Goal: Information Seeking & Learning: Learn about a topic

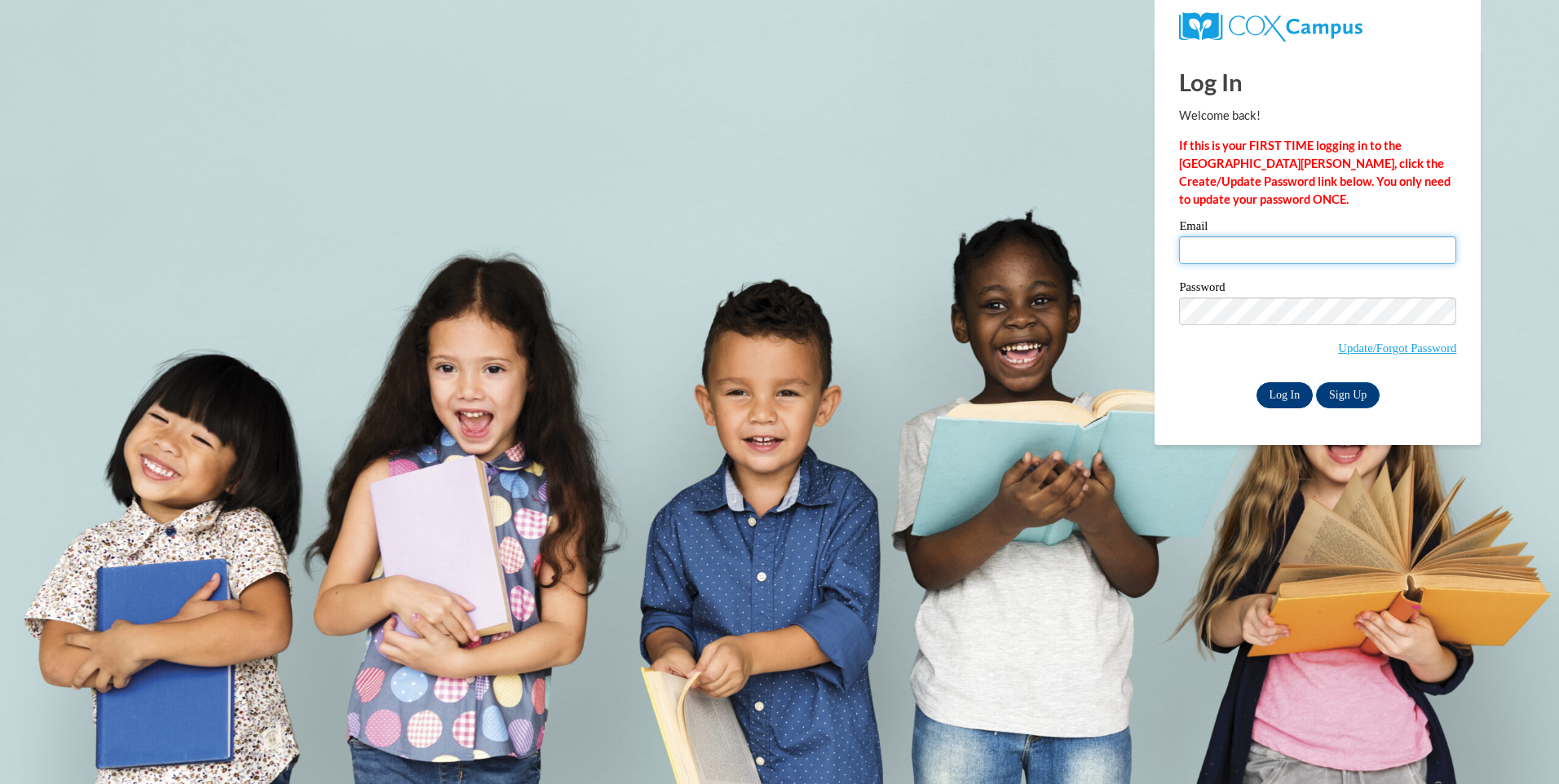
type input "[EMAIL_ADDRESS][DOMAIN_NAME]"
click at [1284, 388] on input "Log In" at bounding box center [1284, 396] width 57 height 26
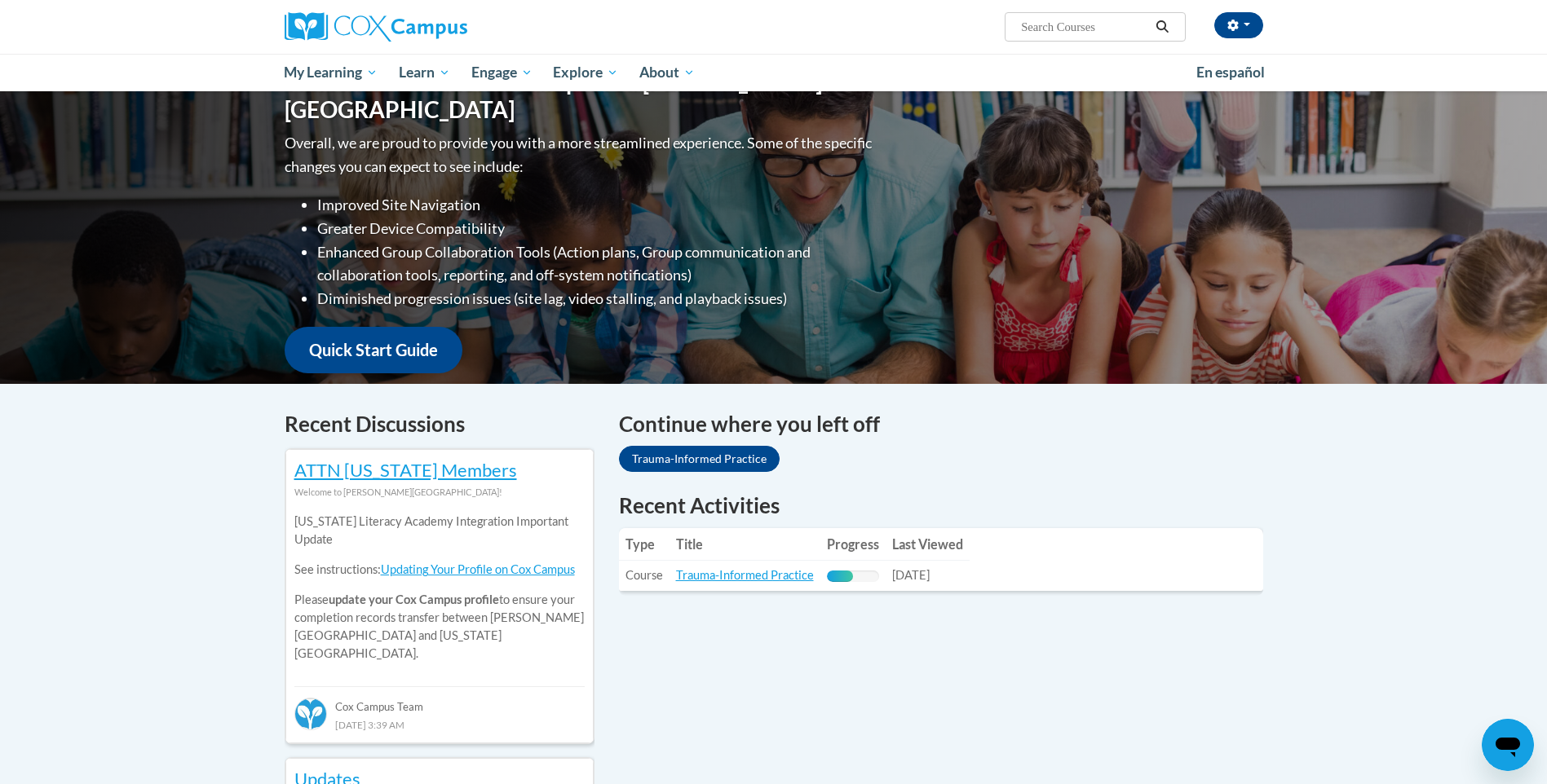
scroll to position [245, 0]
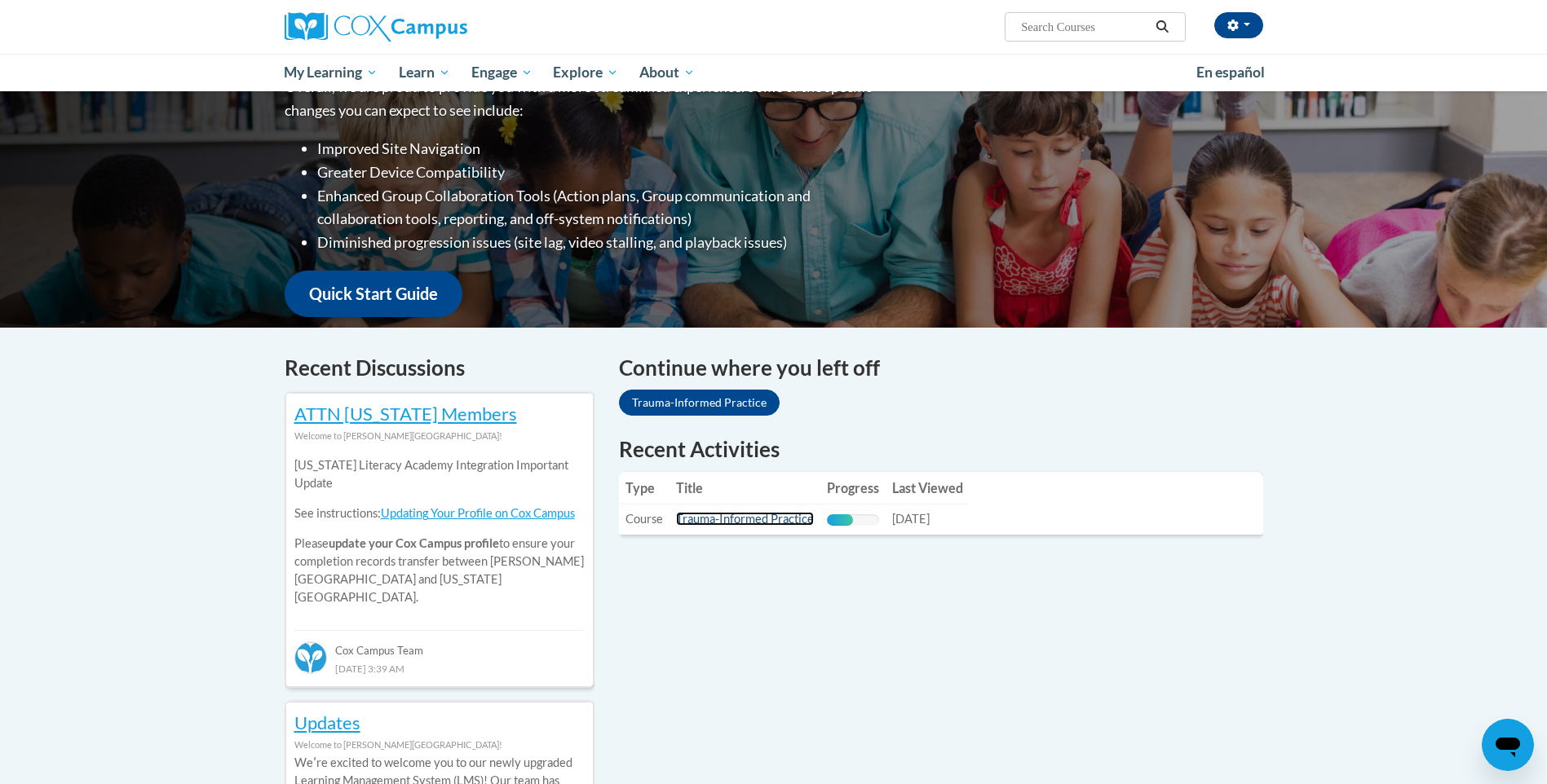
click at [724, 512] on link "Trauma-Informed Practice" at bounding box center [745, 519] width 138 height 14
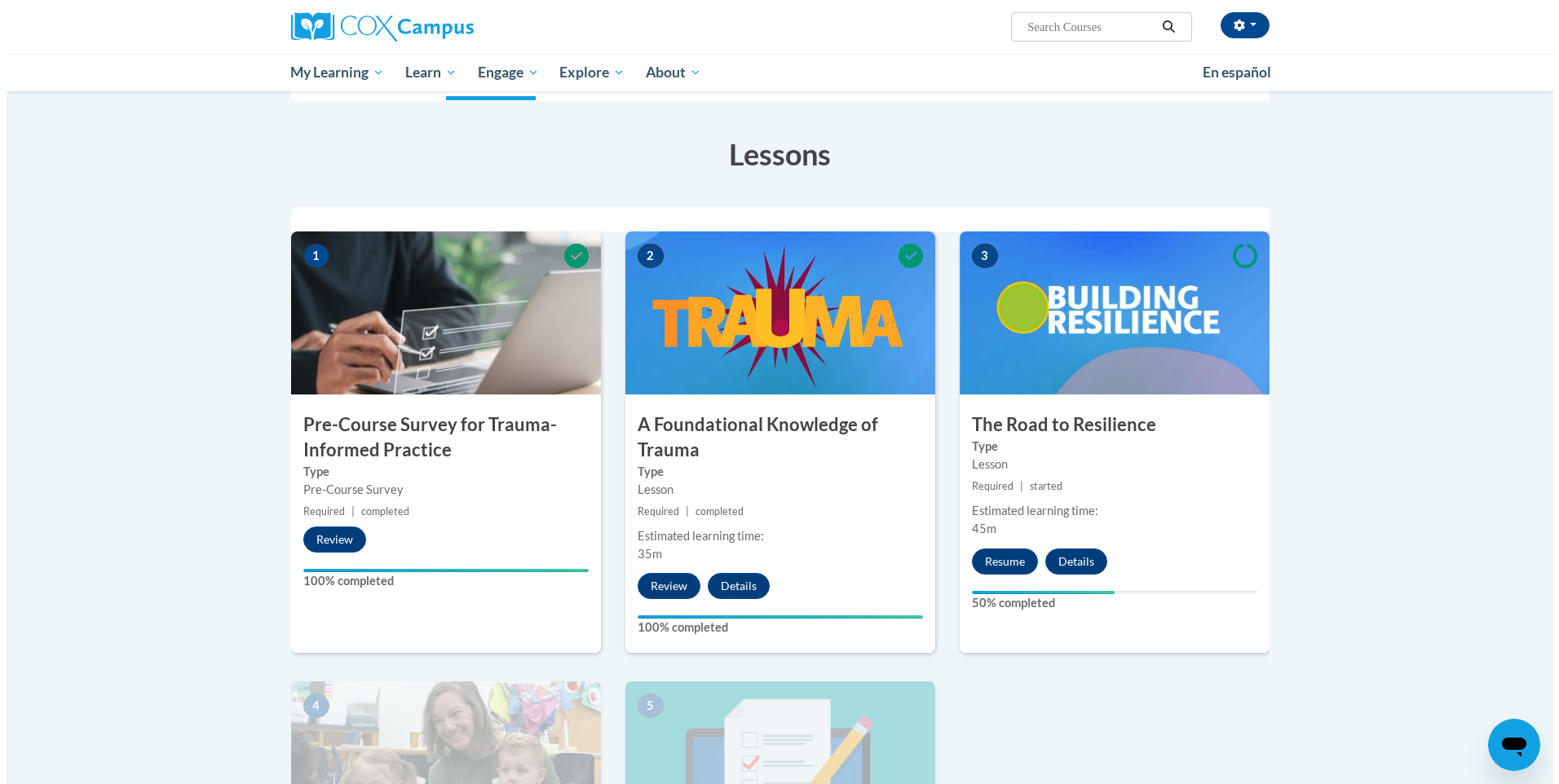
scroll to position [326, 0]
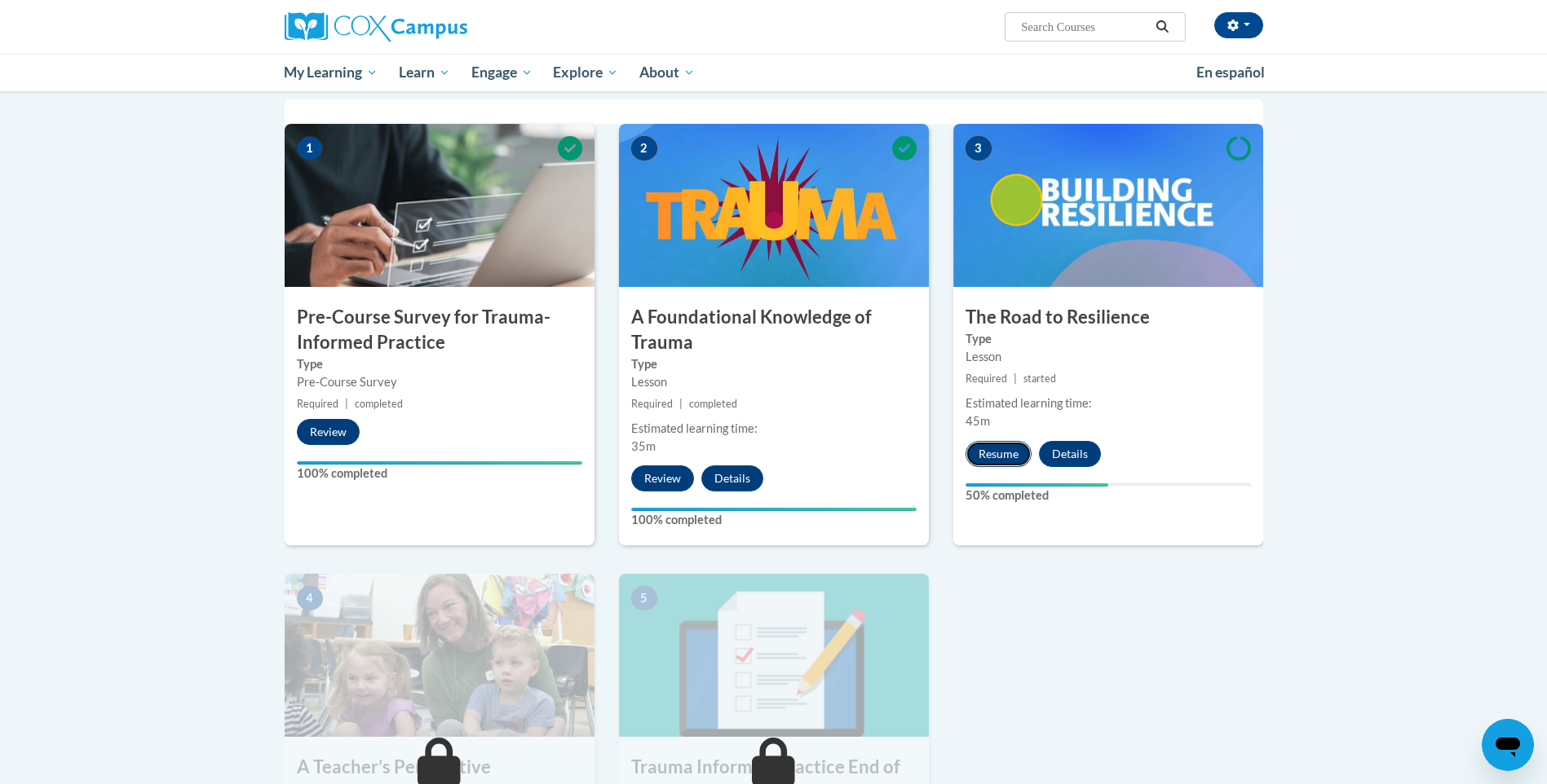
click at [1001, 446] on button "Resume" at bounding box center [999, 454] width 66 height 26
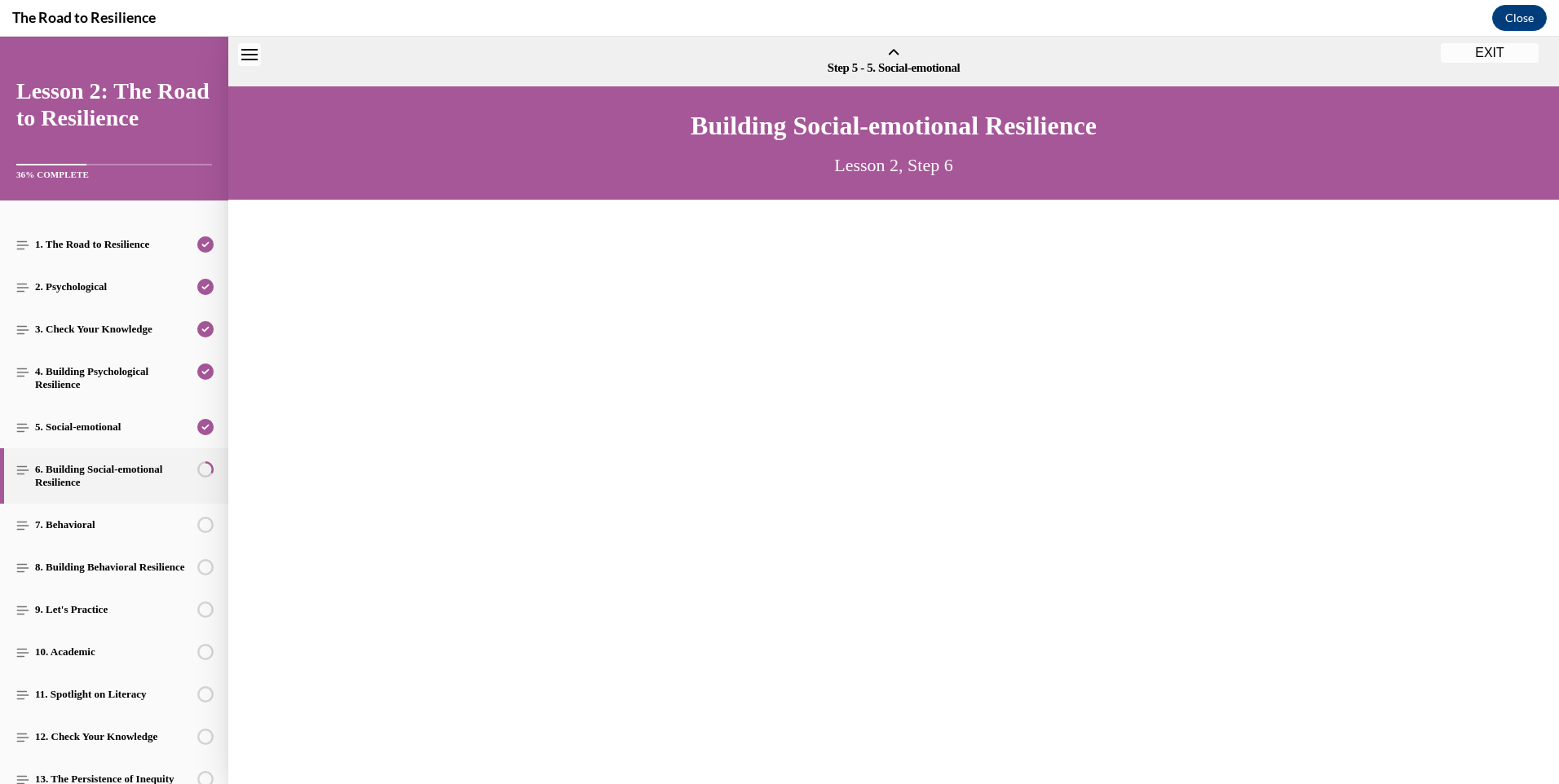
scroll to position [50, 0]
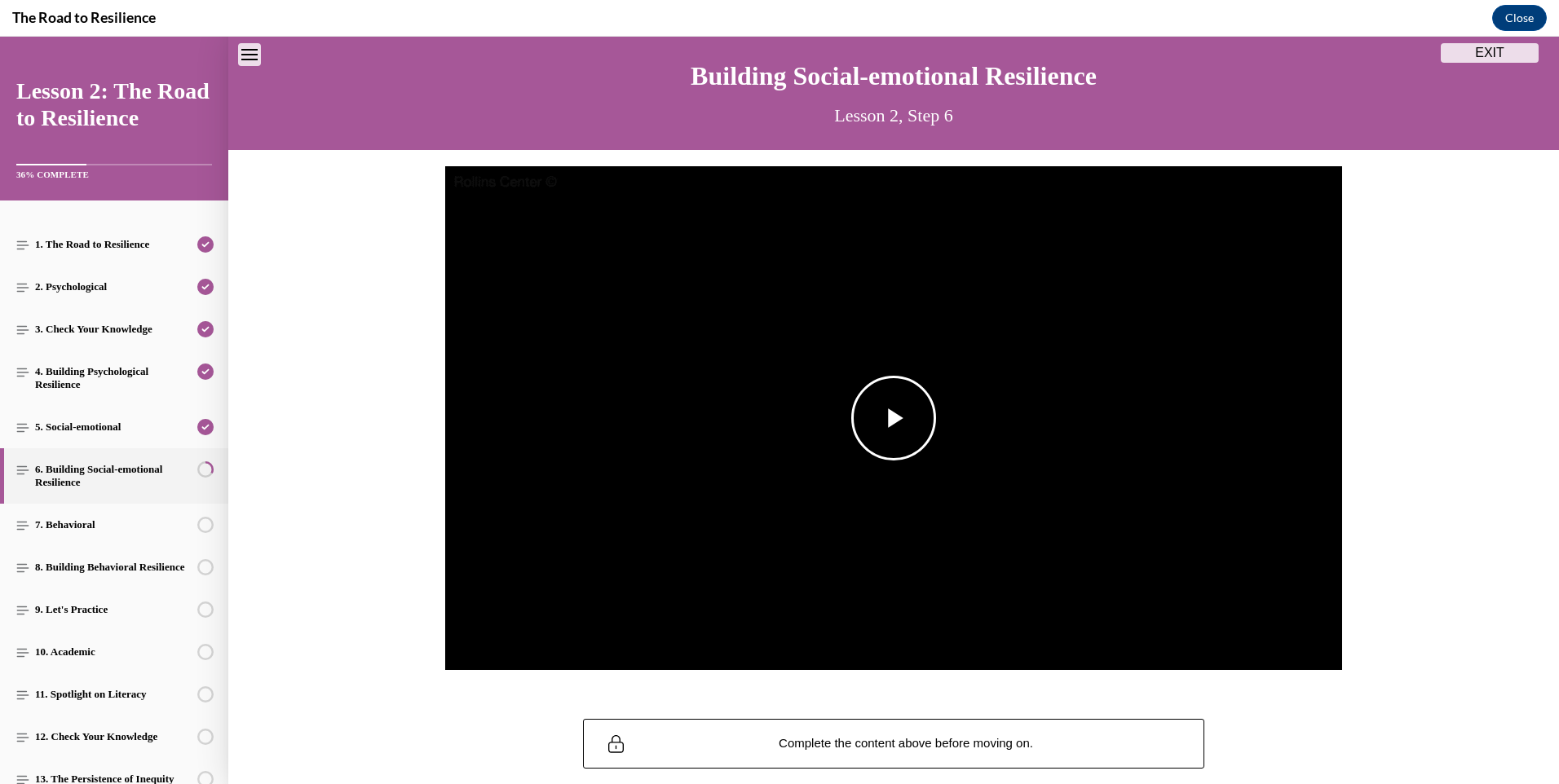
click at [894, 418] on span "Video player" at bounding box center [894, 418] width 0 height 0
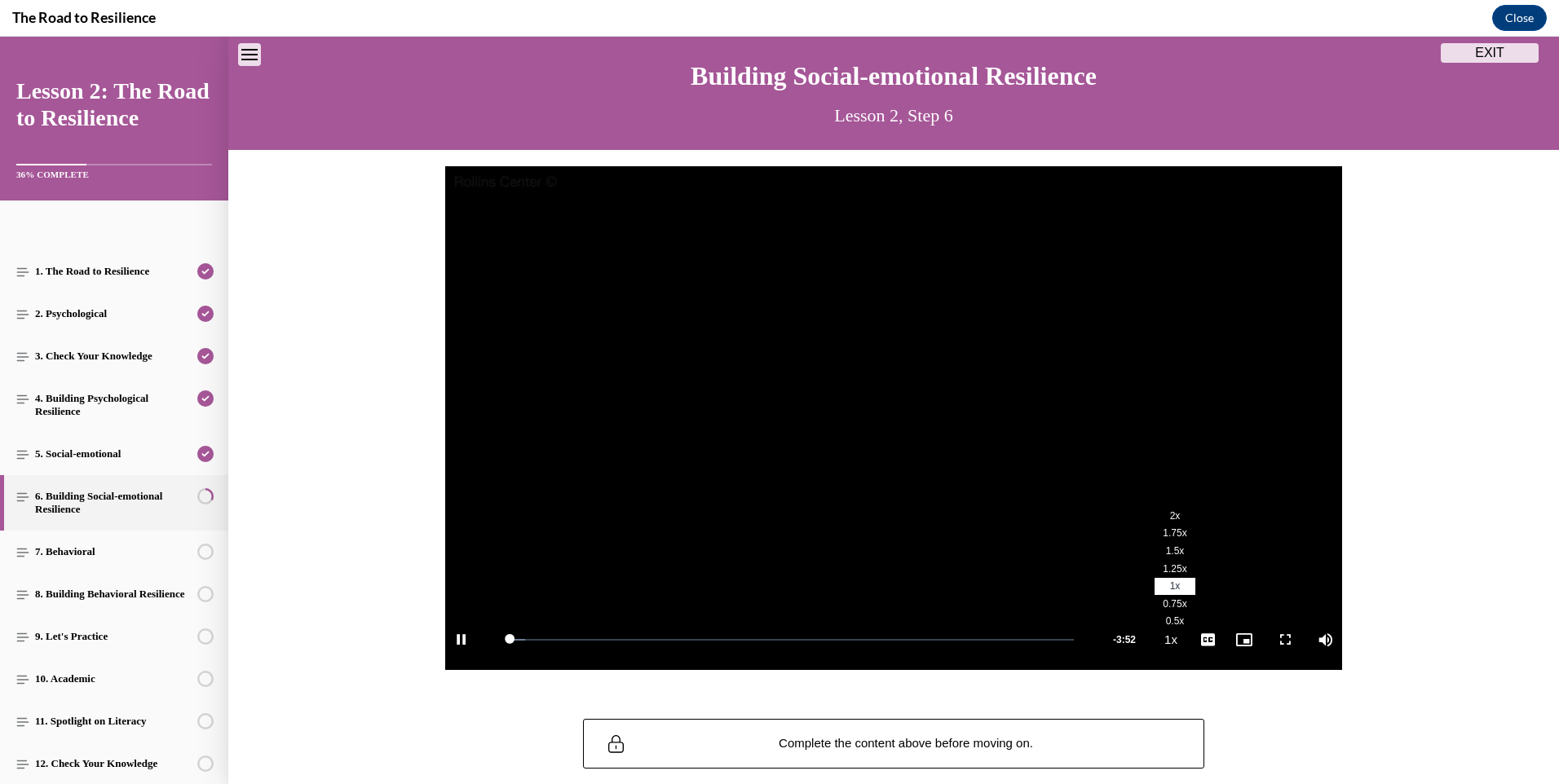
click at [1170, 513] on span "2x" at bounding box center [1176, 516] width 11 height 11
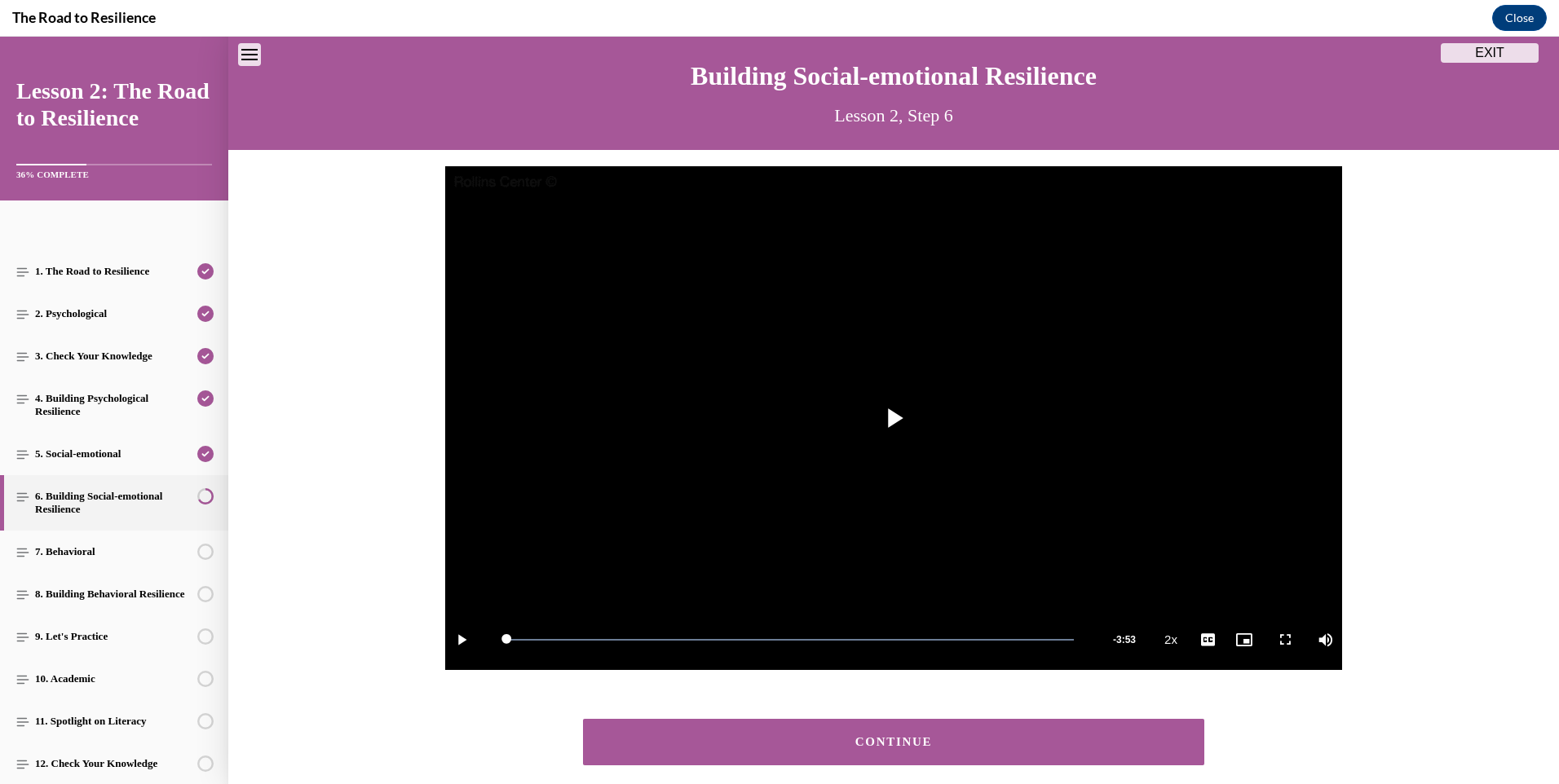
click at [892, 735] on button "CONTINUE" at bounding box center [894, 742] width 621 height 46
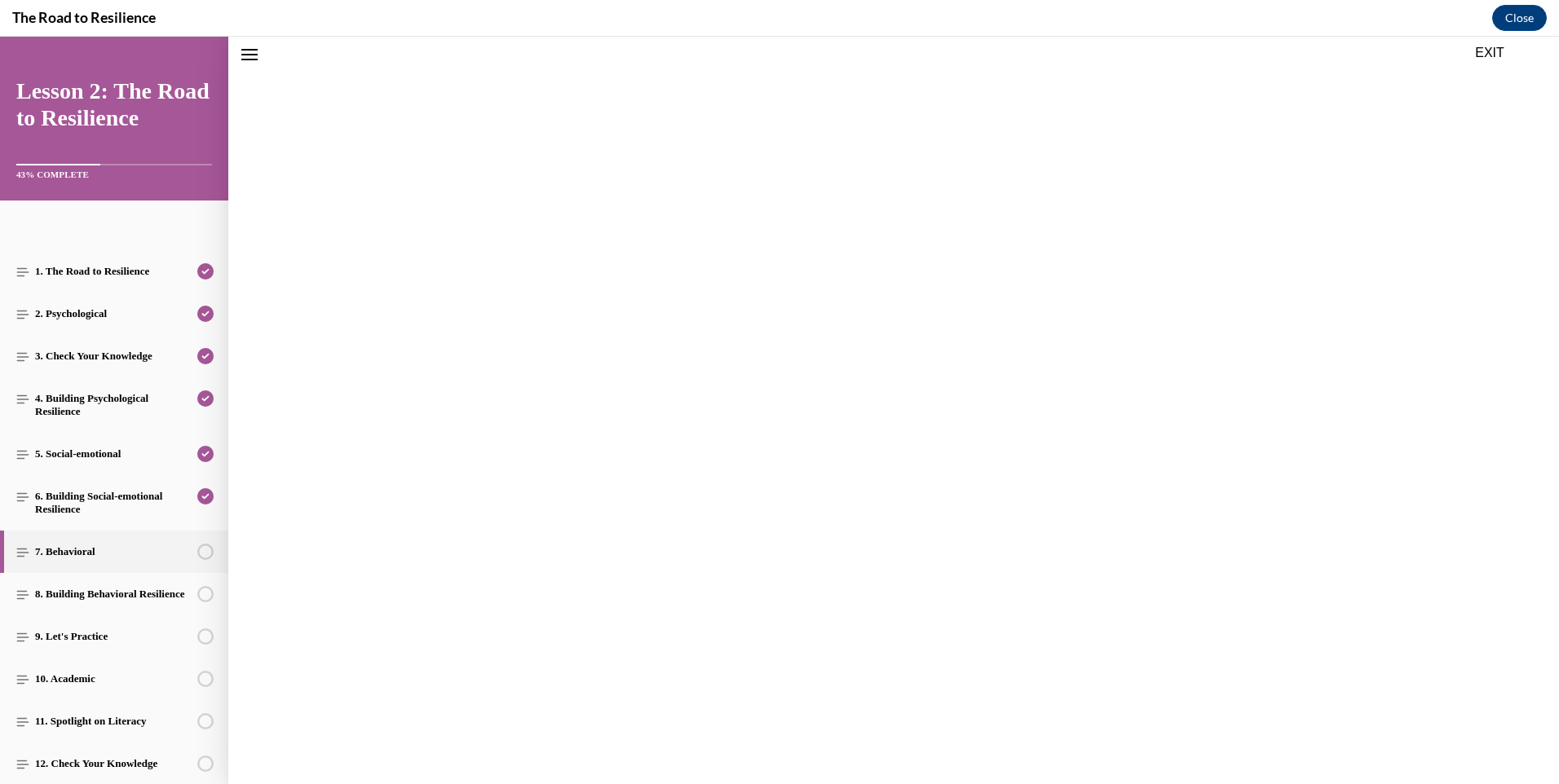
scroll to position [51, 0]
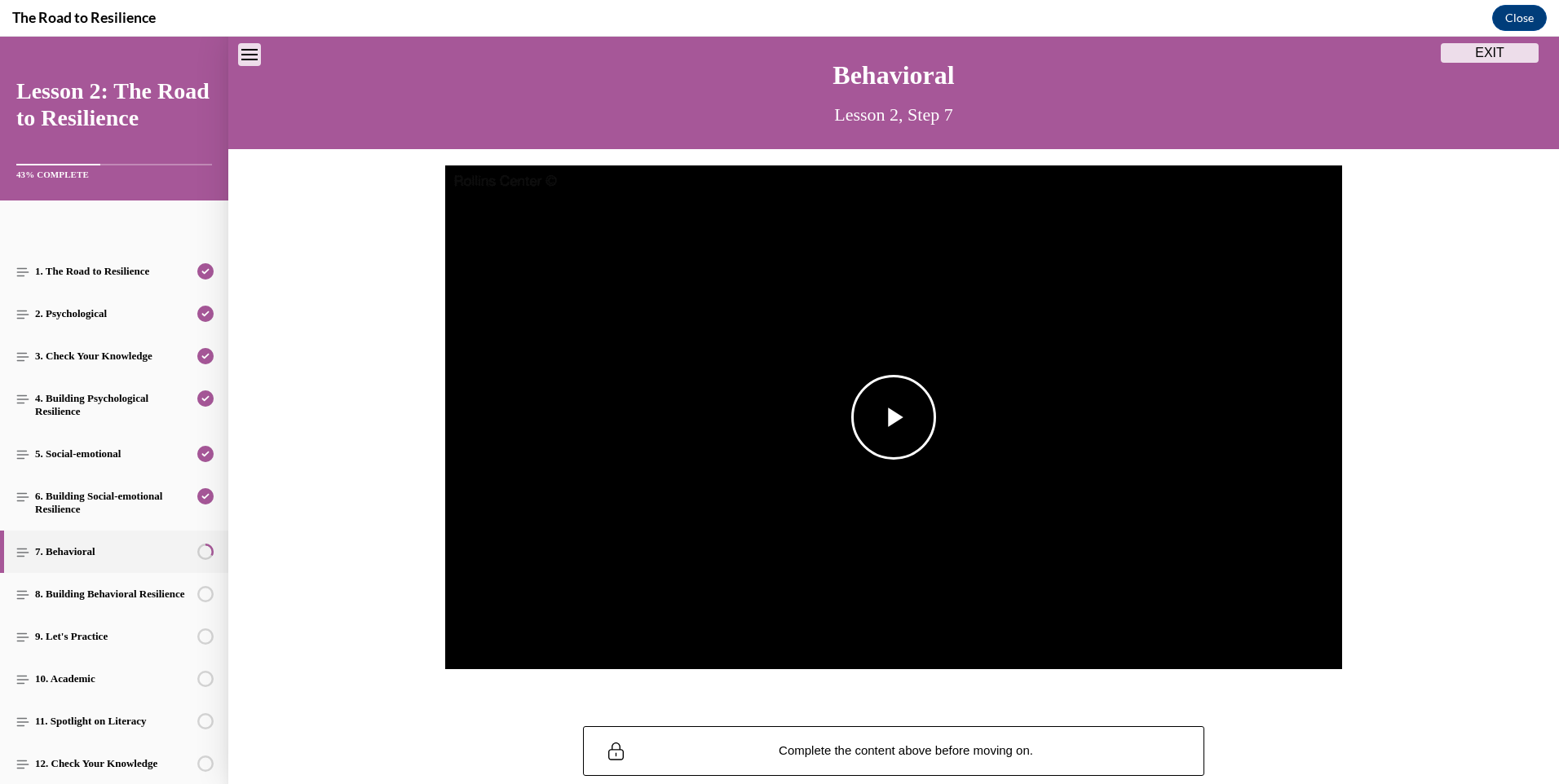
click at [894, 417] on span "Video player" at bounding box center [894, 417] width 0 height 0
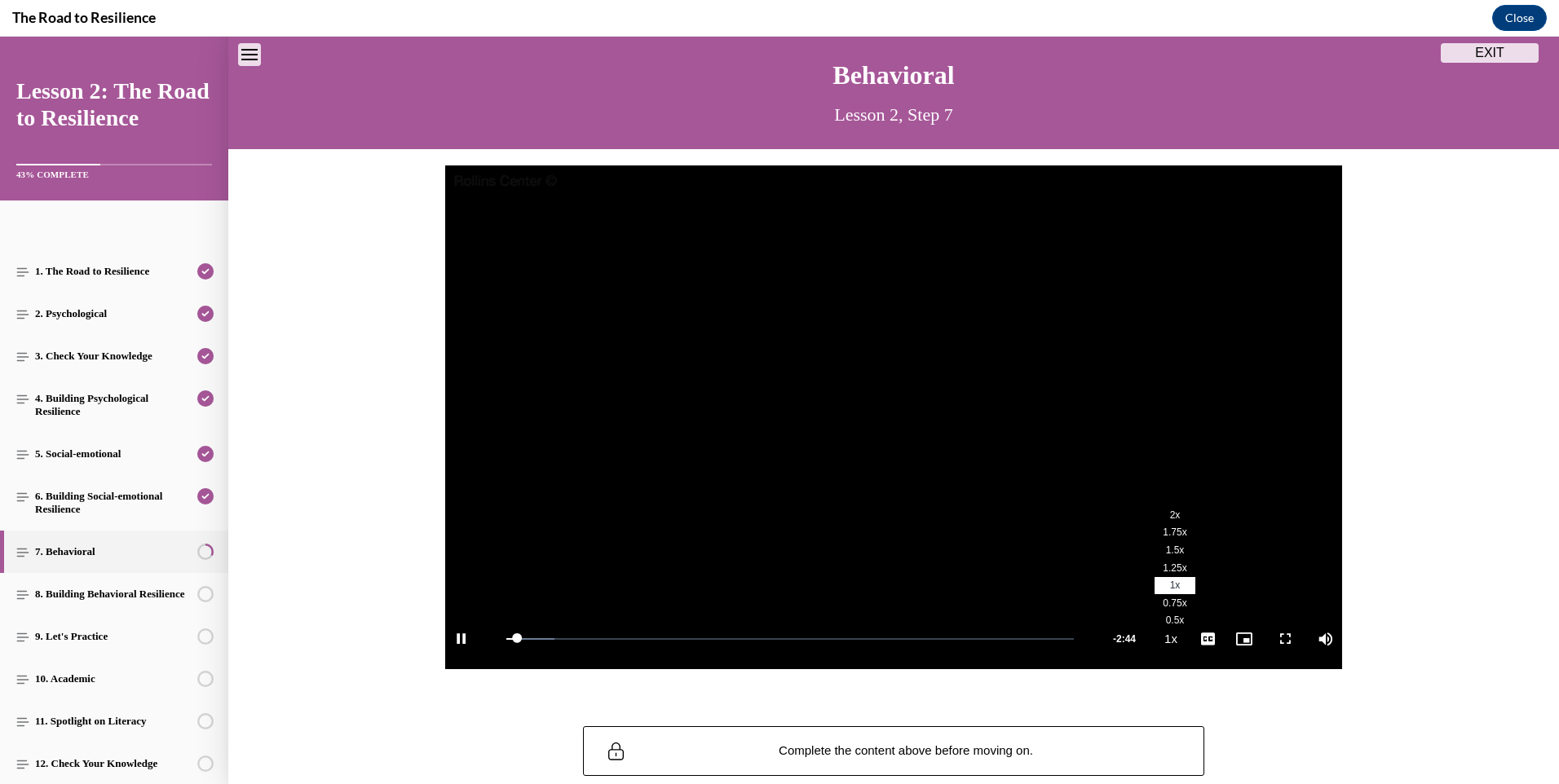
click at [1170, 519] on span "2x" at bounding box center [1176, 515] width 11 height 11
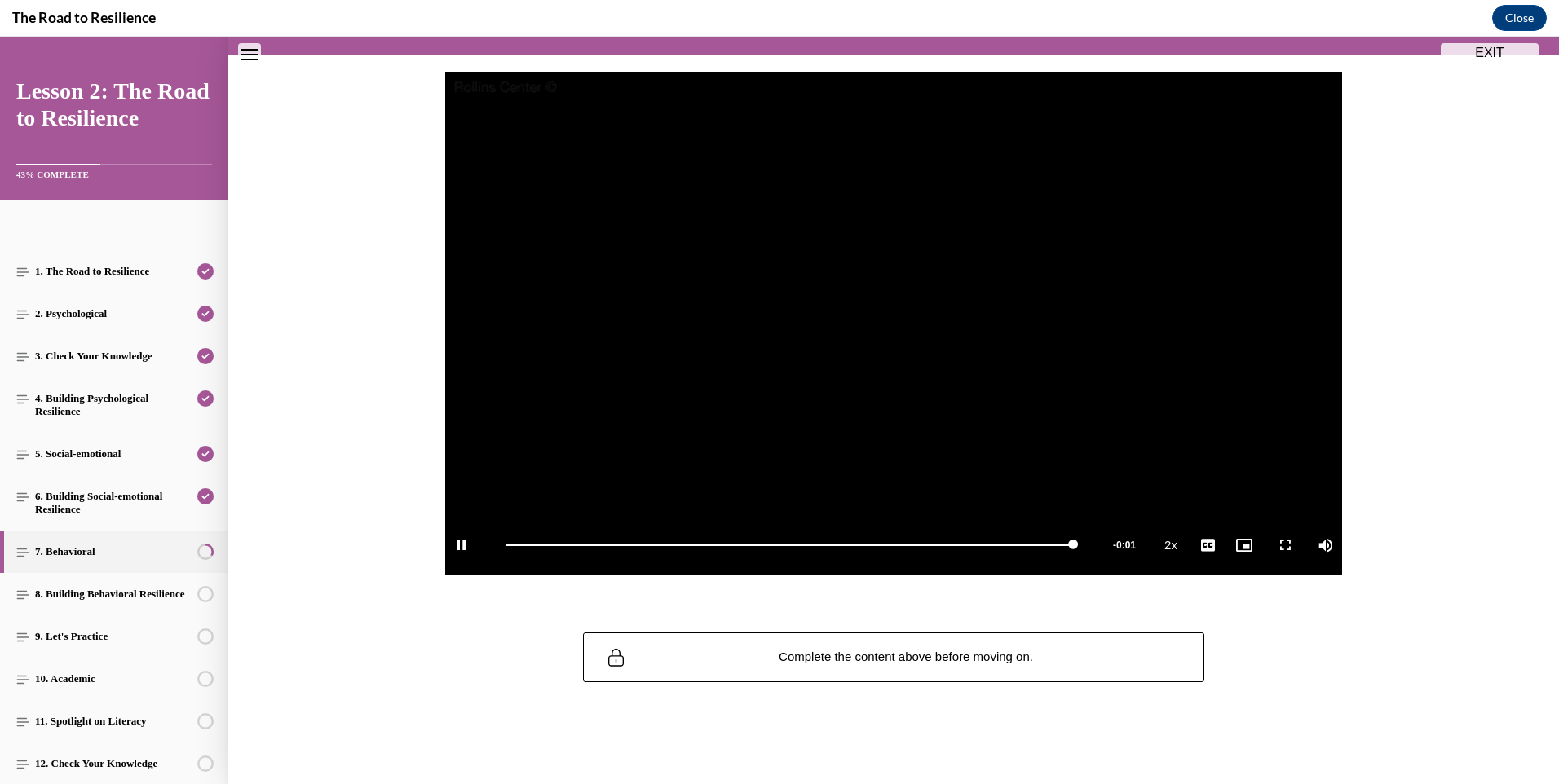
scroll to position [141, 0]
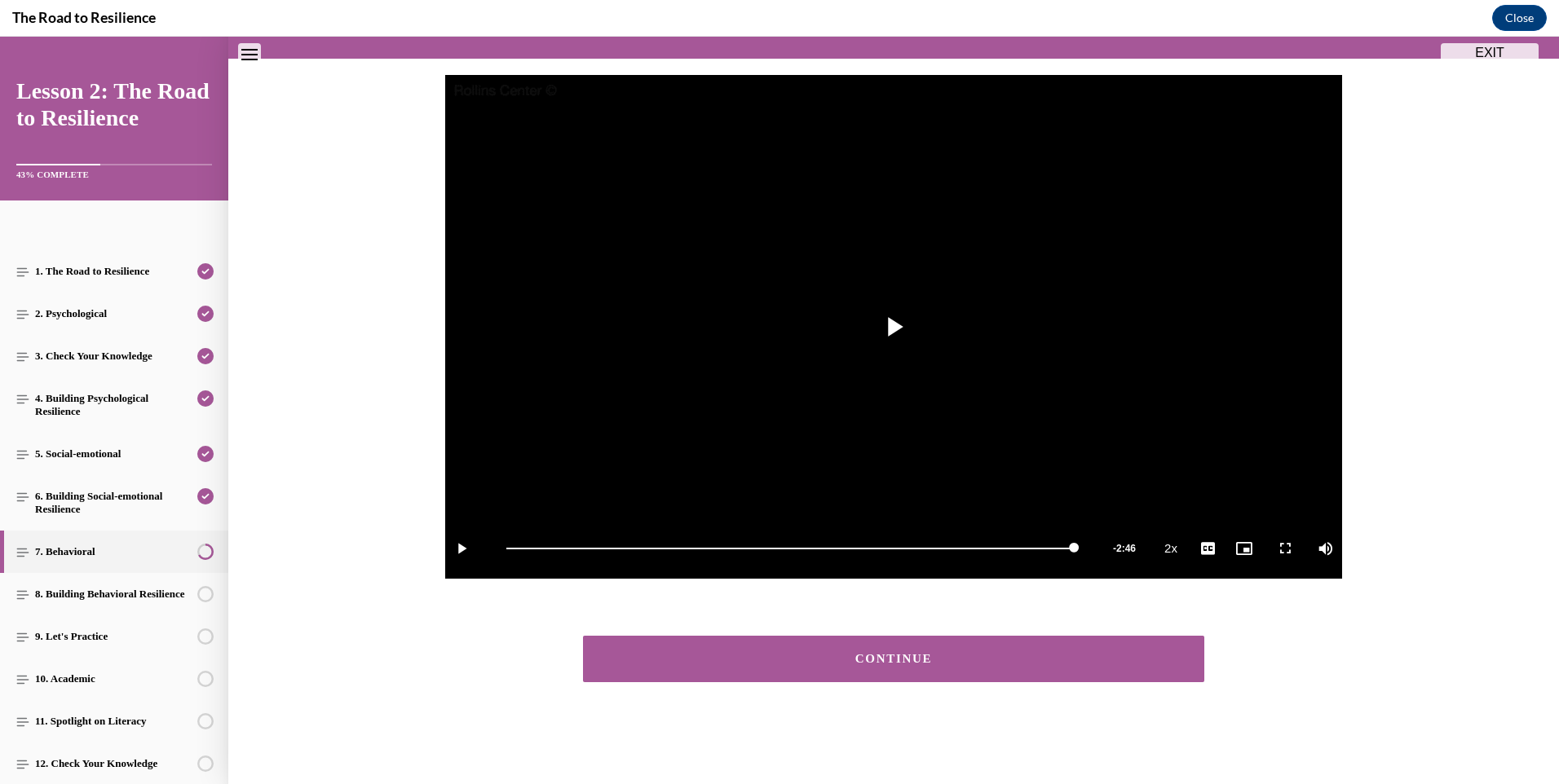
click at [991, 661] on div "CONTINUE" at bounding box center [893, 659] width 571 height 12
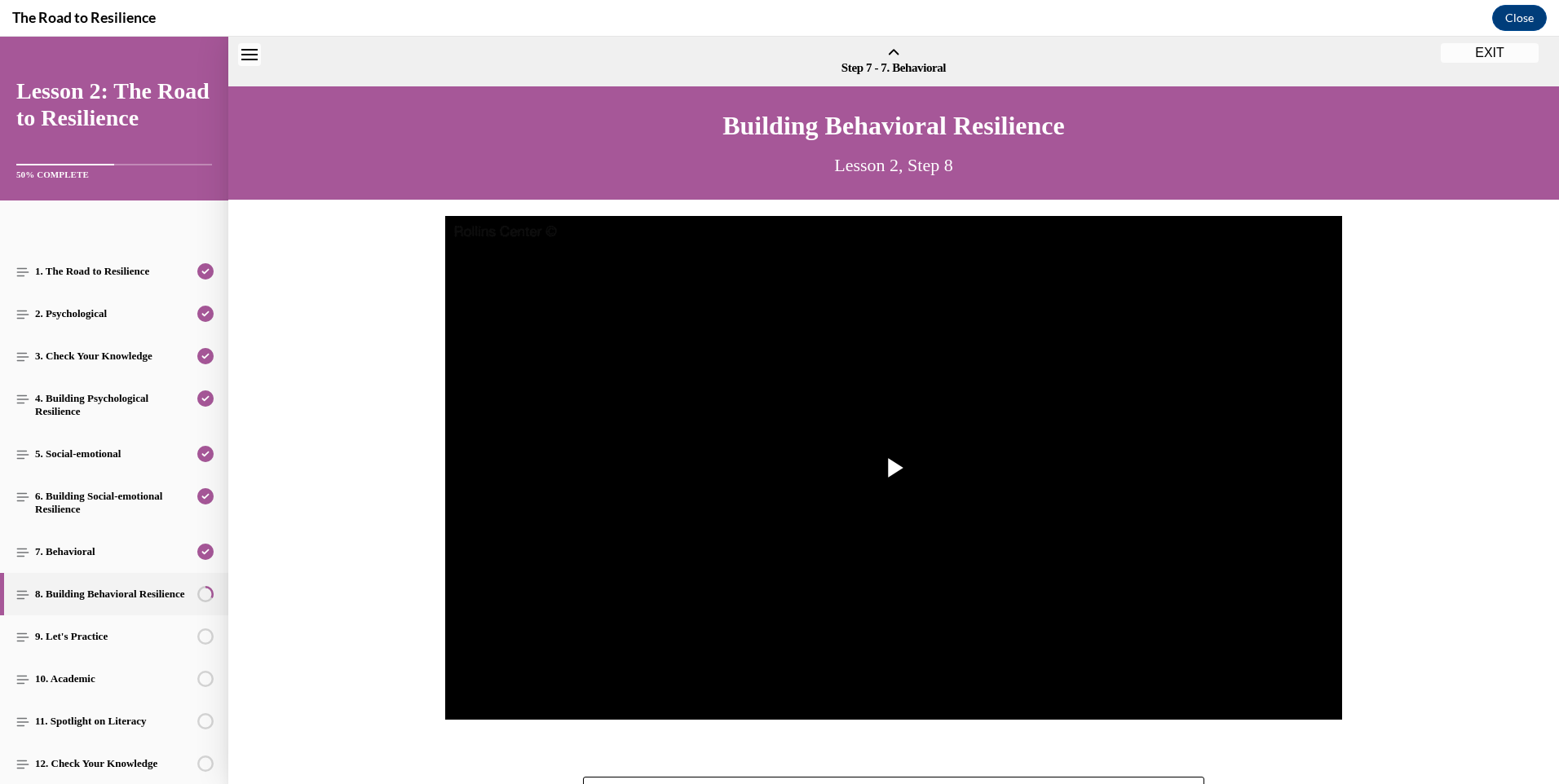
scroll to position [51, 0]
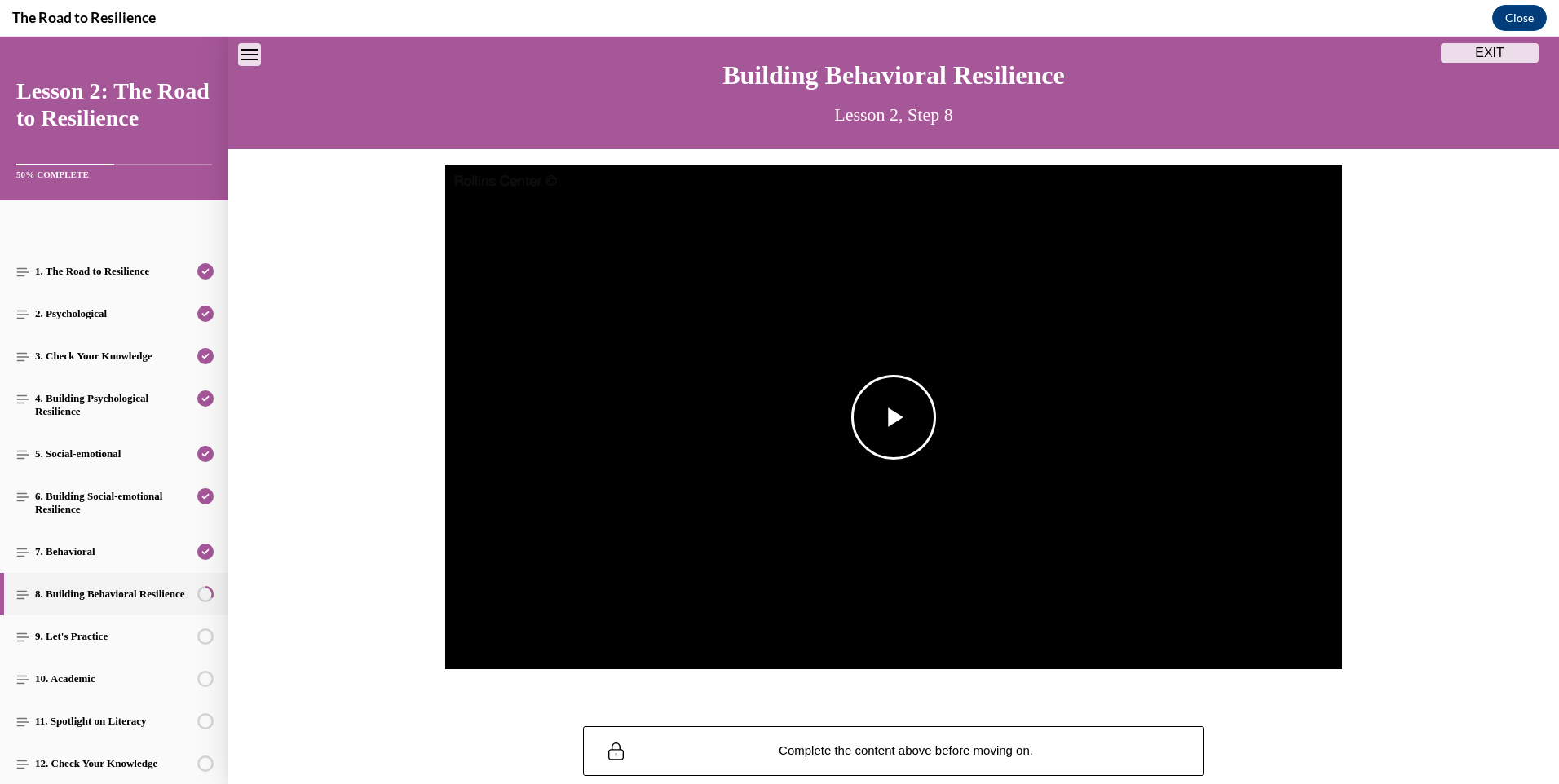
click at [880, 376] on button "Play Video" at bounding box center [893, 417] width 85 height 85
click at [1171, 519] on li "2x" at bounding box center [1175, 515] width 40 height 18
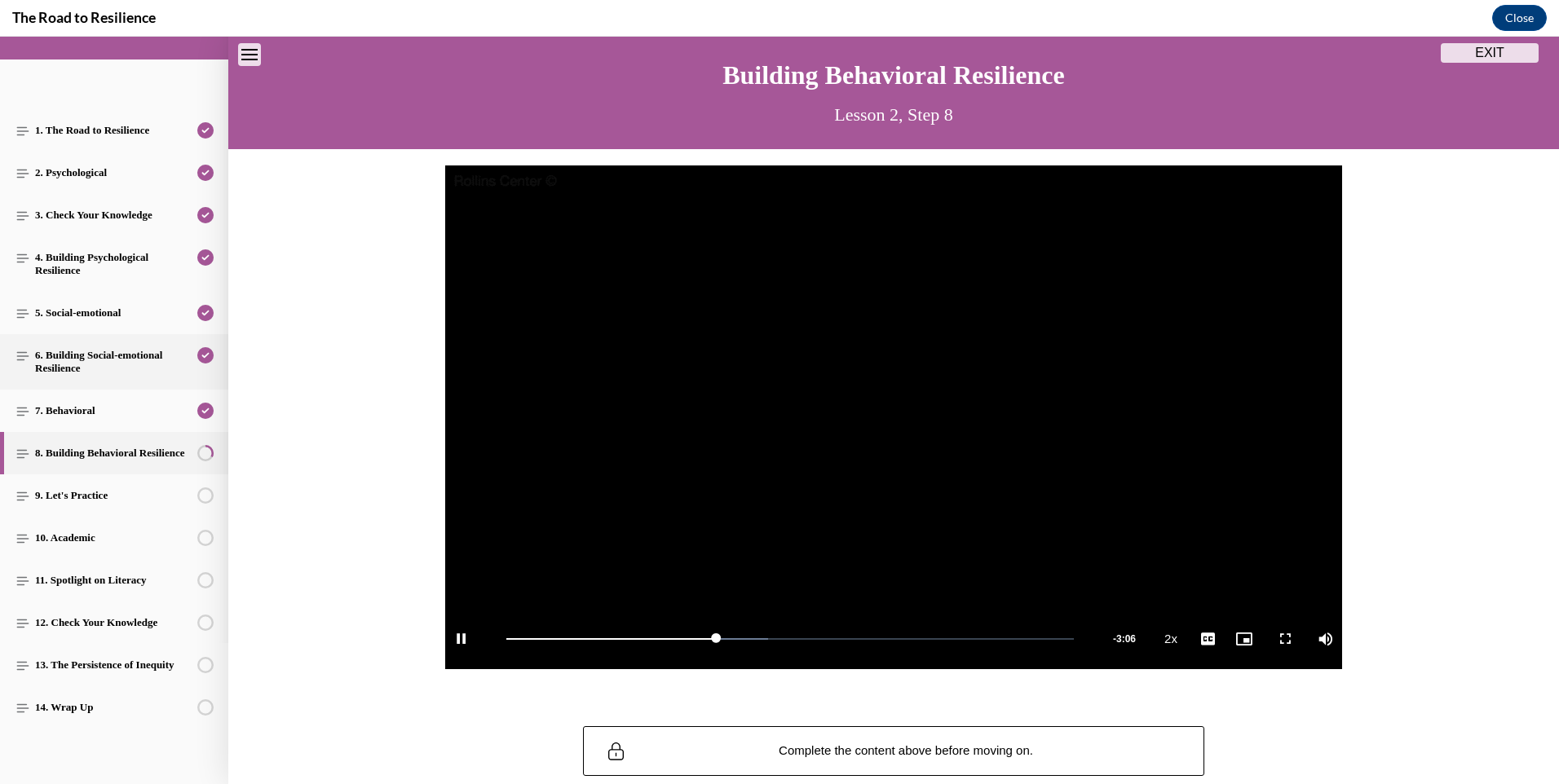
scroll to position [154, 0]
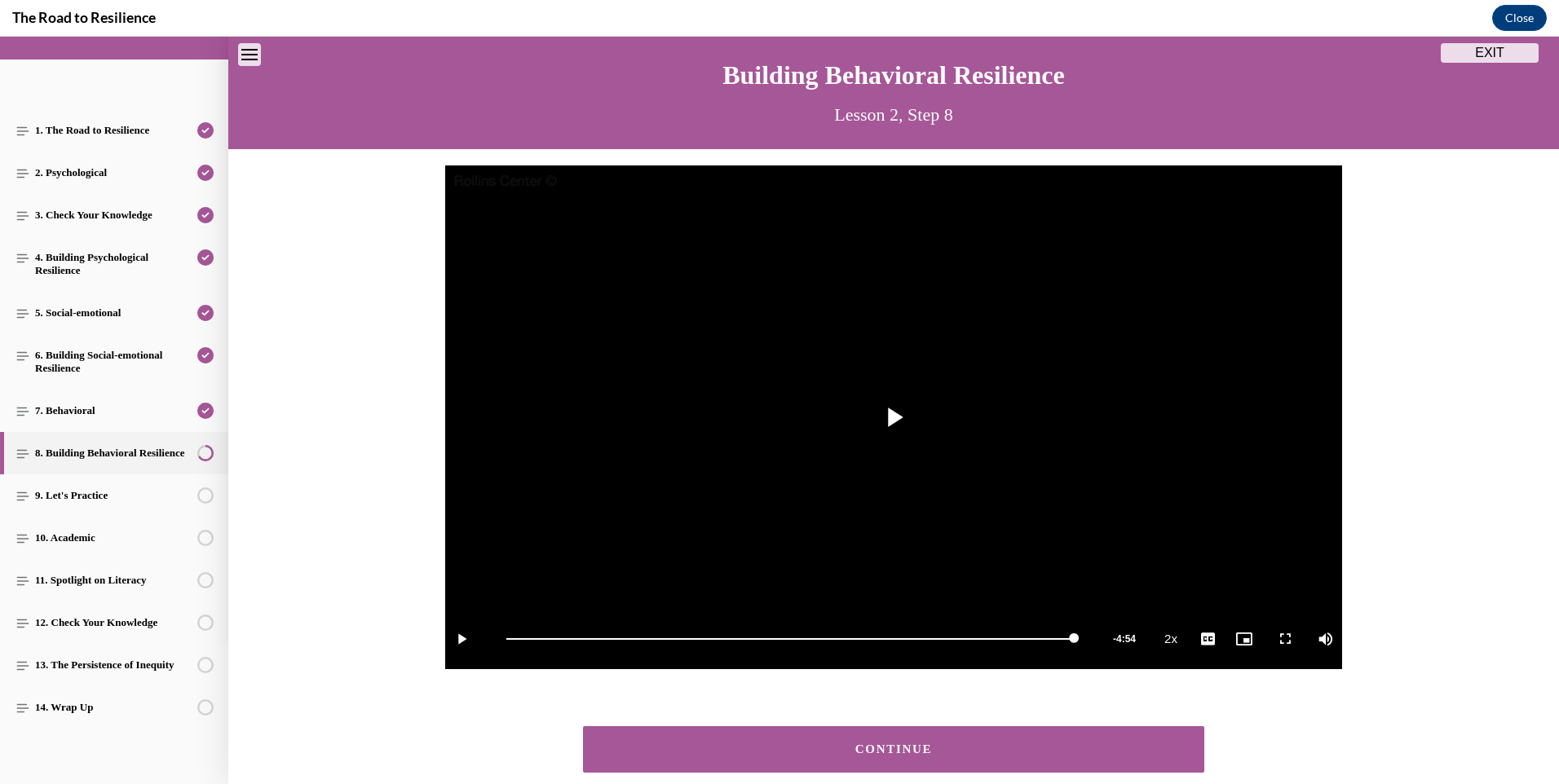
click at [890, 746] on div "CONTINUE" at bounding box center [893, 750] width 571 height 12
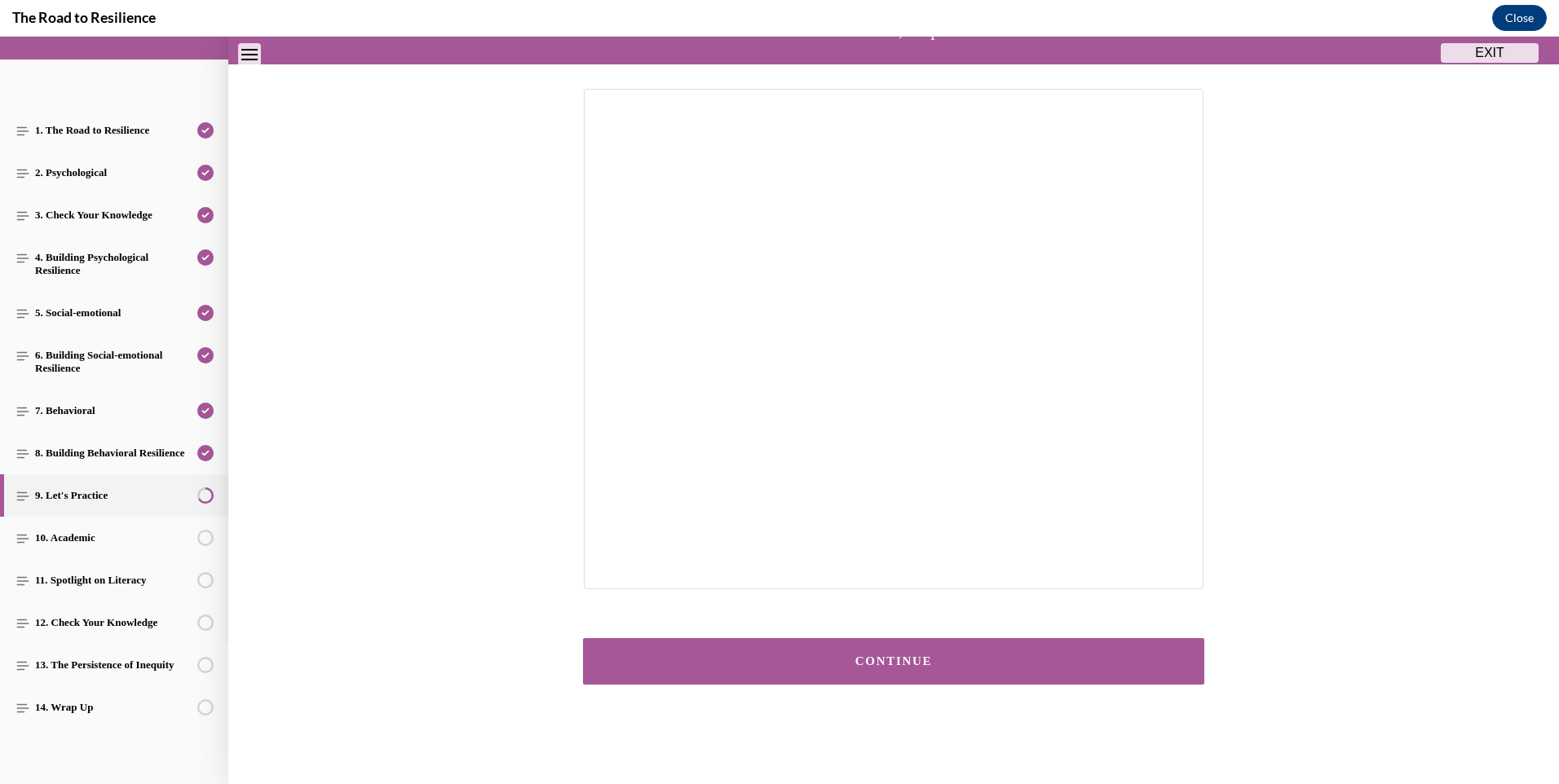
scroll to position [138, 0]
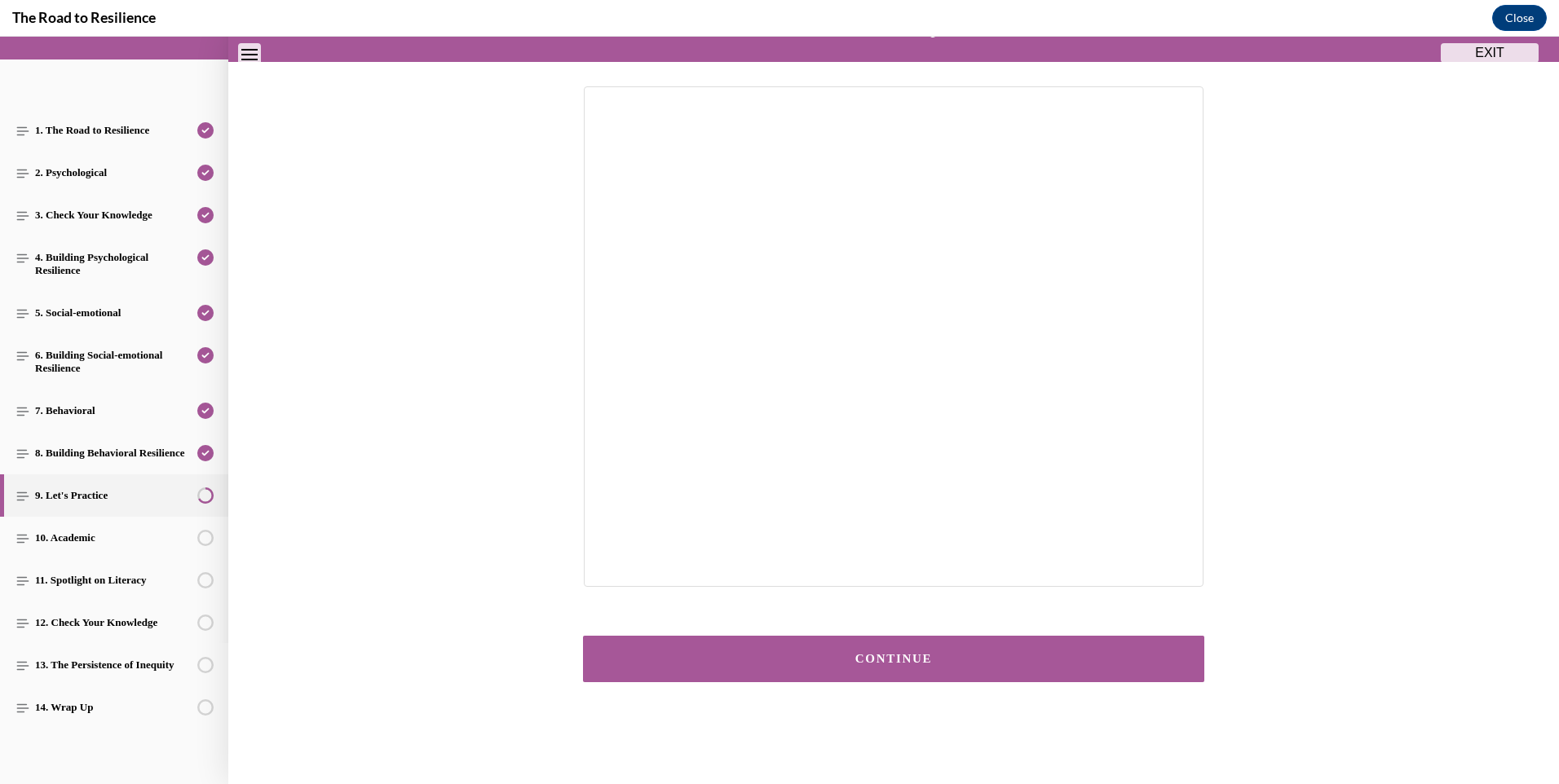
click at [850, 662] on div "CONTINUE" at bounding box center [893, 659] width 571 height 12
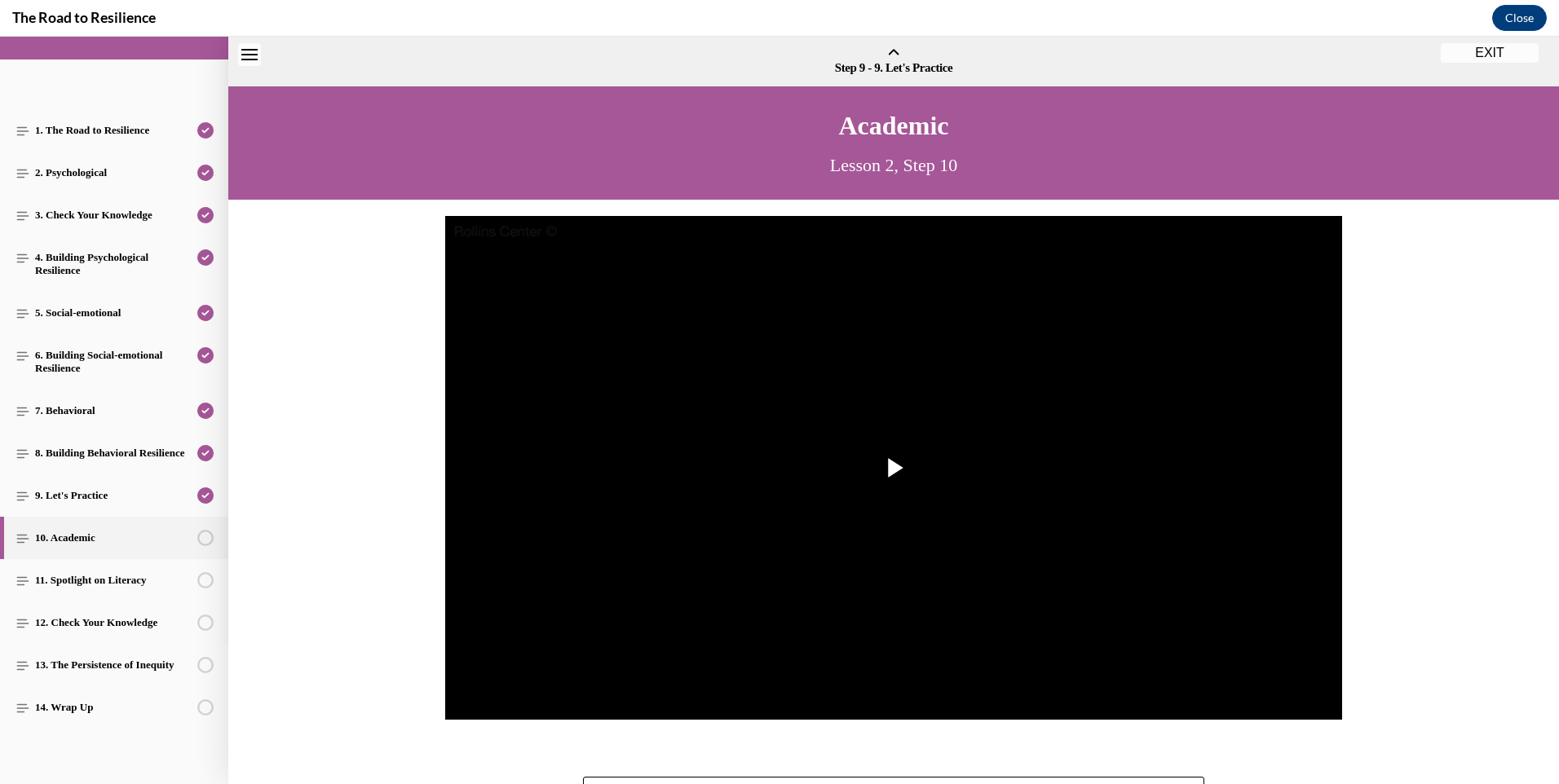
scroll to position [51, 0]
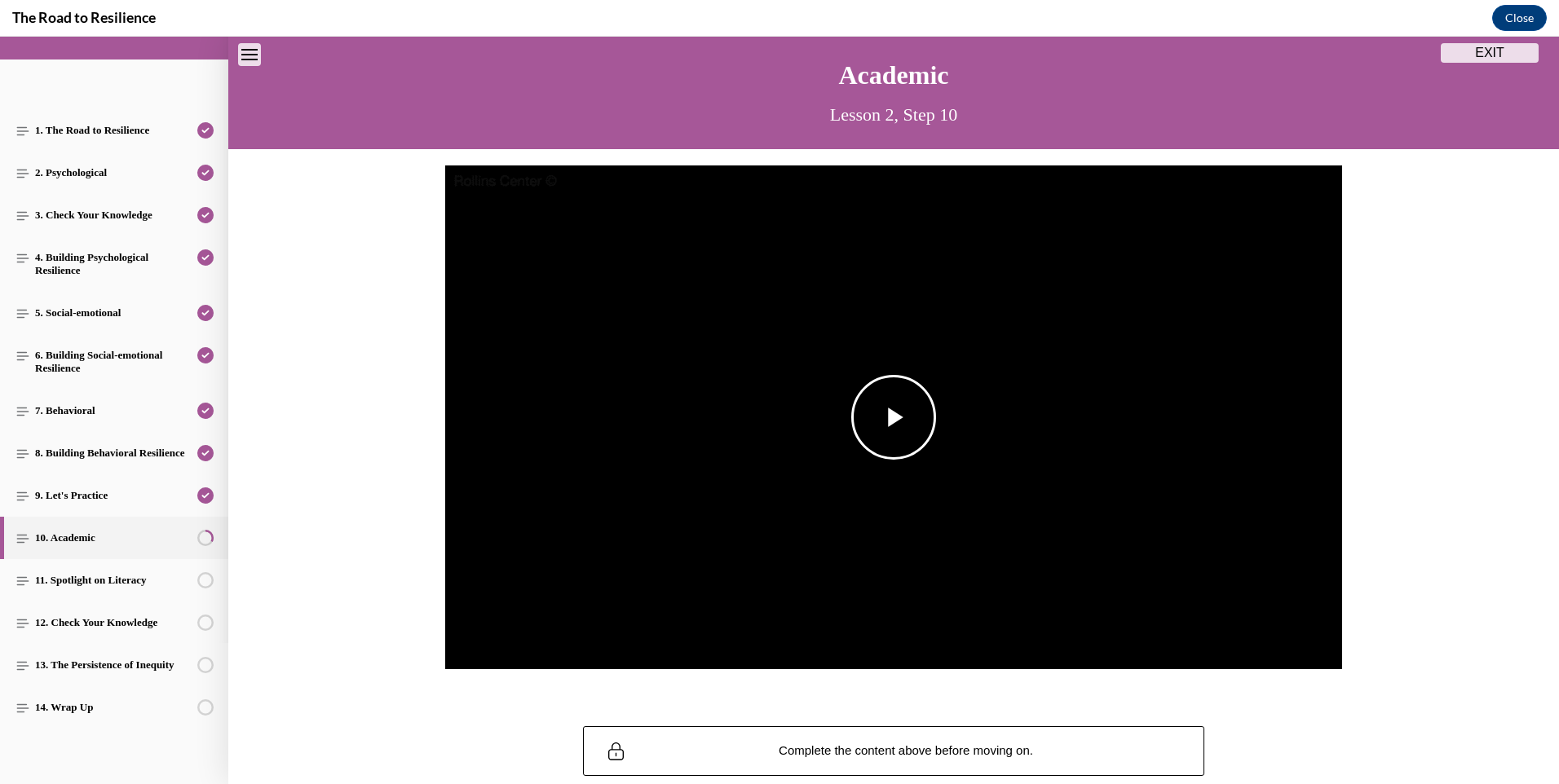
click at [894, 417] on span "Video player" at bounding box center [894, 417] width 0 height 0
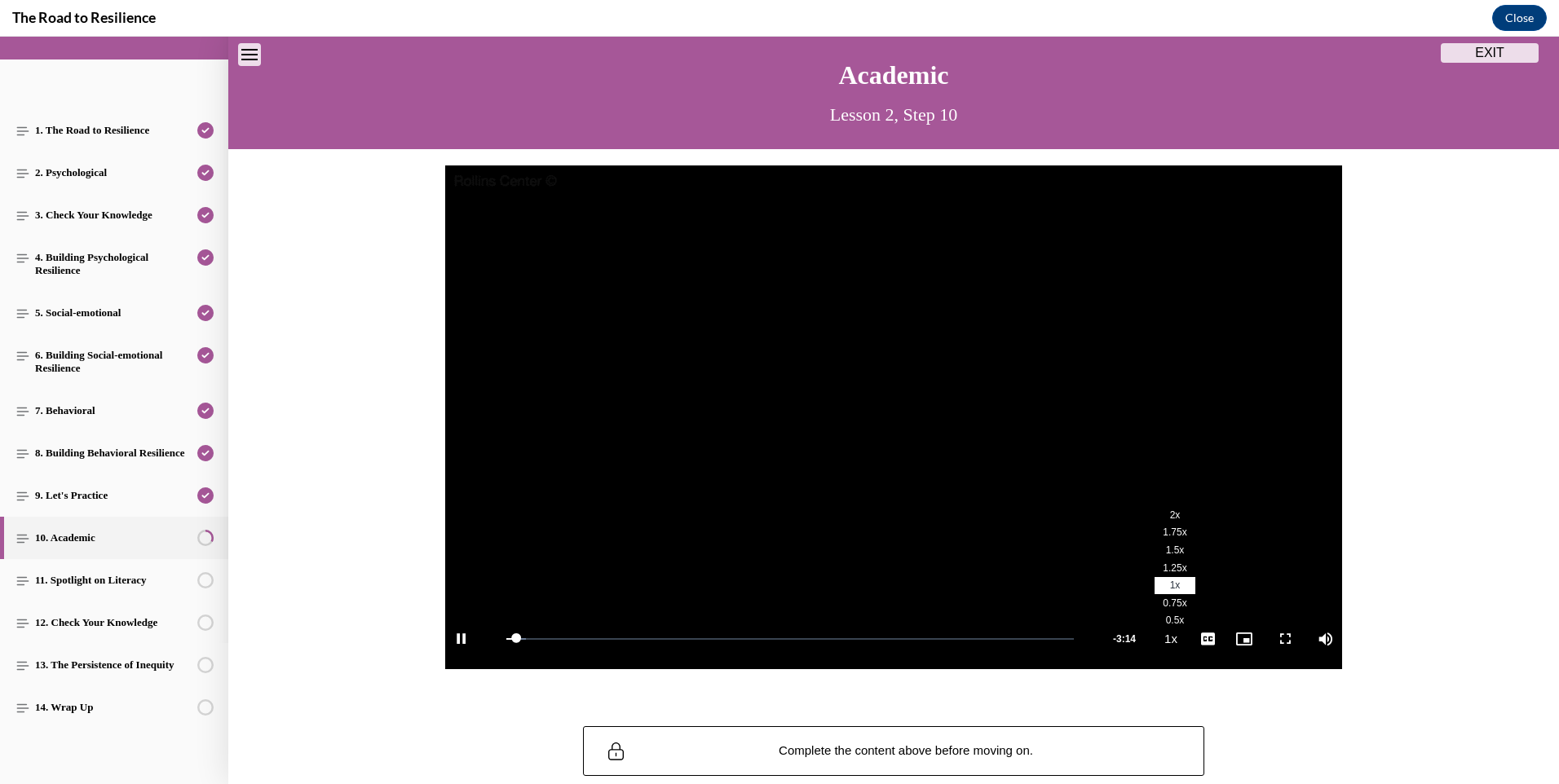
click at [1170, 512] on span "2x" at bounding box center [1176, 515] width 11 height 11
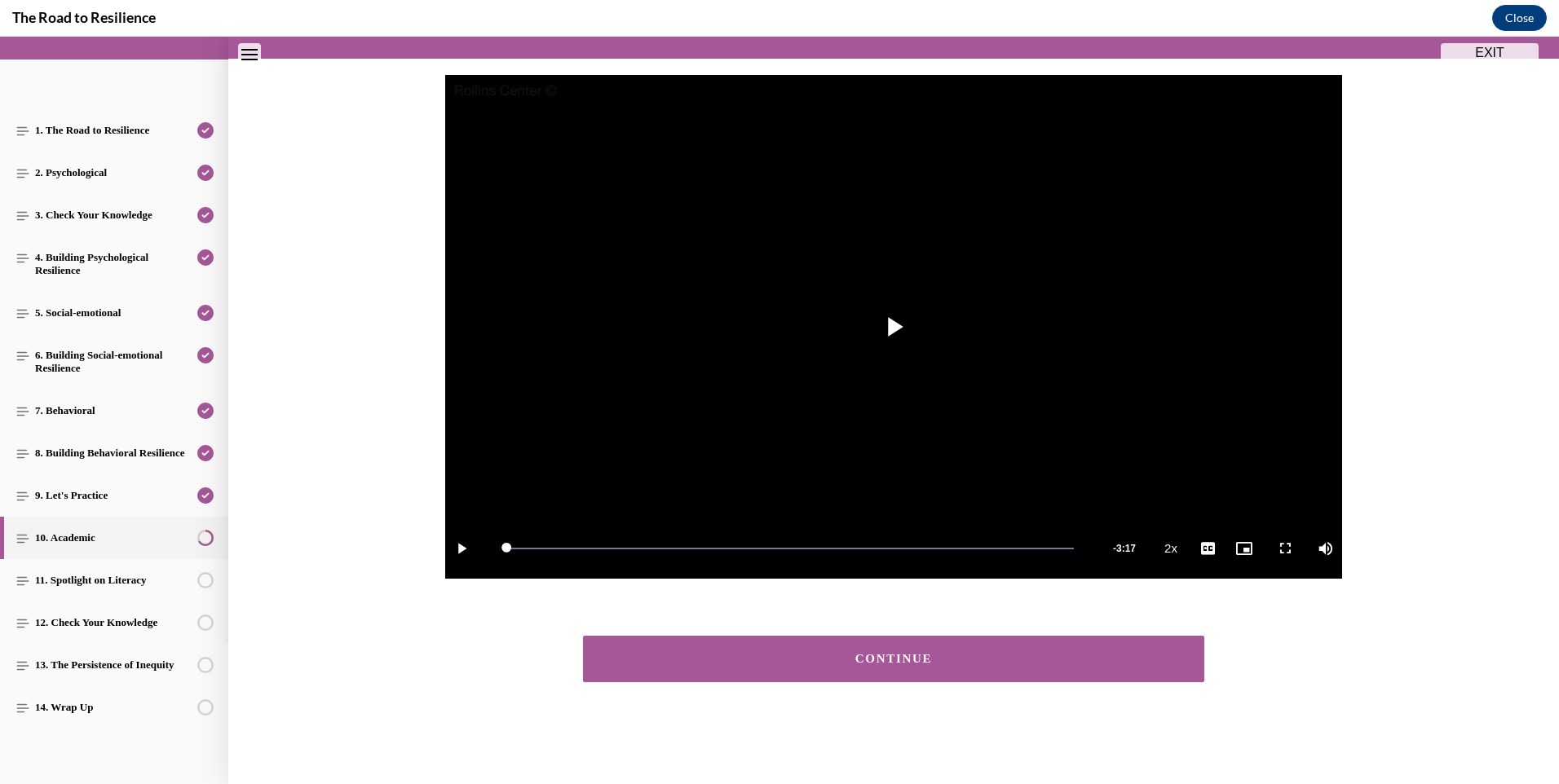
scroll to position [141, 0]
click at [1001, 660] on div "CONTINUE" at bounding box center [893, 659] width 571 height 12
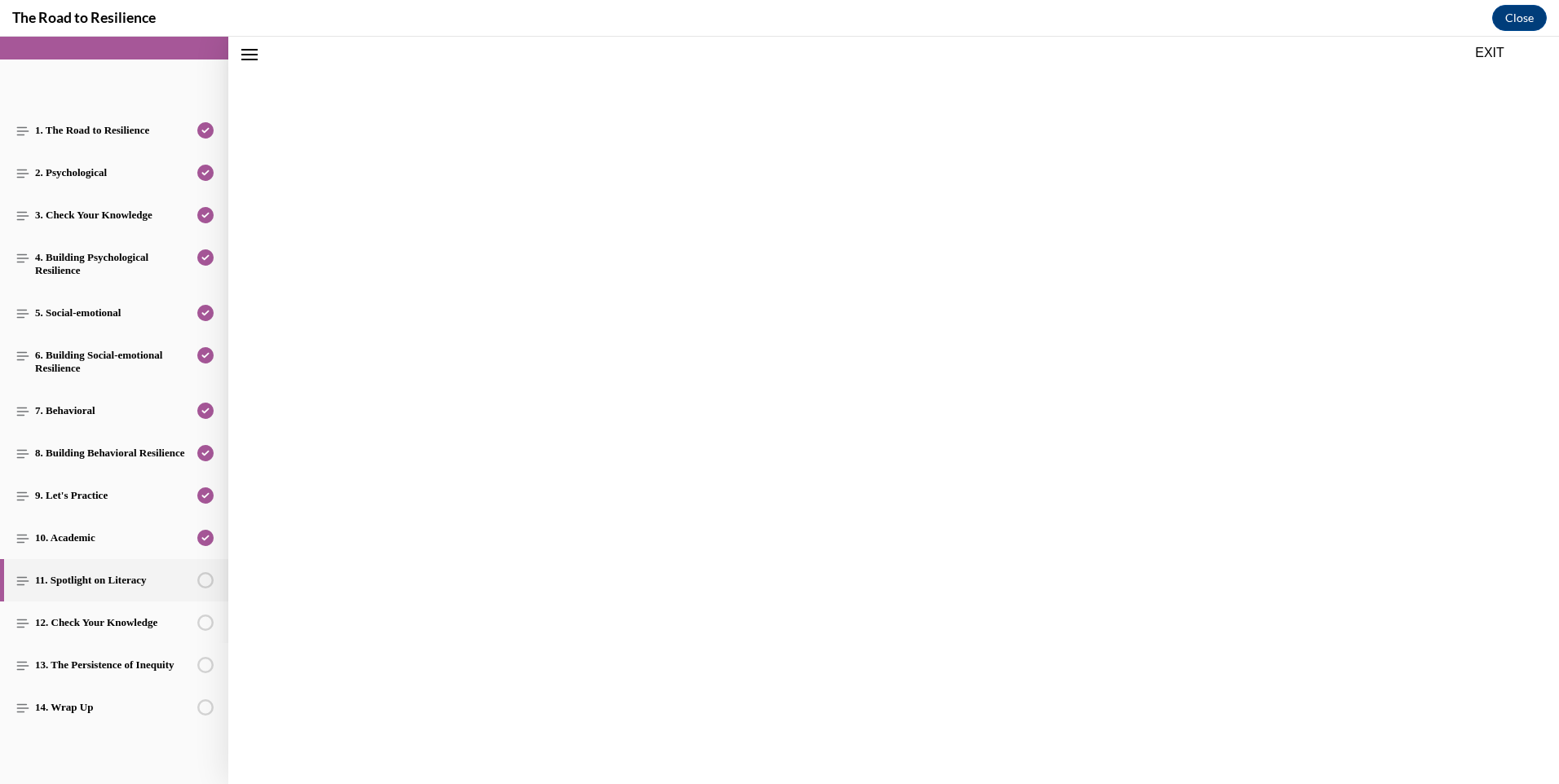
scroll to position [51, 0]
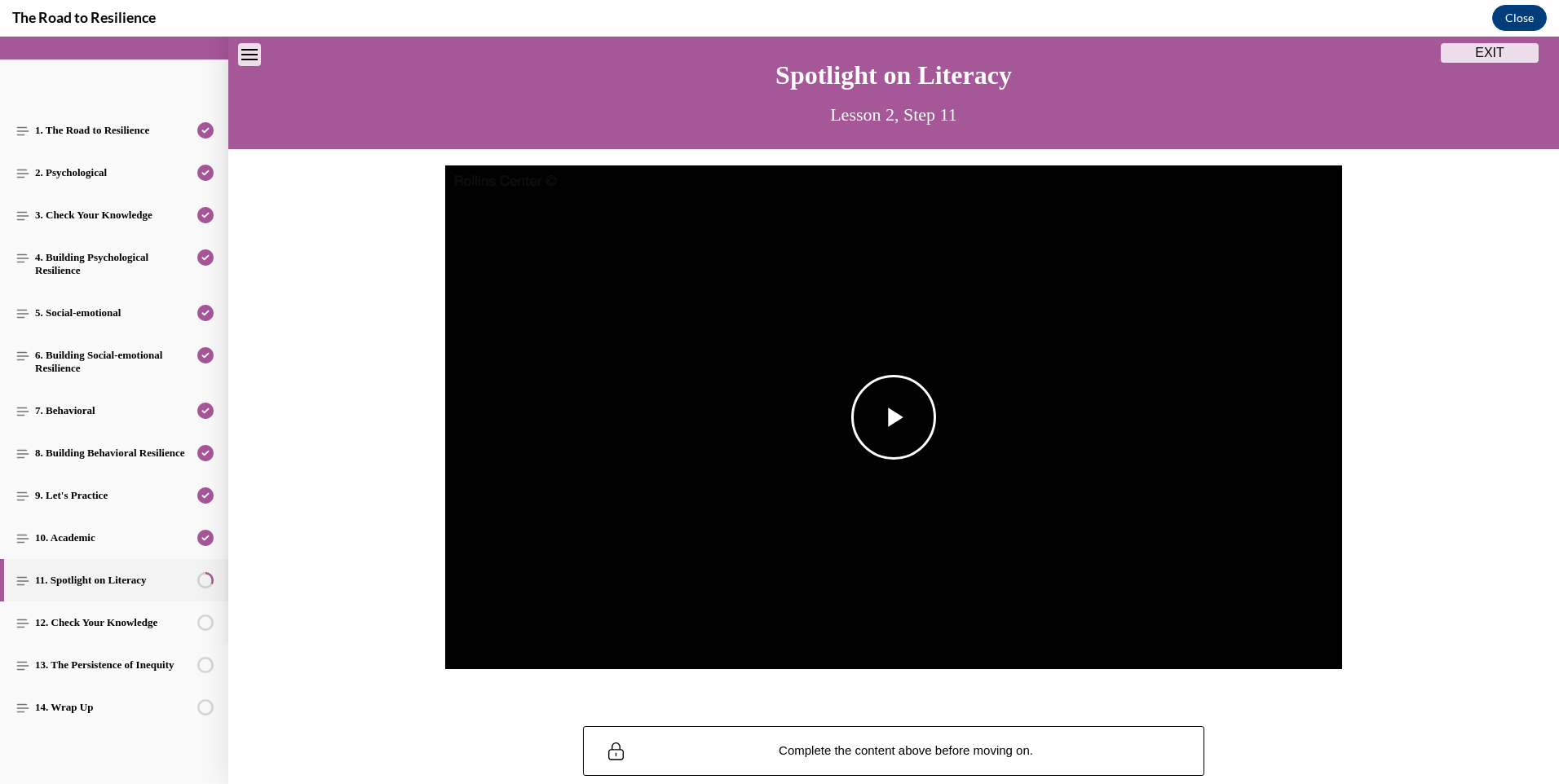
click at [894, 417] on span "Video player" at bounding box center [894, 417] width 0 height 0
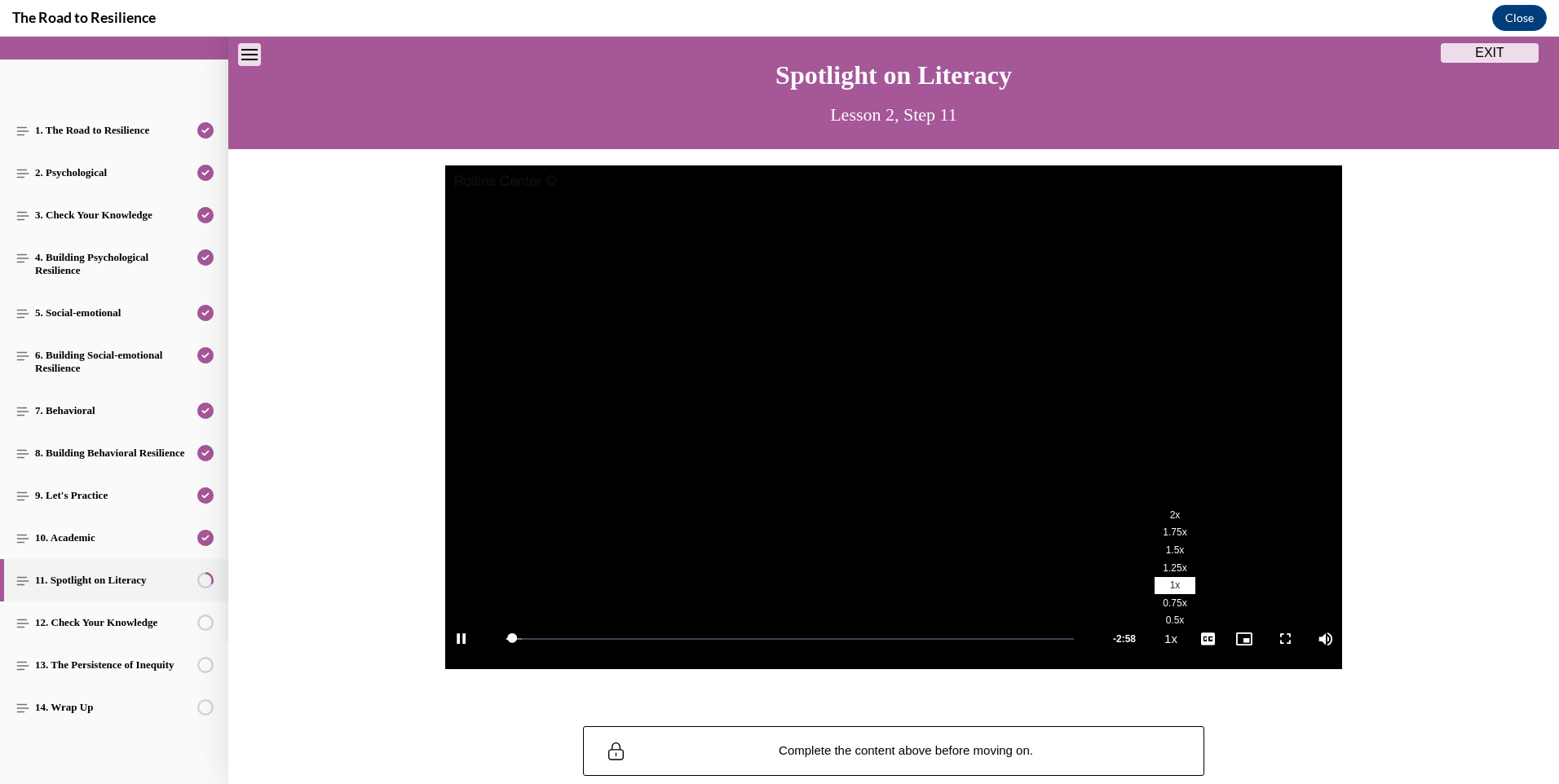
click at [1170, 514] on span "2x" at bounding box center [1176, 515] width 11 height 11
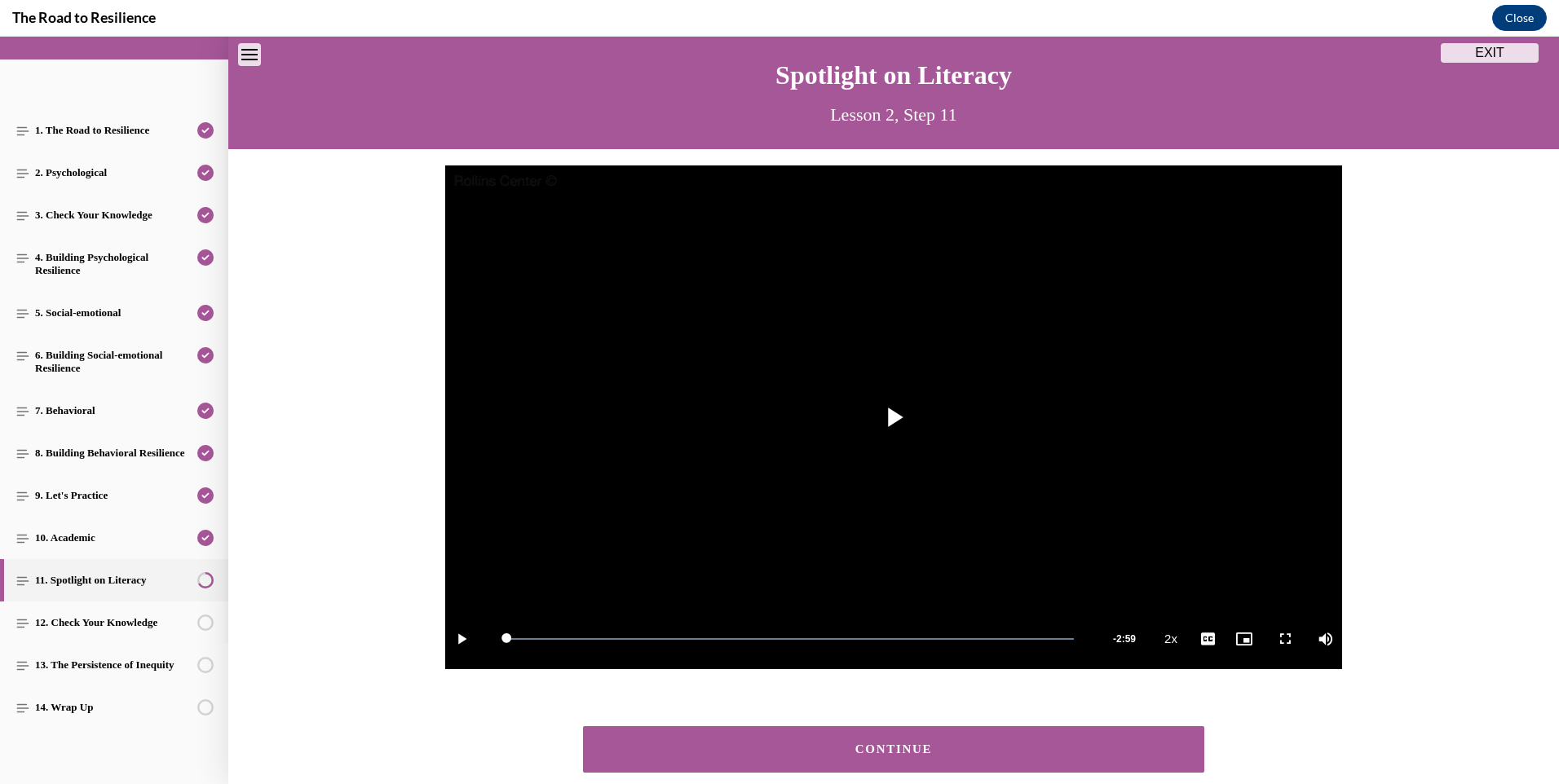
click at [912, 759] on button "CONTINUE" at bounding box center [894, 749] width 621 height 46
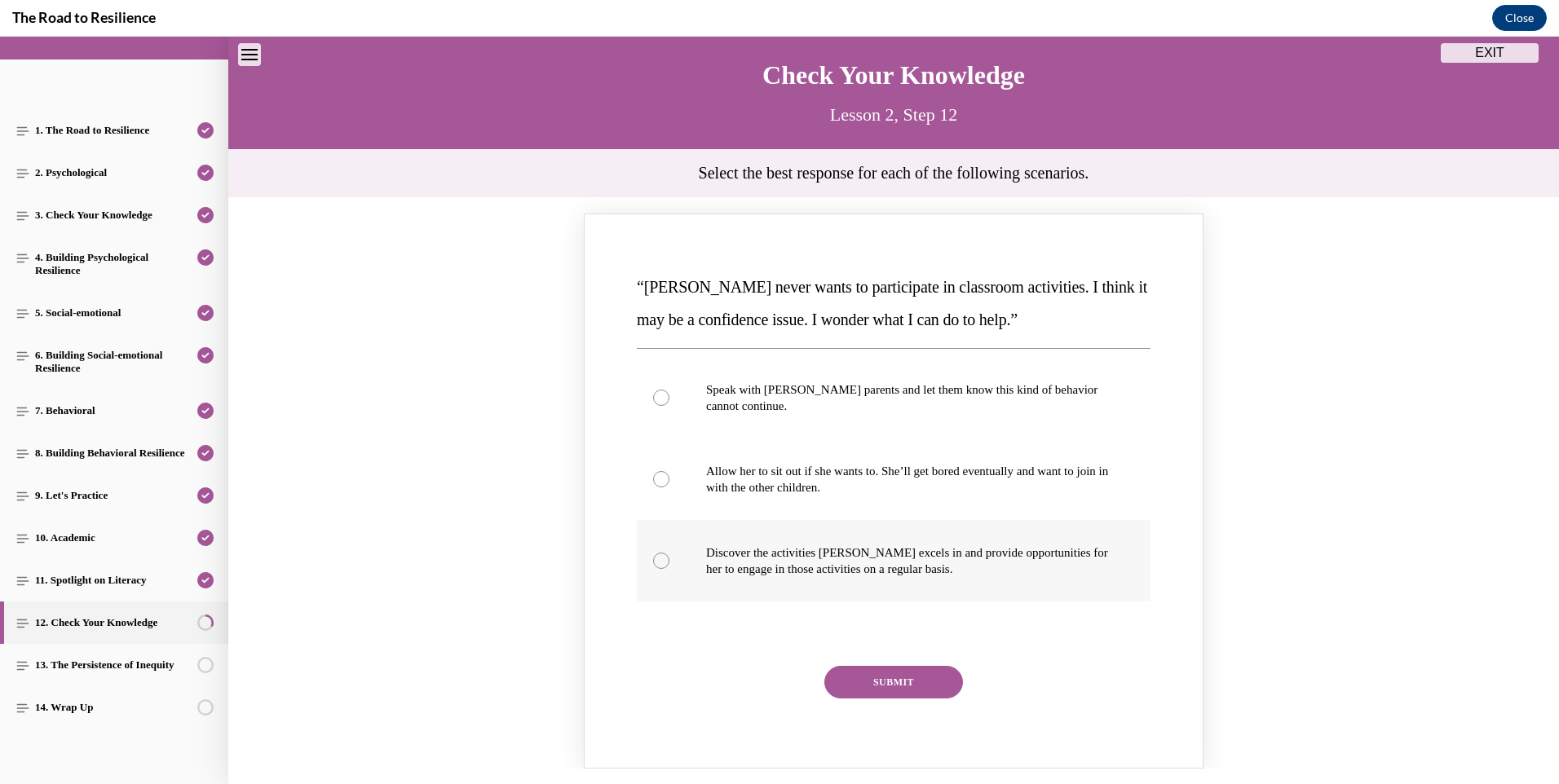
click at [662, 564] on div "Knowledge check: Multiple choice" at bounding box center [662, 560] width 17 height 17
click at [662, 564] on input "Discover the activities Mattison excels in and provide opportunities for her to…" at bounding box center [662, 560] width 17 height 17
radio input "true"
click at [893, 678] on button "SUBMIT" at bounding box center [894, 681] width 139 height 32
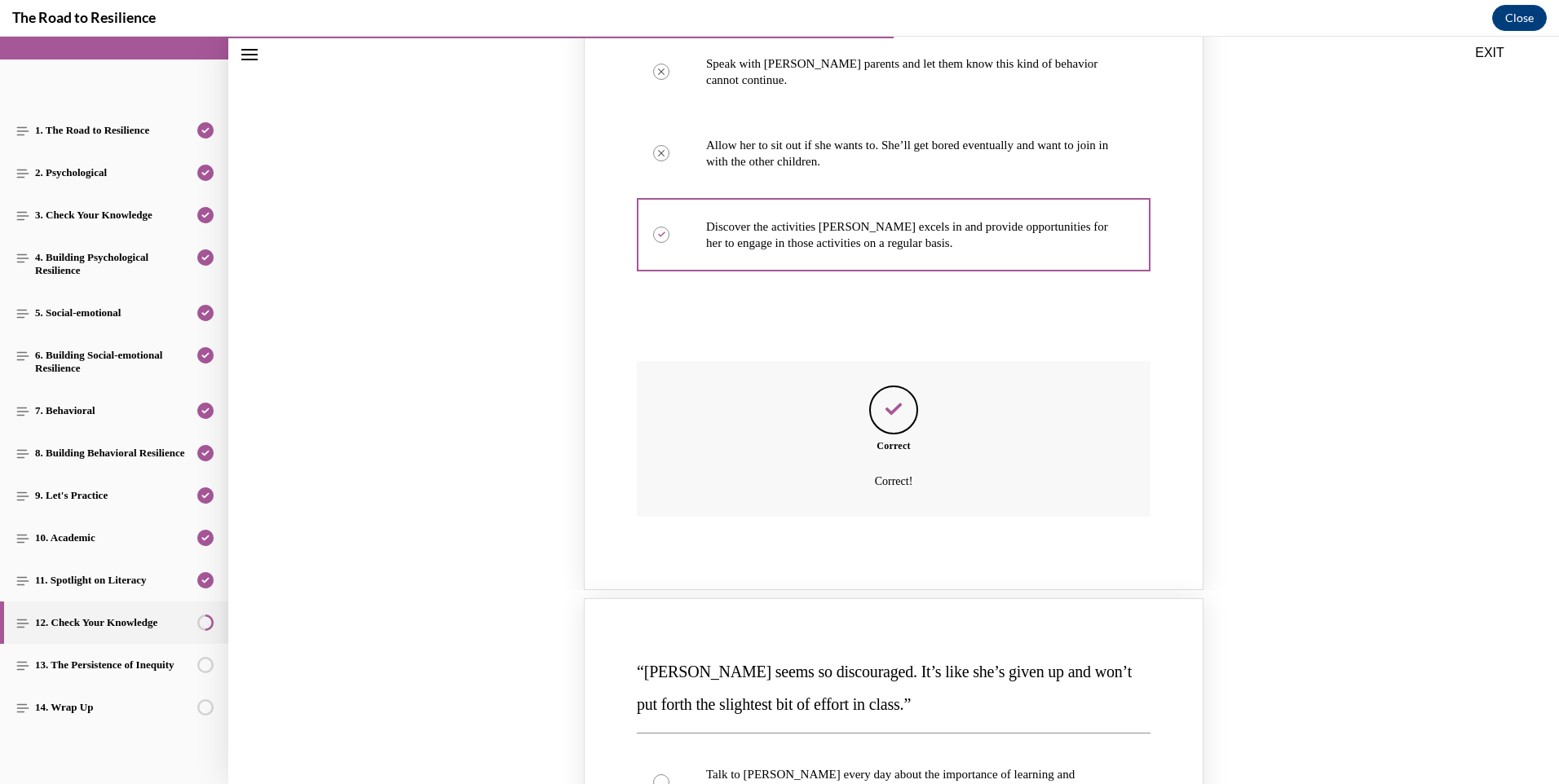
scroll to position [784, 0]
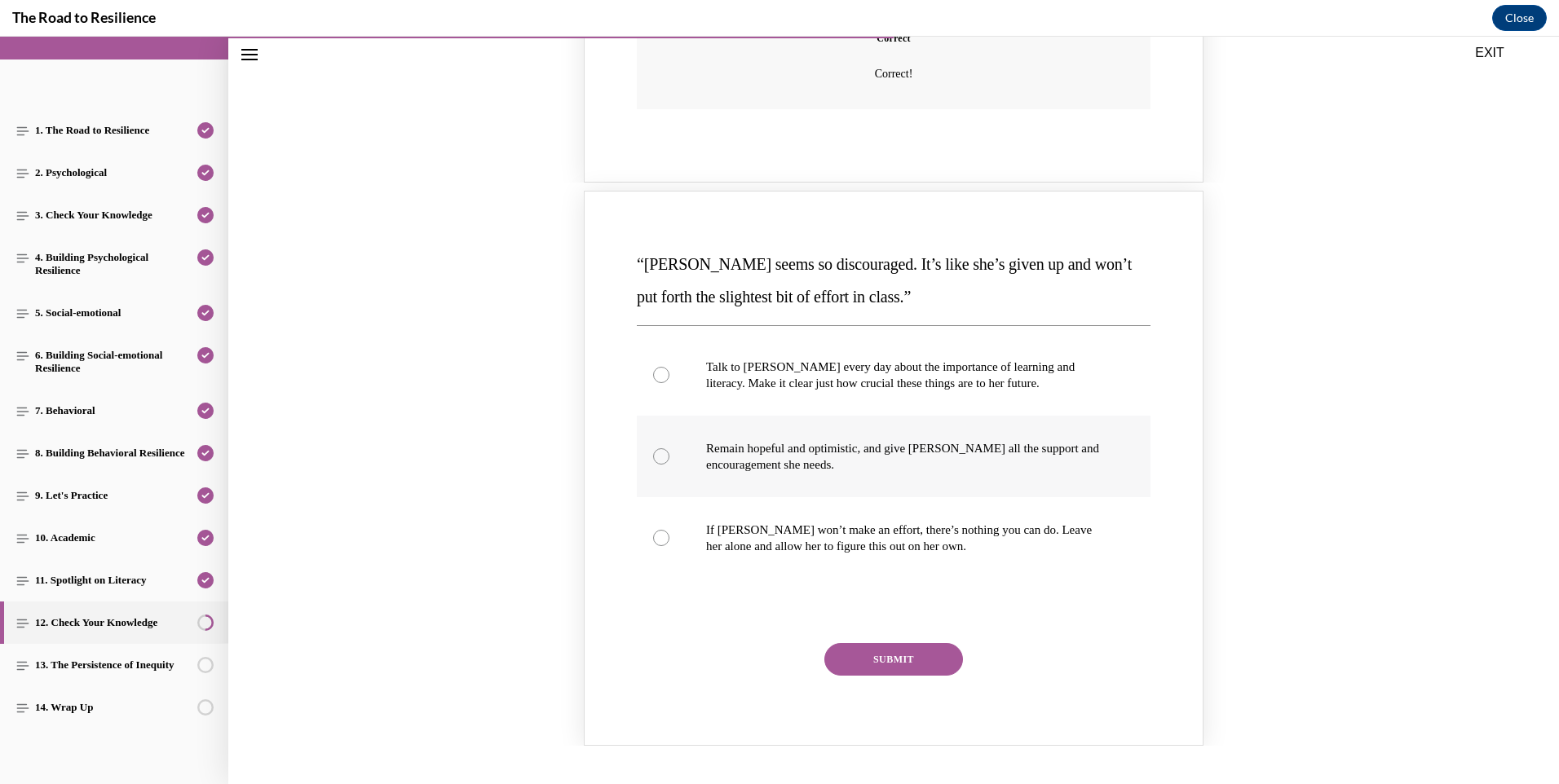
click at [659, 445] on label "Remain hopeful and optimistic, and give Alyson all the support and encouragemen…" at bounding box center [894, 456] width 514 height 82
click at [659, 448] on input "Remain hopeful and optimistic, and give Alyson all the support and encouragemen…" at bounding box center [662, 456] width 17 height 17
radio input "true"
click at [899, 652] on button "SUBMIT" at bounding box center [894, 659] width 139 height 32
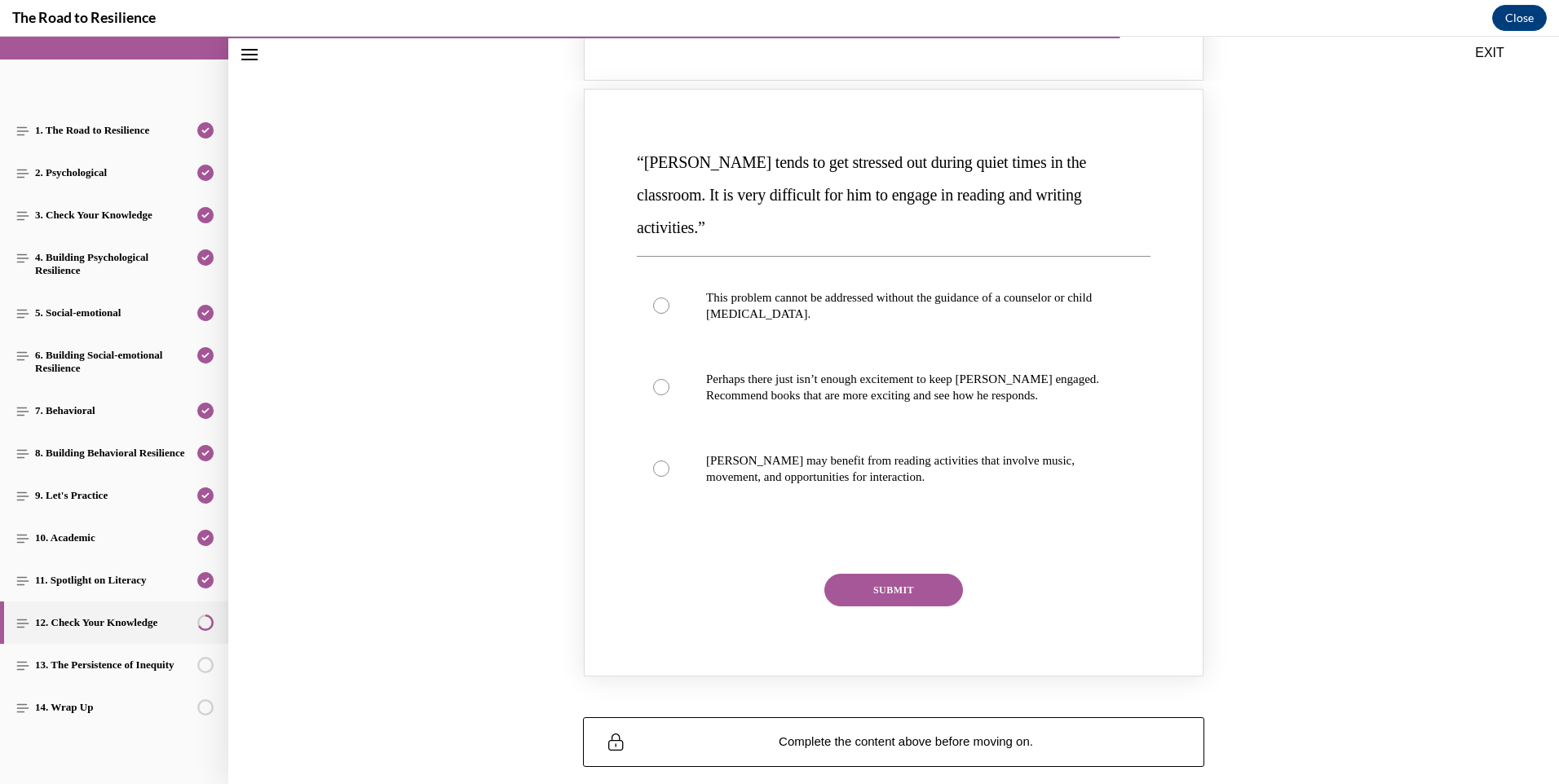
scroll to position [1600, 0]
click at [664, 272] on label "This problem cannot be addressed without the guidance of a counselor or child p…" at bounding box center [894, 303] width 514 height 82
click at [664, 296] on input "This problem cannot be addressed without the guidance of a counselor or child p…" at bounding box center [662, 303] width 17 height 17
radio input "true"
click at [943, 573] on button "SUBMIT" at bounding box center [894, 588] width 139 height 32
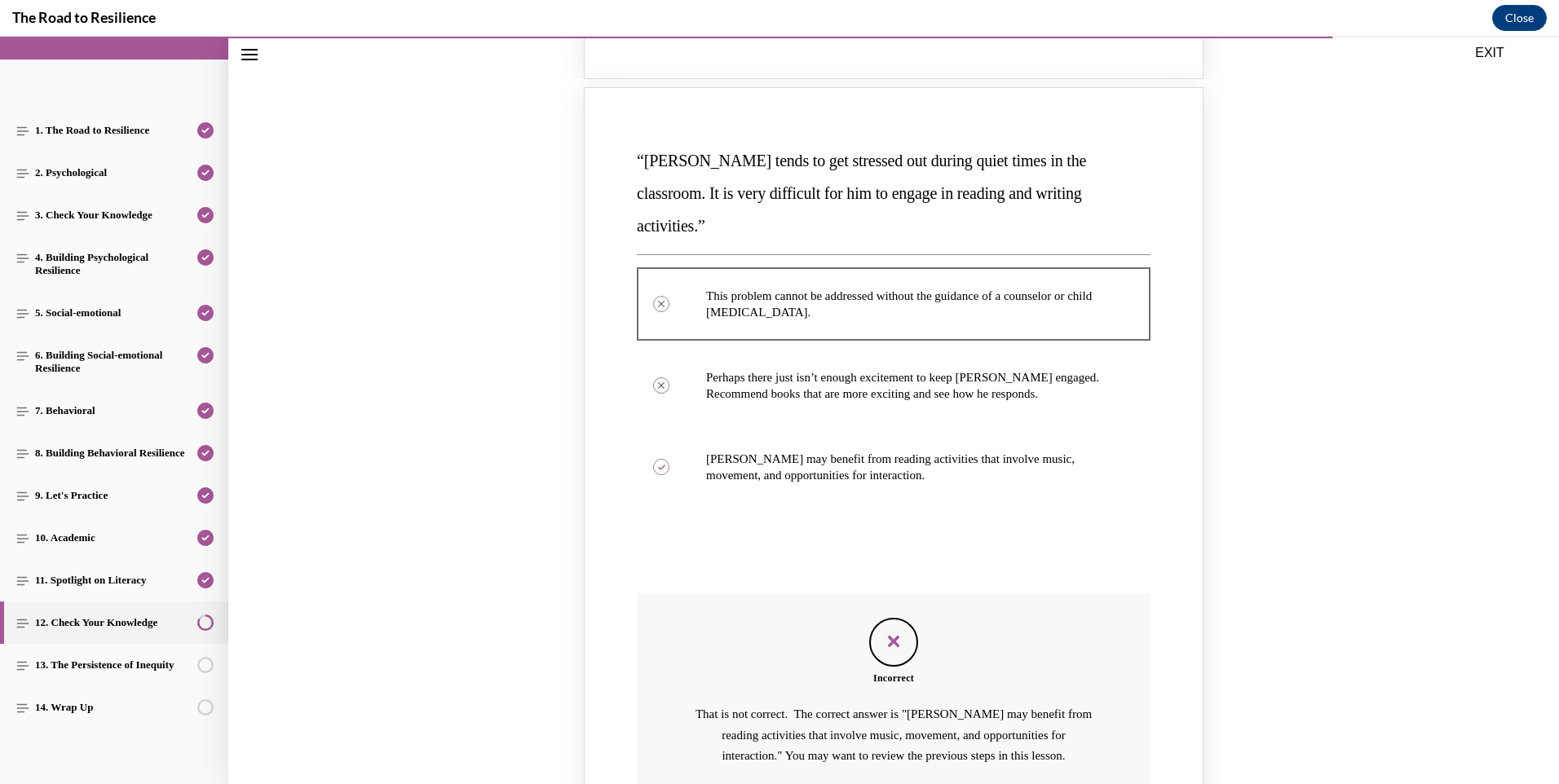
scroll to position [1880, 0]
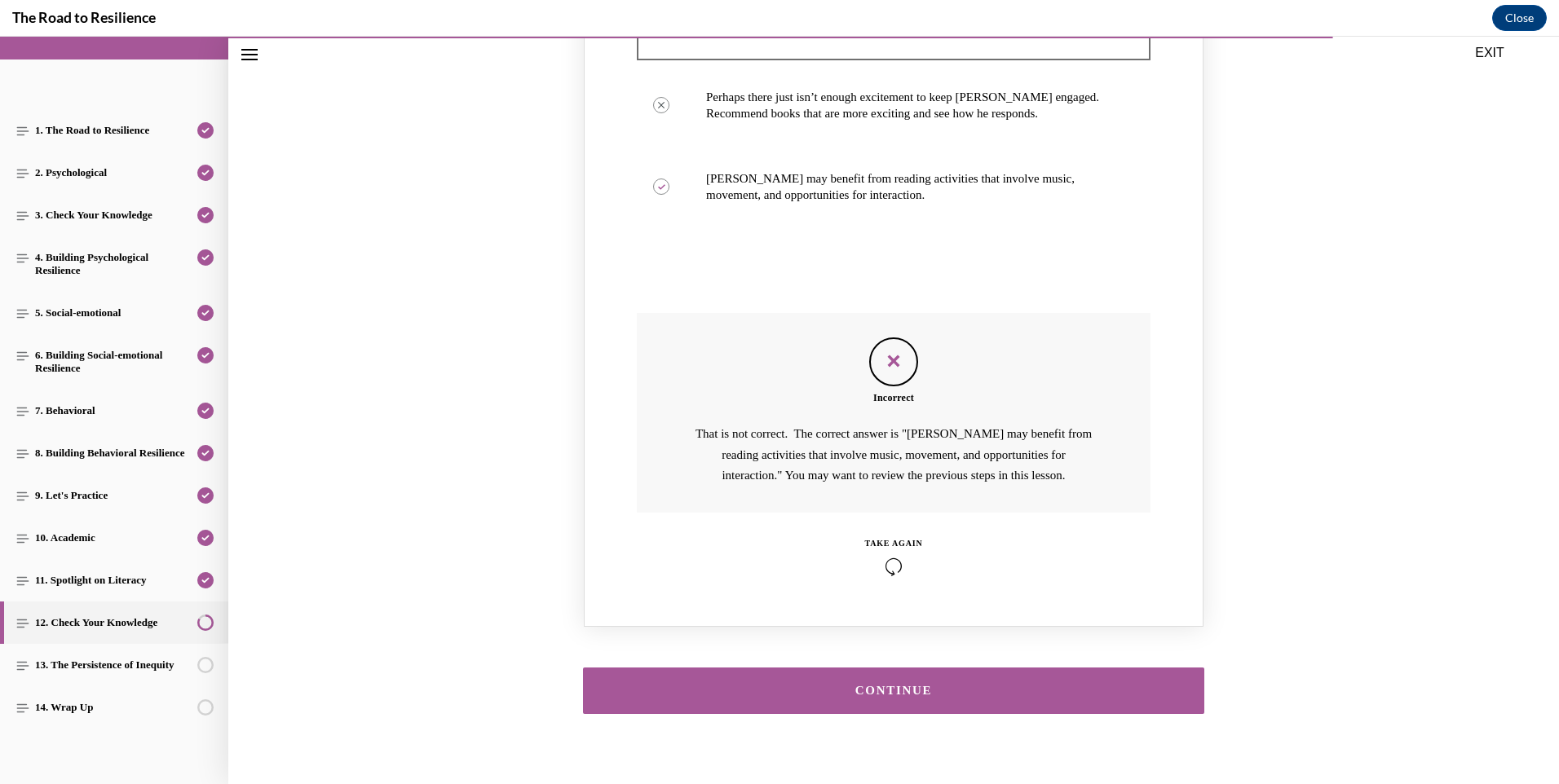
click at [905, 685] on div "CONTINUE" at bounding box center [893, 691] width 571 height 12
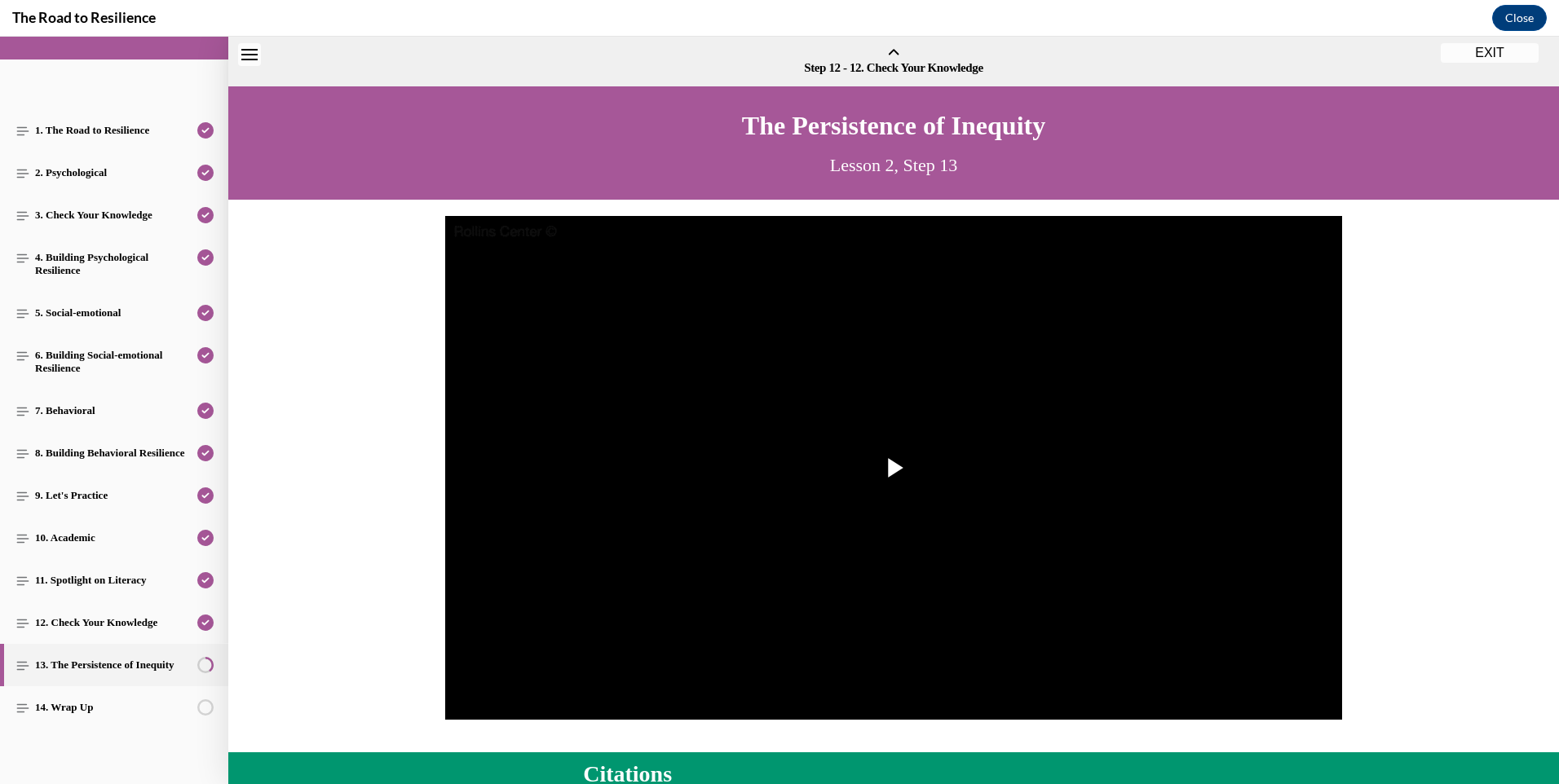
scroll to position [51, 0]
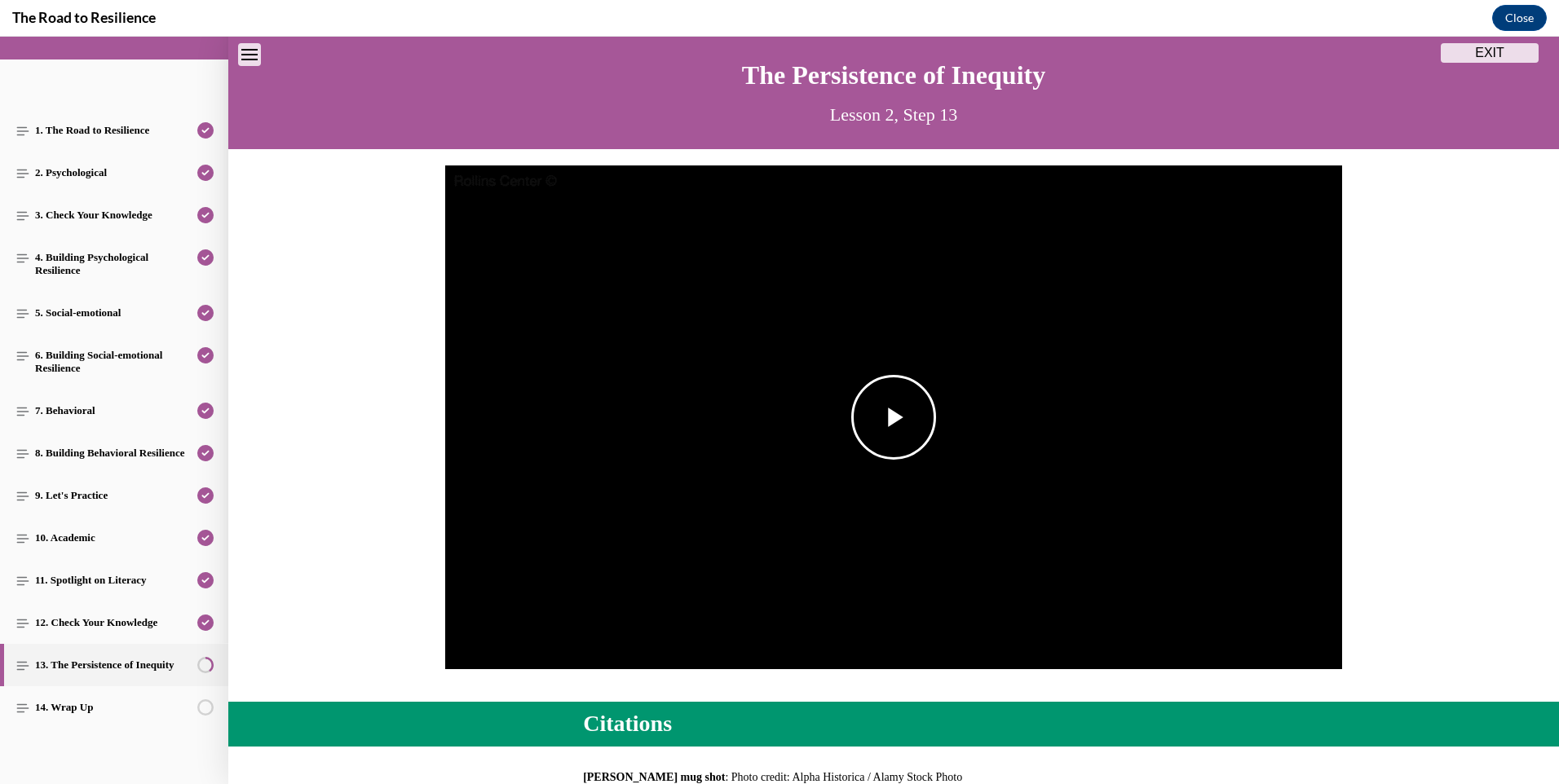
click at [894, 417] on span "Video player" at bounding box center [894, 417] width 0 height 0
click at [1169, 517] on li "2x" at bounding box center [1175, 515] width 40 height 18
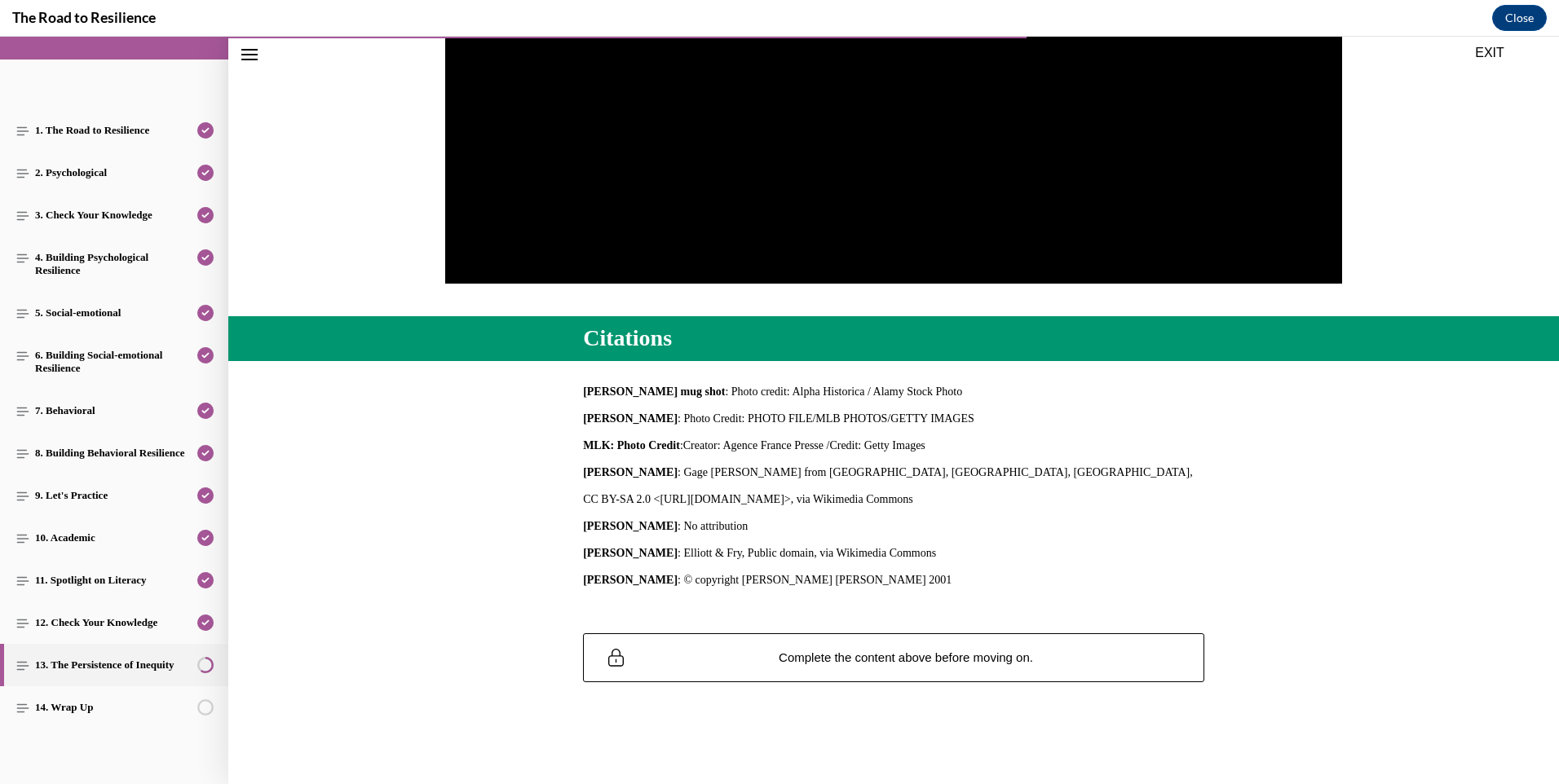
scroll to position [434, 0]
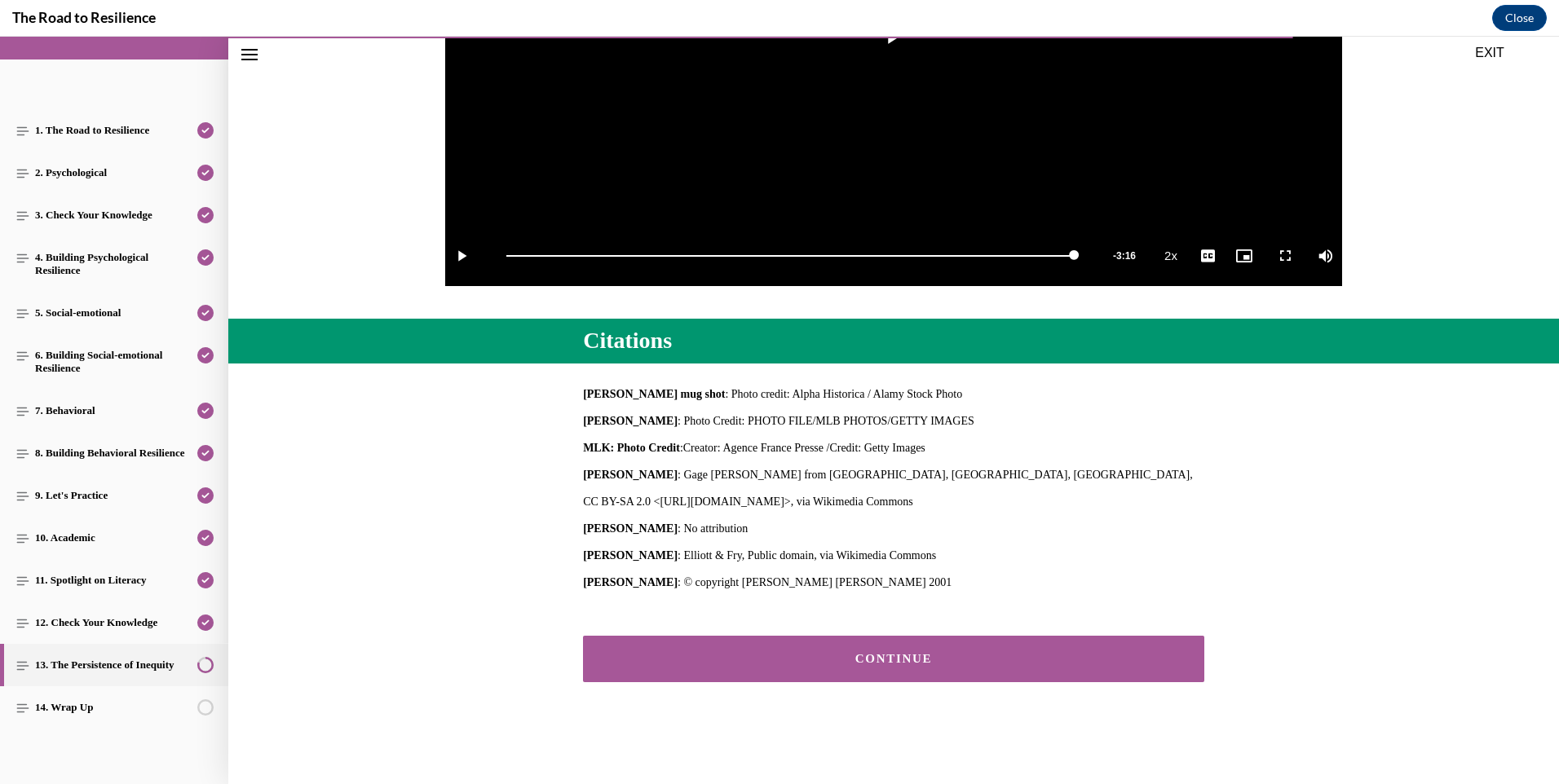
click at [825, 675] on button "CONTINUE" at bounding box center [894, 659] width 621 height 46
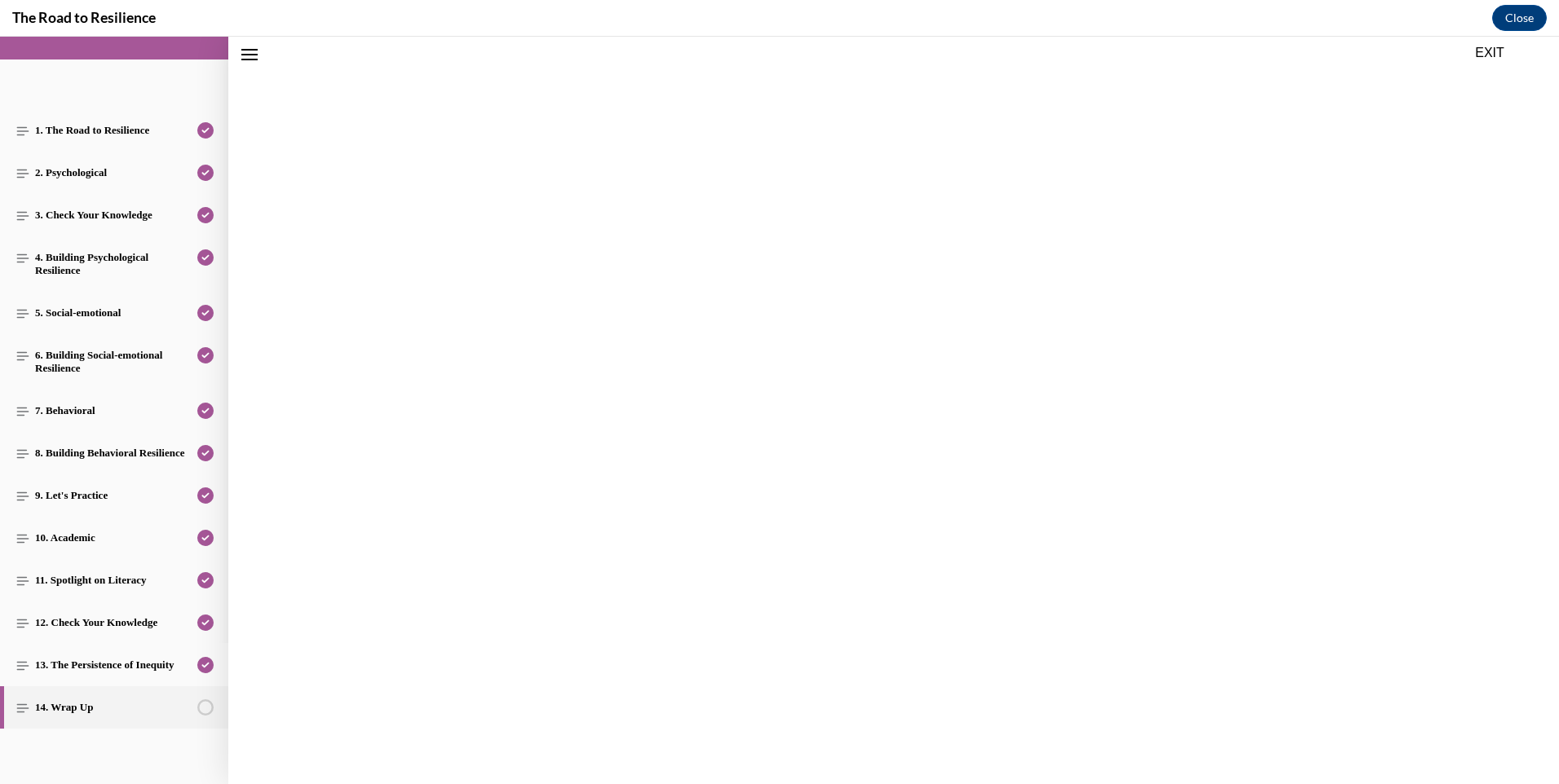
scroll to position [51, 0]
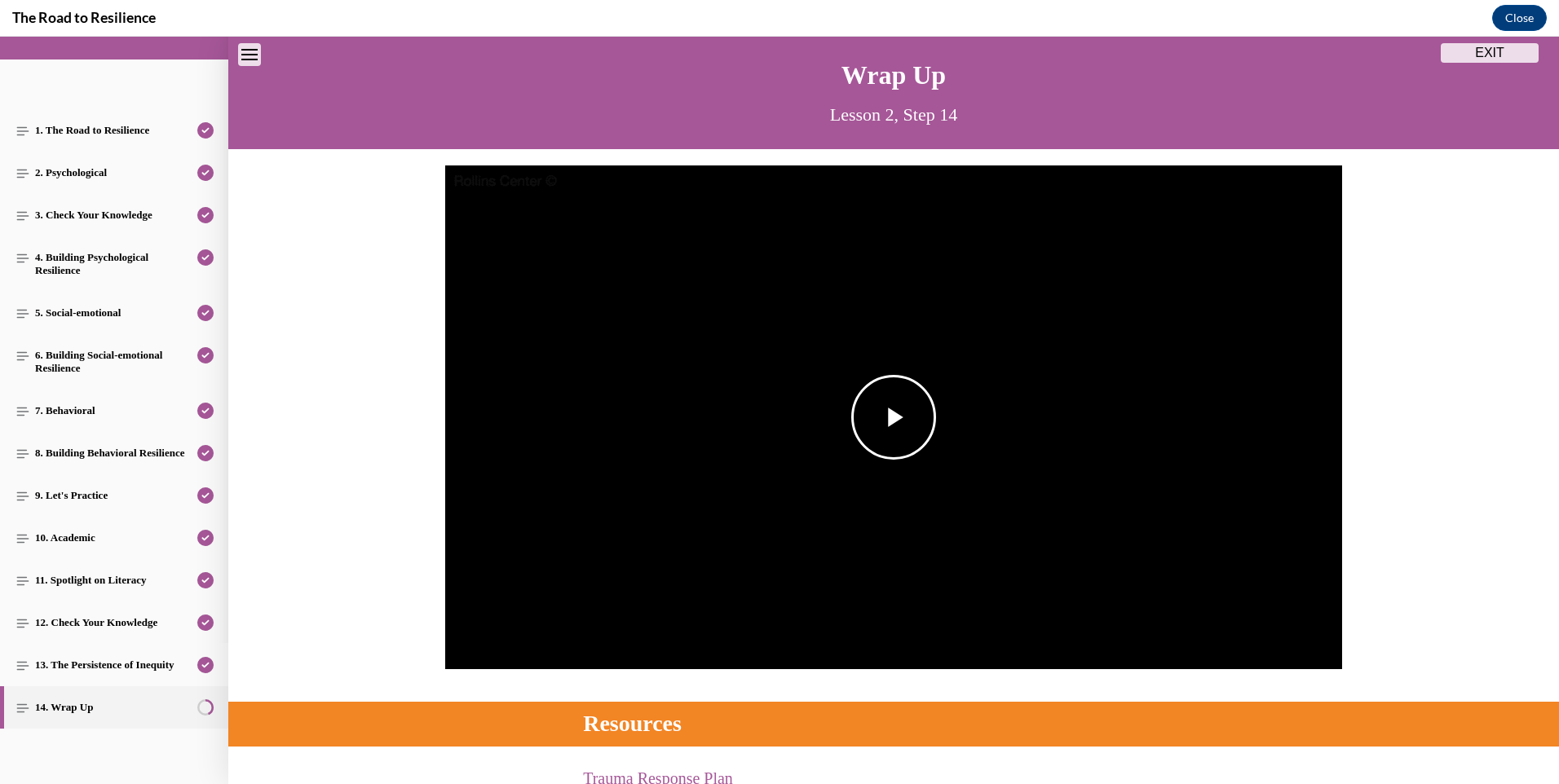
click at [894, 417] on span "Video player" at bounding box center [894, 417] width 0 height 0
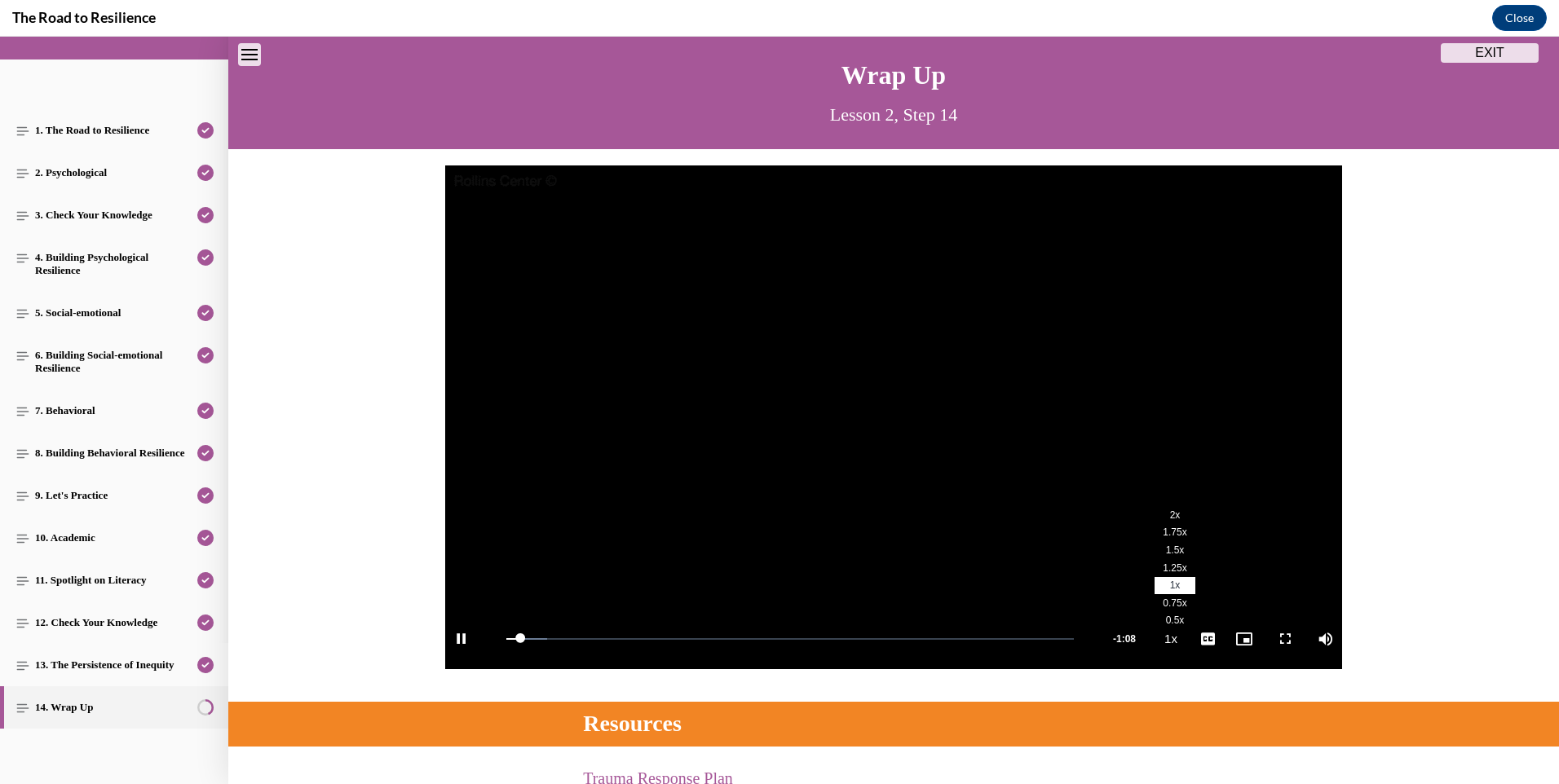
click at [1170, 517] on span "2x" at bounding box center [1176, 515] width 11 height 11
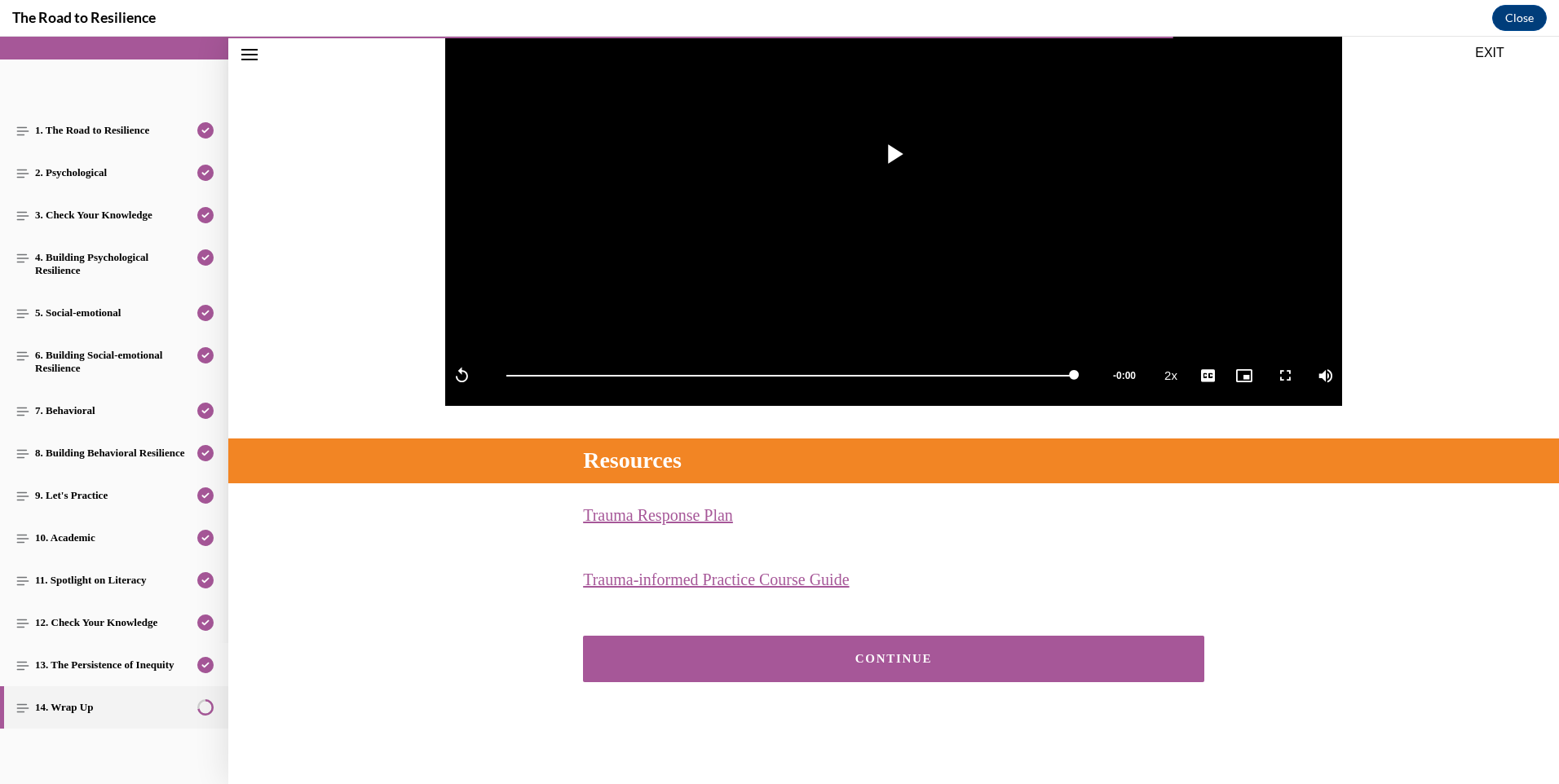
scroll to position [314, 0]
click at [875, 646] on button "CONTINUE" at bounding box center [894, 659] width 621 height 46
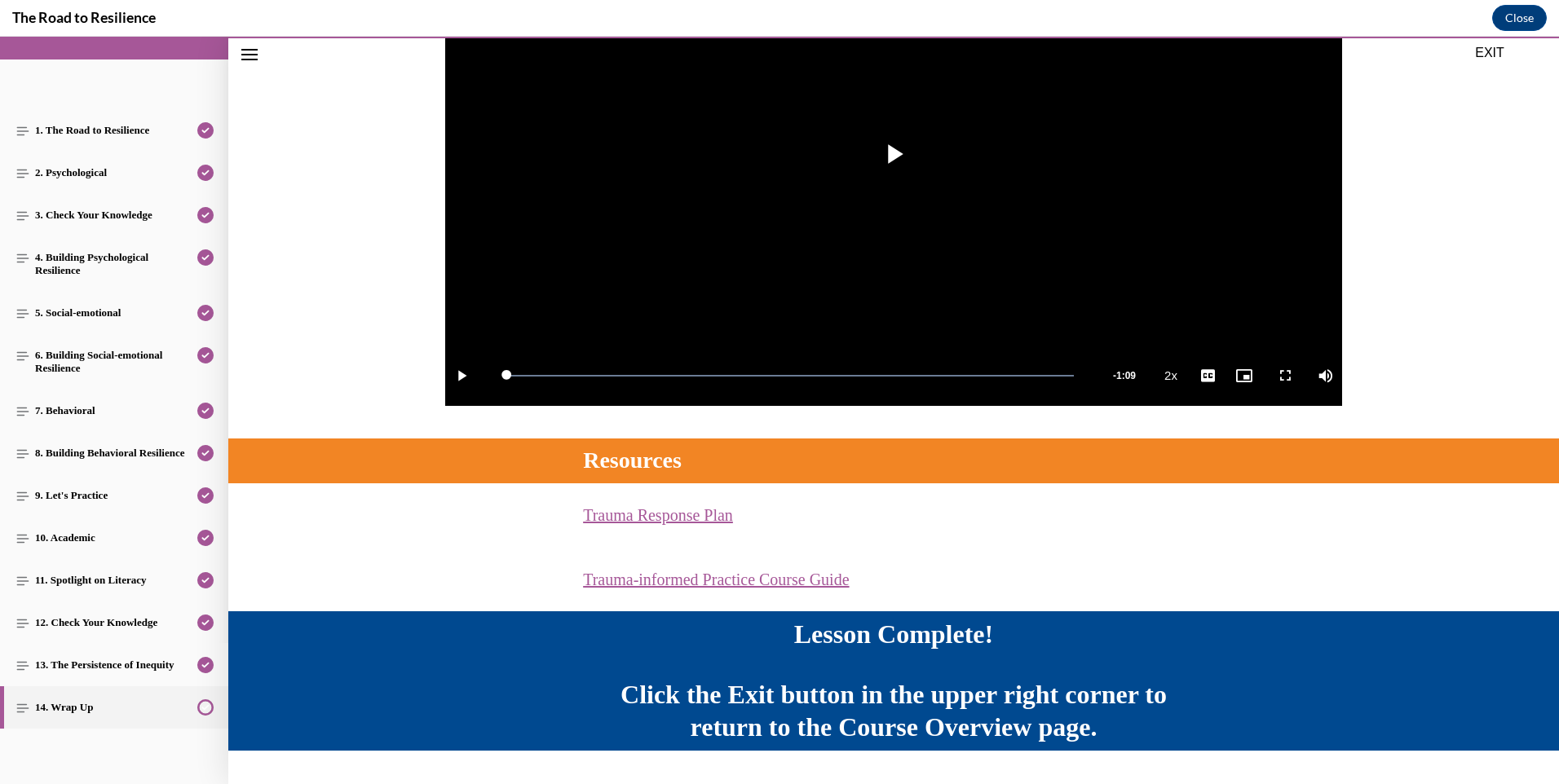
scroll to position [357, 0]
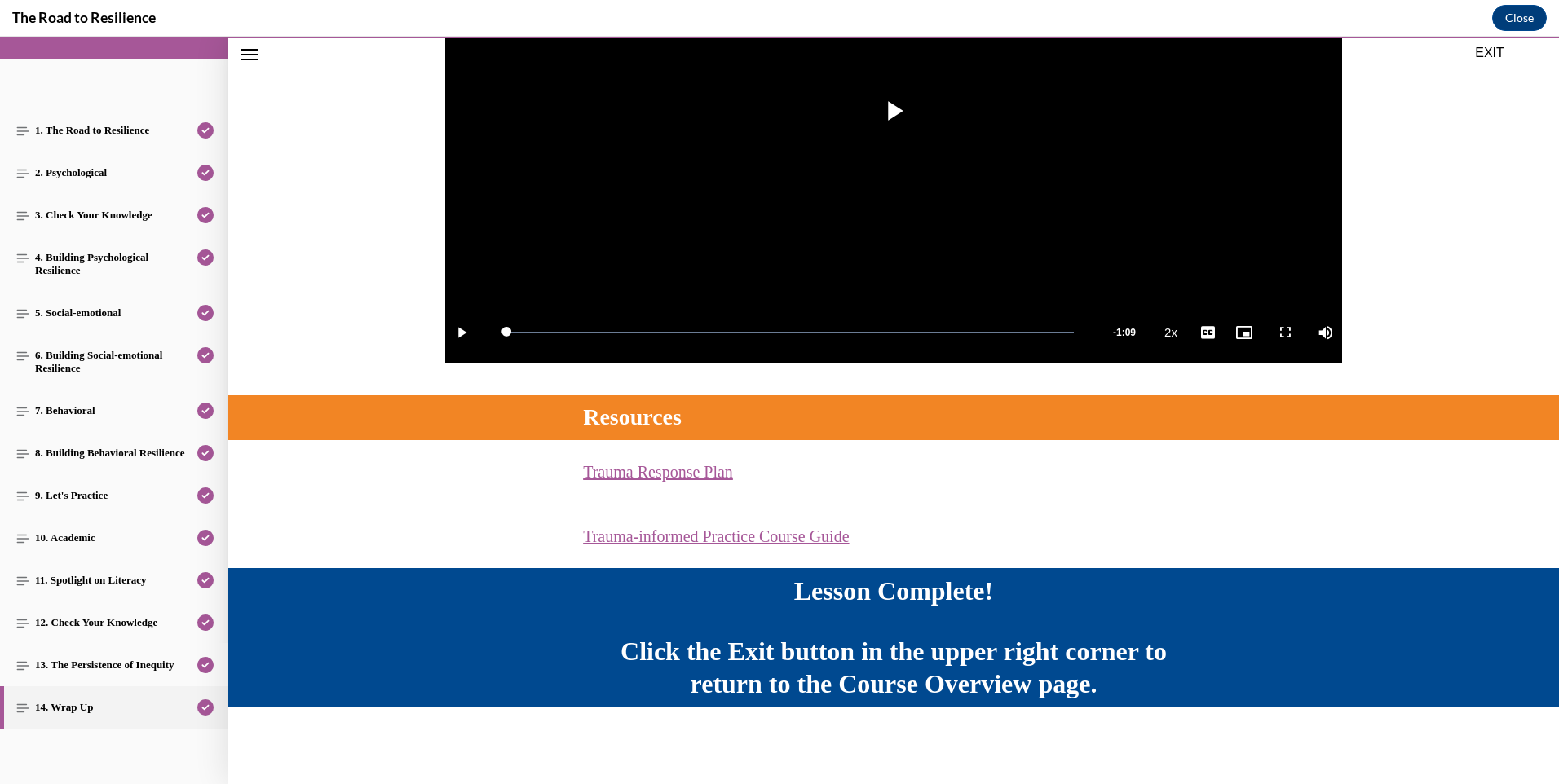
click at [1487, 51] on button "EXIT" at bounding box center [1491, 53] width 98 height 19
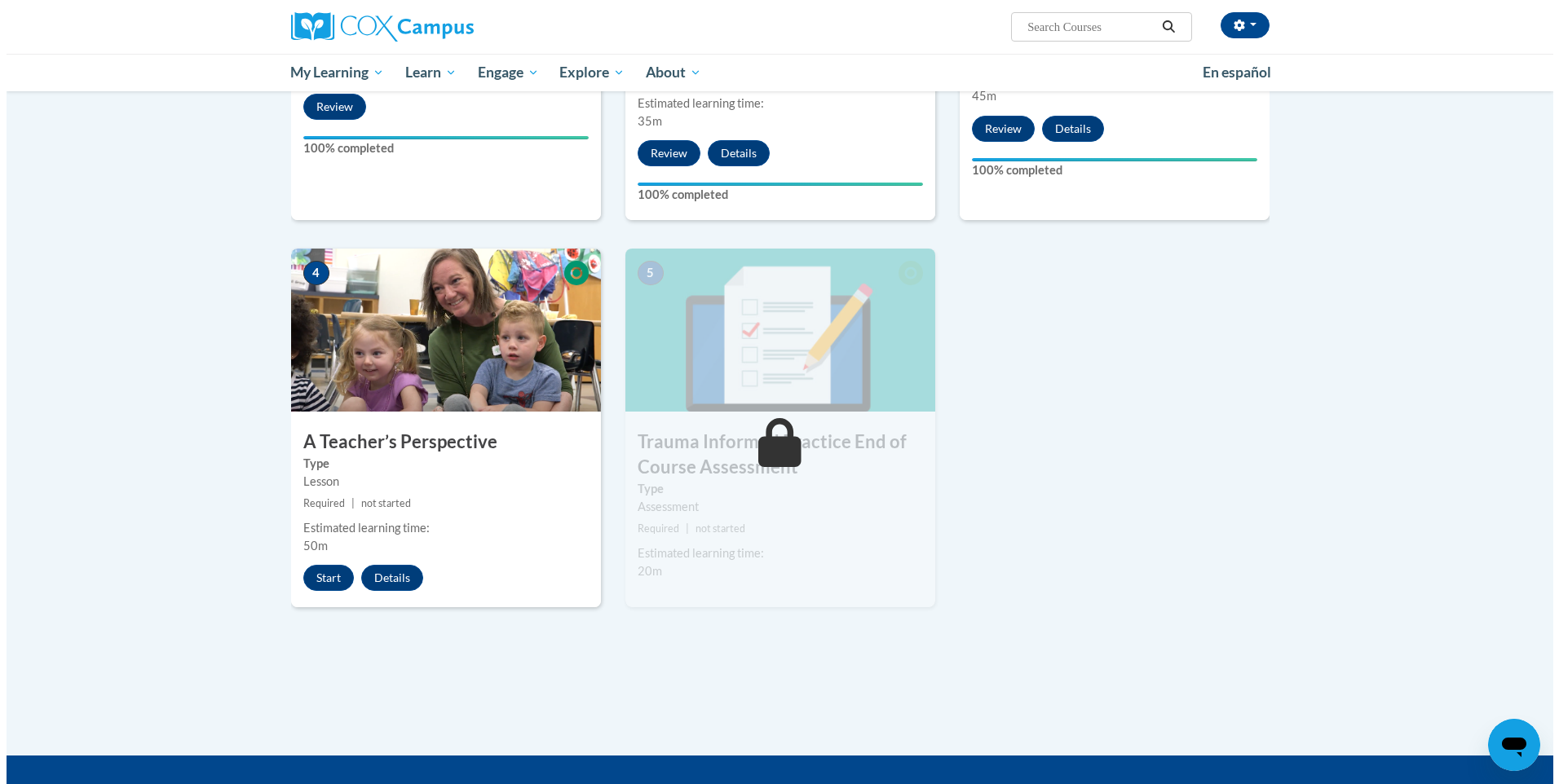
scroll to position [652, 0]
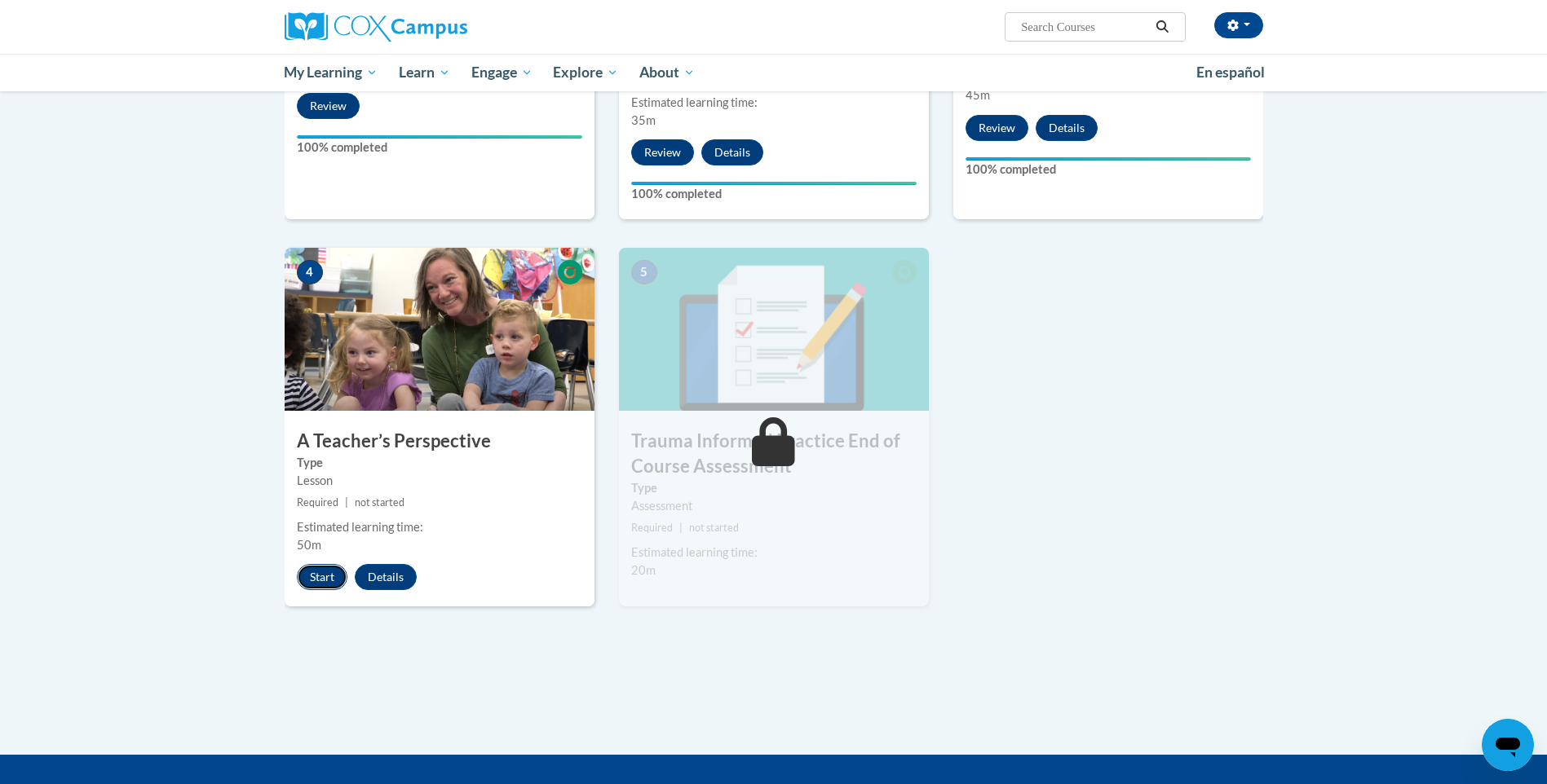
click at [317, 573] on button "Start" at bounding box center [322, 577] width 51 height 26
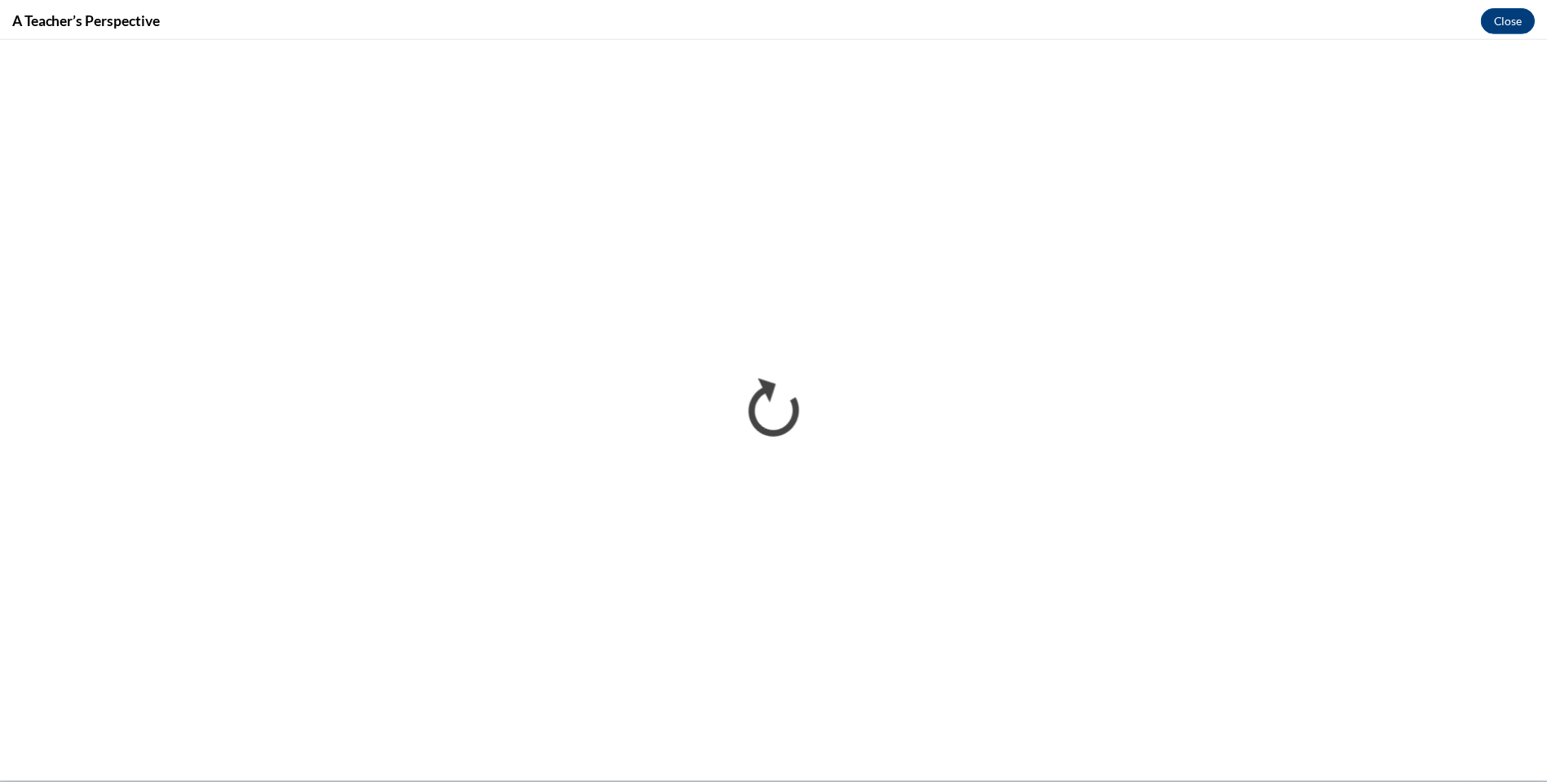
scroll to position [0, 0]
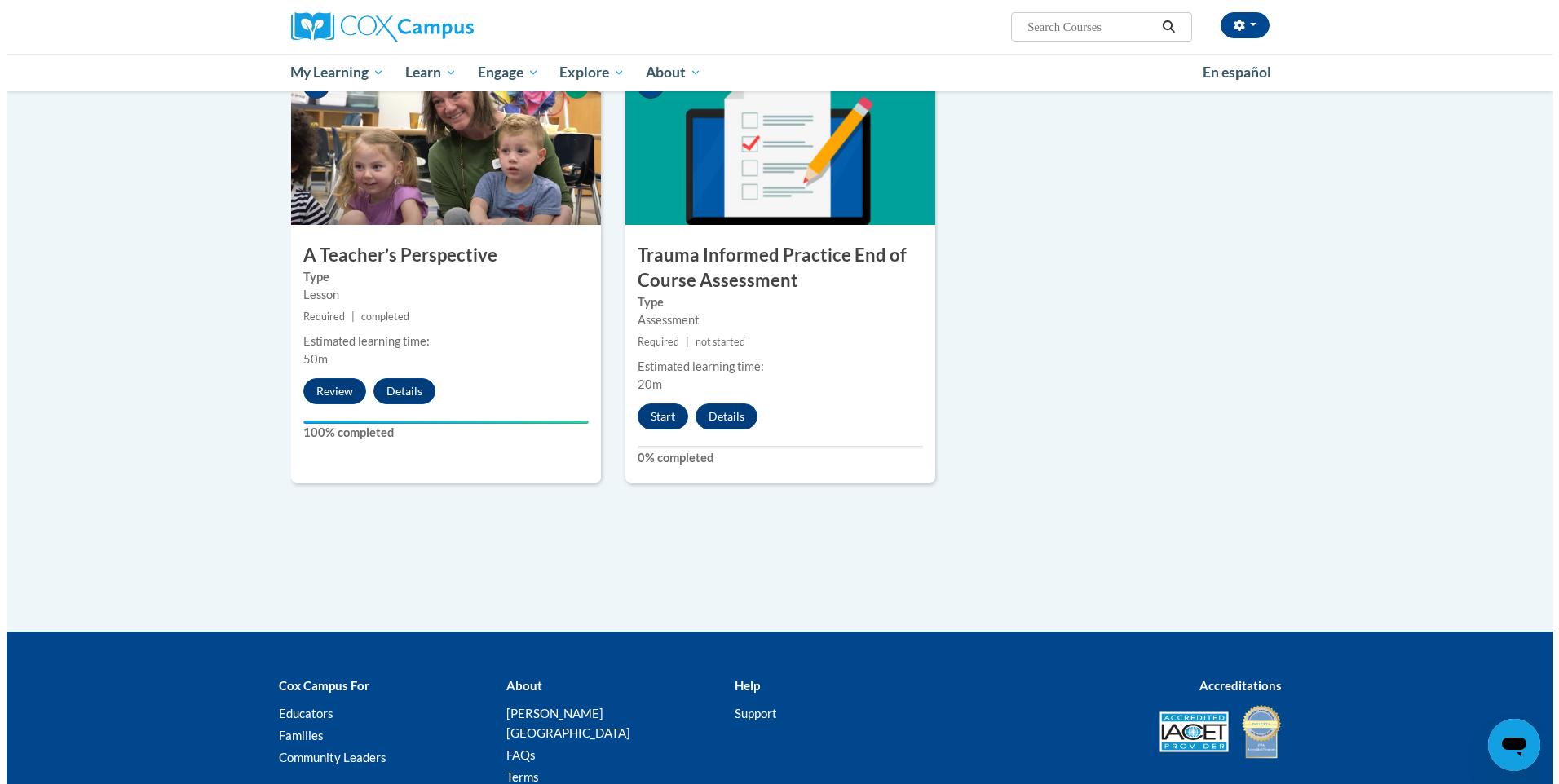
scroll to position [897, 0]
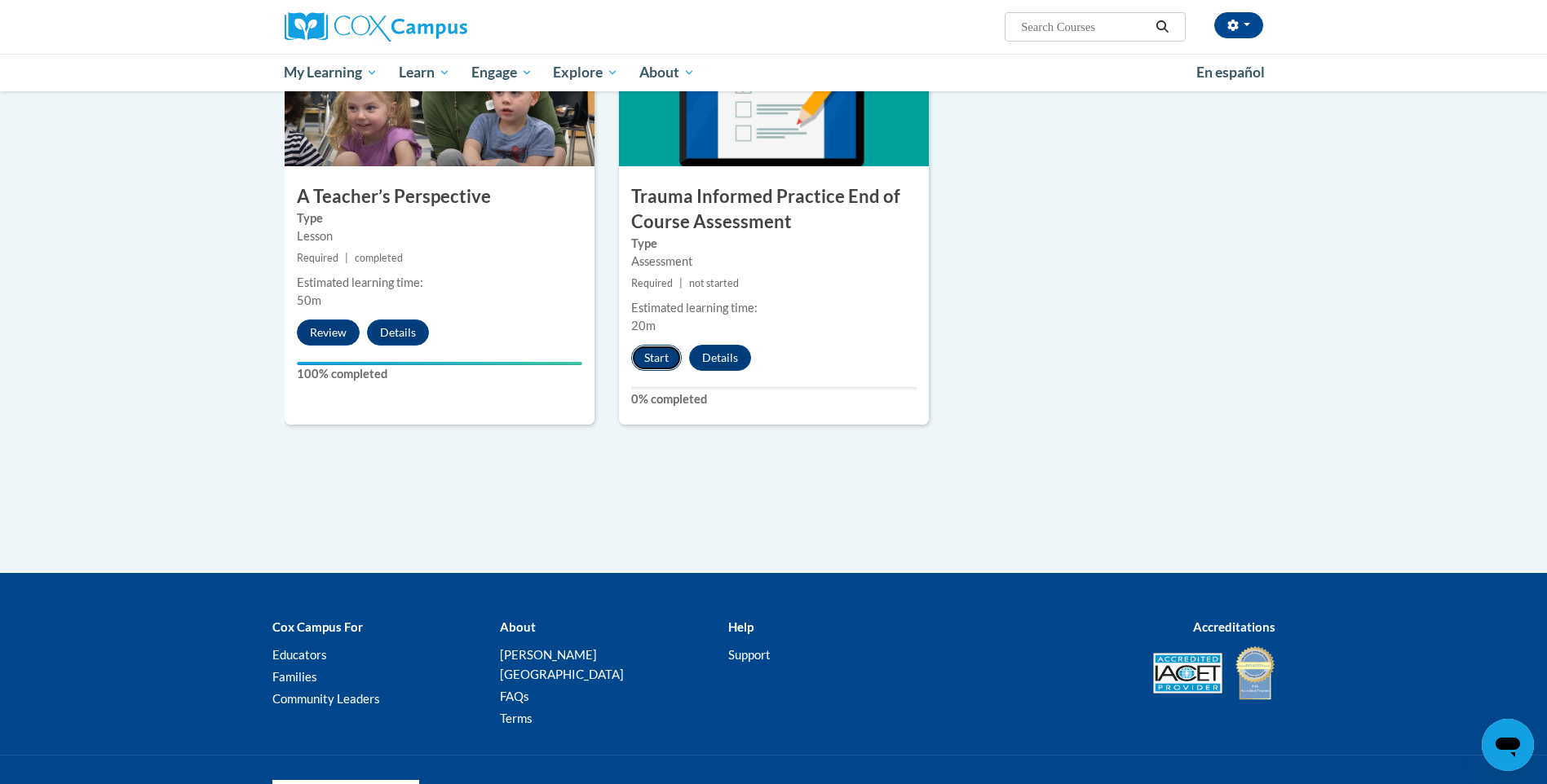
click at [655, 350] on button "Start" at bounding box center [656, 358] width 51 height 26
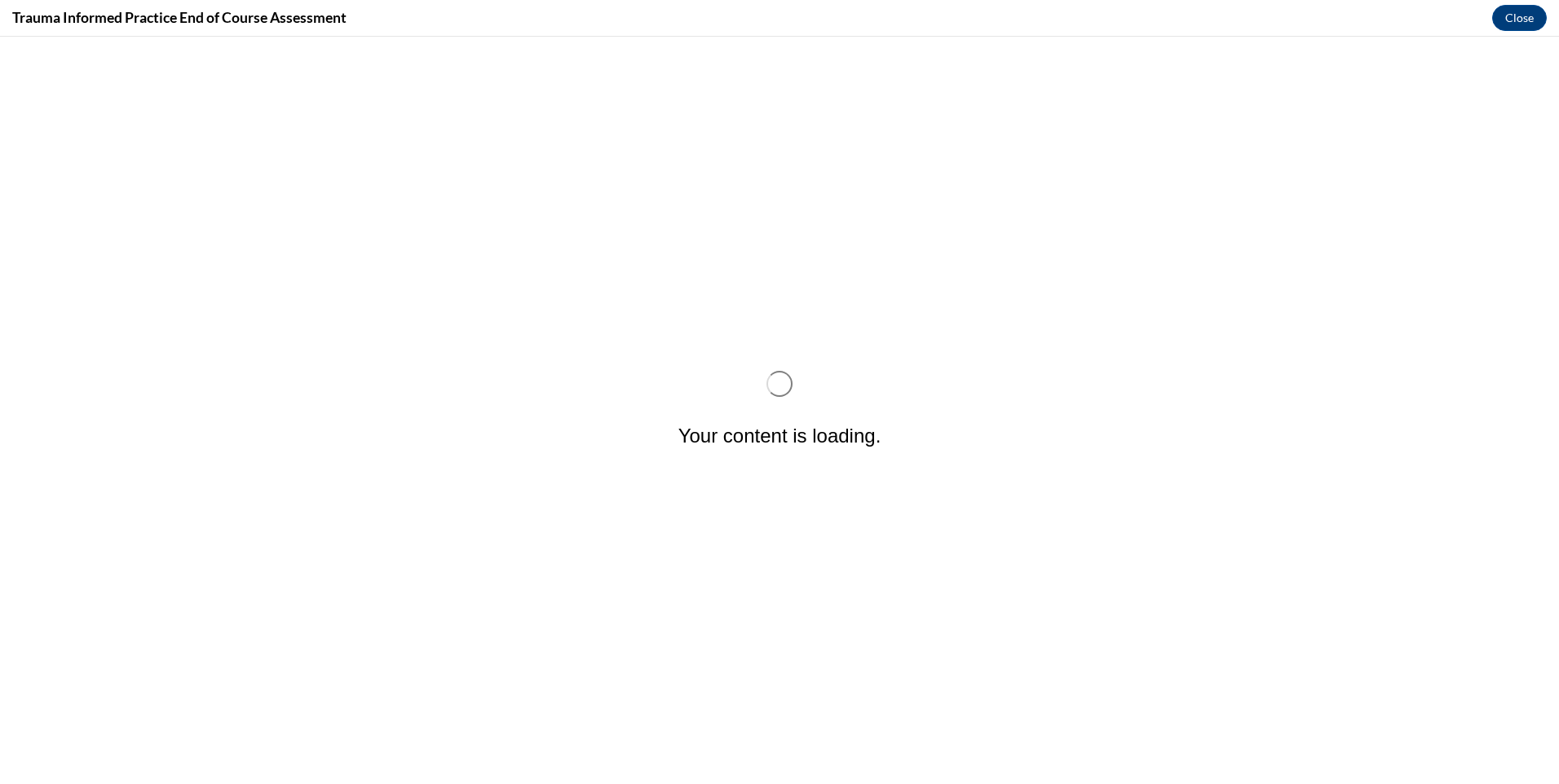
scroll to position [0, 0]
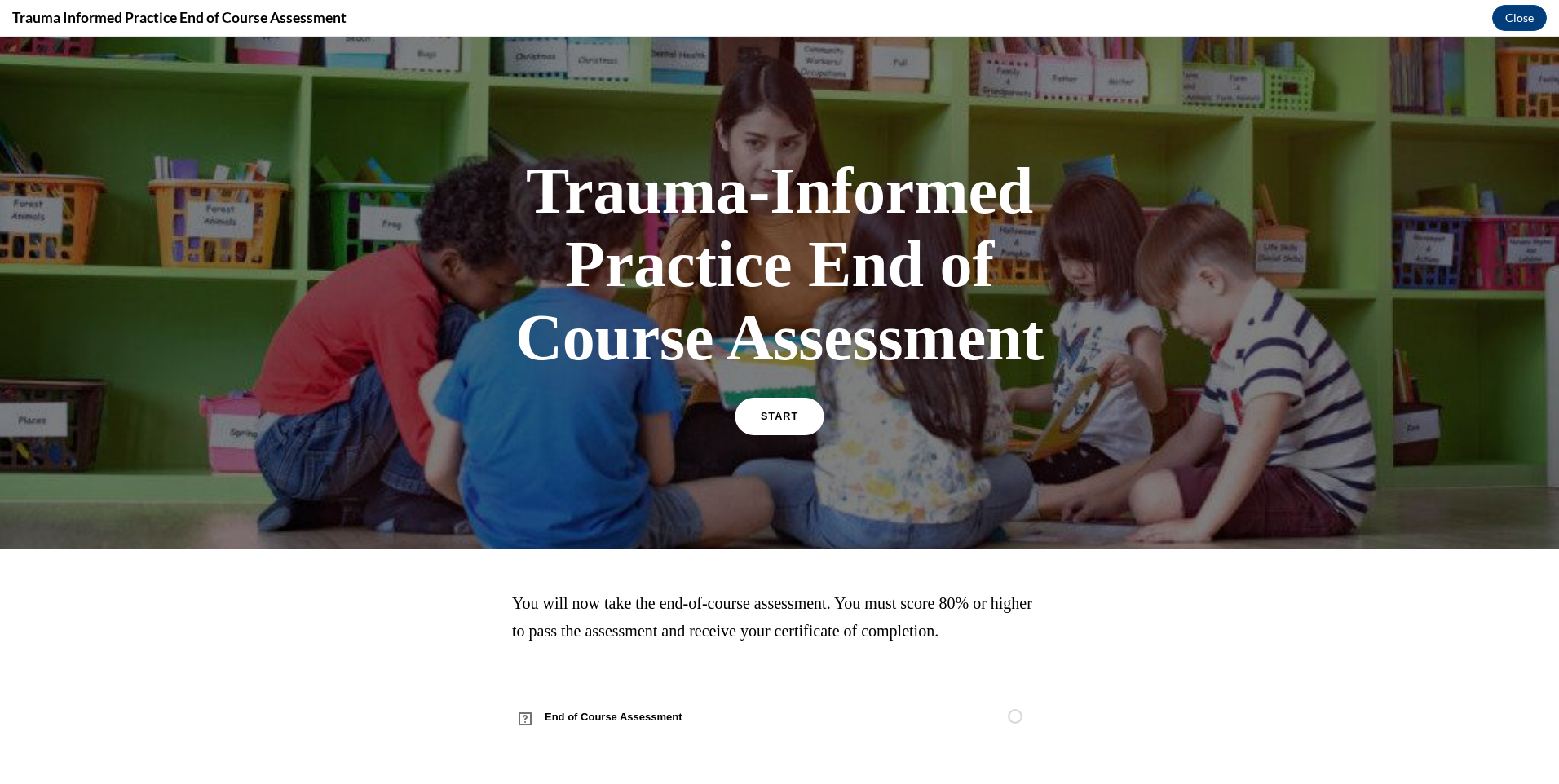
click at [772, 404] on link "START" at bounding box center [779, 417] width 89 height 38
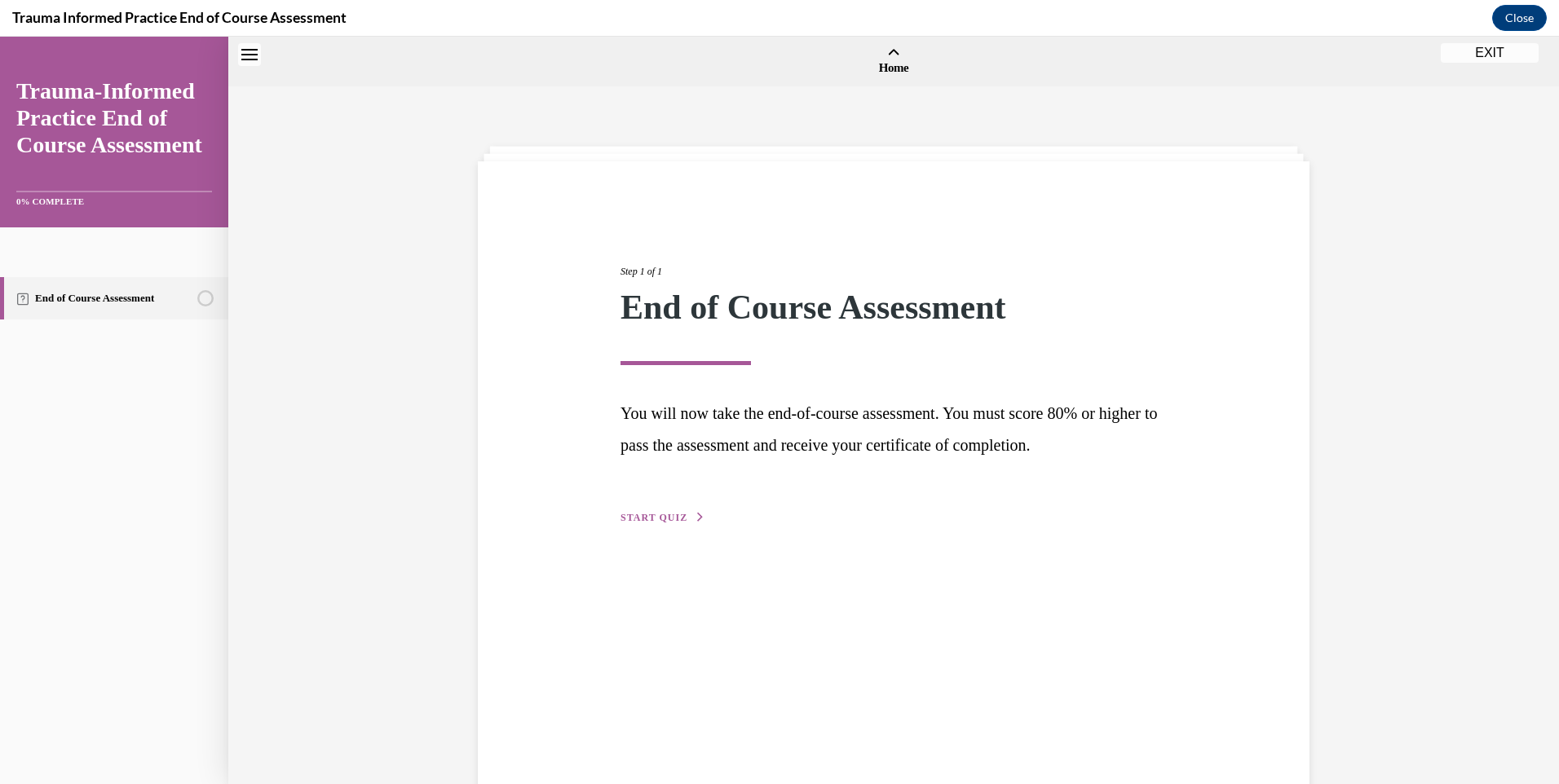
scroll to position [51, 0]
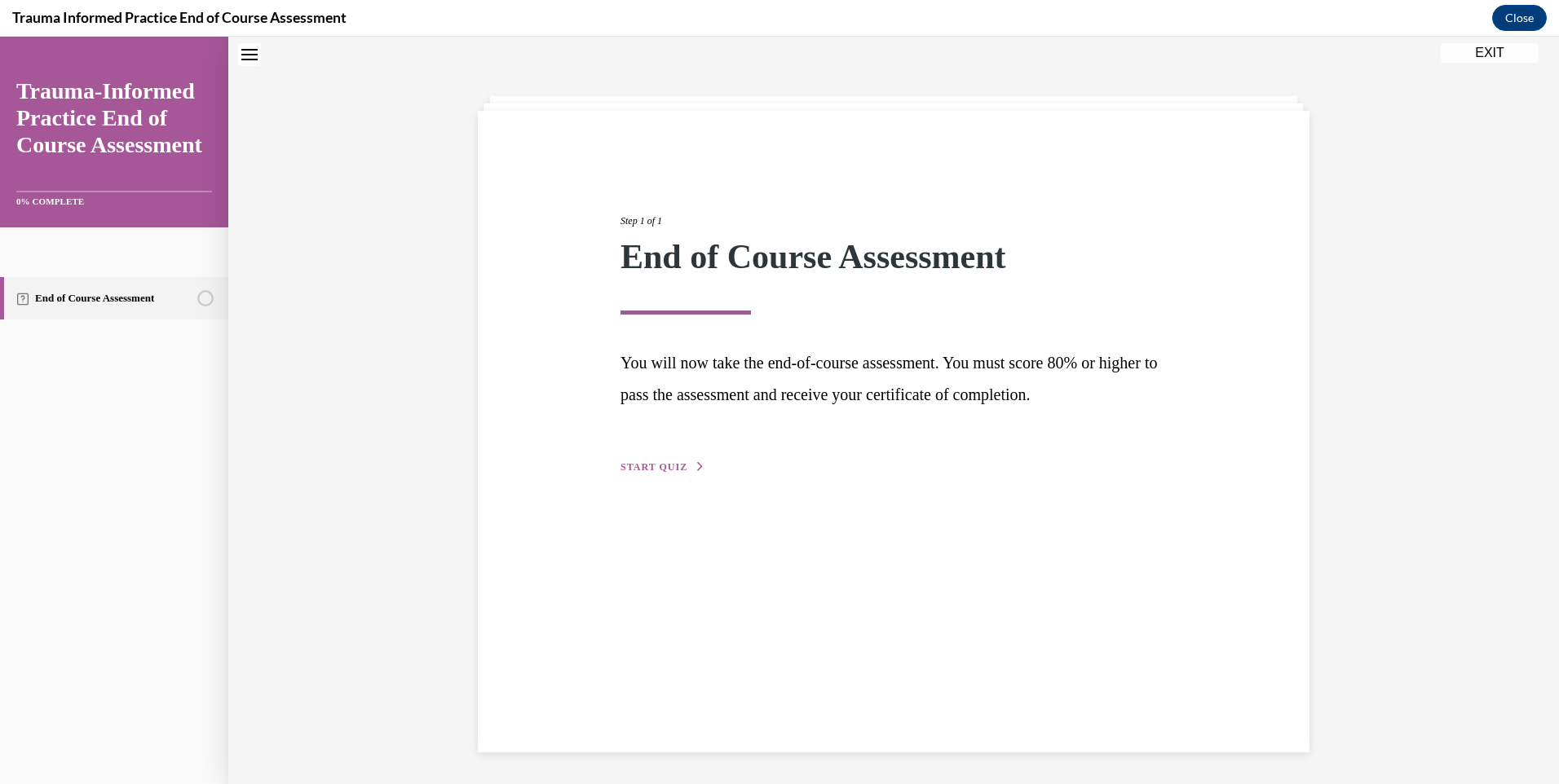
click at [646, 461] on span "START QUIZ" at bounding box center [654, 467] width 67 height 11
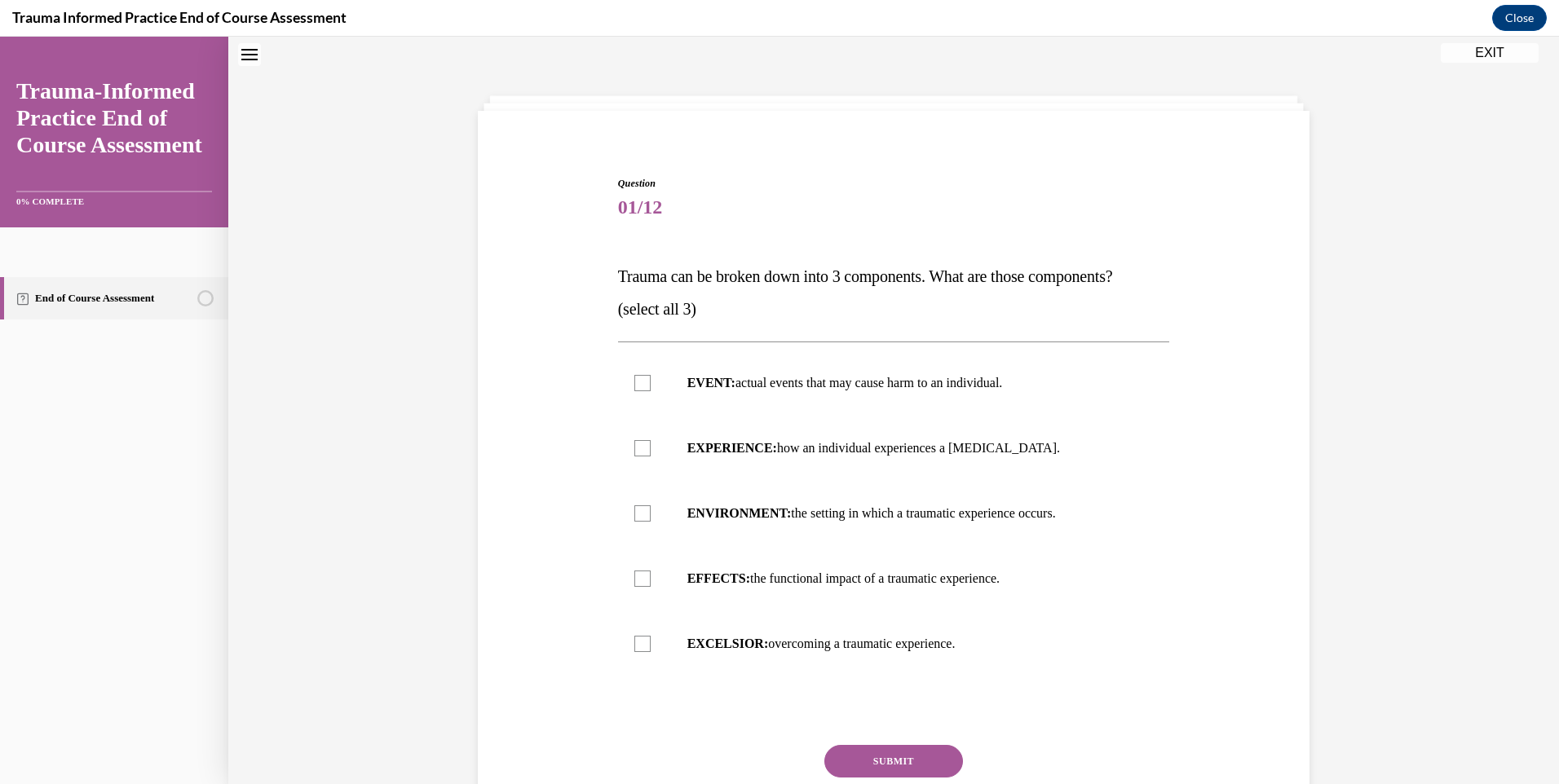
scroll to position [178, 0]
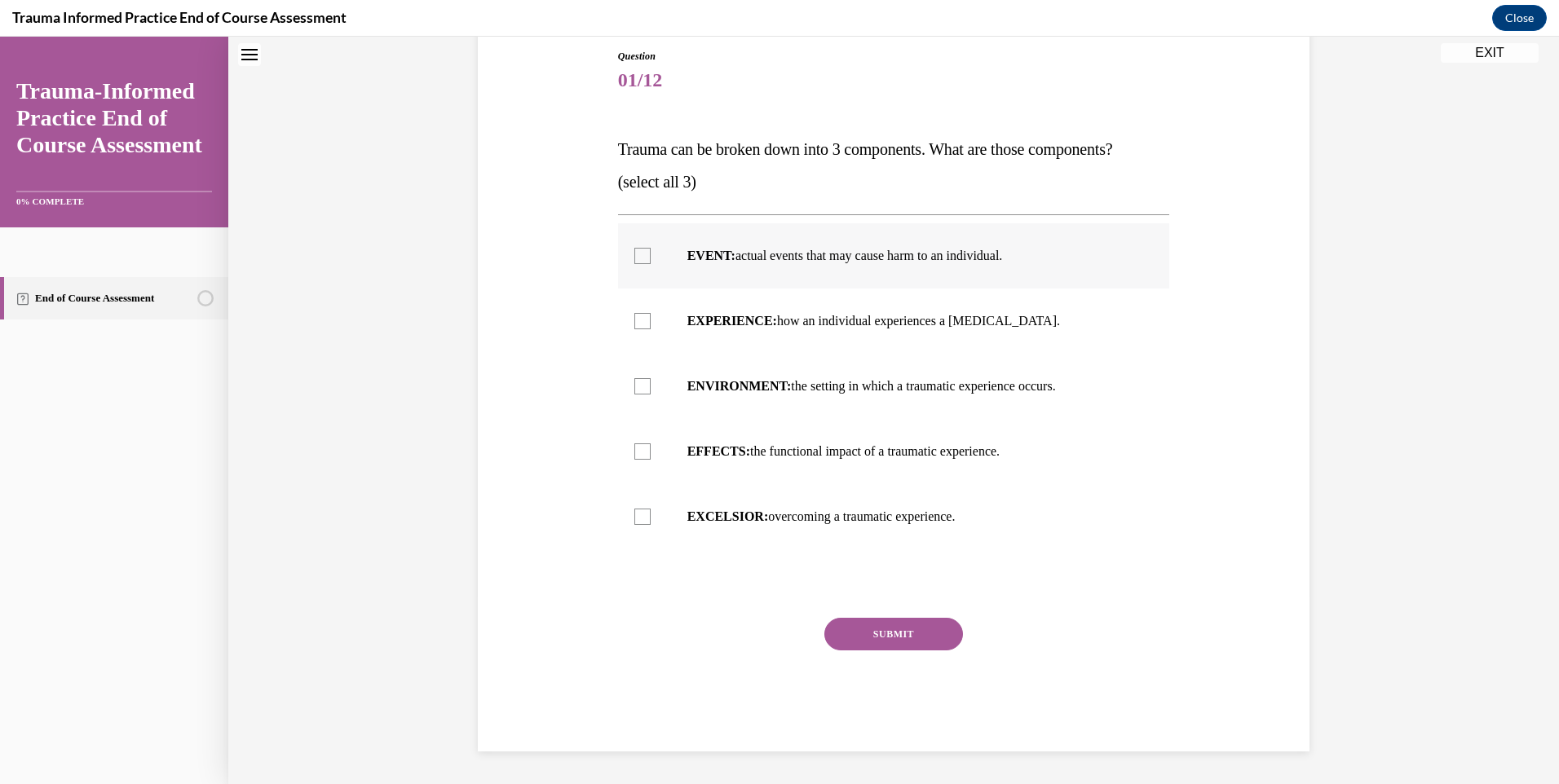
click at [634, 252] on div at bounding box center [642, 256] width 17 height 17
click at [634, 252] on input "EVENT: actual events that may cause harm to an individual." at bounding box center [642, 256] width 17 height 17
checkbox input "true"
click at [635, 325] on div at bounding box center [642, 321] width 17 height 17
click at [635, 325] on input "EXPERIENCE: how an individual experiences a stressor." at bounding box center [642, 321] width 17 height 17
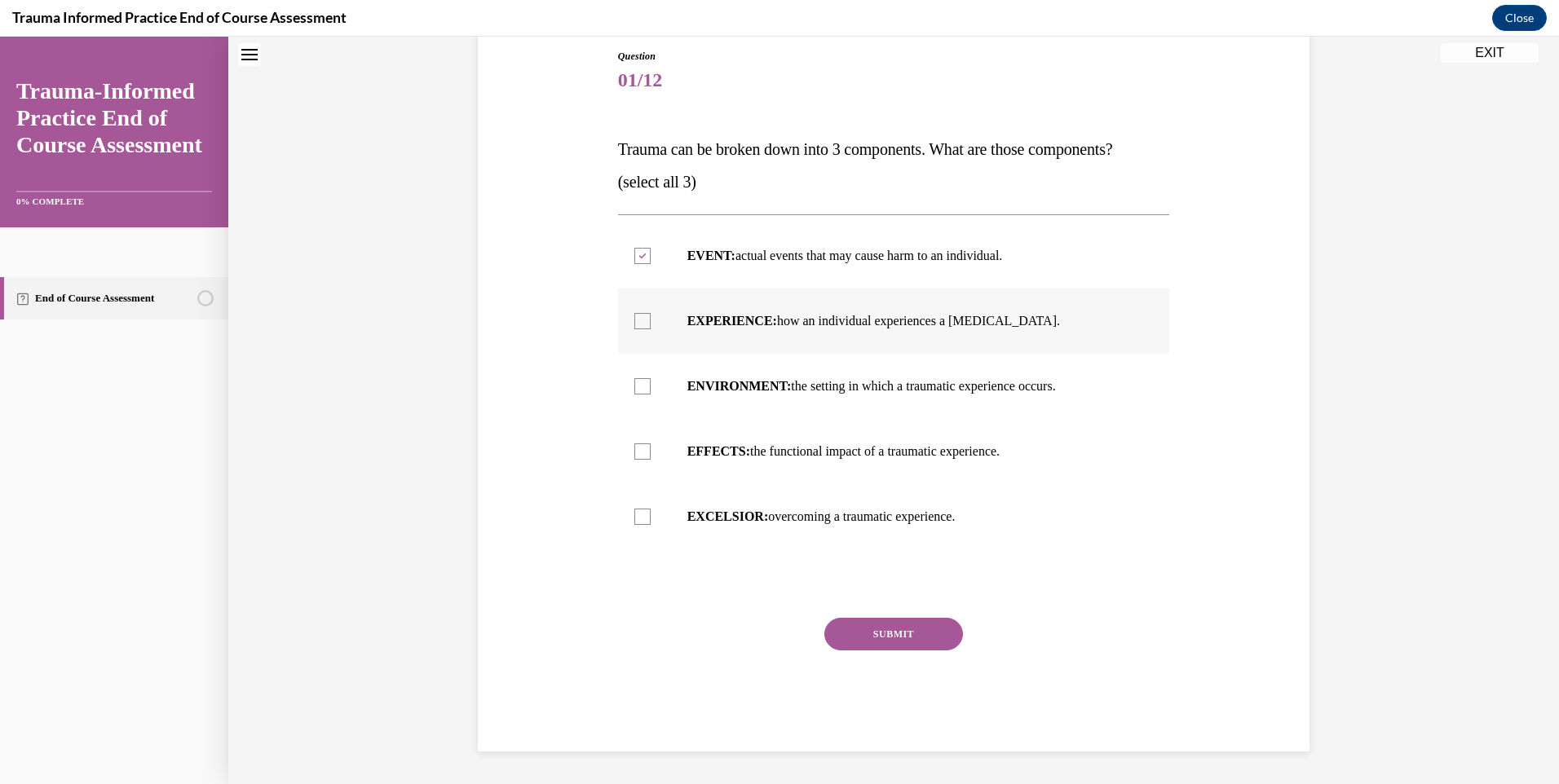
checkbox input "true"
click at [640, 396] on label "ENVIRONMENT: the setting in which a traumatic experience occurs." at bounding box center [894, 386] width 552 height 65
click at [640, 395] on input "ENVIRONMENT: the setting in which a traumatic experience occurs." at bounding box center [642, 386] width 17 height 17
checkbox input "true"
click at [890, 635] on button "SUBMIT" at bounding box center [894, 634] width 139 height 32
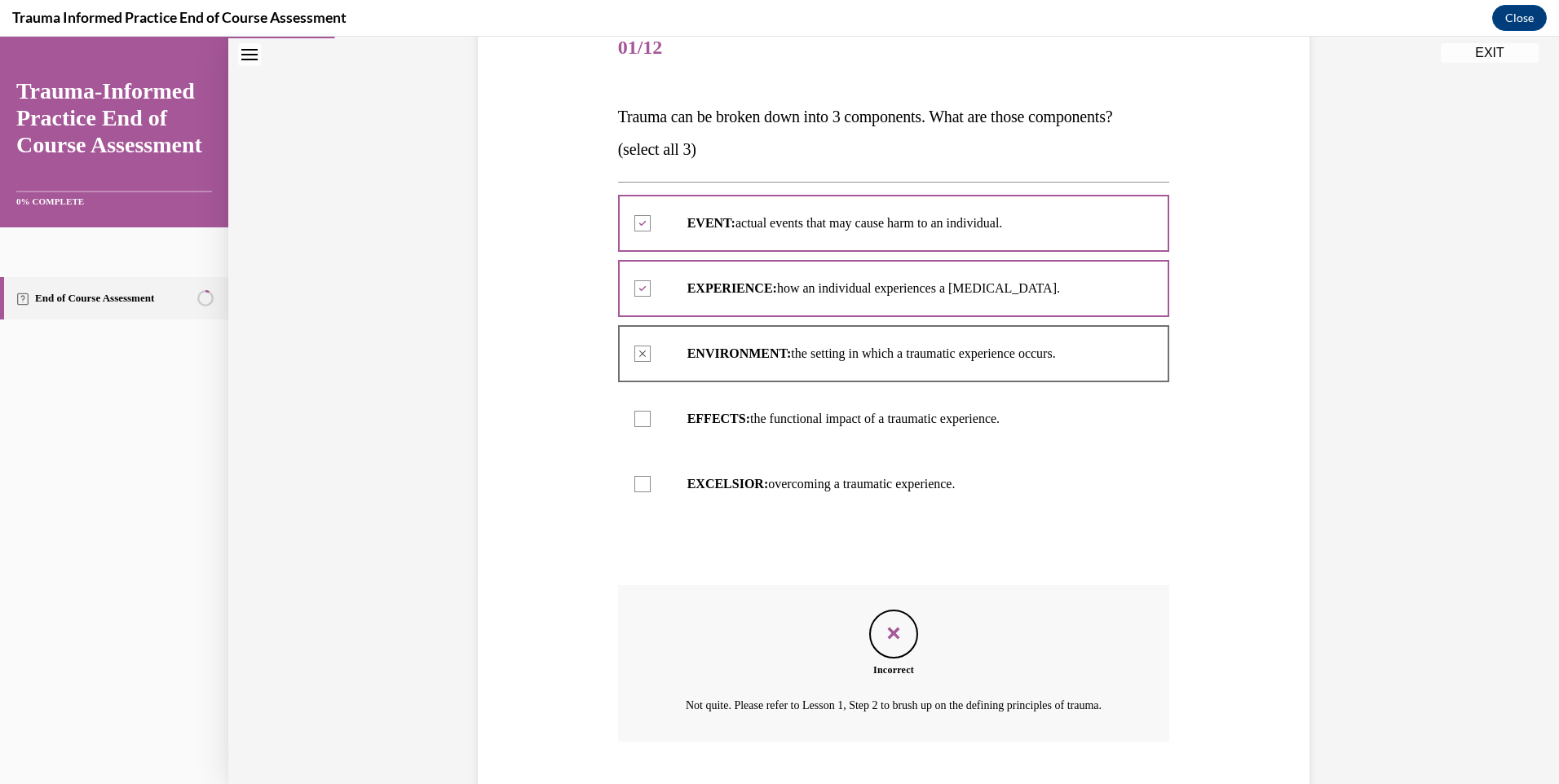
scroll to position [330, 0]
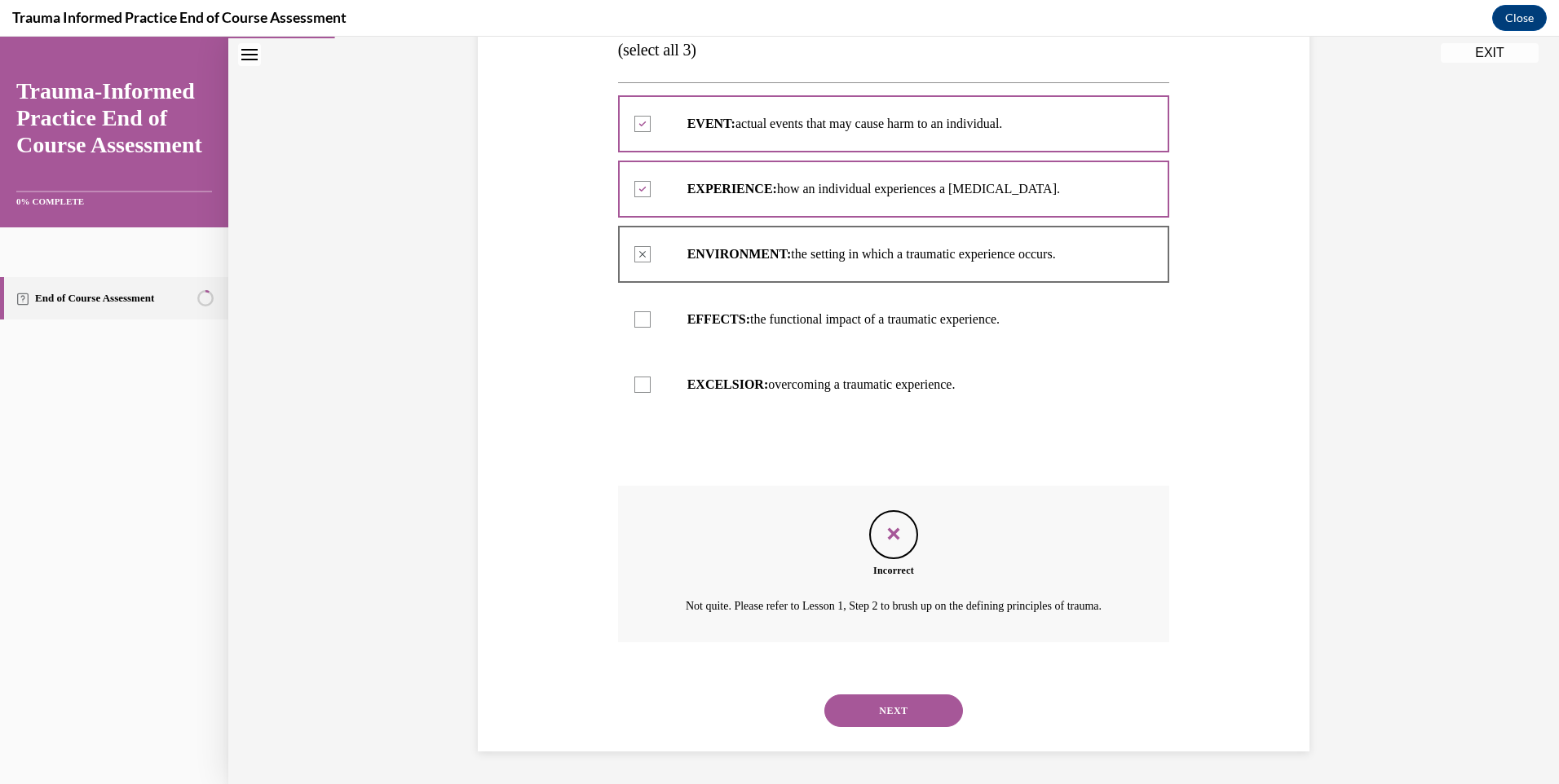
click at [878, 721] on button "NEXT" at bounding box center [894, 710] width 139 height 32
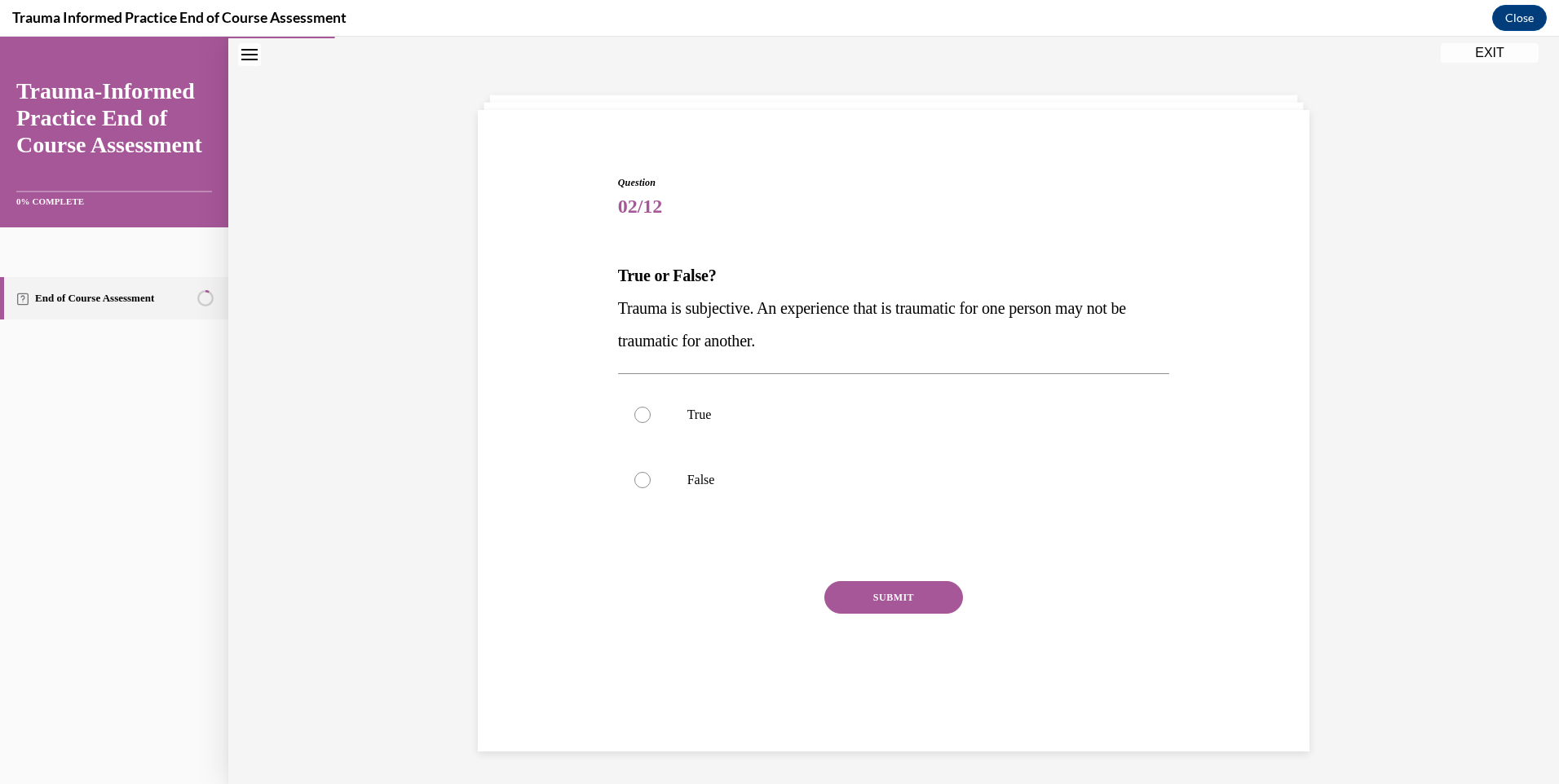
scroll to position [52, 0]
click at [683, 401] on label "True" at bounding box center [894, 415] width 552 height 65
click at [651, 407] on input "True" at bounding box center [642, 415] width 17 height 17
radio input "true"
click at [885, 602] on button "SUBMIT" at bounding box center [894, 597] width 139 height 32
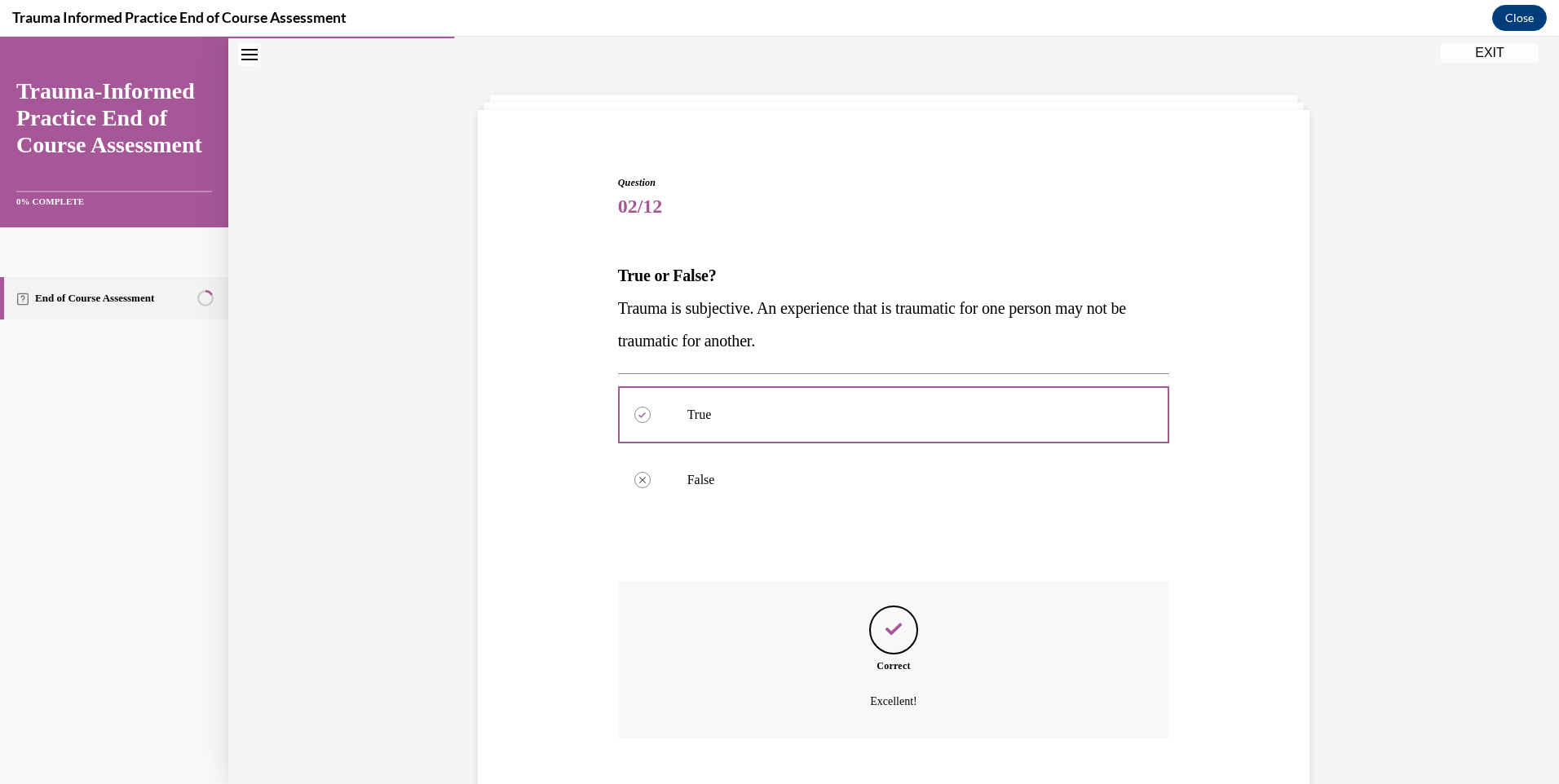
scroll to position [146, 0]
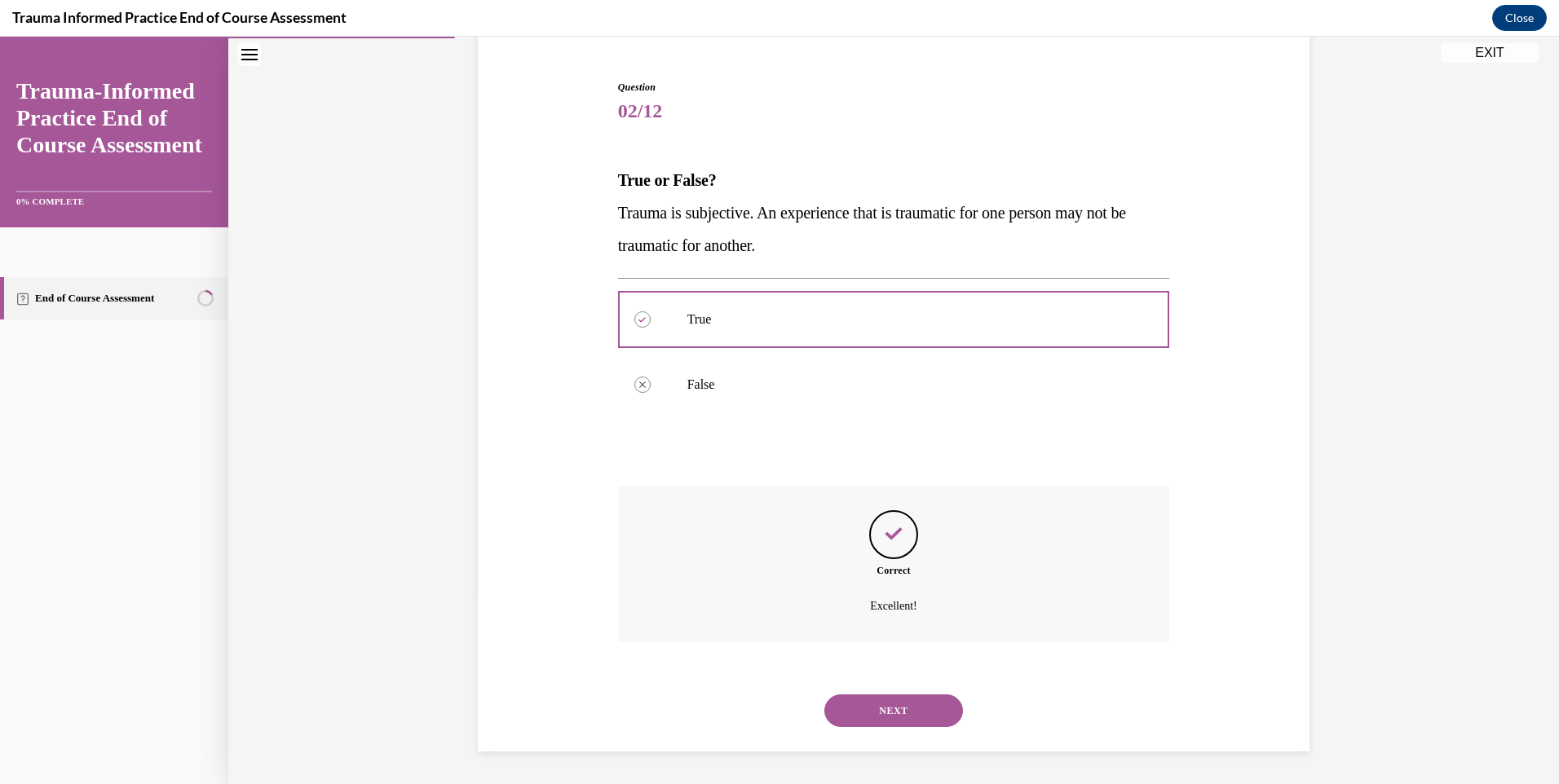
click at [890, 705] on button "NEXT" at bounding box center [894, 710] width 139 height 32
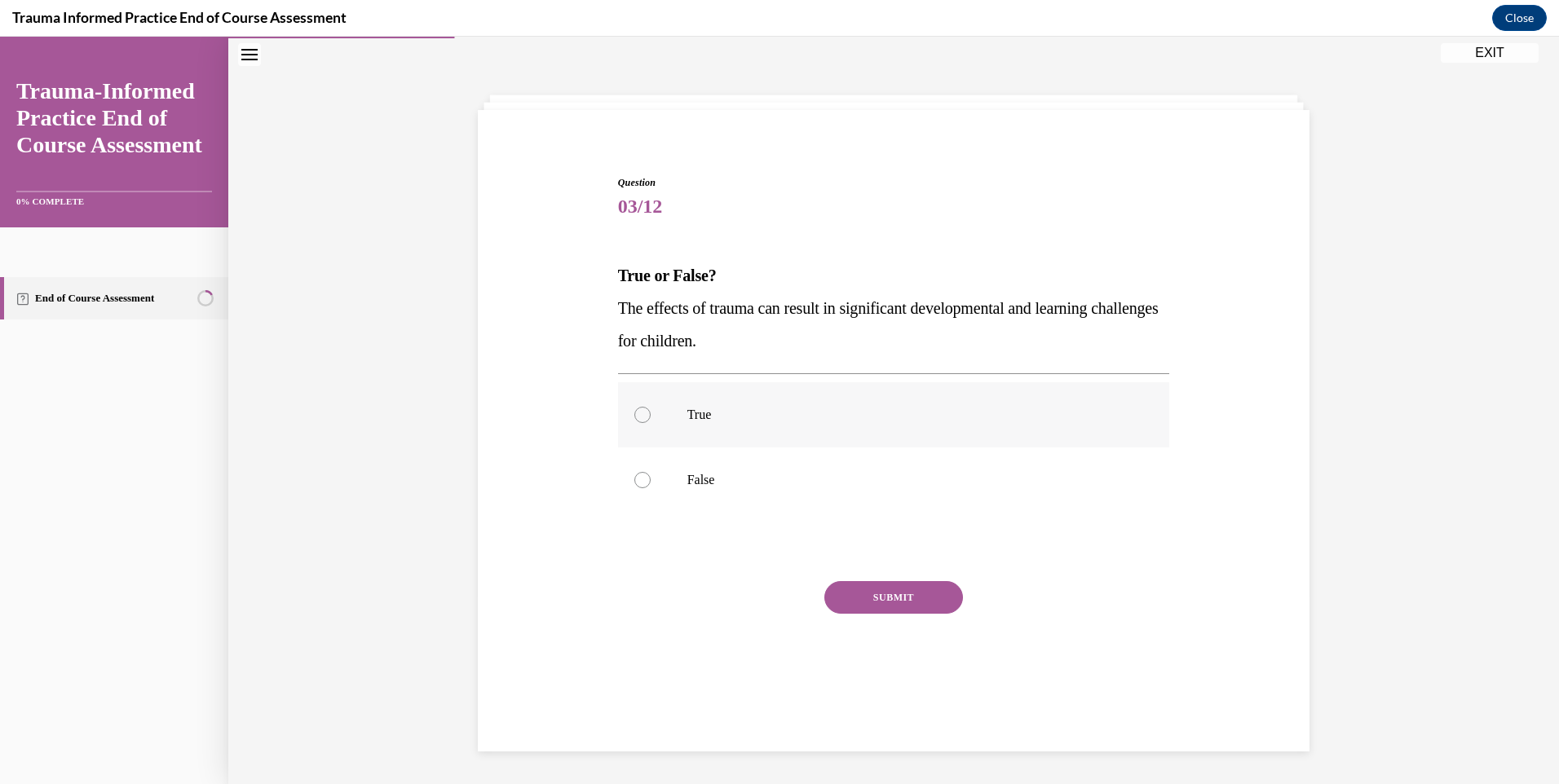
click at [640, 410] on div at bounding box center [642, 415] width 17 height 17
click at [640, 410] on input "True" at bounding box center [642, 415] width 17 height 17
radio input "true"
click at [885, 608] on button "SUBMIT" at bounding box center [894, 597] width 139 height 32
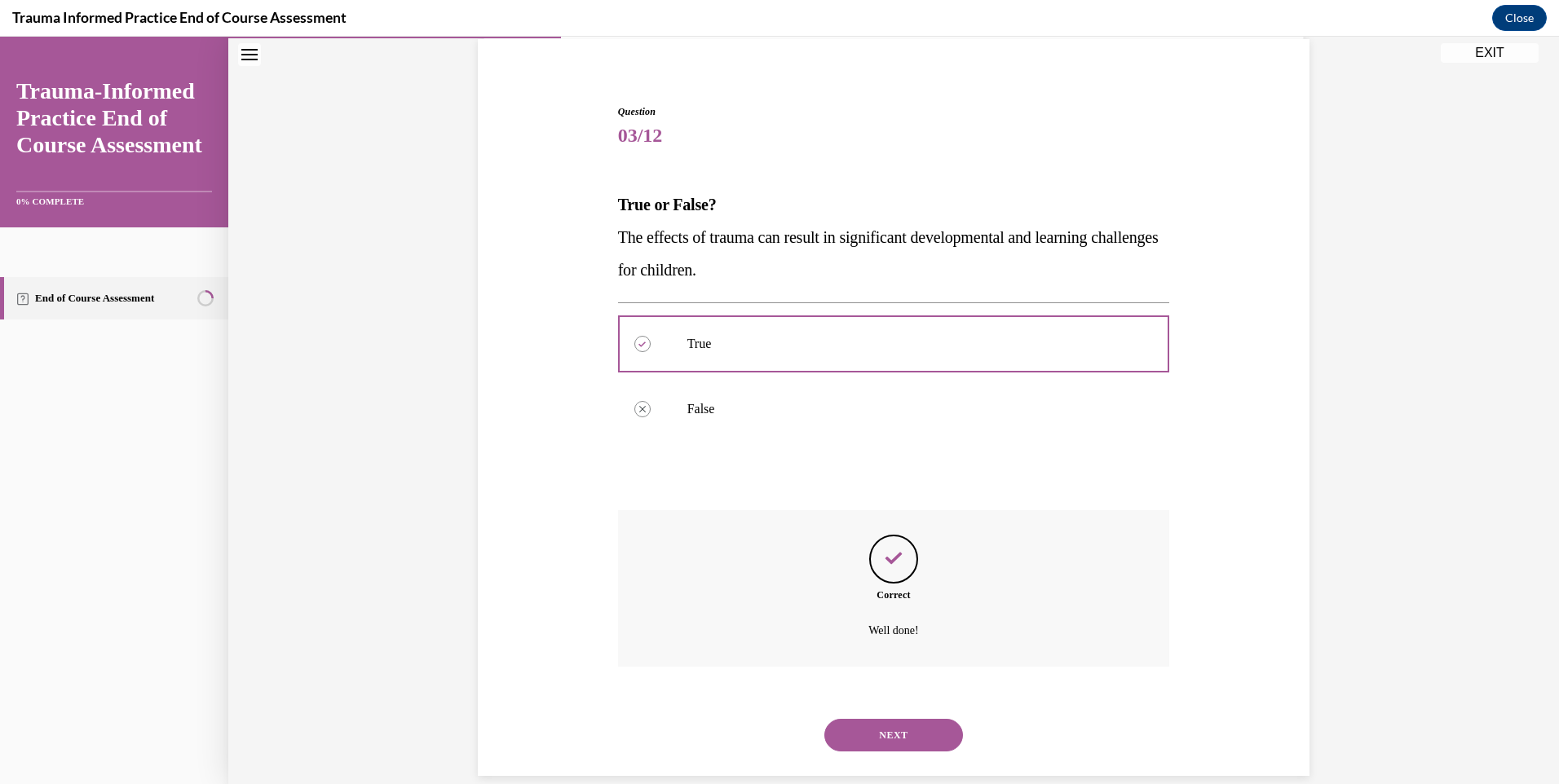
scroll to position [146, 0]
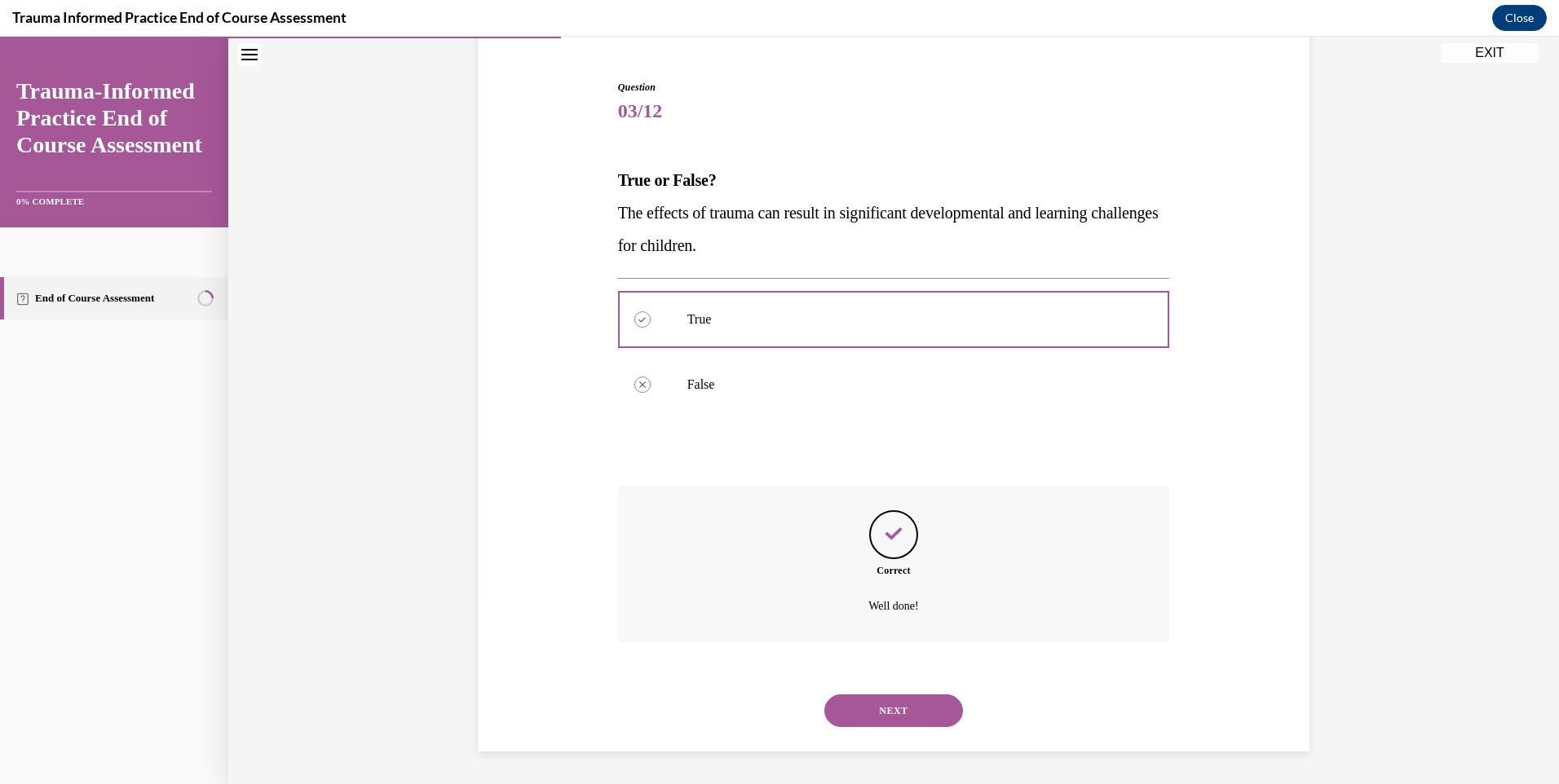
click at [888, 703] on button "NEXT" at bounding box center [894, 710] width 139 height 32
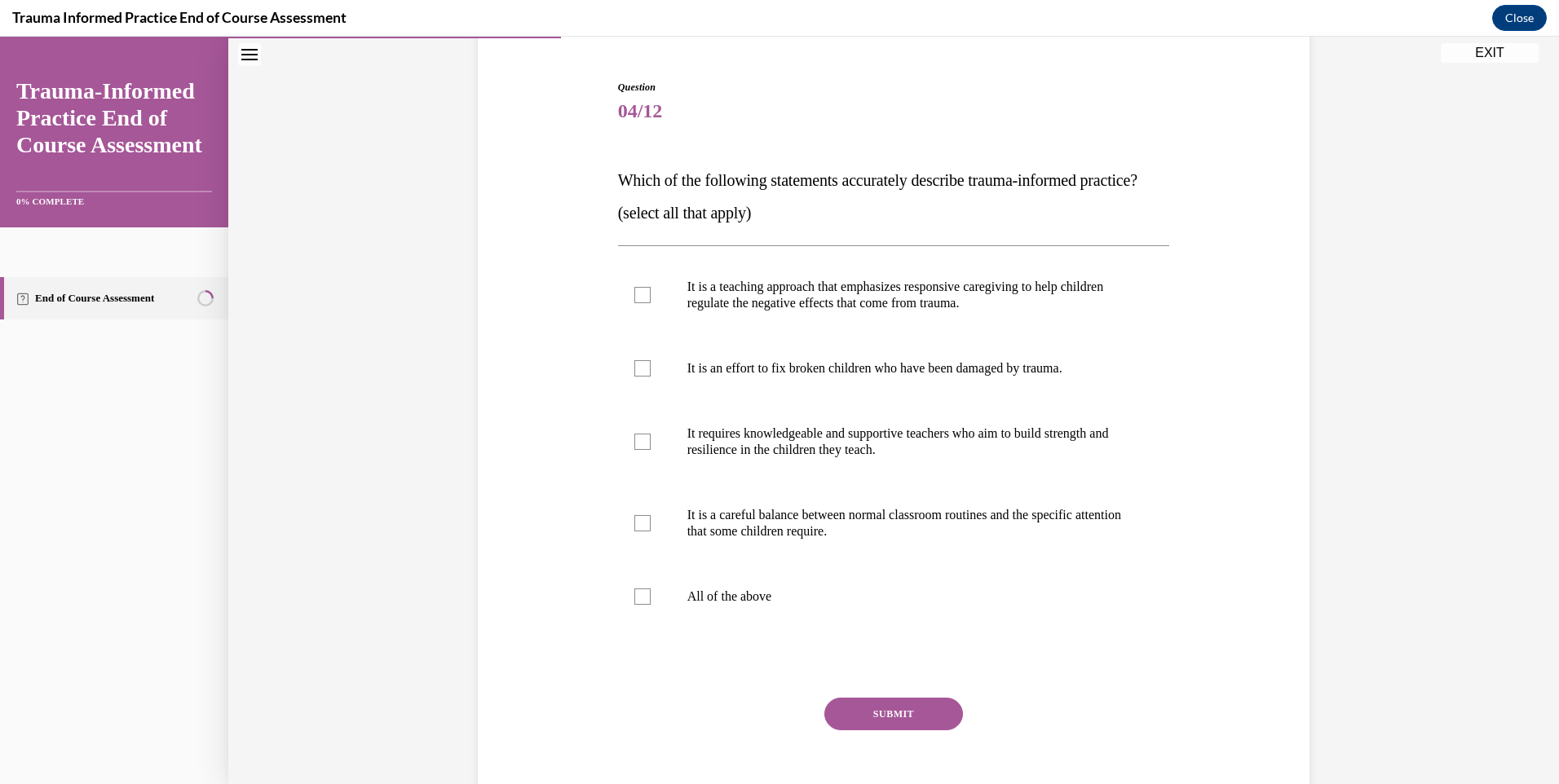
scroll to position [86, 0]
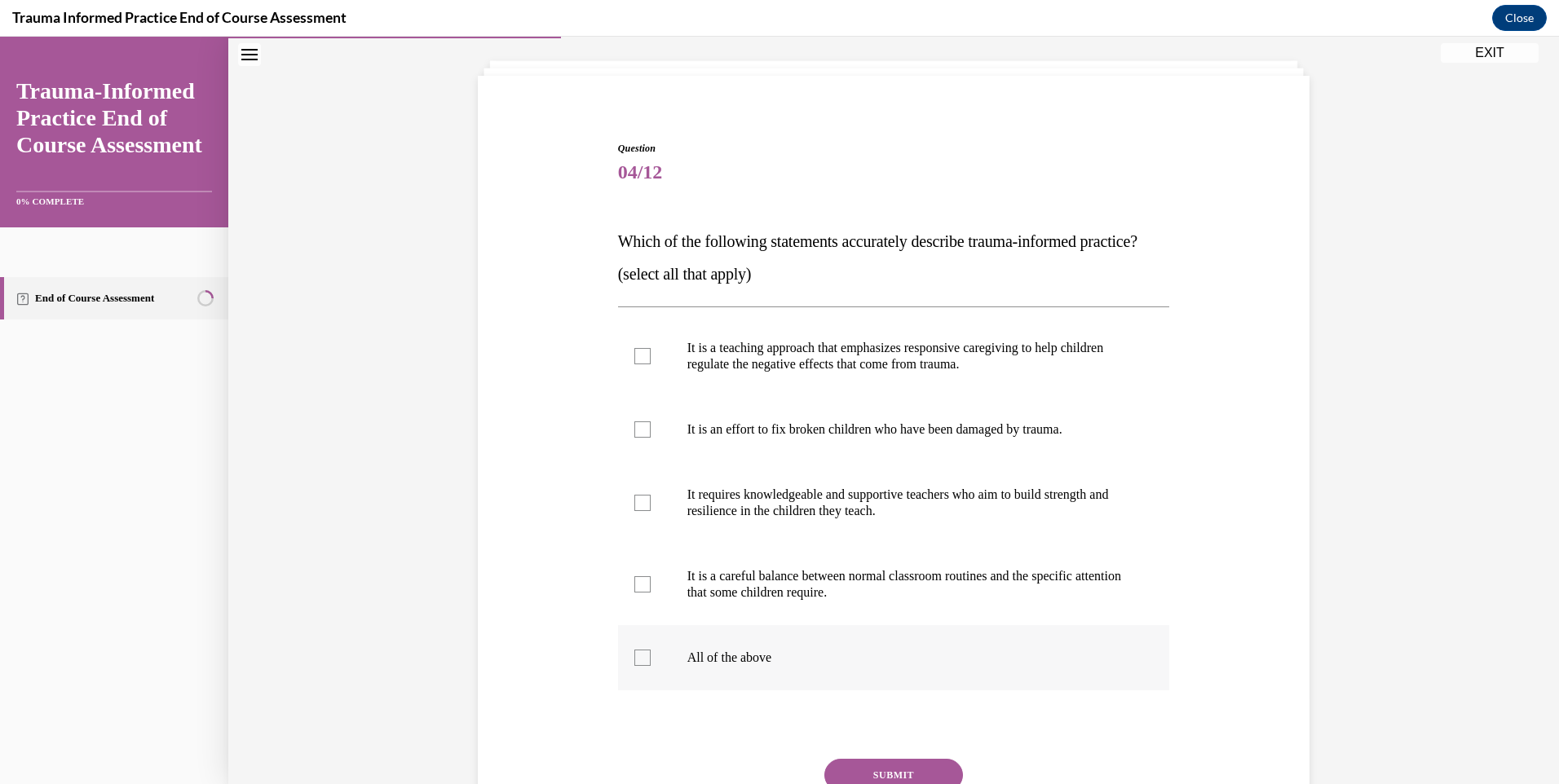
click at [635, 666] on div at bounding box center [642, 658] width 17 height 17
click at [635, 666] on input "All of the above" at bounding box center [642, 658] width 17 height 17
checkbox input "true"
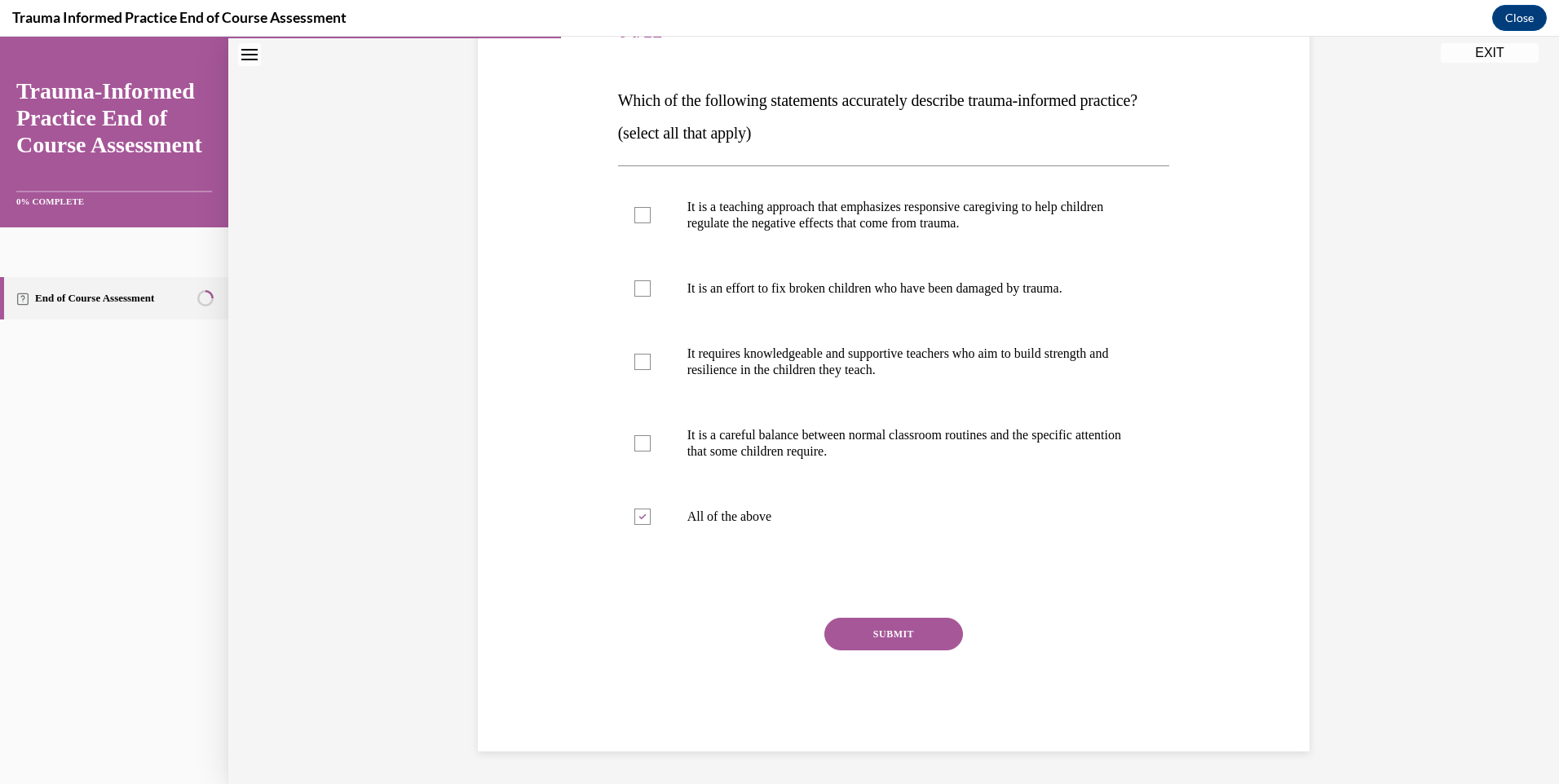
click at [901, 642] on button "SUBMIT" at bounding box center [894, 634] width 139 height 32
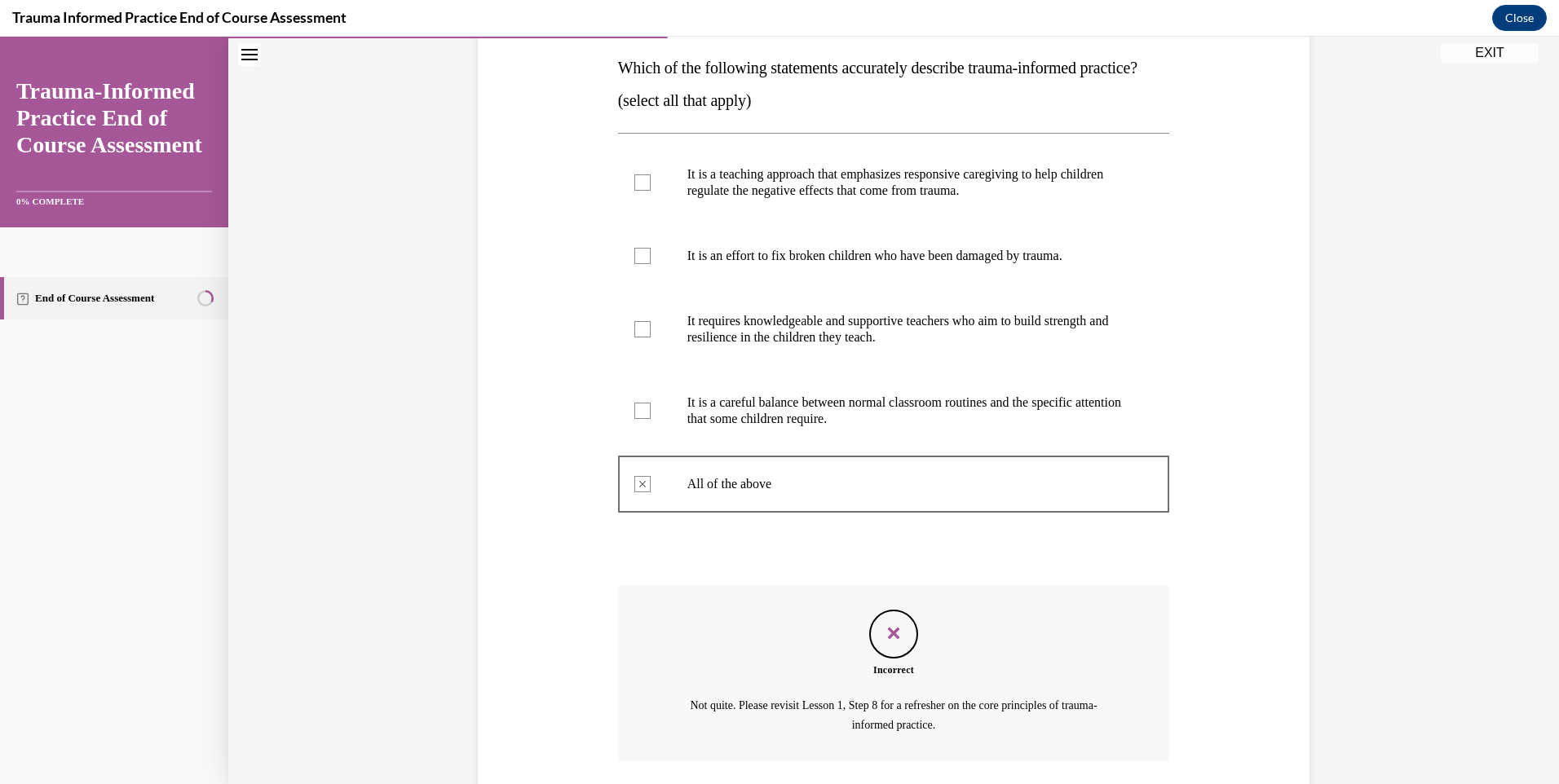
scroll to position [410, 0]
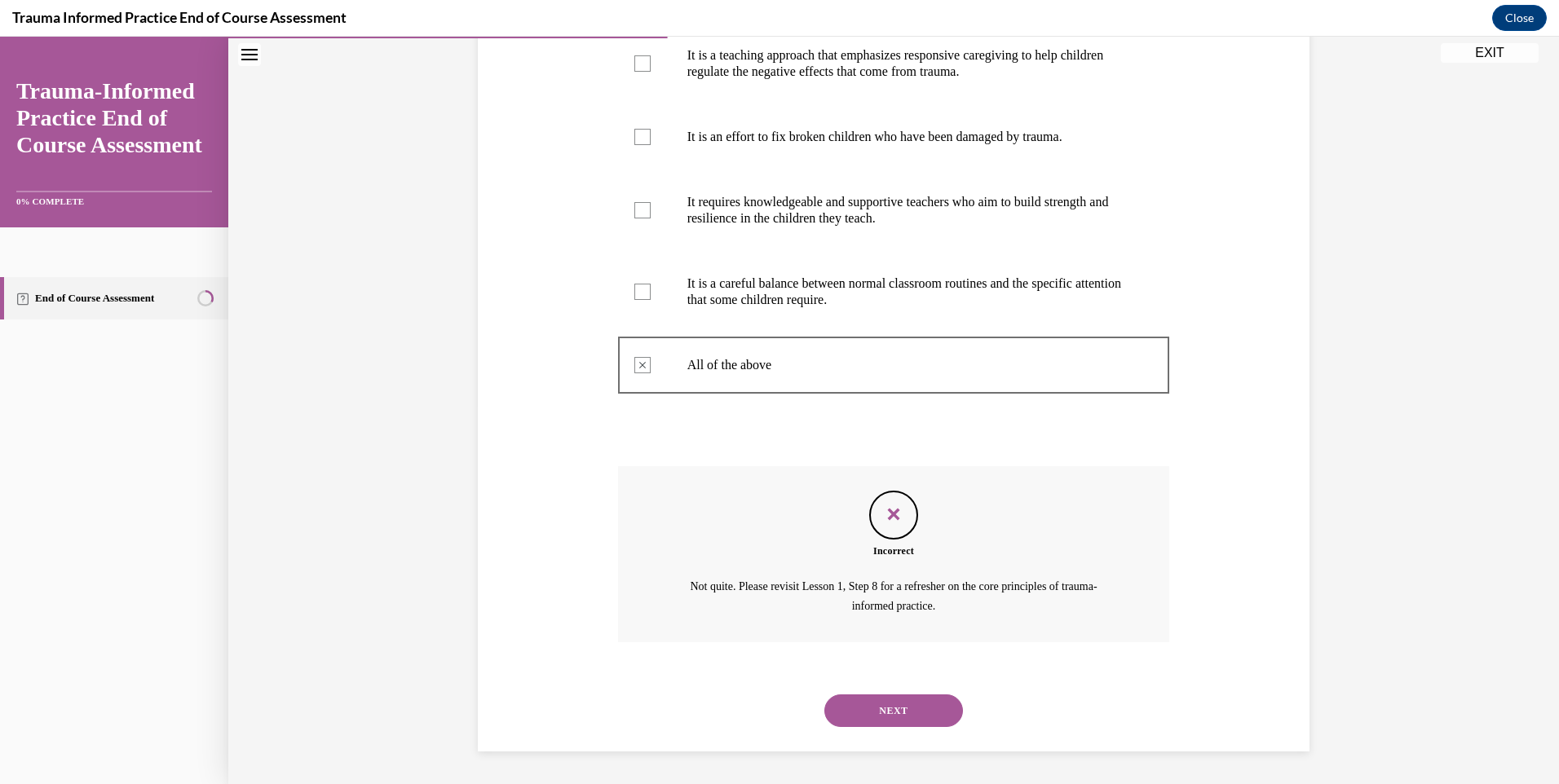
click at [855, 703] on button "NEXT" at bounding box center [894, 710] width 139 height 32
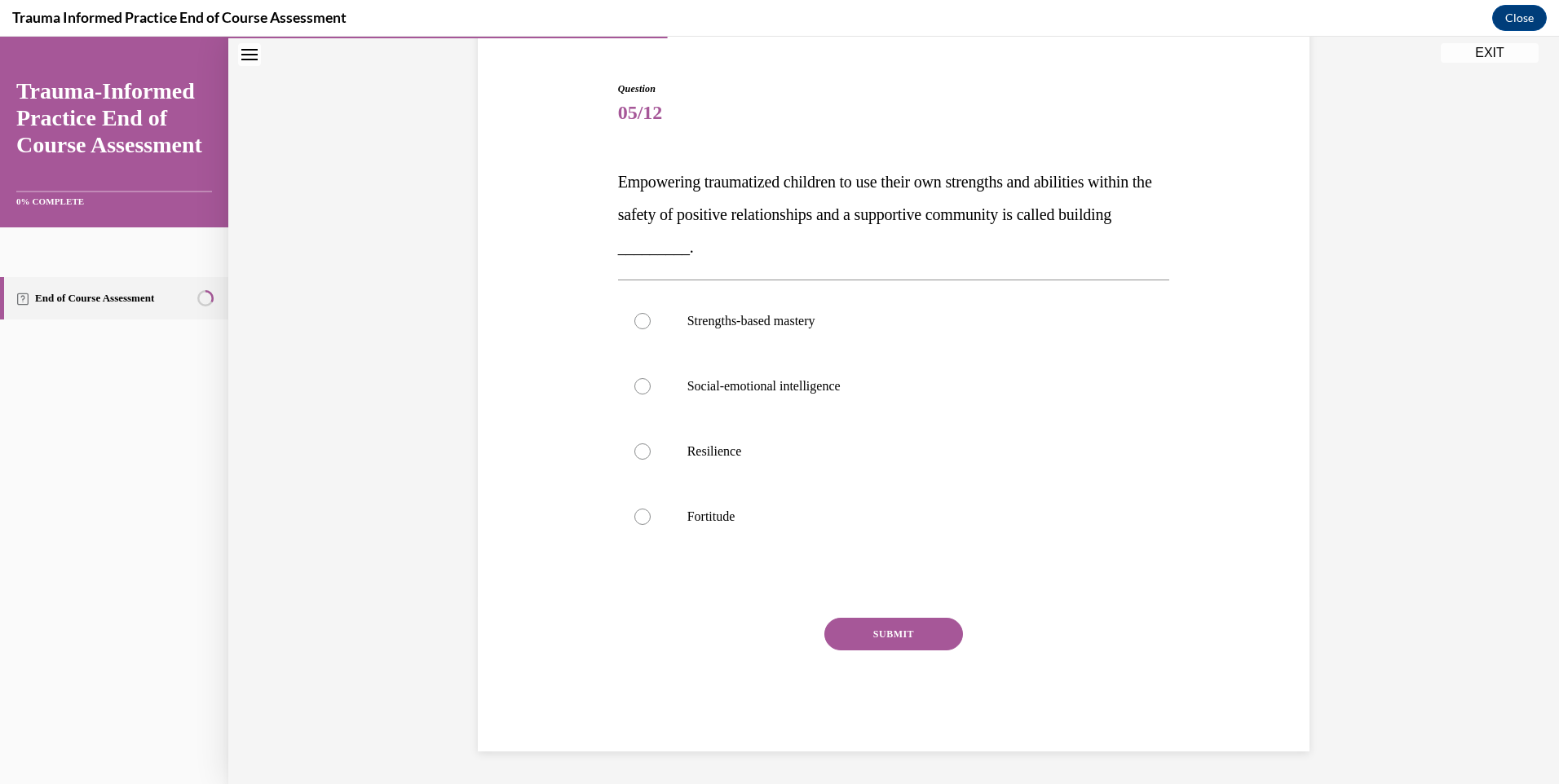
scroll to position [145, 0]
click at [634, 454] on div at bounding box center [642, 452] width 17 height 17
click at [634, 454] on input "Resilience" at bounding box center [642, 452] width 17 height 17
radio input "true"
click at [910, 635] on button "SUBMIT" at bounding box center [894, 634] width 139 height 32
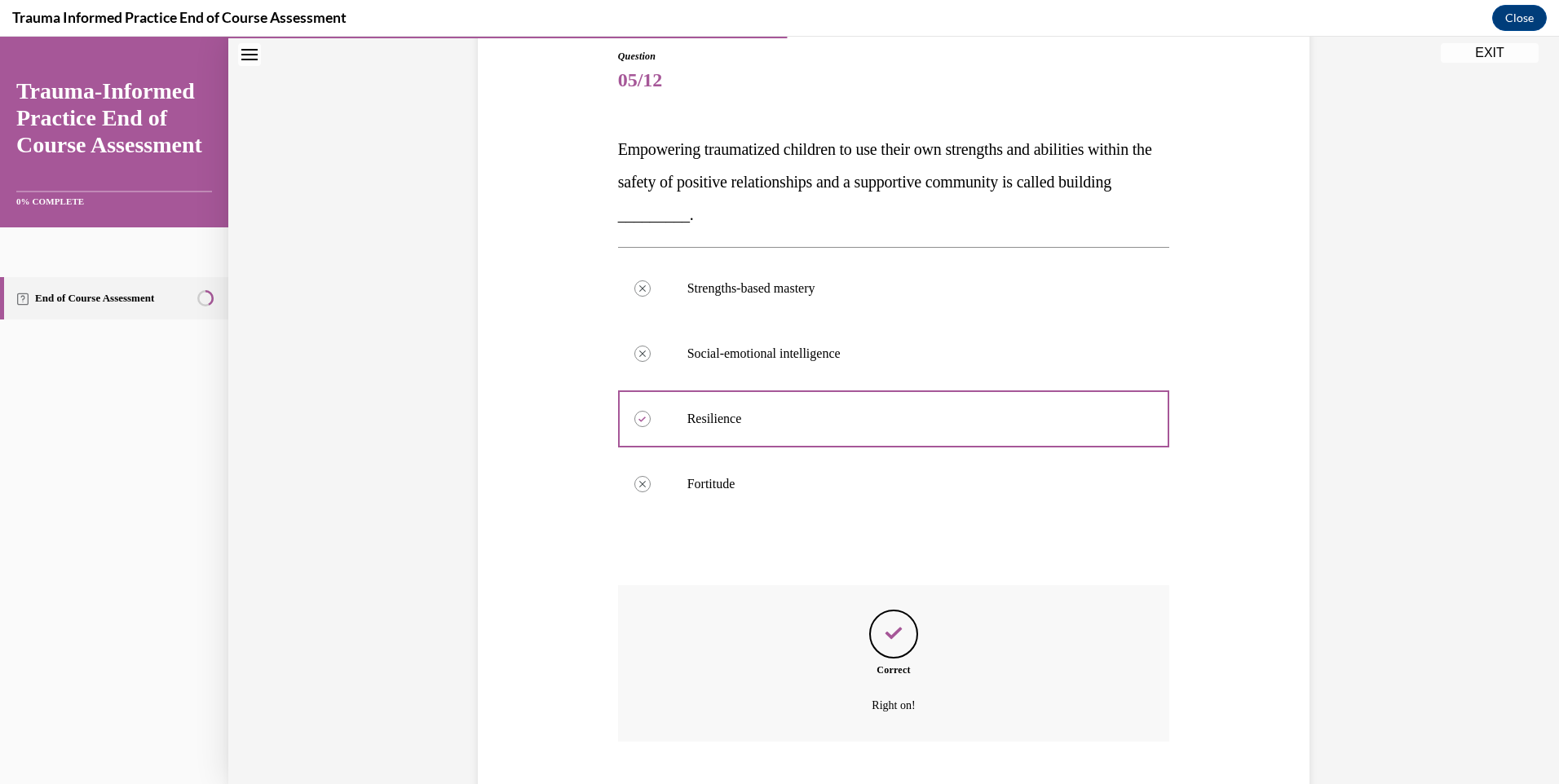
scroll to position [277, 0]
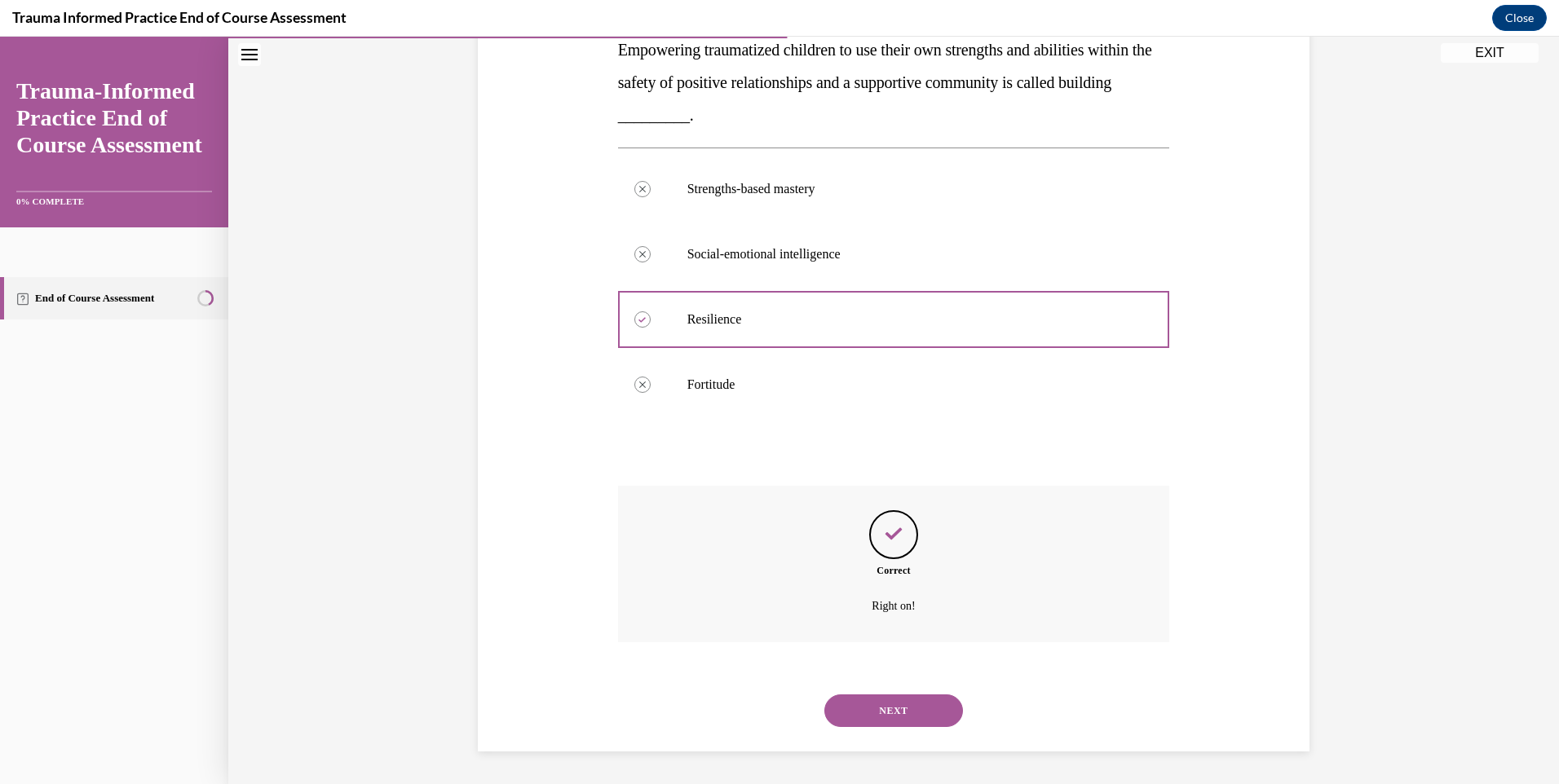
click at [922, 709] on button "NEXT" at bounding box center [894, 710] width 139 height 32
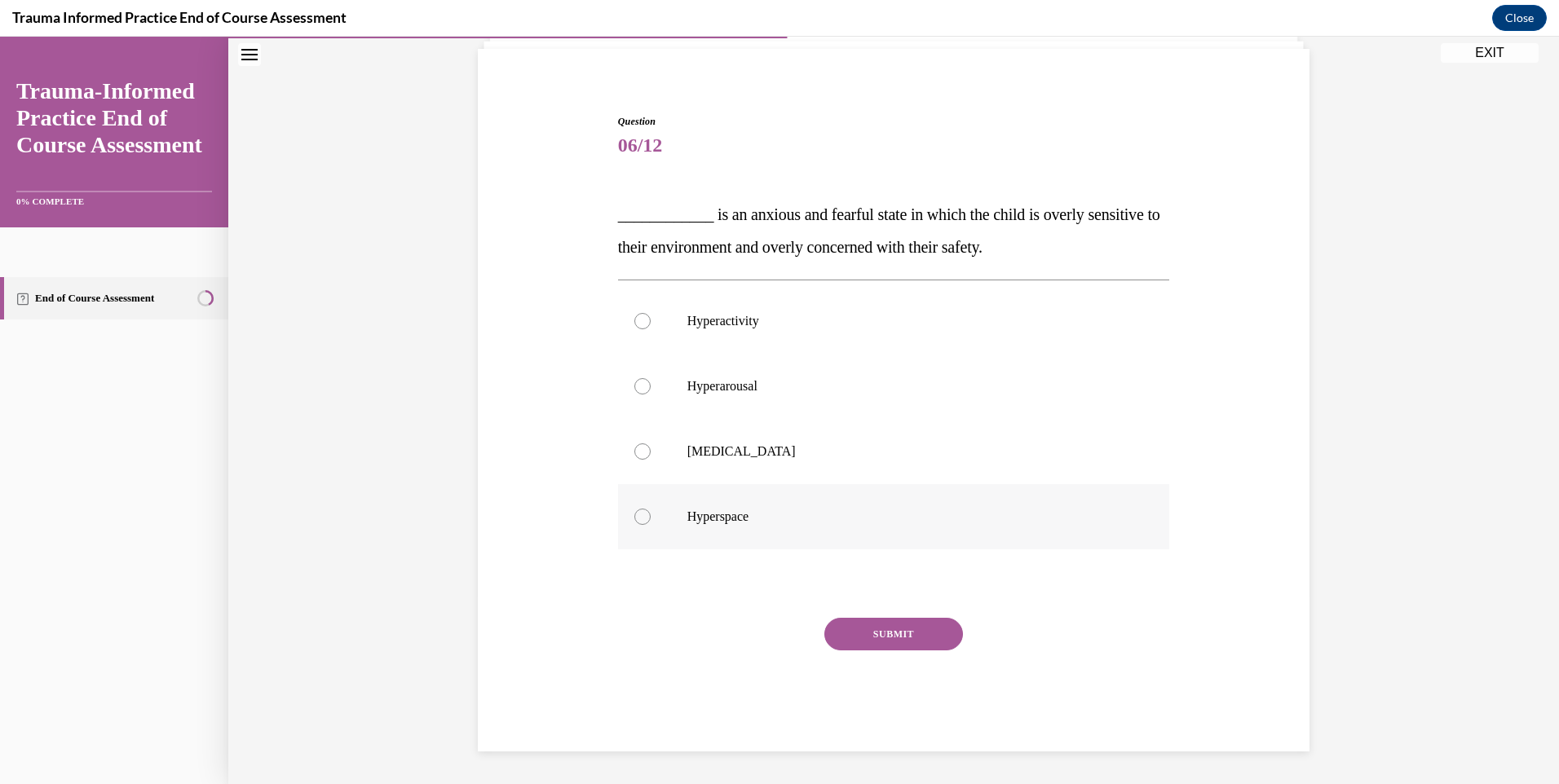
click at [634, 518] on div at bounding box center [642, 517] width 17 height 17
click at [634, 518] on input "Hyperspace" at bounding box center [642, 517] width 17 height 17
radio input "true"
click at [891, 628] on button "SUBMIT" at bounding box center [894, 634] width 139 height 32
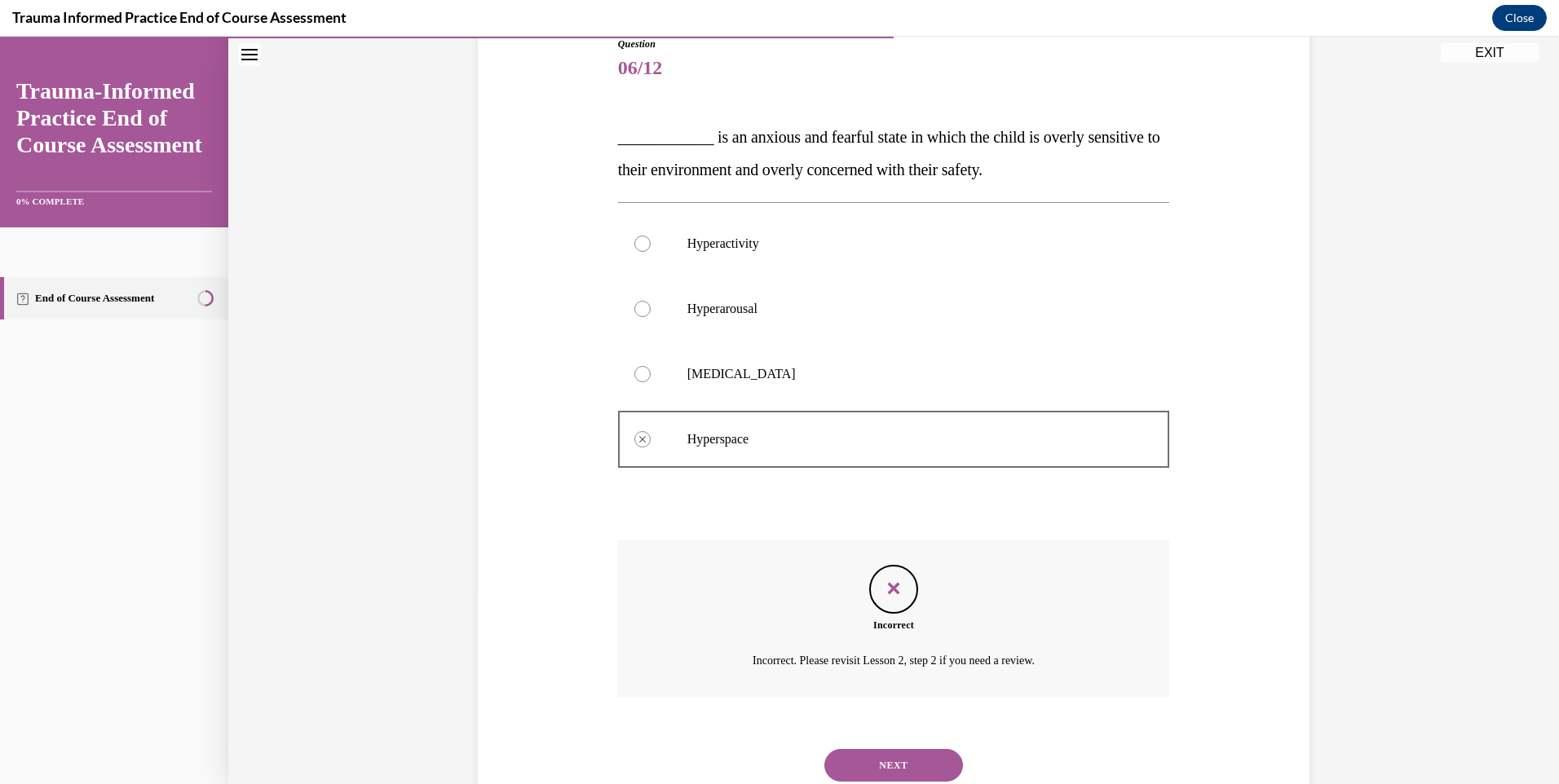
scroll to position [245, 0]
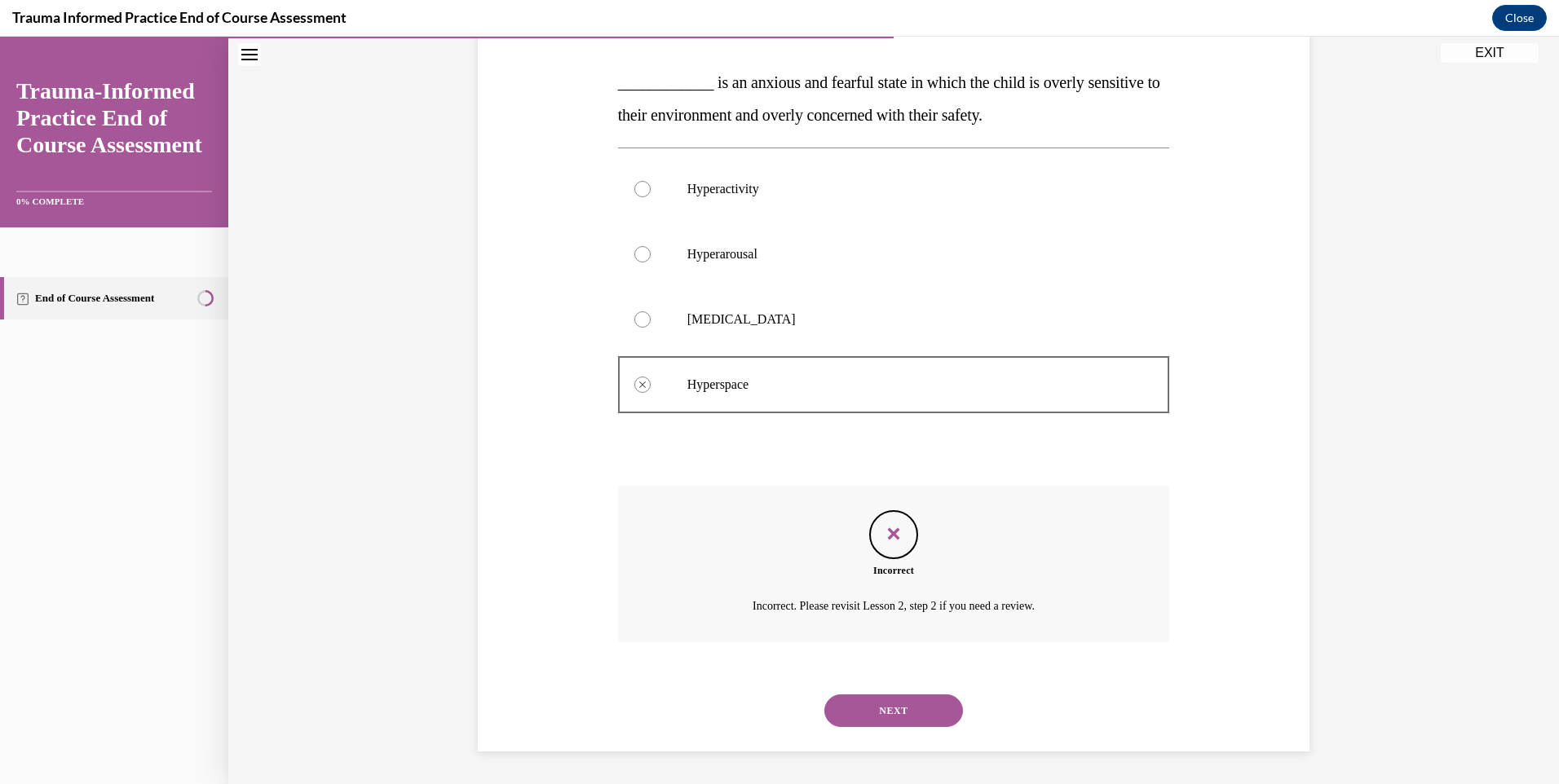
click at [901, 702] on button "NEXT" at bounding box center [894, 710] width 139 height 32
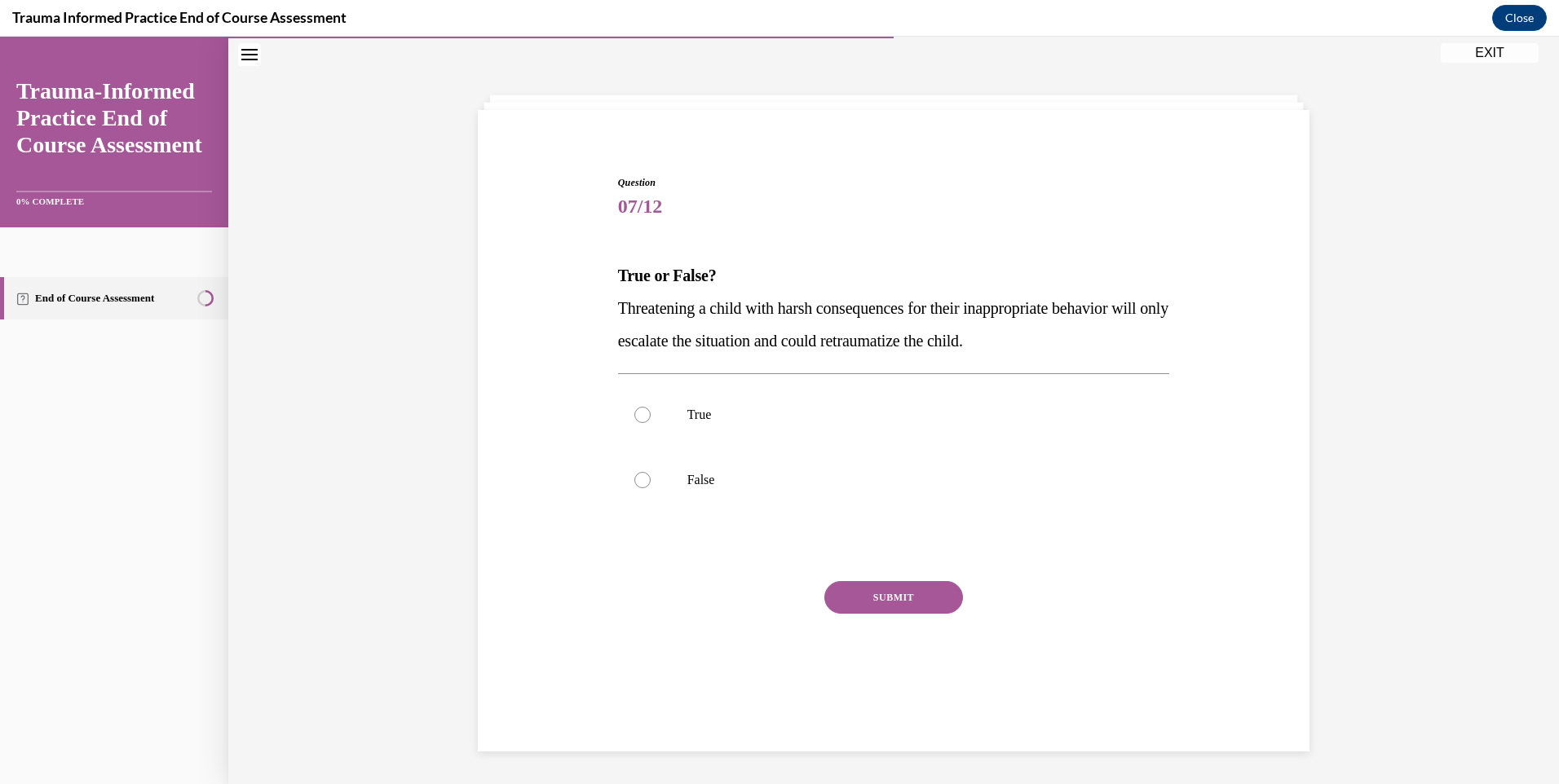
scroll to position [52, 0]
drag, startPoint x: 698, startPoint y: 412, endPoint x: 728, endPoint y: 456, distance: 53.3
click at [698, 411] on p "True" at bounding box center [909, 415] width 442 height 17
click at [651, 411] on input "True" at bounding box center [642, 415] width 17 height 17
radio input "true"
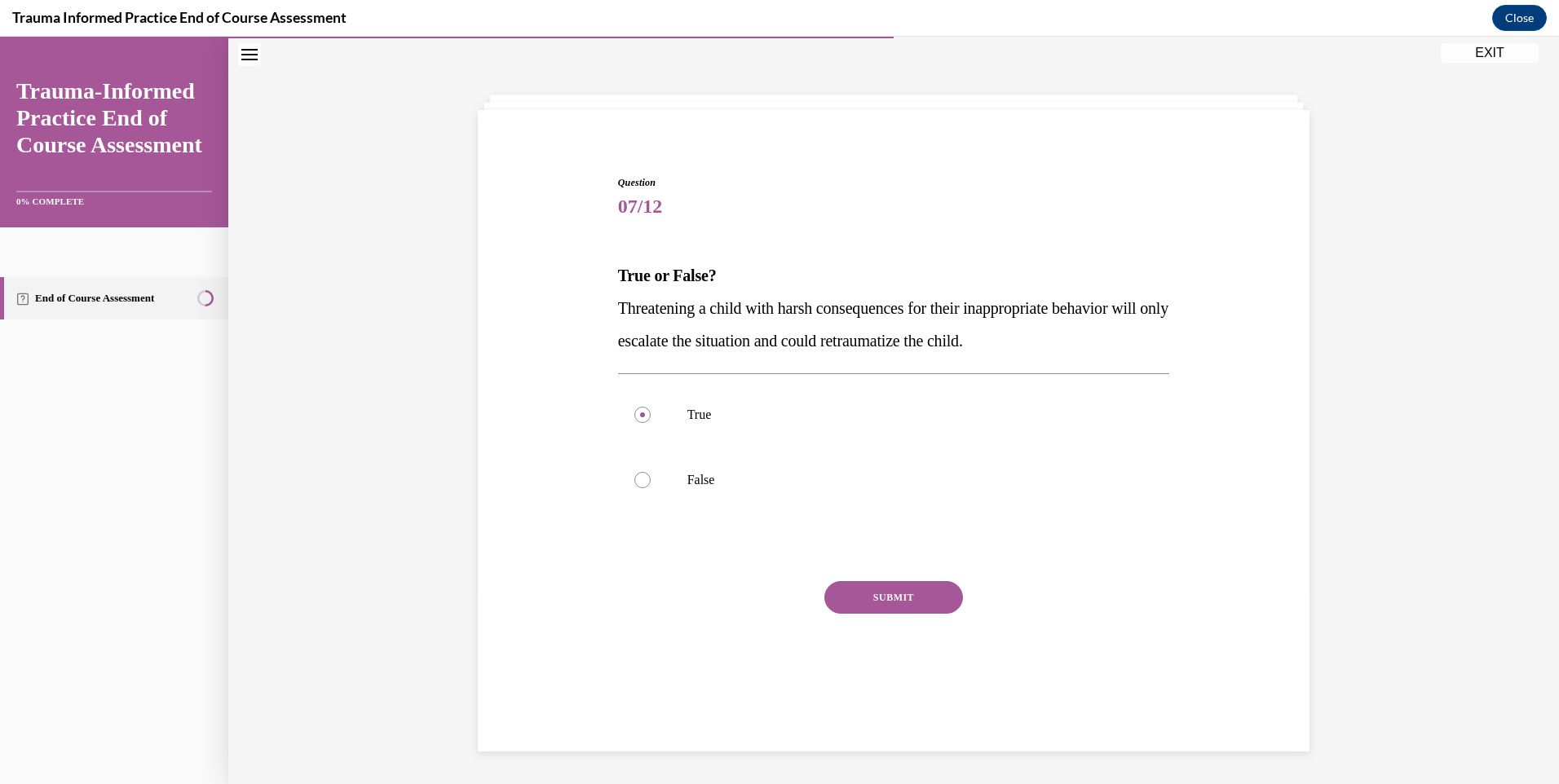
click at [936, 608] on button "SUBMIT" at bounding box center [894, 597] width 139 height 32
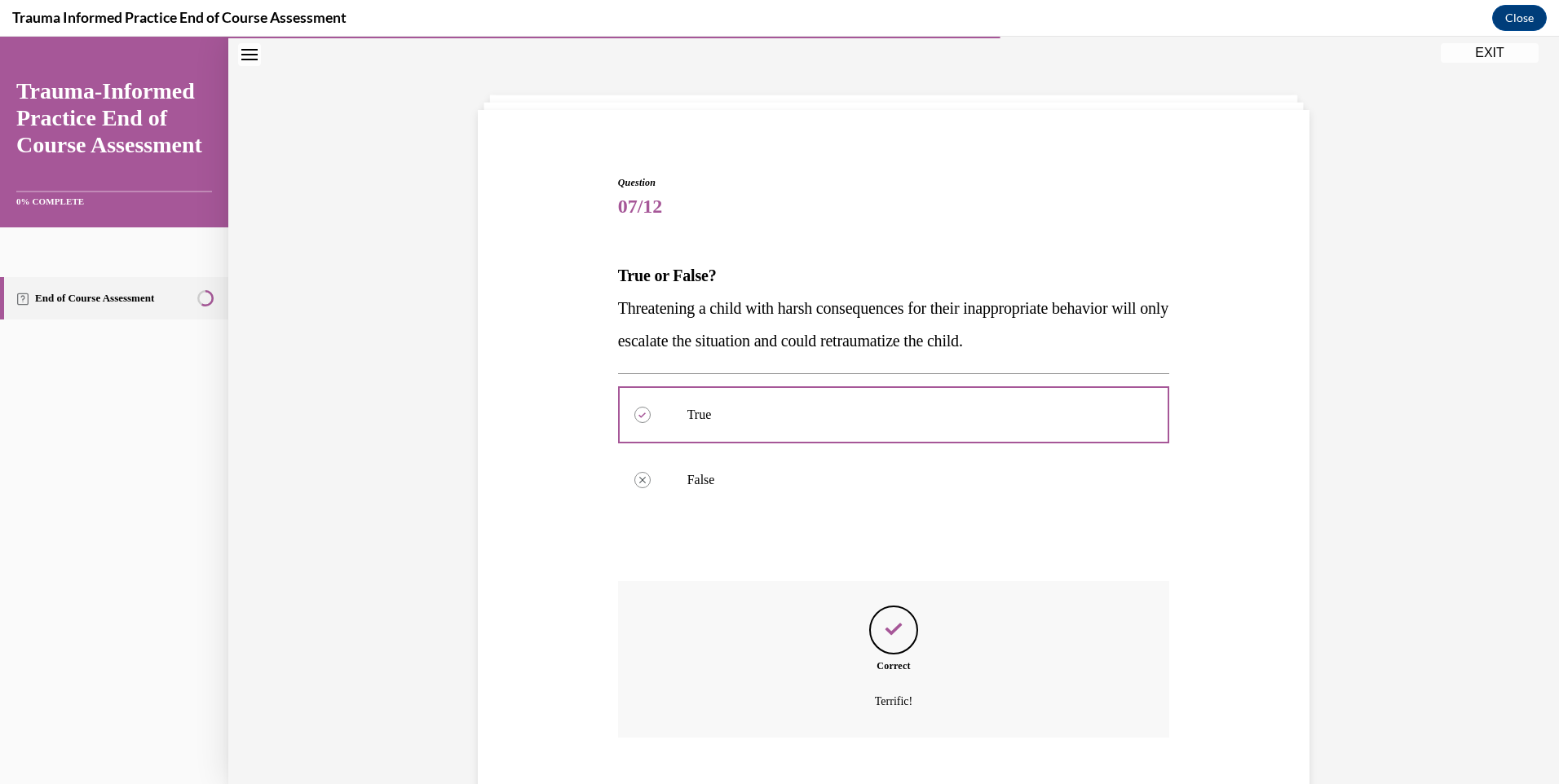
scroll to position [146, 0]
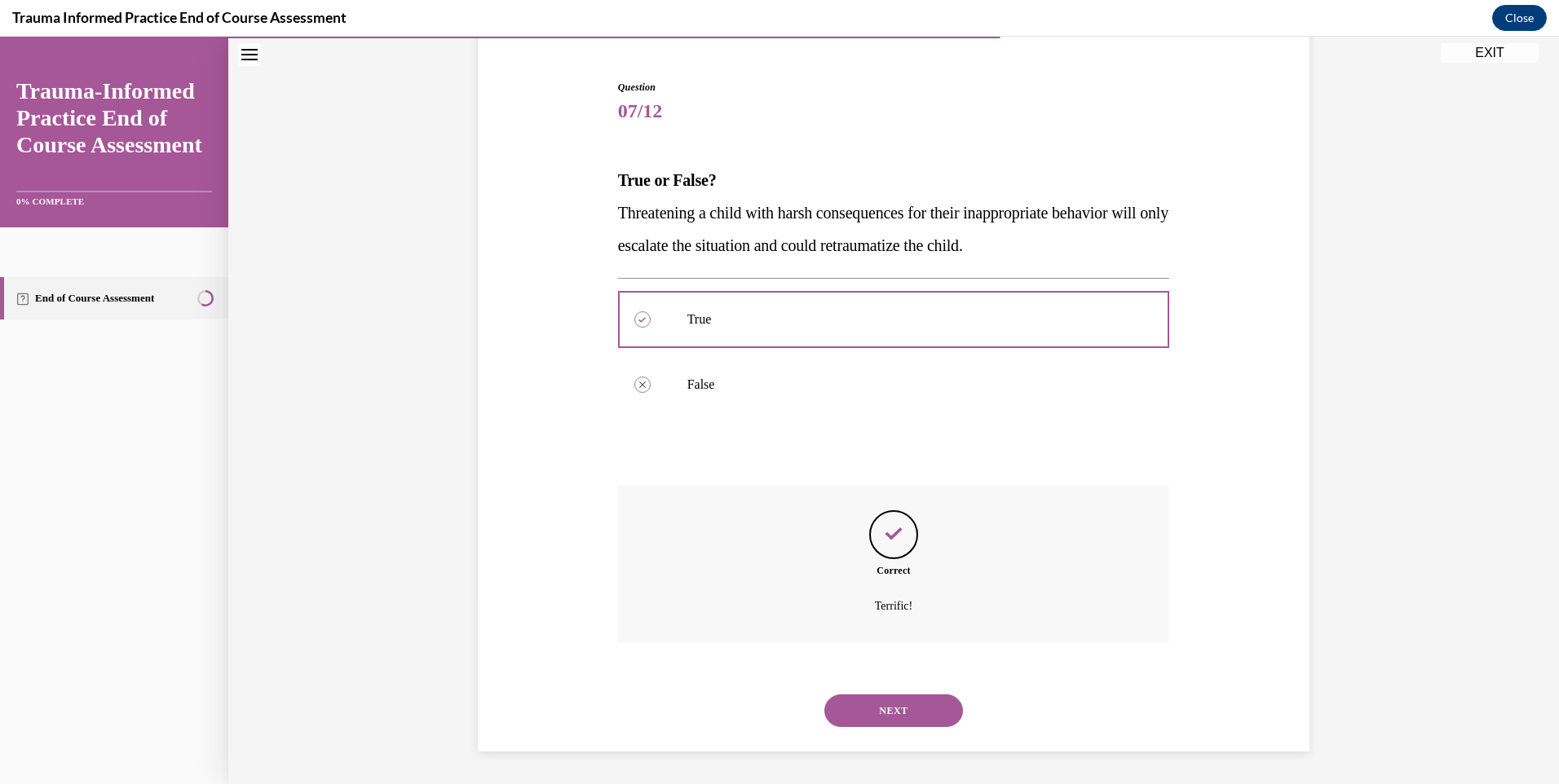
click at [839, 709] on button "NEXT" at bounding box center [894, 710] width 139 height 32
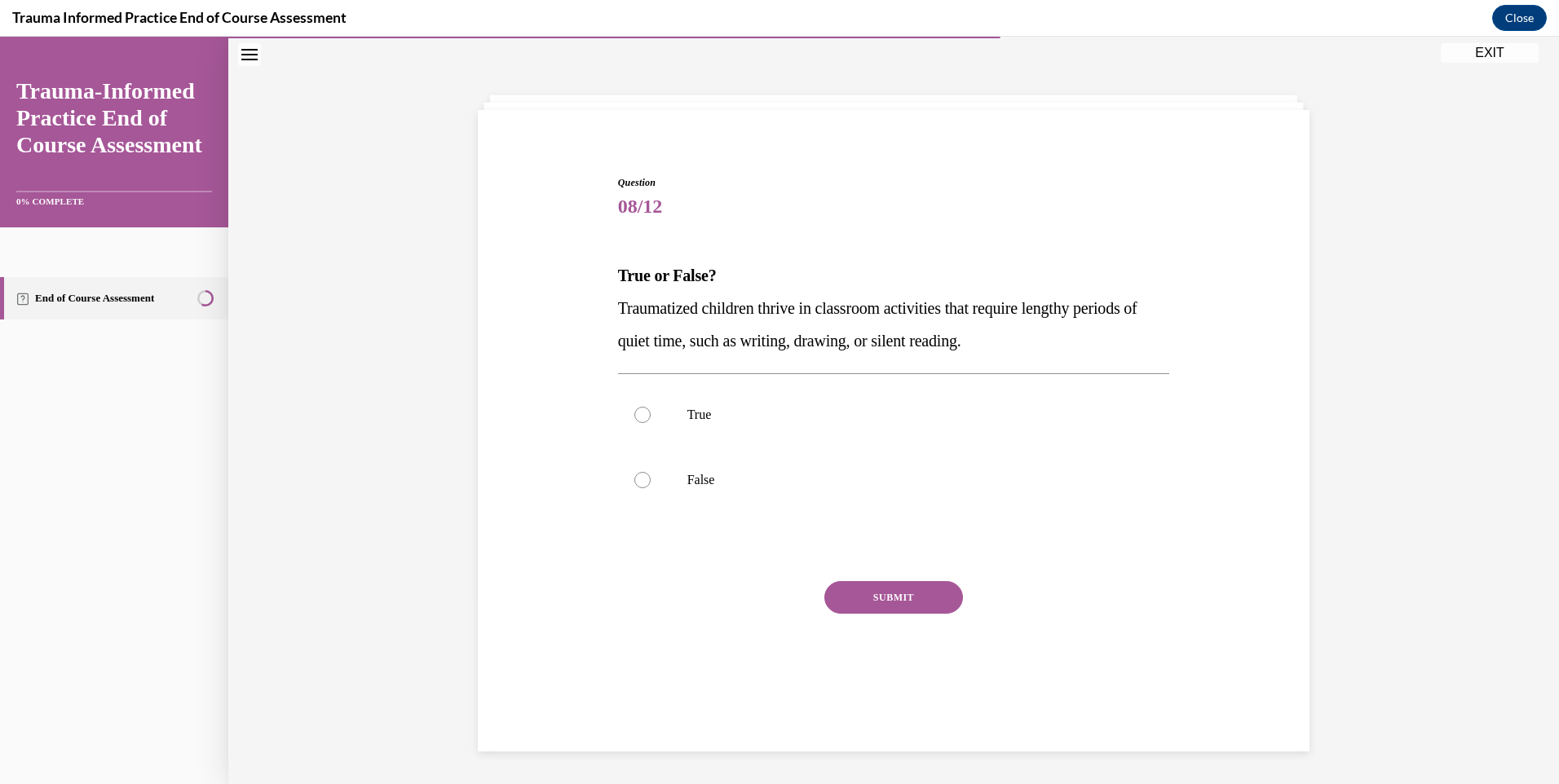
scroll to position [52, 0]
click at [693, 425] on label "True" at bounding box center [894, 415] width 552 height 65
click at [651, 423] on input "True" at bounding box center [642, 415] width 17 height 17
radio input "true"
click at [873, 604] on button "SUBMIT" at bounding box center [894, 597] width 139 height 32
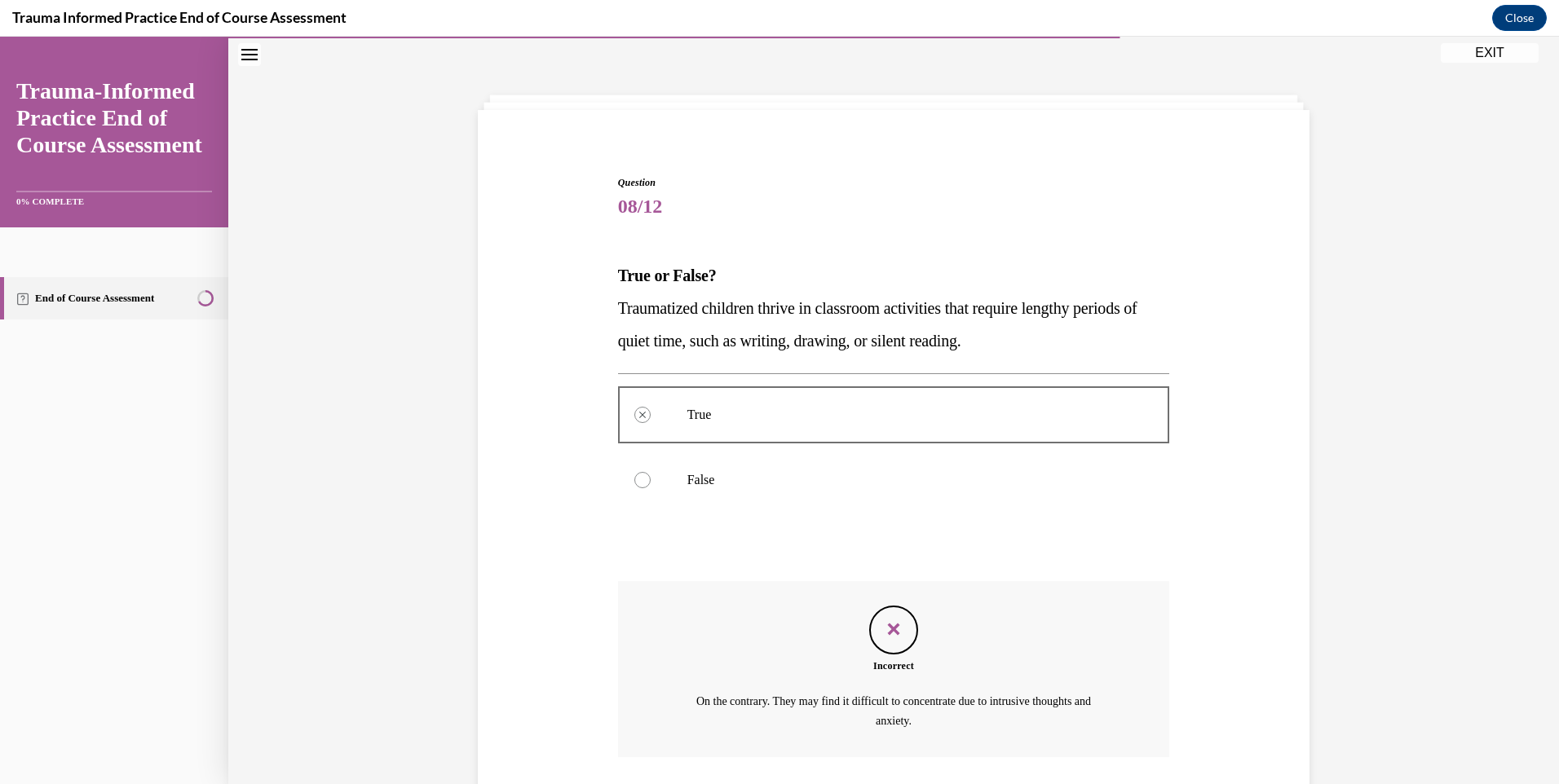
scroll to position [167, 0]
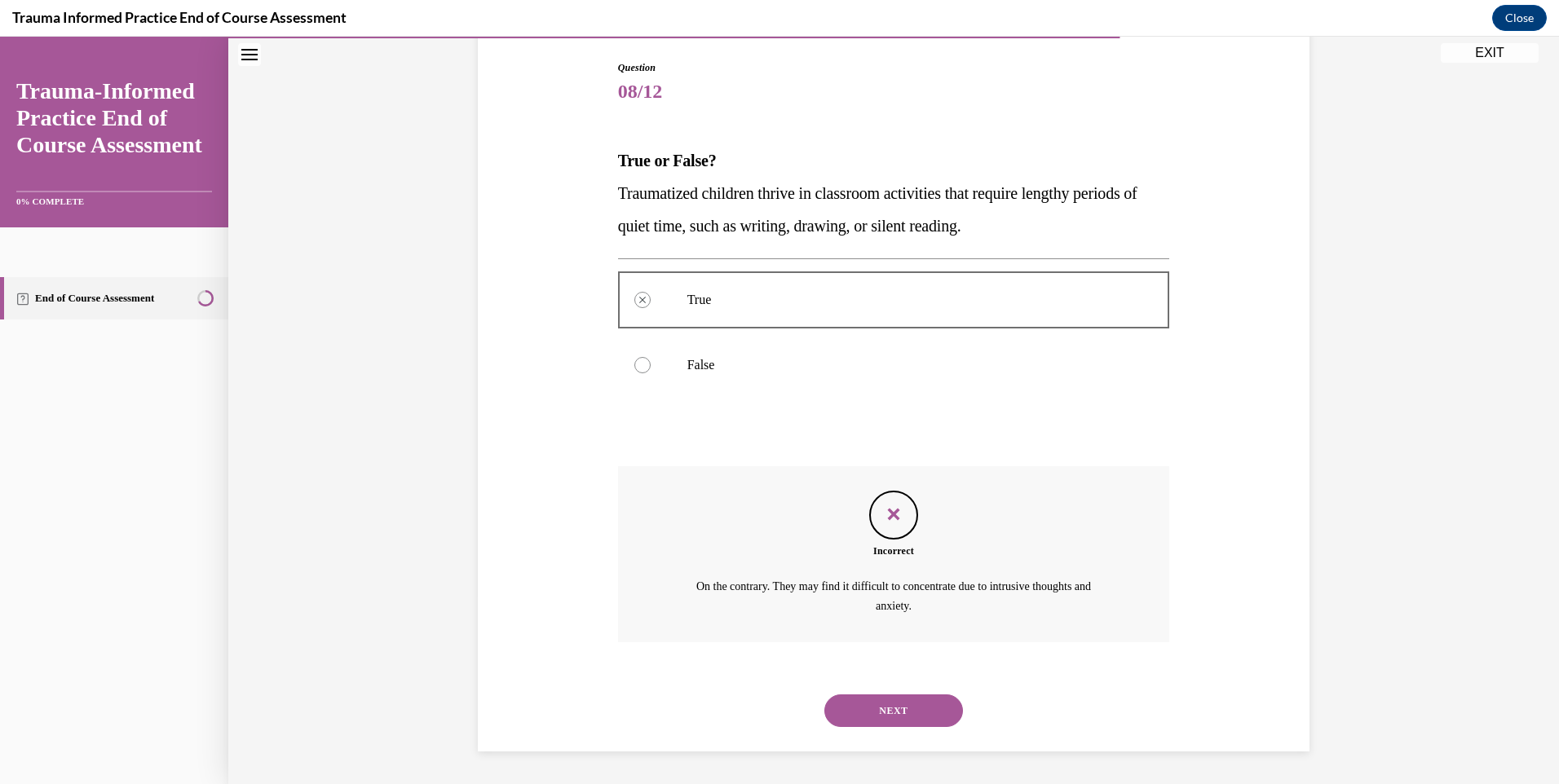
click at [892, 702] on button "NEXT" at bounding box center [894, 710] width 139 height 32
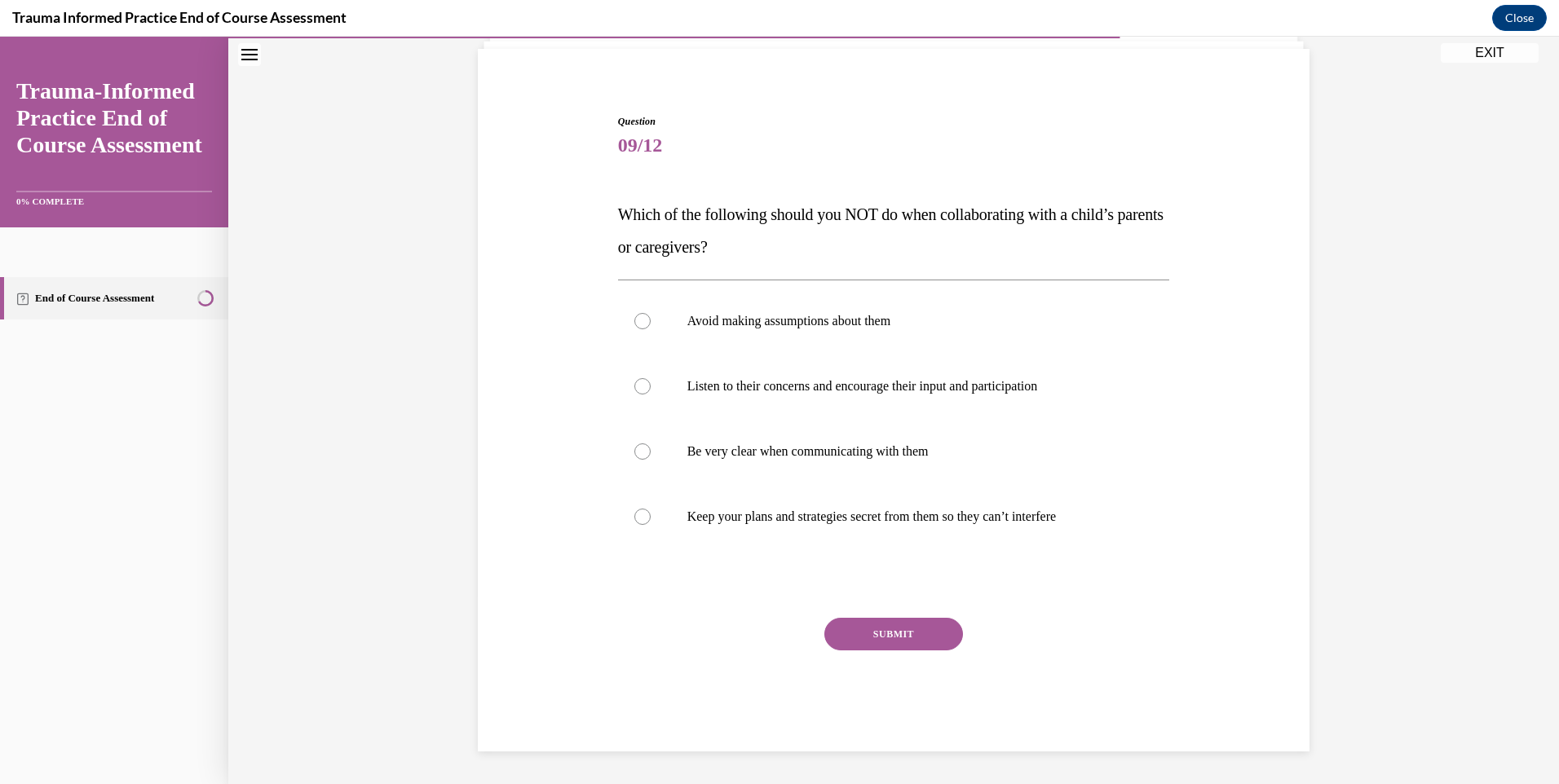
scroll to position [112, 0]
click at [645, 388] on label "Listen to their concerns and encourage their input and participation" at bounding box center [894, 386] width 552 height 65
click at [645, 388] on input "Listen to their concerns and encourage their input and participation" at bounding box center [642, 386] width 17 height 17
radio input "true"
click at [905, 622] on button "SUBMIT" at bounding box center [894, 634] width 139 height 32
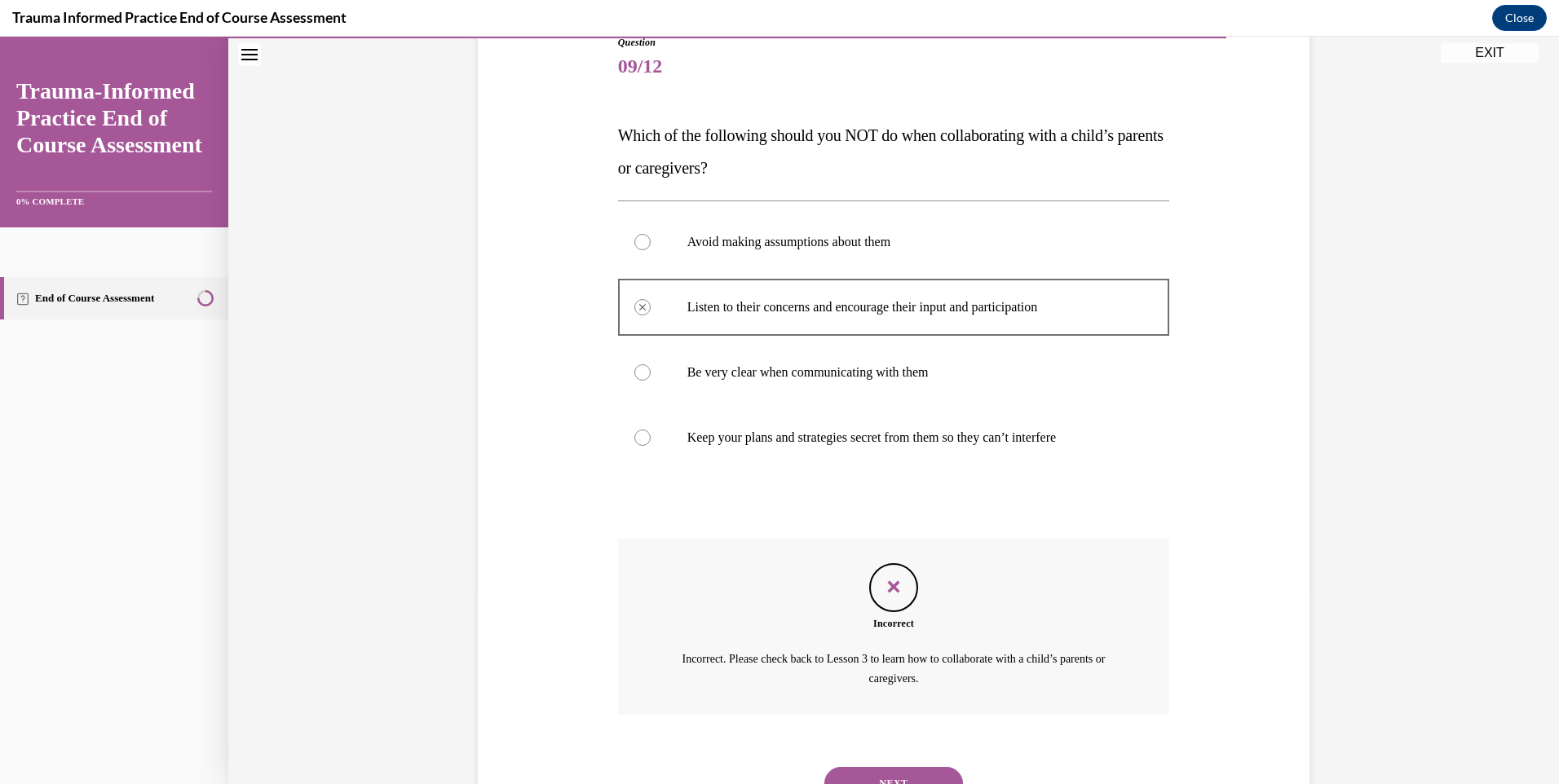
scroll to position [264, 0]
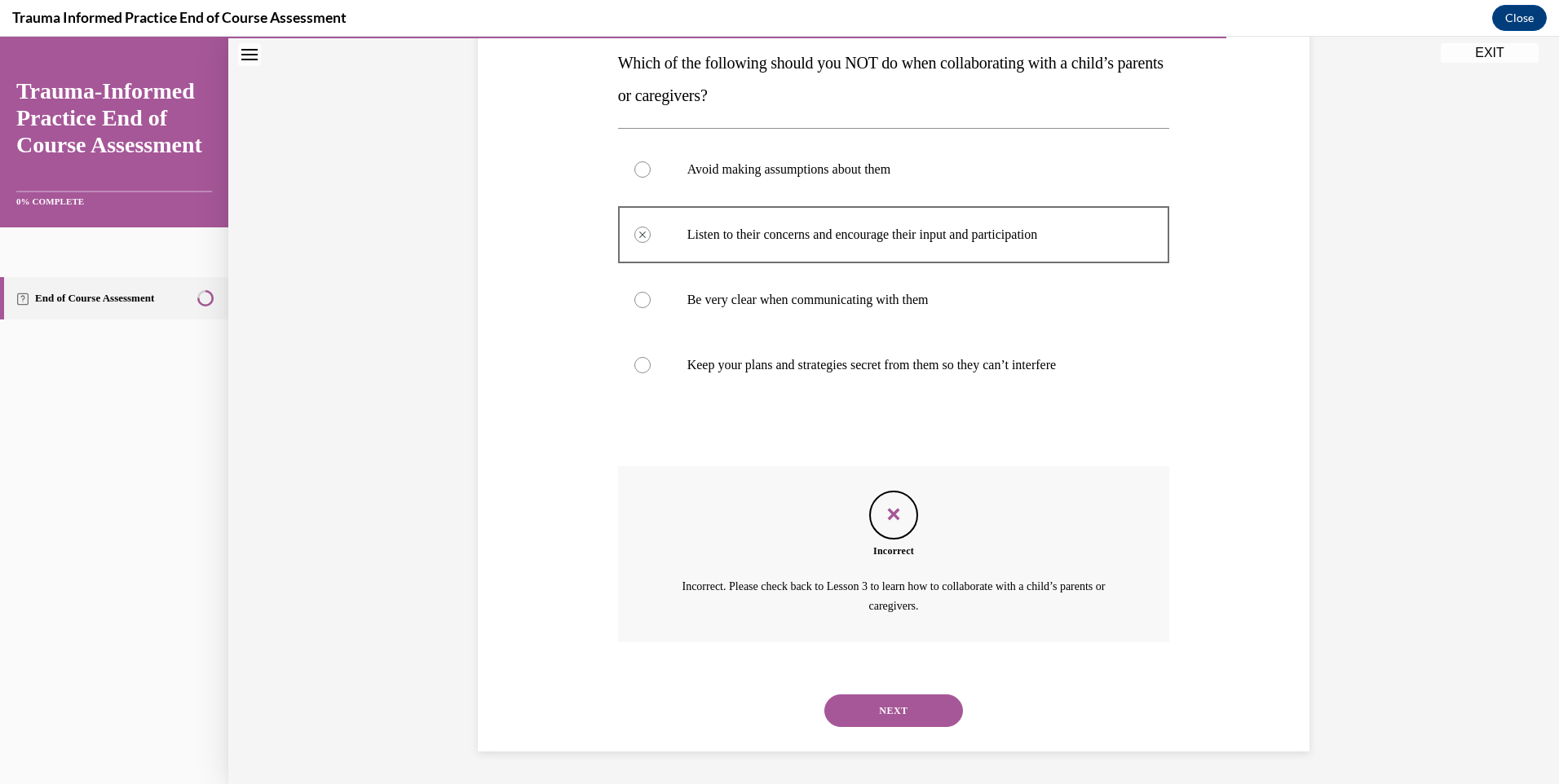
click at [919, 709] on button "NEXT" at bounding box center [894, 710] width 139 height 32
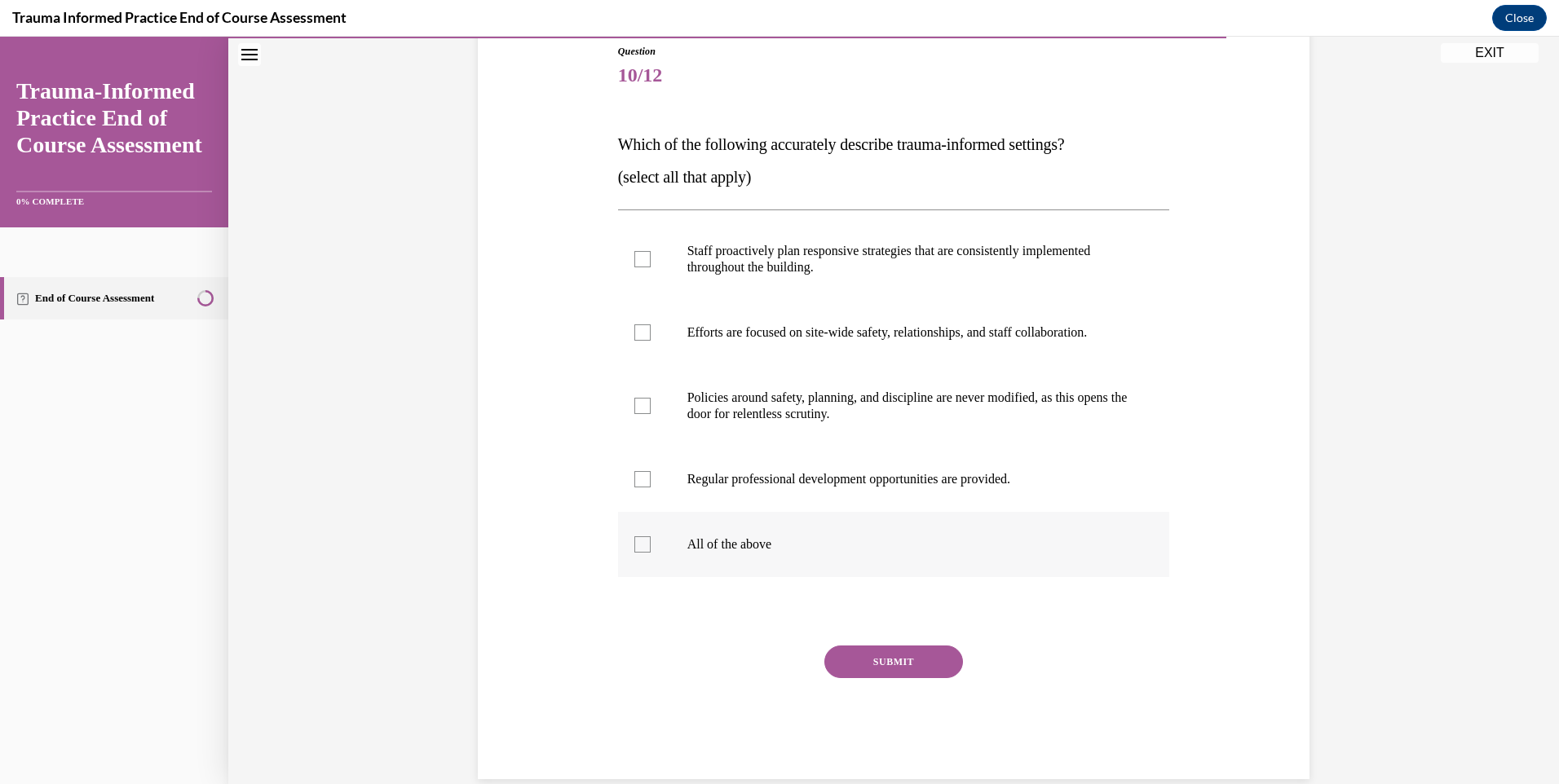
scroll to position [184, 0]
click at [637, 538] on div at bounding box center [642, 543] width 17 height 17
click at [637, 538] on input "All of the above" at bounding box center [642, 543] width 17 height 17
checkbox input "true"
click at [872, 661] on button "SUBMIT" at bounding box center [894, 659] width 139 height 32
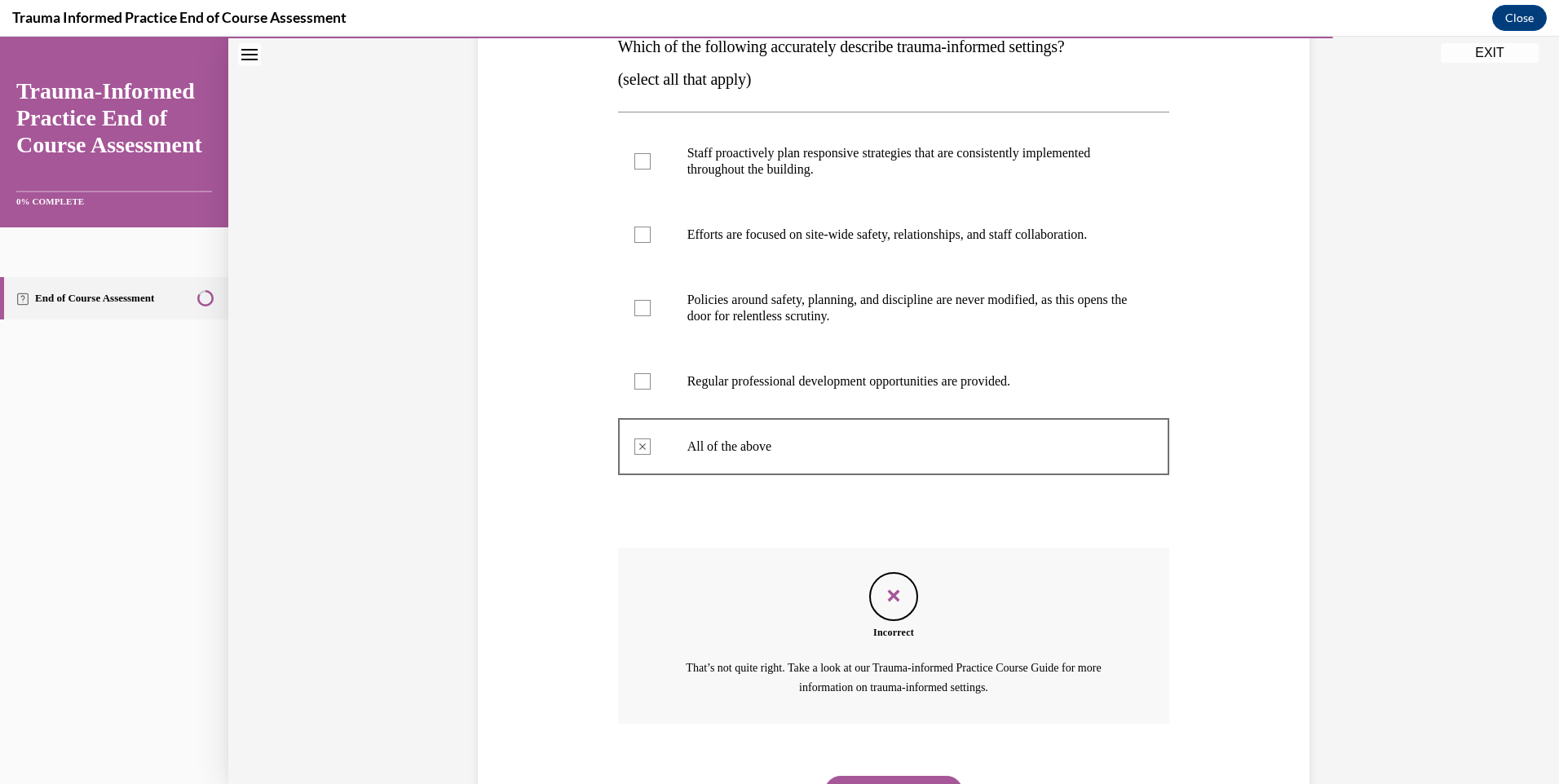
scroll to position [362, 0]
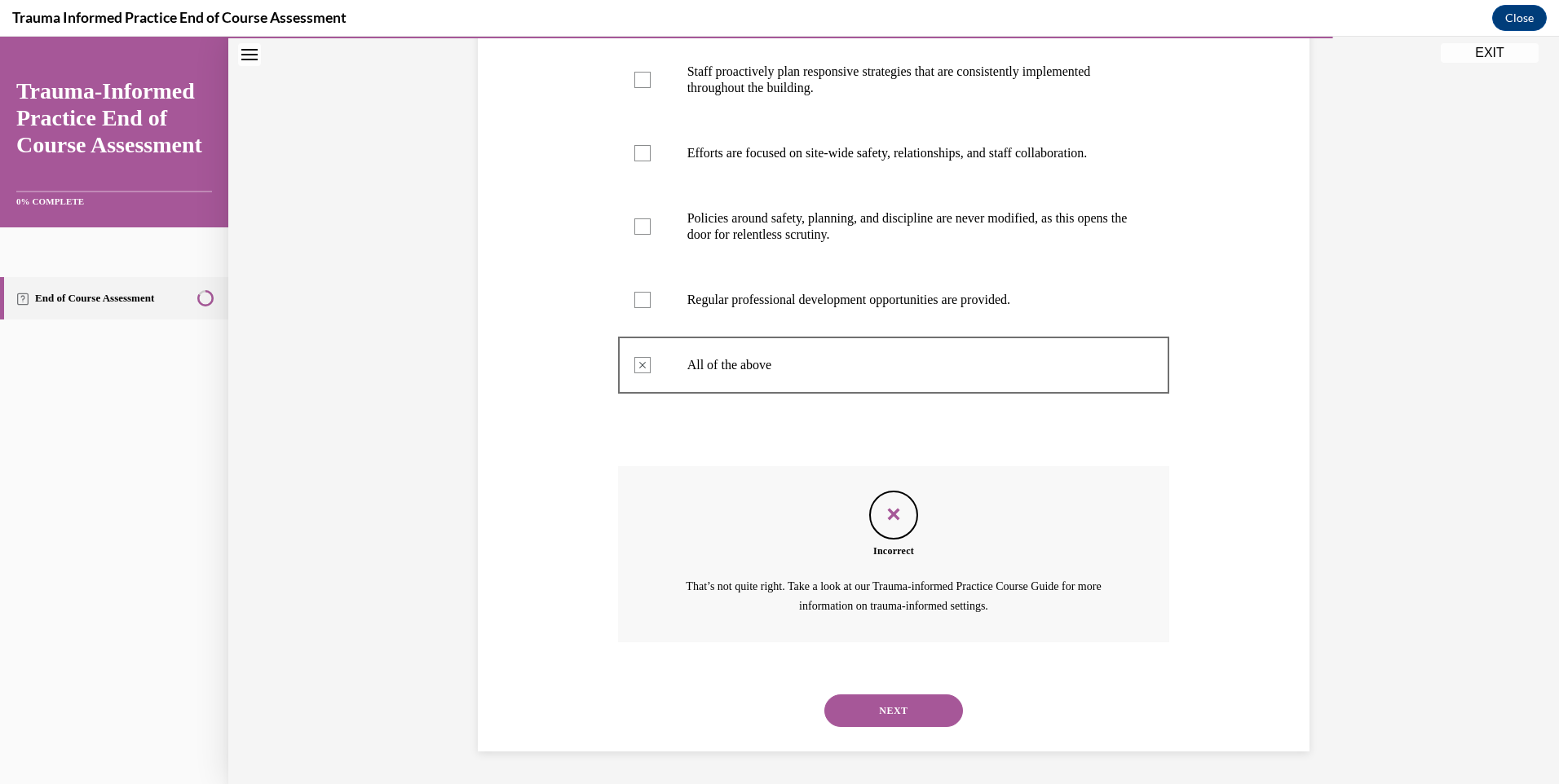
click at [909, 710] on button "NEXT" at bounding box center [894, 710] width 139 height 32
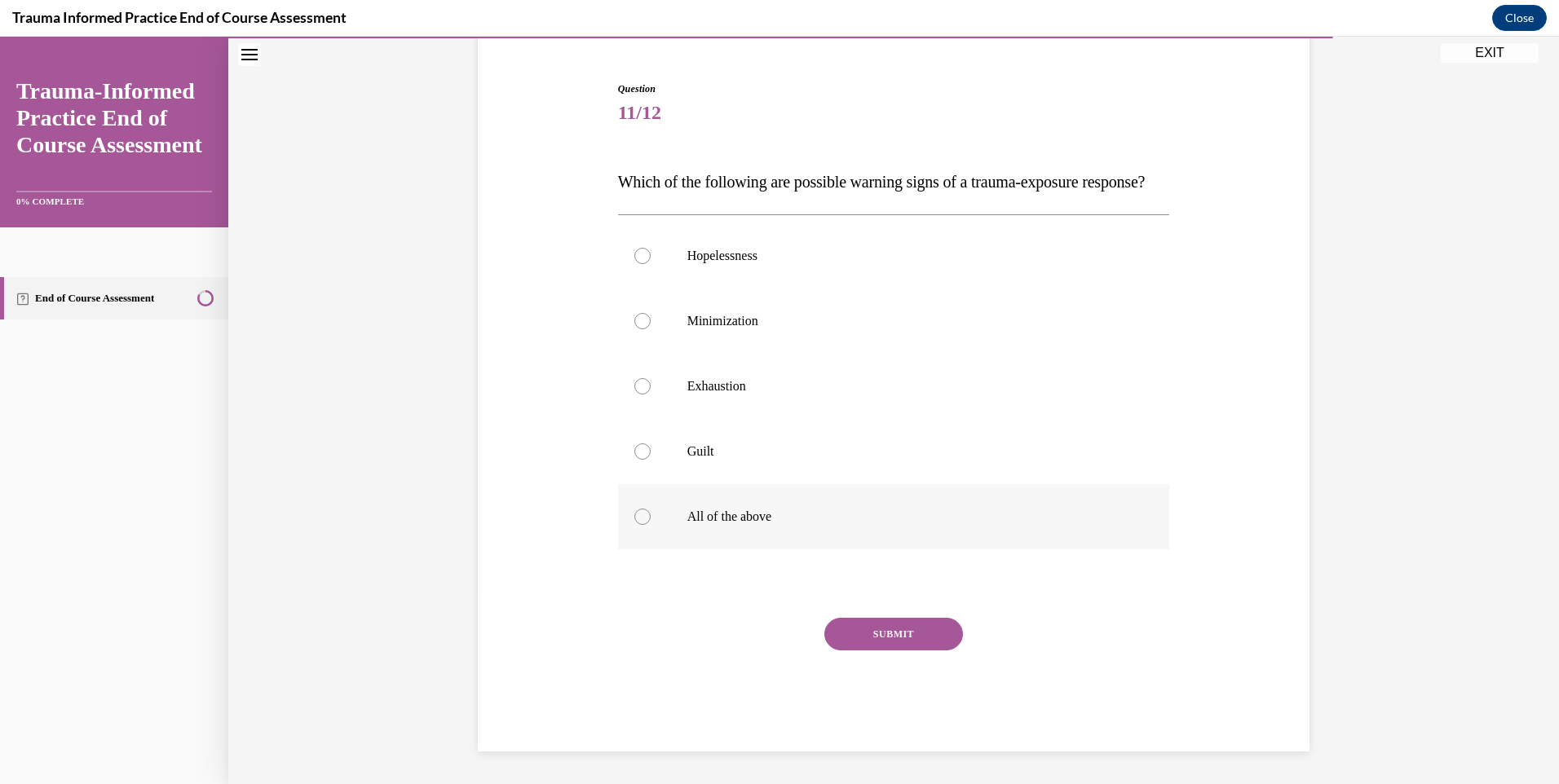
click at [653, 520] on label "All of the above" at bounding box center [894, 517] width 552 height 65
click at [651, 520] on input "All of the above" at bounding box center [642, 517] width 17 height 17
radio input "true"
click at [884, 641] on button "SUBMIT" at bounding box center [894, 634] width 139 height 32
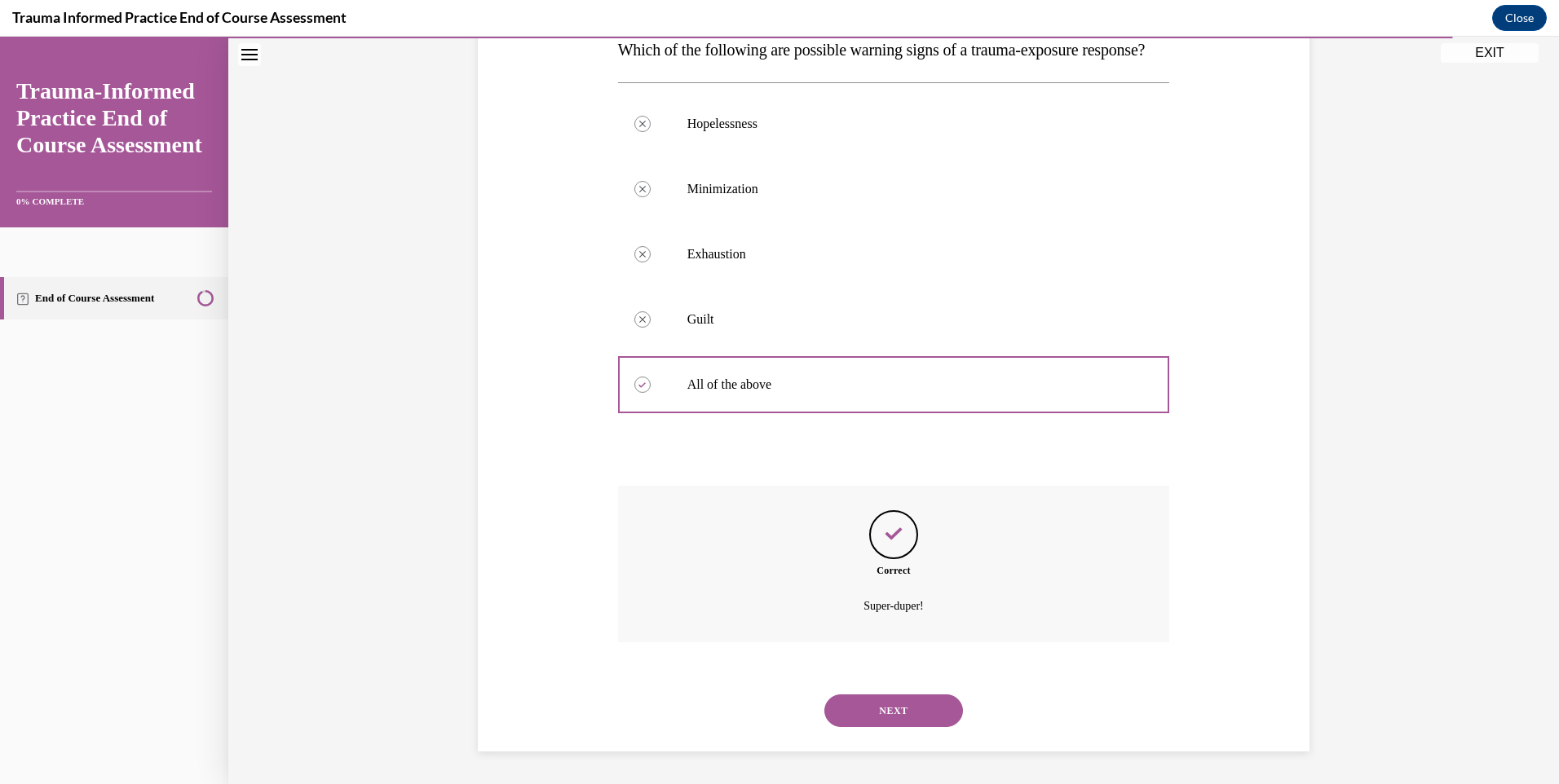
scroll to position [0, 0]
click at [896, 703] on button "NEXT" at bounding box center [894, 710] width 139 height 32
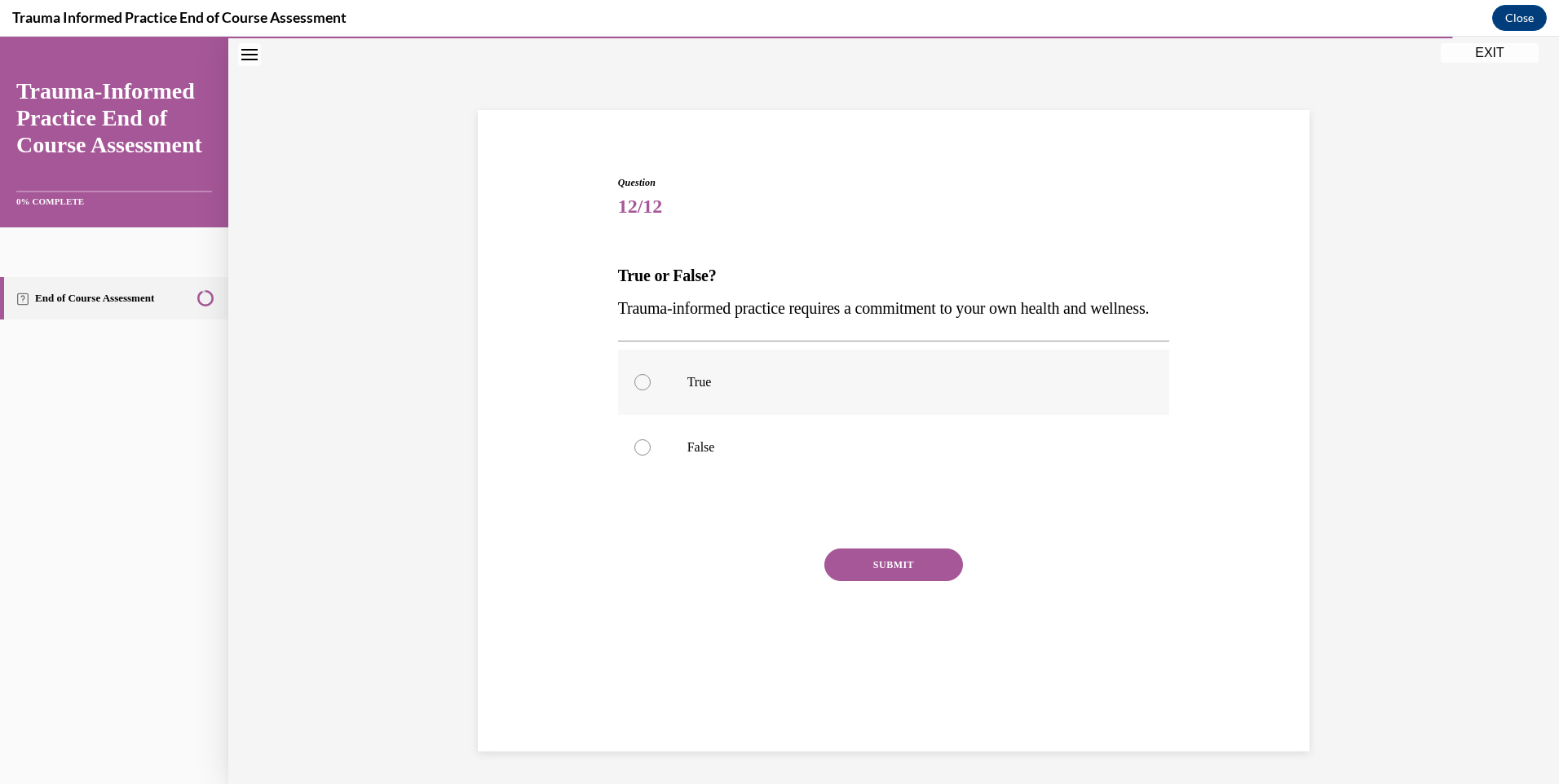
click at [644, 415] on label "True" at bounding box center [894, 382] width 552 height 65
click at [644, 390] on input "True" at bounding box center [642, 382] width 17 height 17
radio input "true"
click at [877, 581] on button "SUBMIT" at bounding box center [894, 565] width 139 height 32
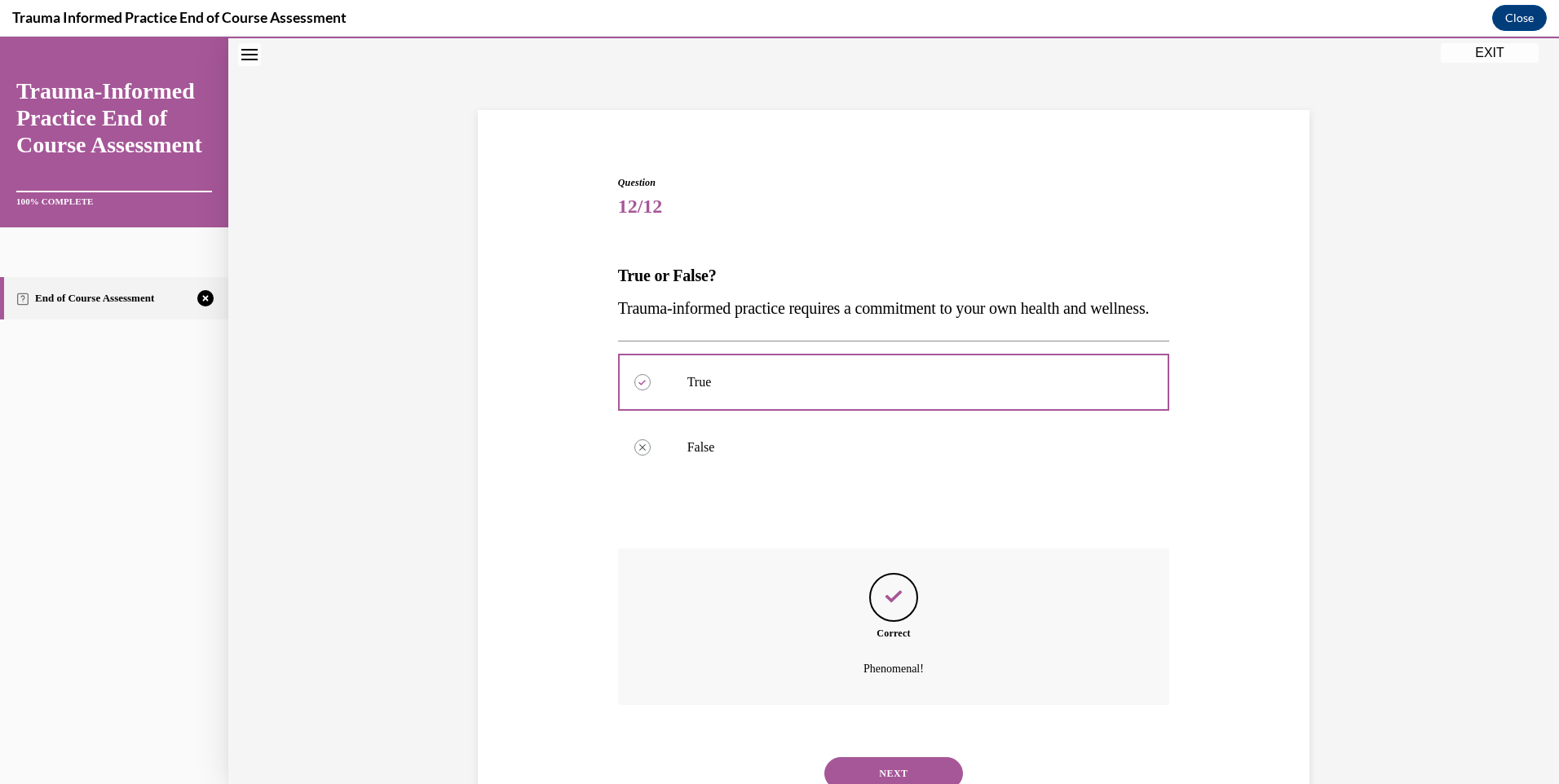
scroll to position [146, 0]
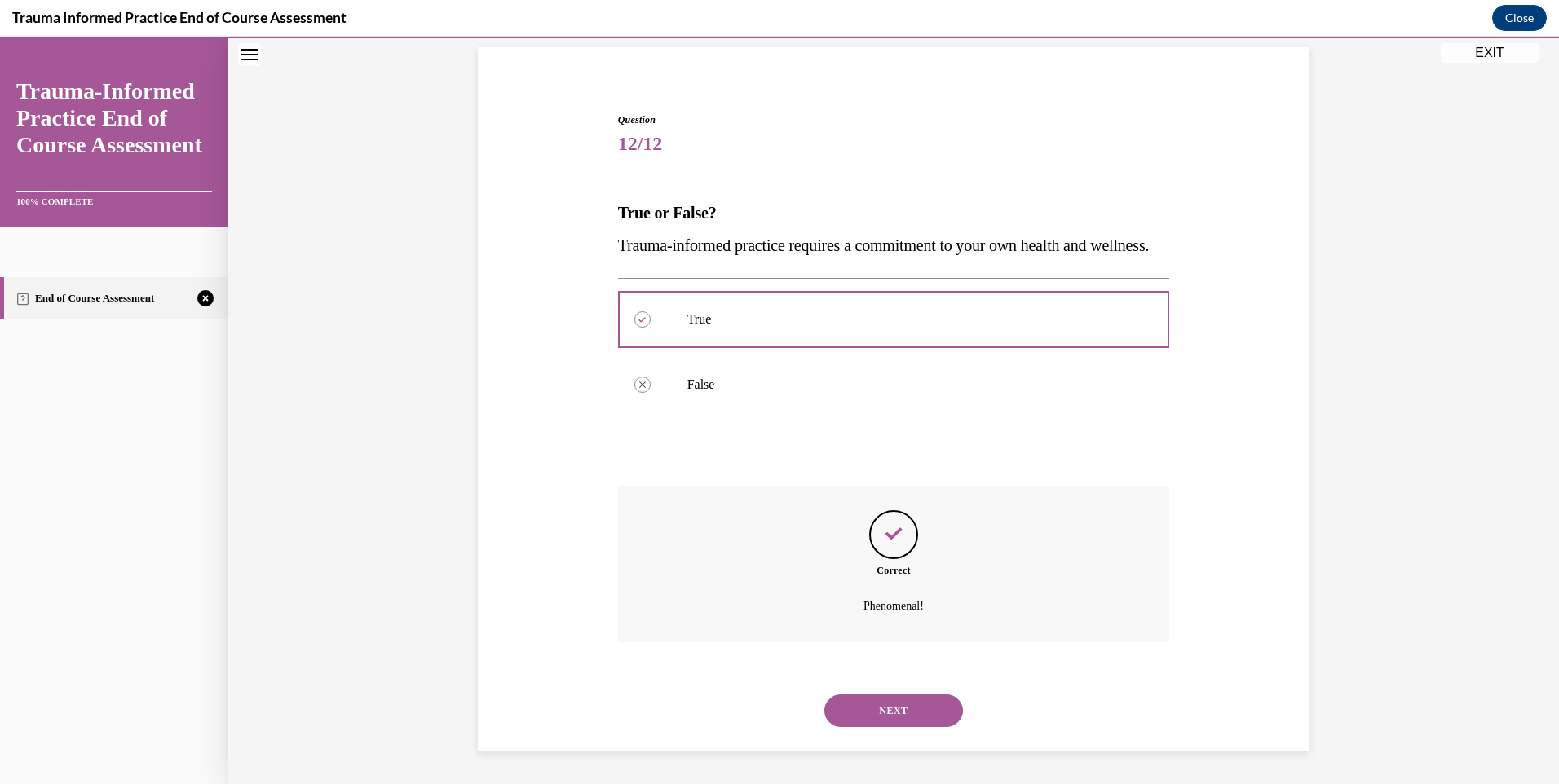
click at [888, 708] on button "NEXT" at bounding box center [894, 710] width 139 height 32
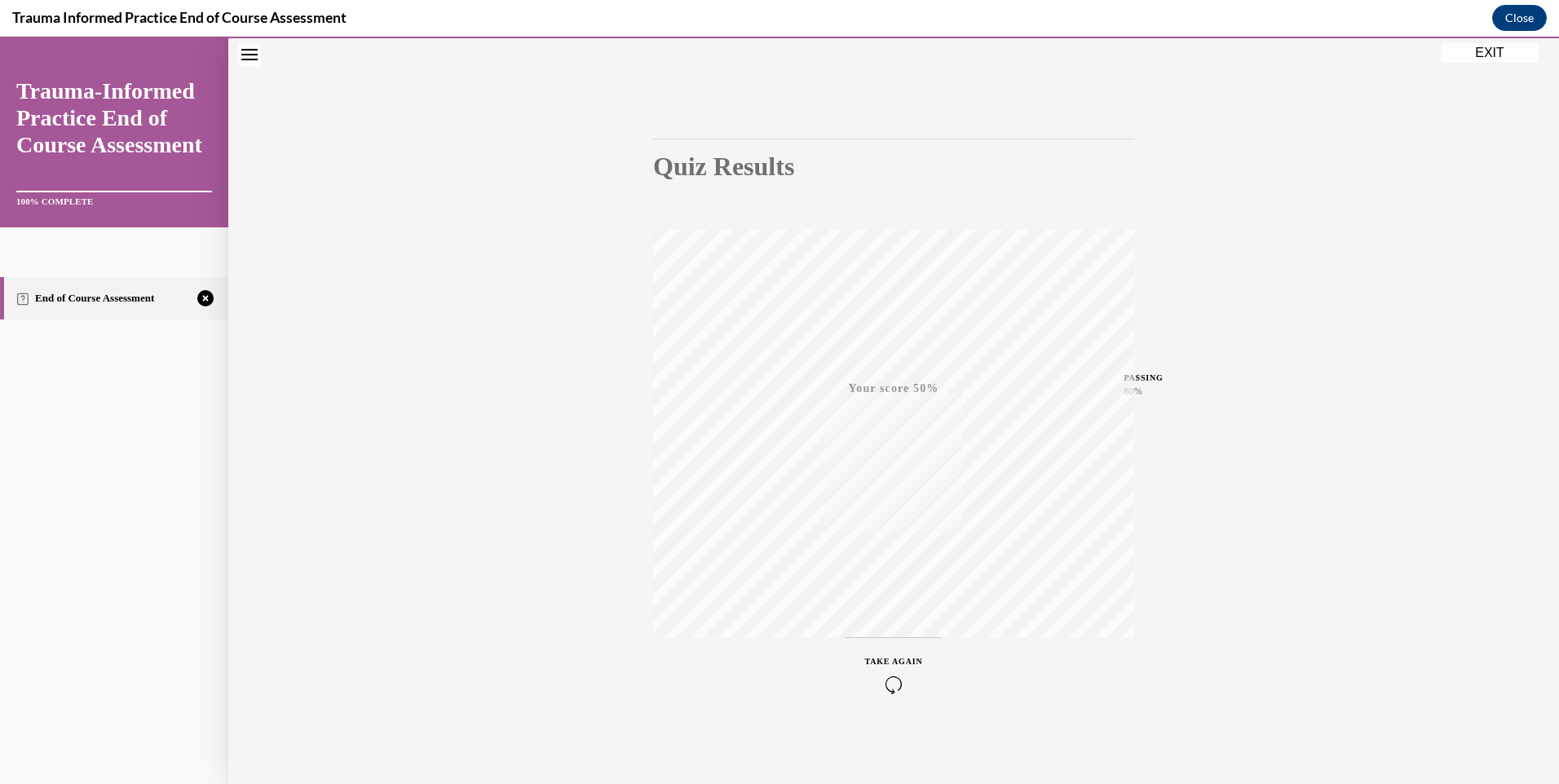
click at [889, 670] on div "TAKE AGAIN" at bounding box center [894, 674] width 58 height 39
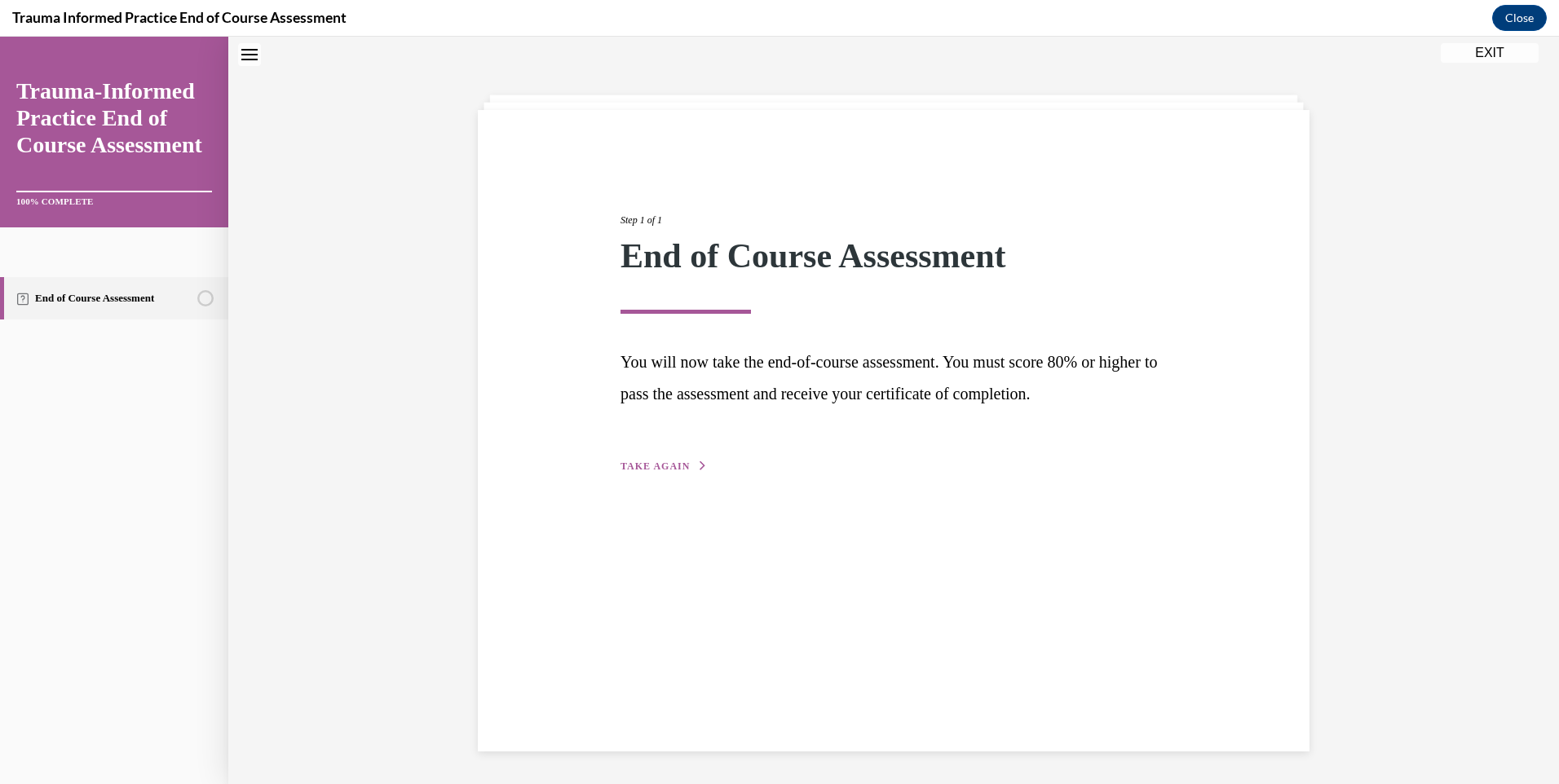
click at [677, 460] on span "TAKE AGAIN" at bounding box center [654, 466] width 69 height 11
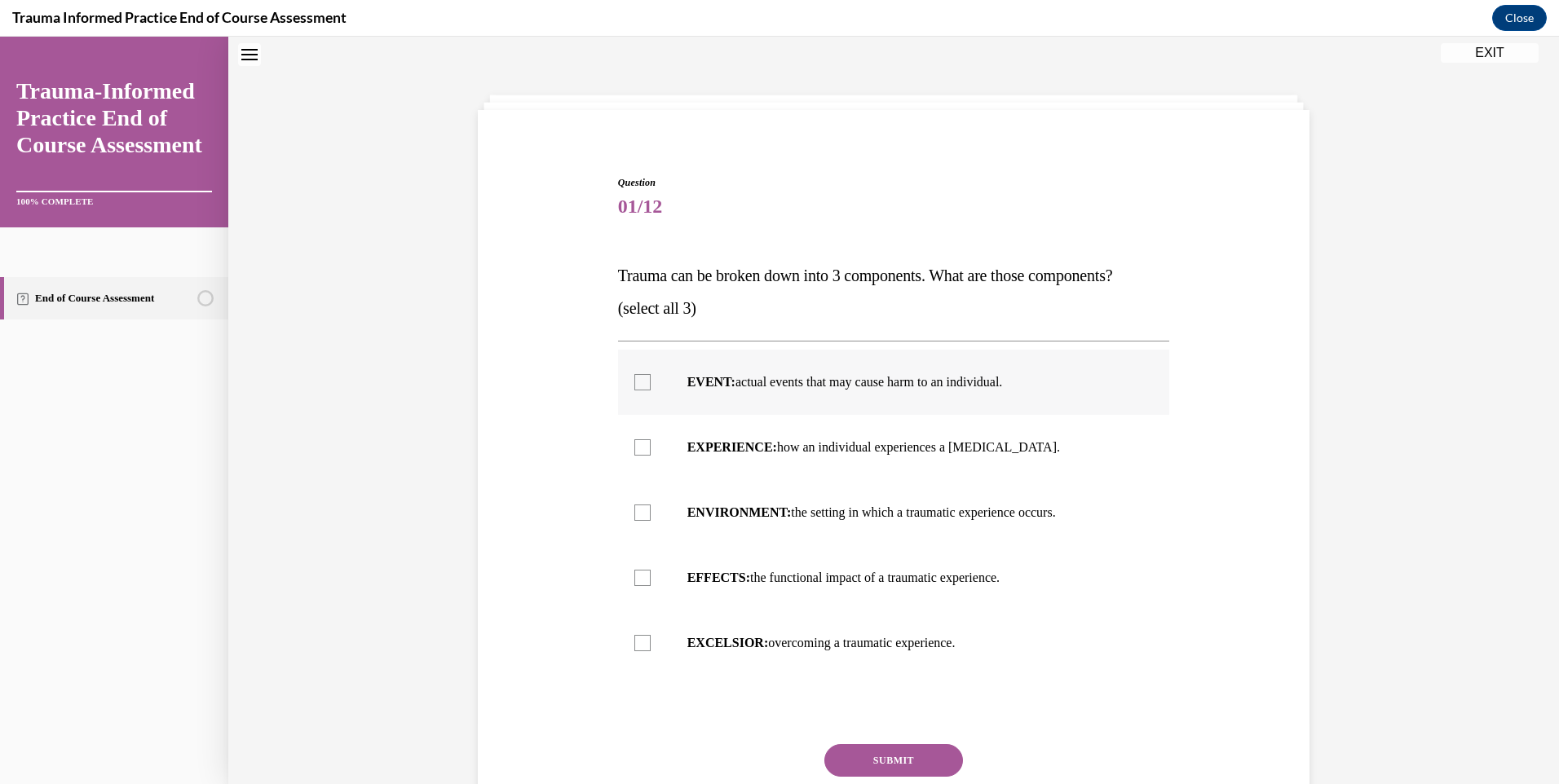
click at [635, 387] on div at bounding box center [642, 382] width 17 height 17
click at [635, 387] on input "EVENT: actual events that may cause harm to an individual." at bounding box center [642, 382] width 17 height 17
checkbox input "true"
click at [634, 453] on div at bounding box center [642, 447] width 17 height 17
click at [634, 453] on input "EXPERIENCE: how an individual experiences a stressor." at bounding box center [642, 447] width 17 height 17
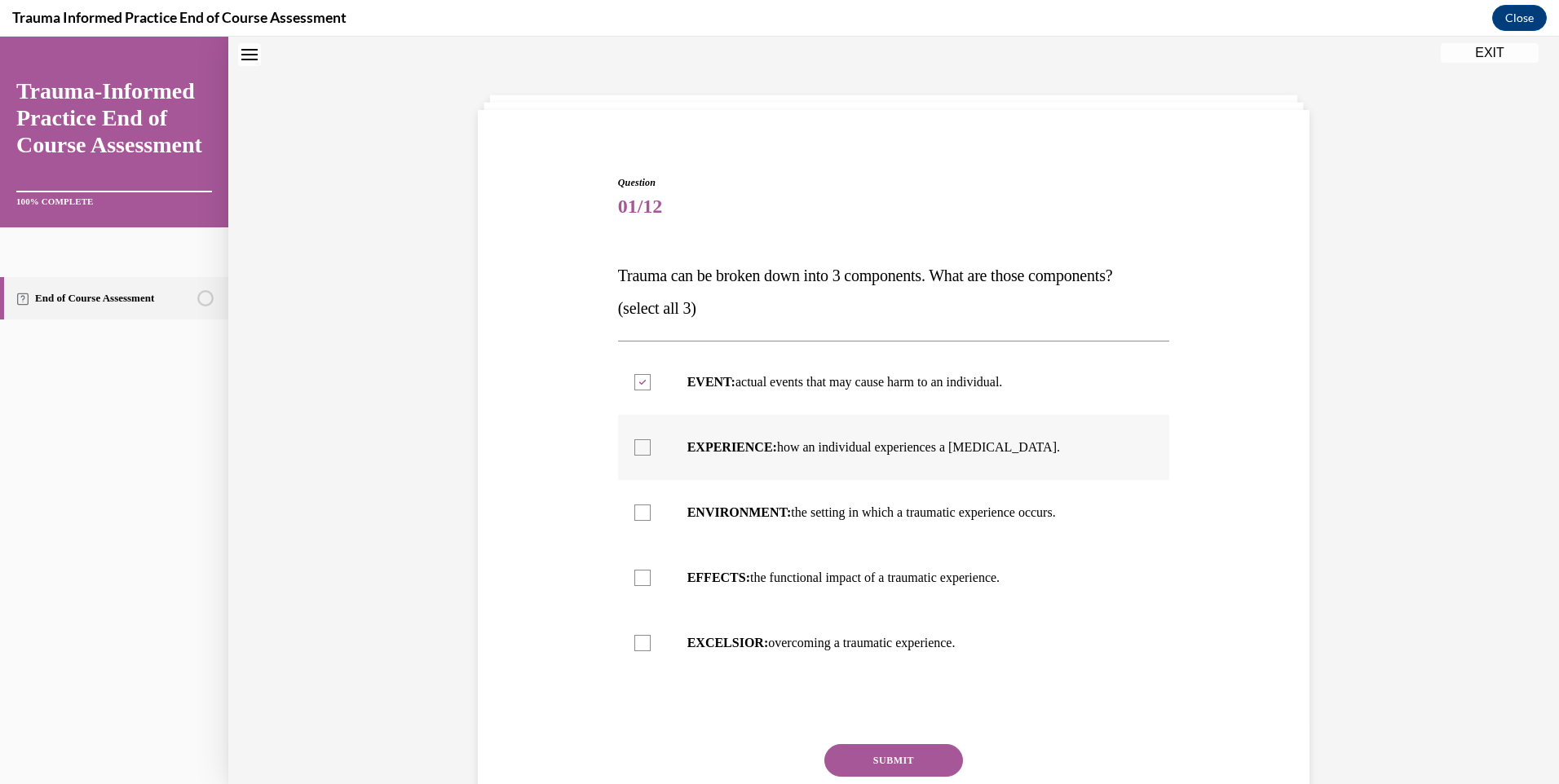
checkbox input "true"
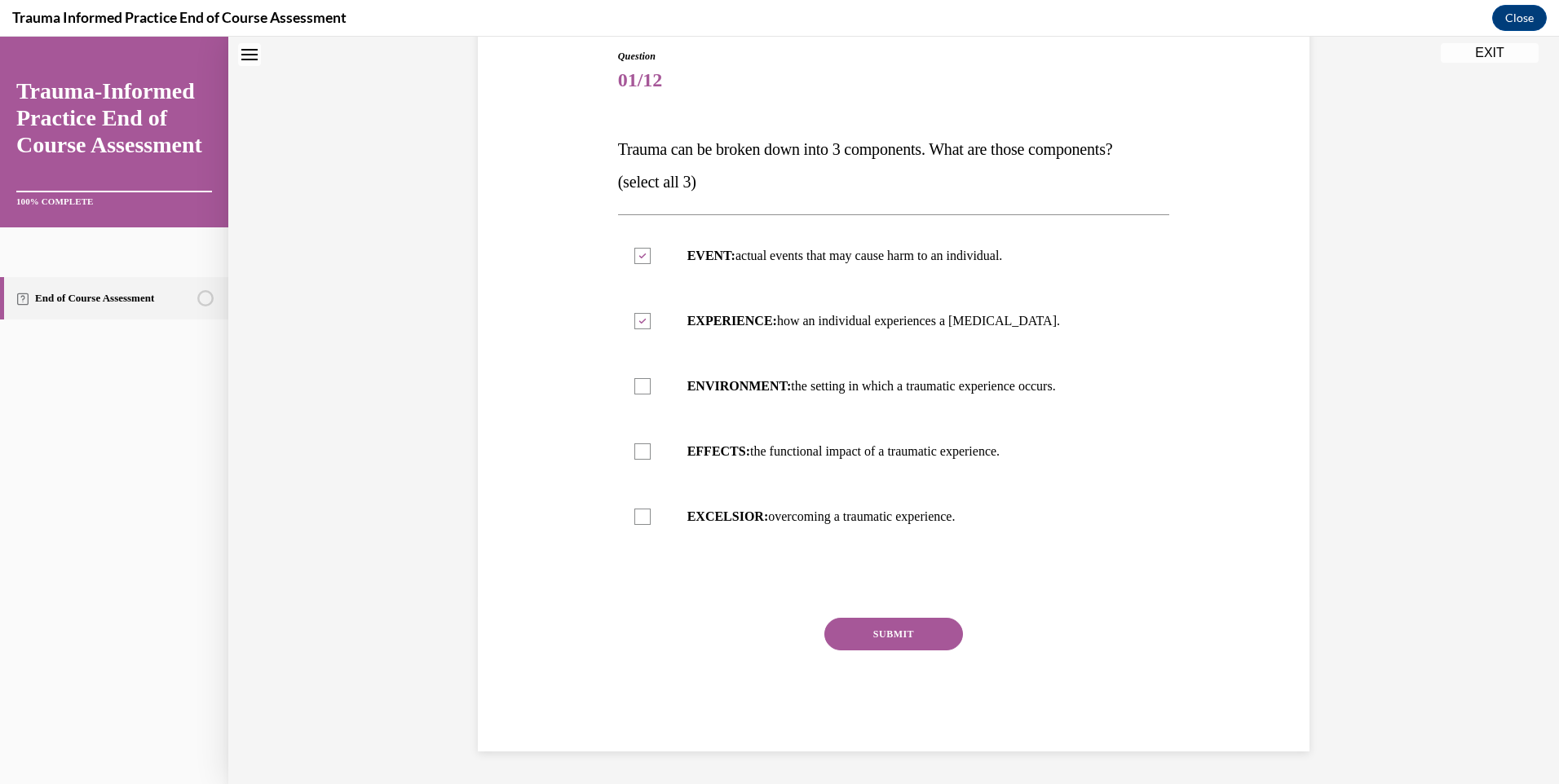
click at [910, 634] on button "SUBMIT" at bounding box center [894, 634] width 139 height 32
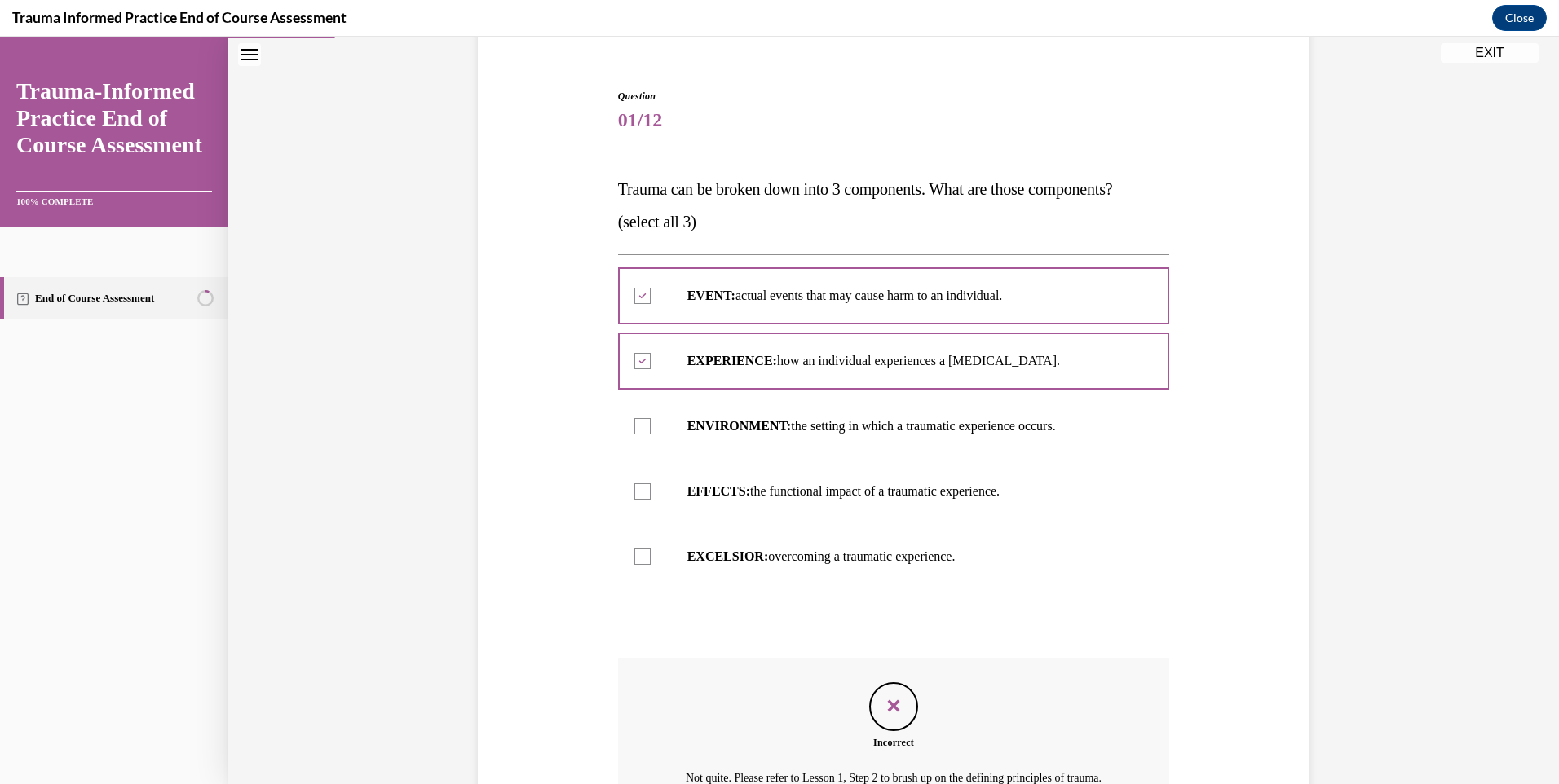
scroll to position [330, 0]
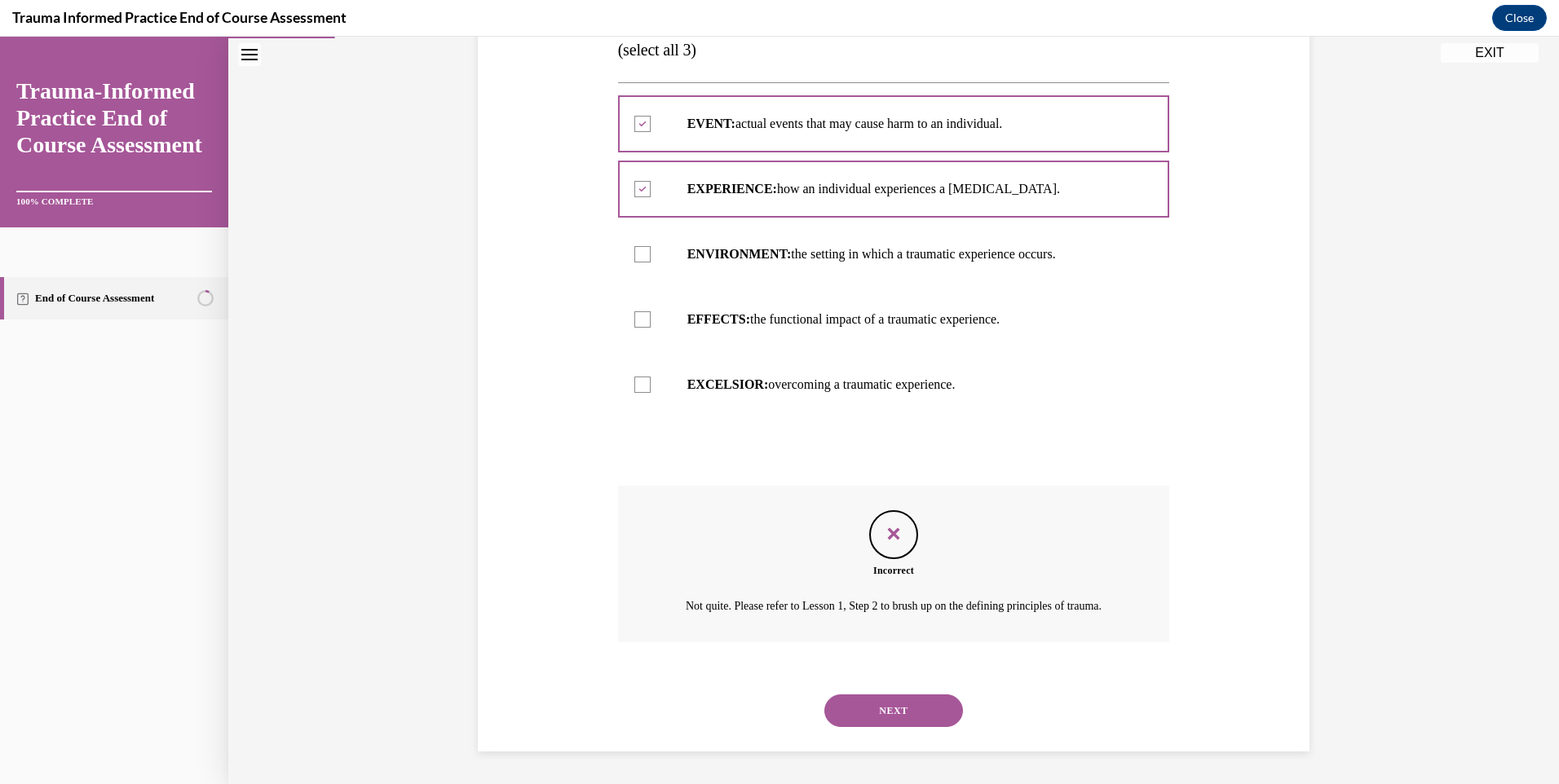
click at [896, 723] on button "NEXT" at bounding box center [894, 710] width 139 height 32
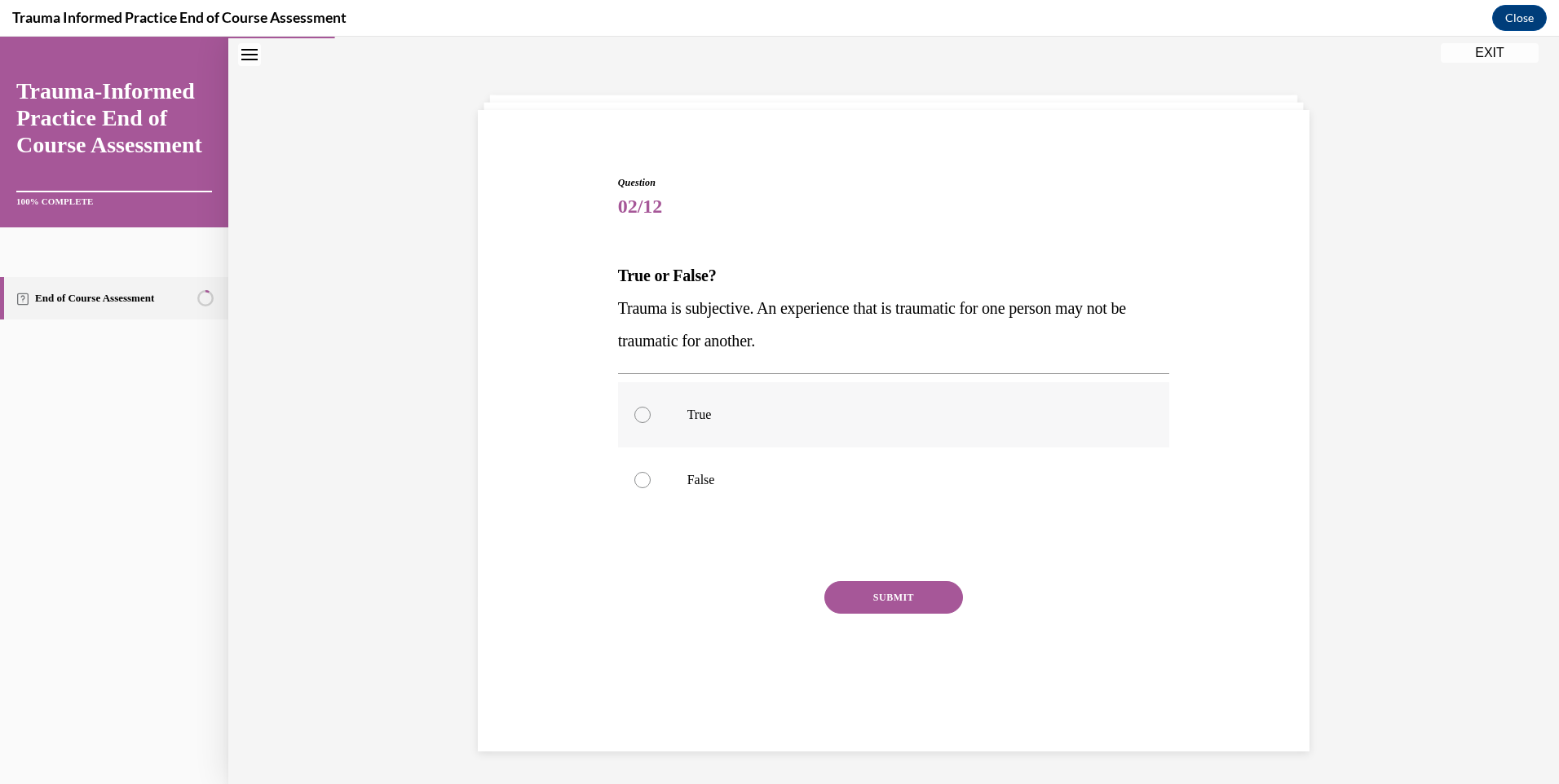
click at [632, 395] on label "True" at bounding box center [894, 415] width 552 height 65
click at [634, 407] on input "True" at bounding box center [642, 415] width 17 height 17
radio input "true"
click at [936, 594] on button "SUBMIT" at bounding box center [894, 597] width 139 height 32
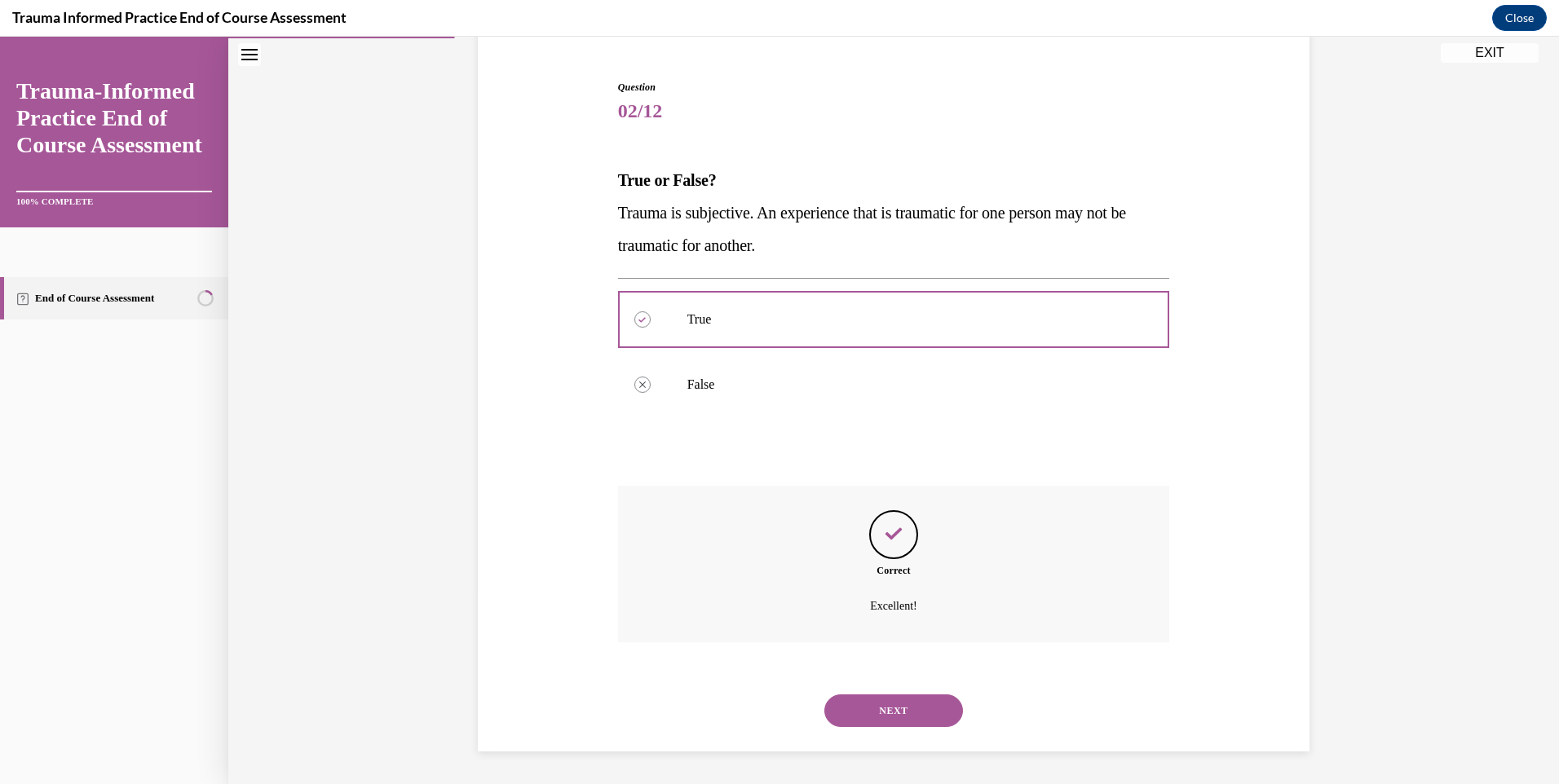
click at [886, 714] on button "NEXT" at bounding box center [894, 710] width 139 height 32
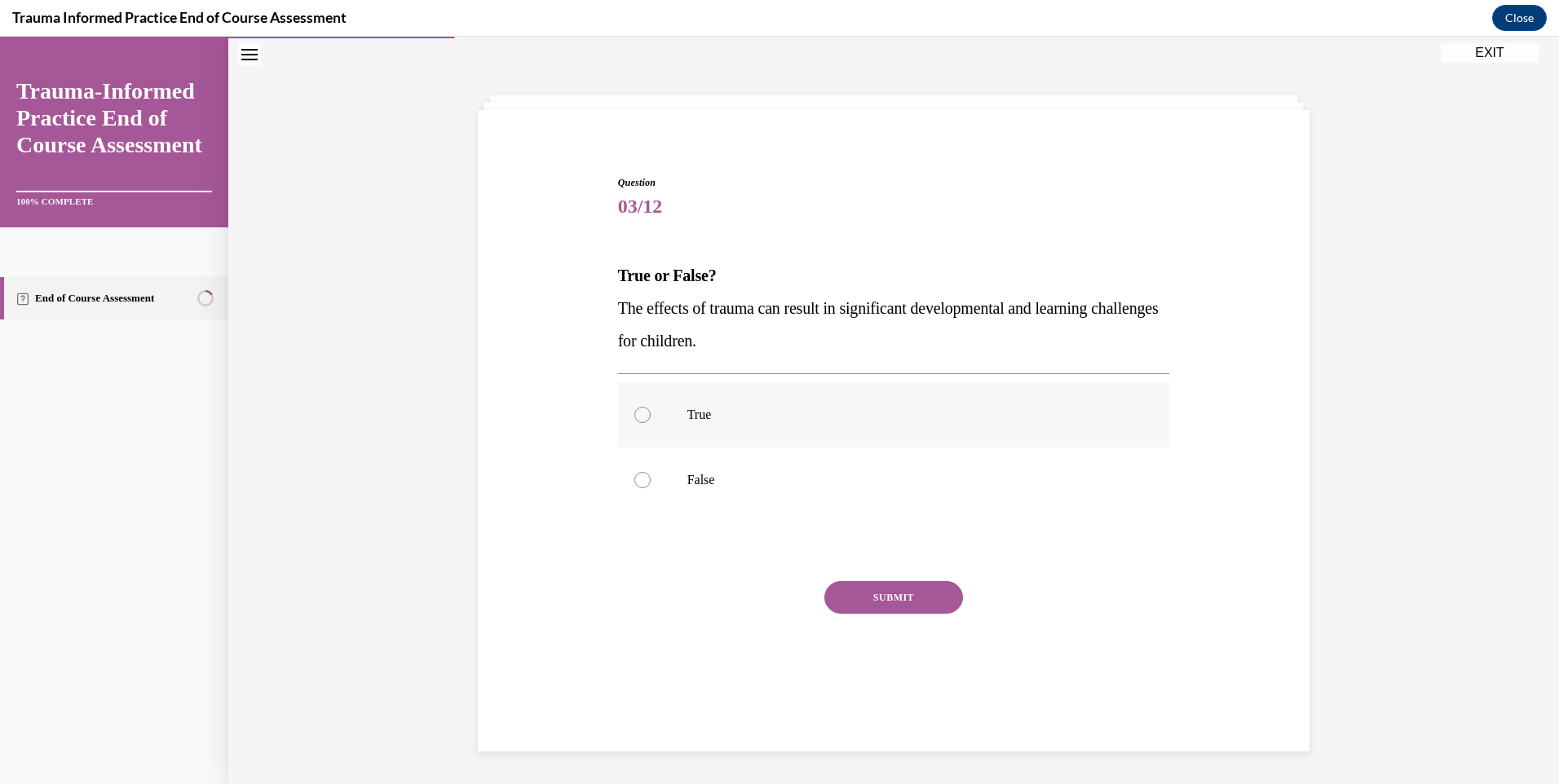
click at [636, 416] on div at bounding box center [642, 415] width 17 height 17
click at [636, 416] on input "True" at bounding box center [642, 415] width 17 height 17
radio input "true"
click at [890, 602] on button "SUBMIT" at bounding box center [894, 597] width 139 height 32
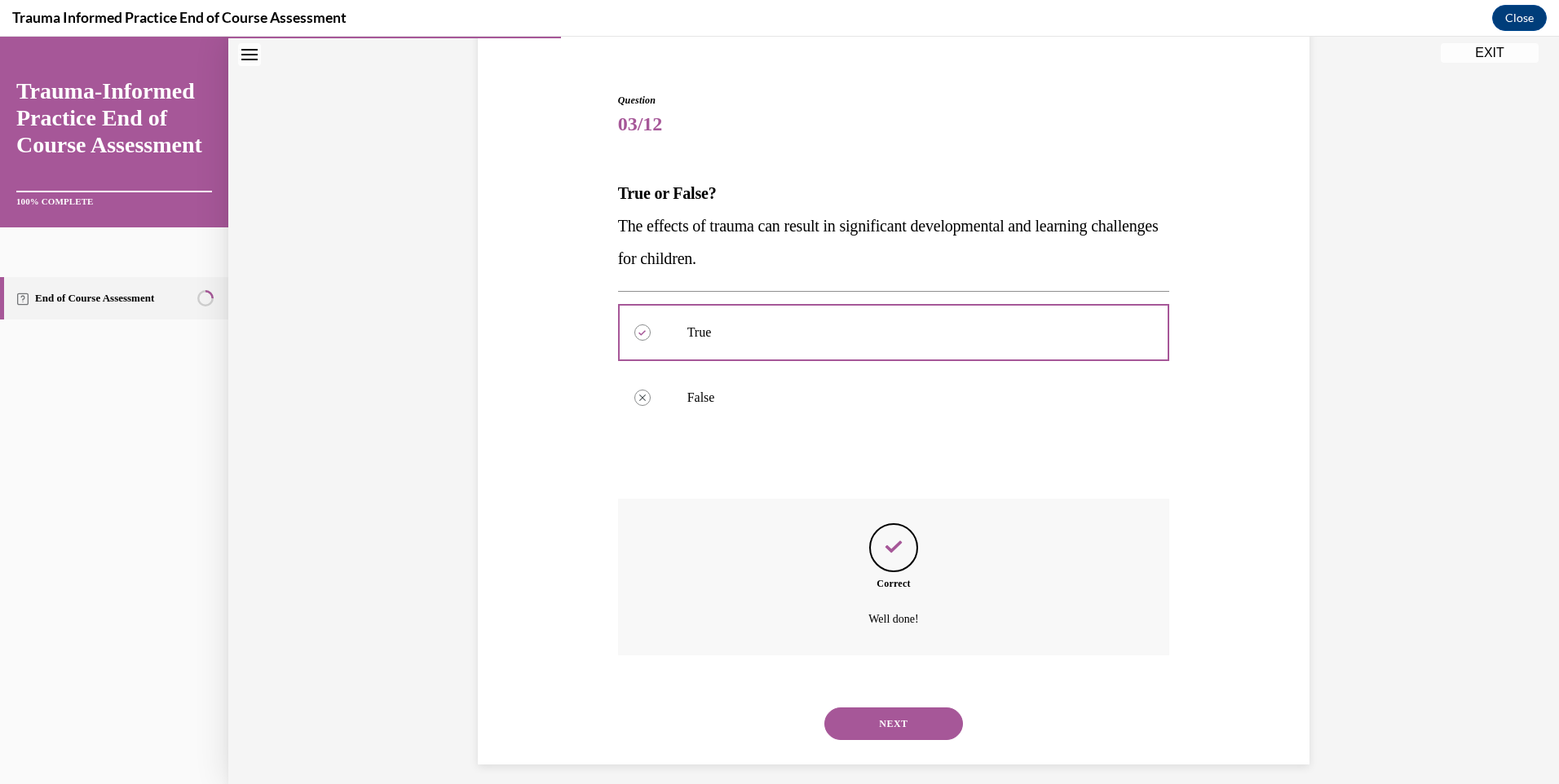
scroll to position [146, 0]
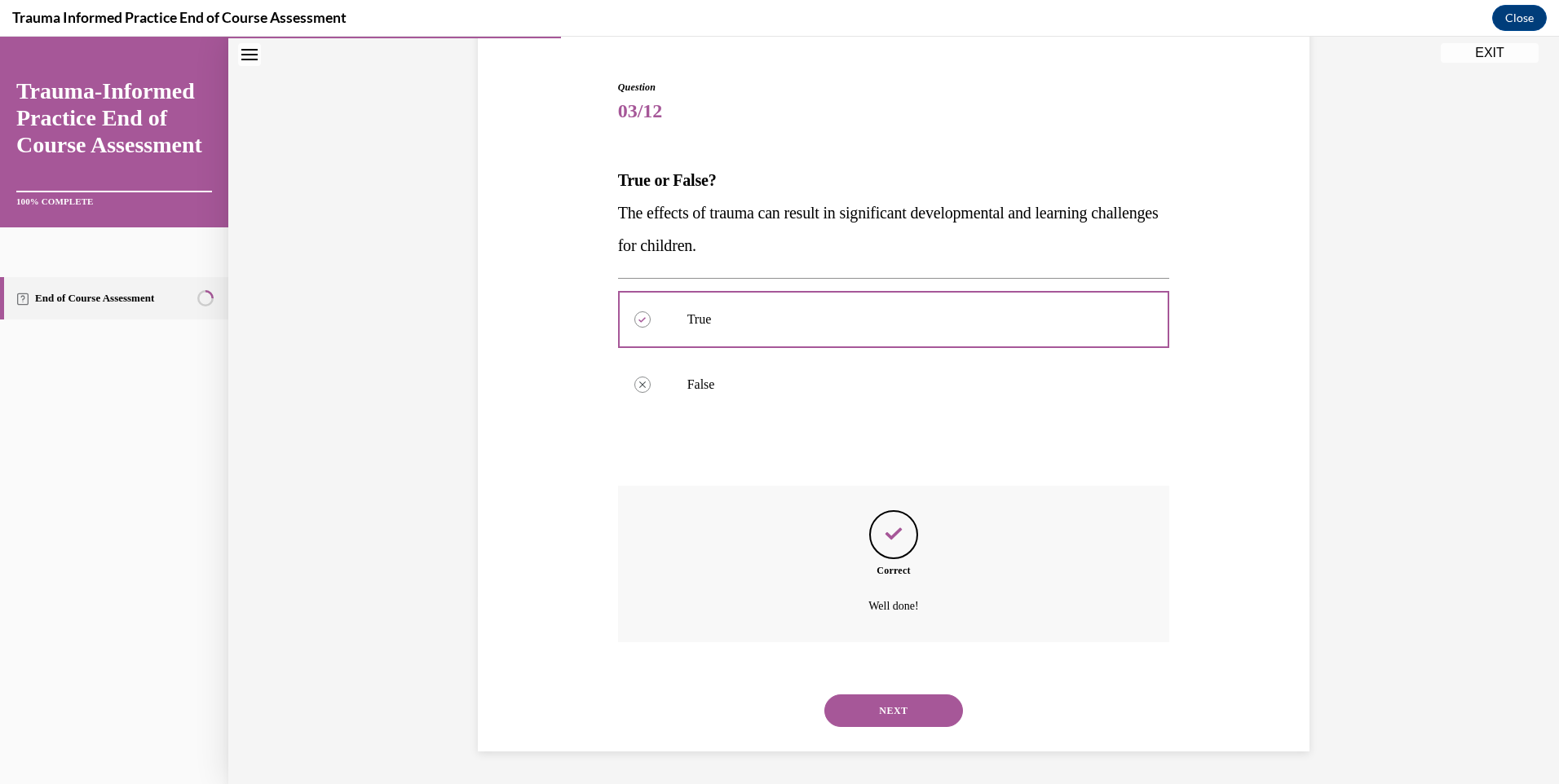
click at [905, 707] on button "NEXT" at bounding box center [894, 710] width 139 height 32
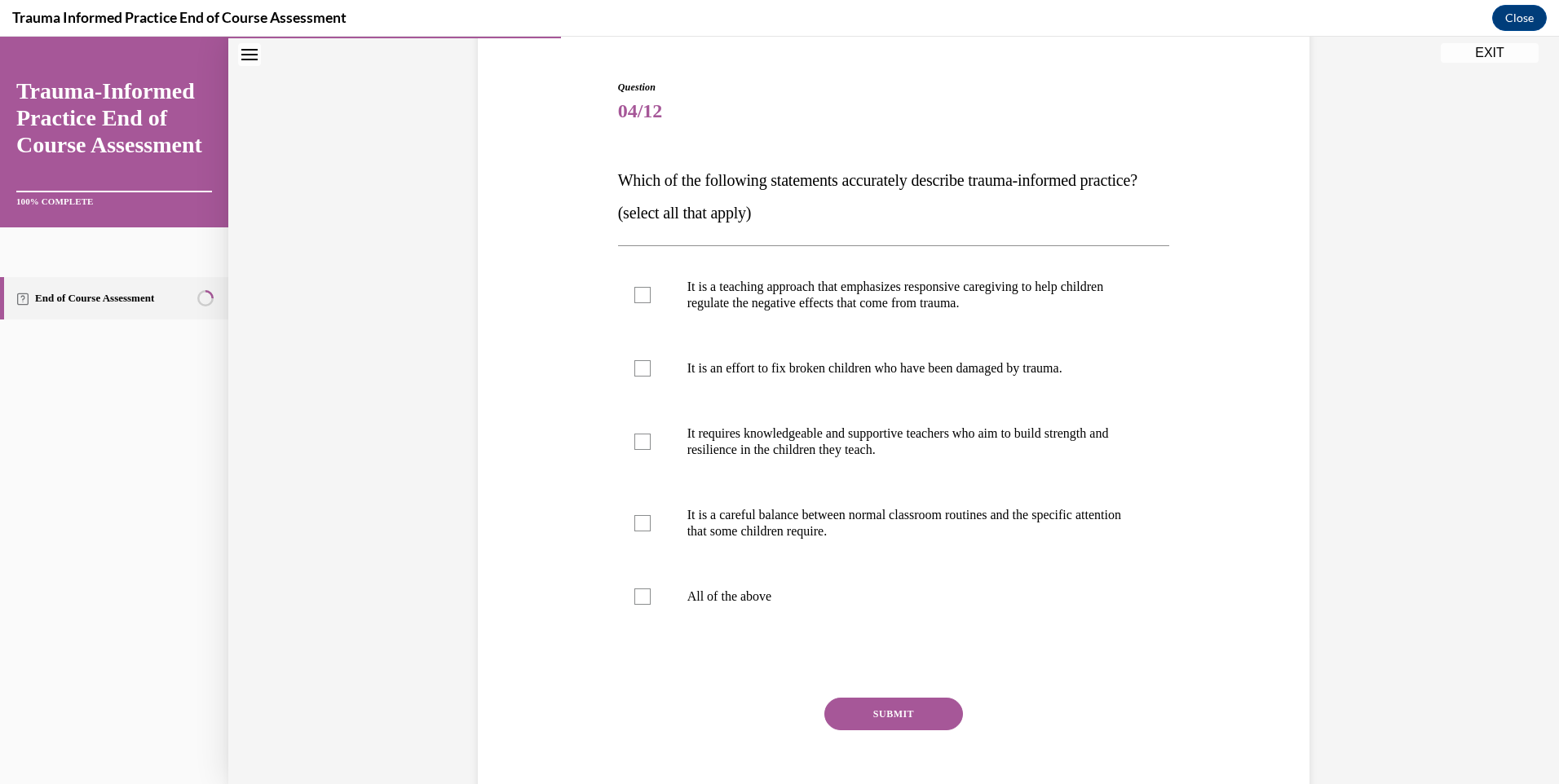
scroll to position [86, 0]
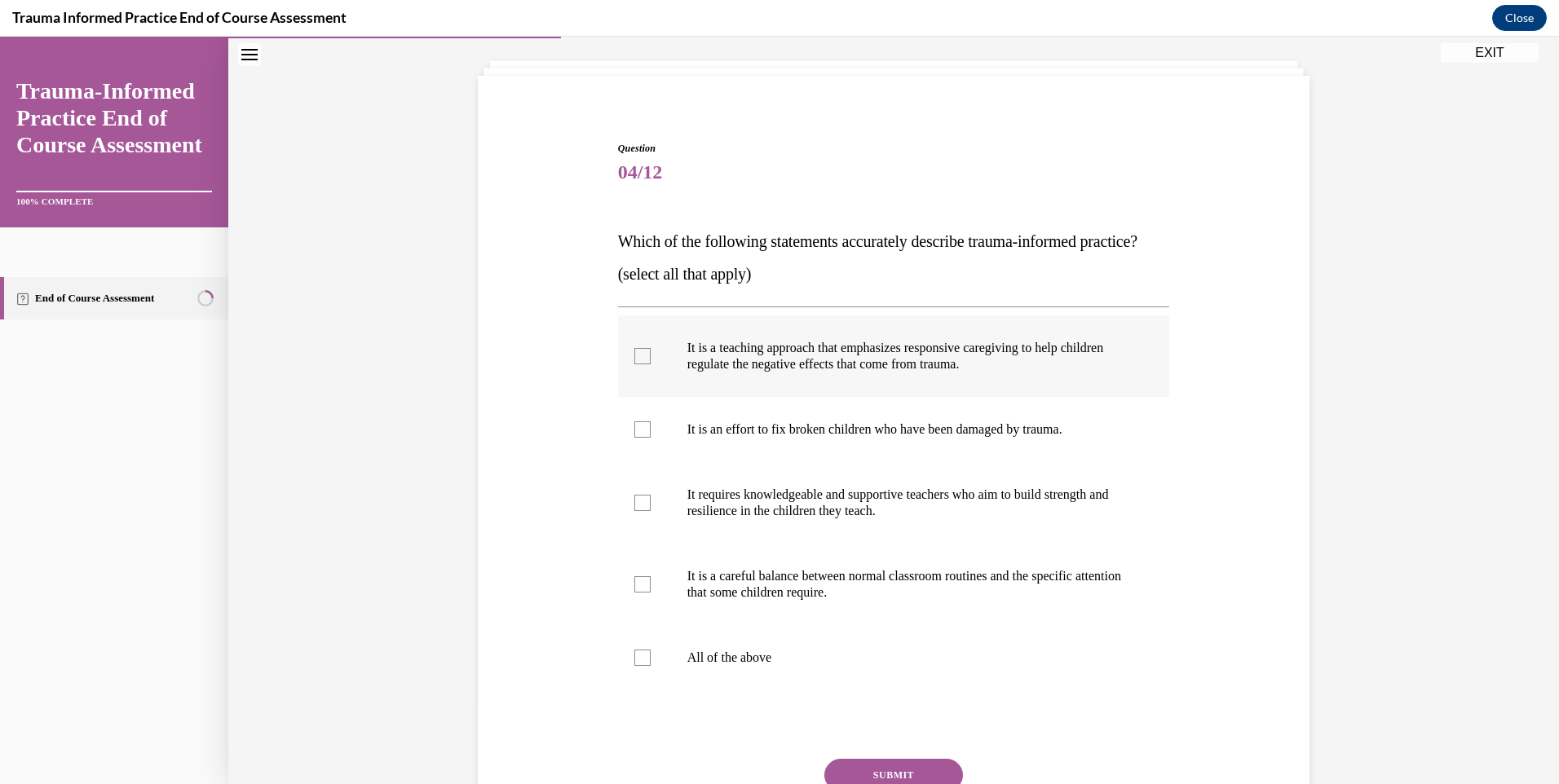
click at [634, 365] on div at bounding box center [642, 356] width 17 height 17
click at [634, 365] on input "It is a teaching approach that emphasizes responsive caregiving to help childre…" at bounding box center [642, 356] width 17 height 17
checkbox input "true"
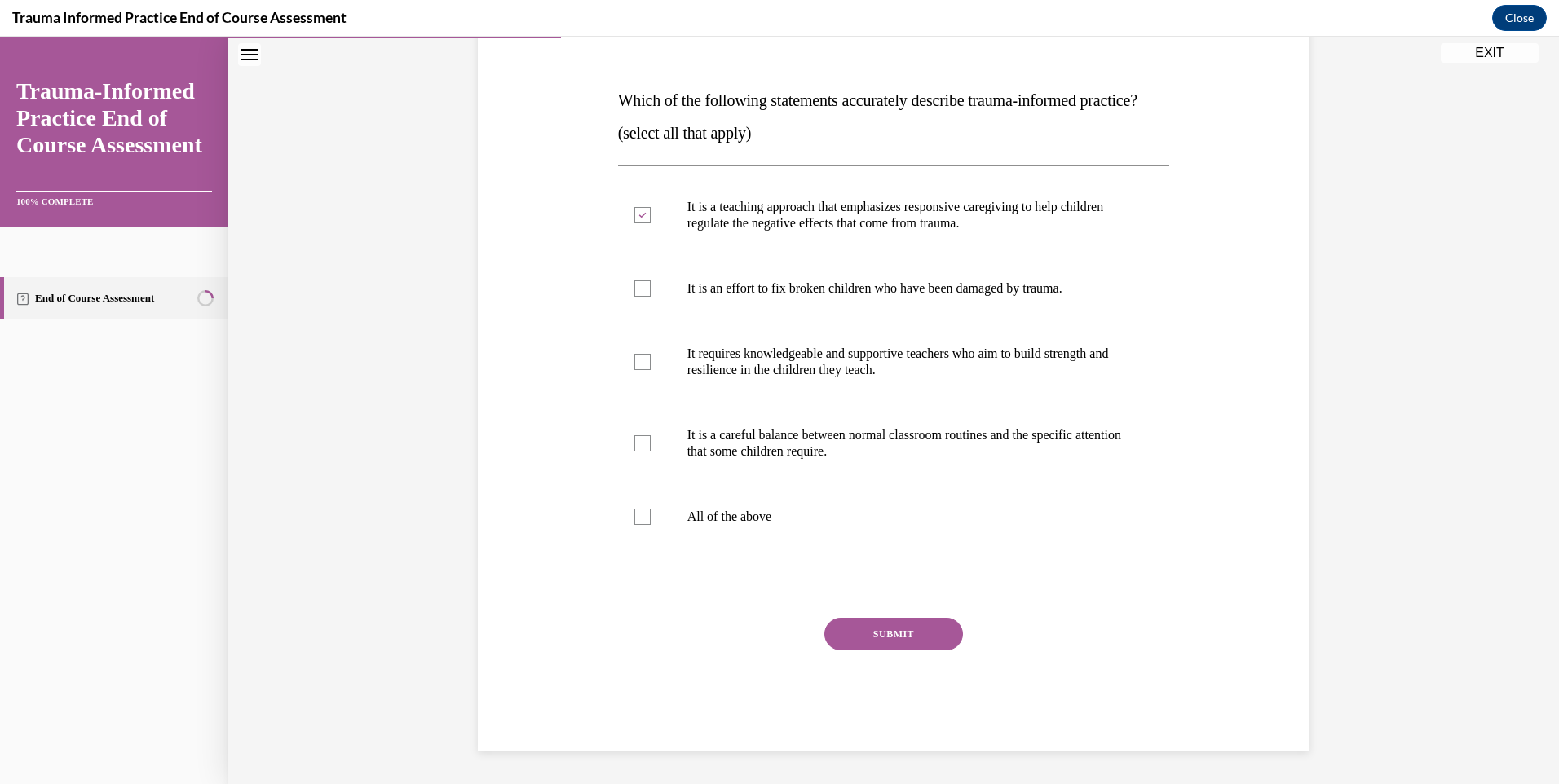
click at [912, 631] on button "SUBMIT" at bounding box center [894, 634] width 139 height 32
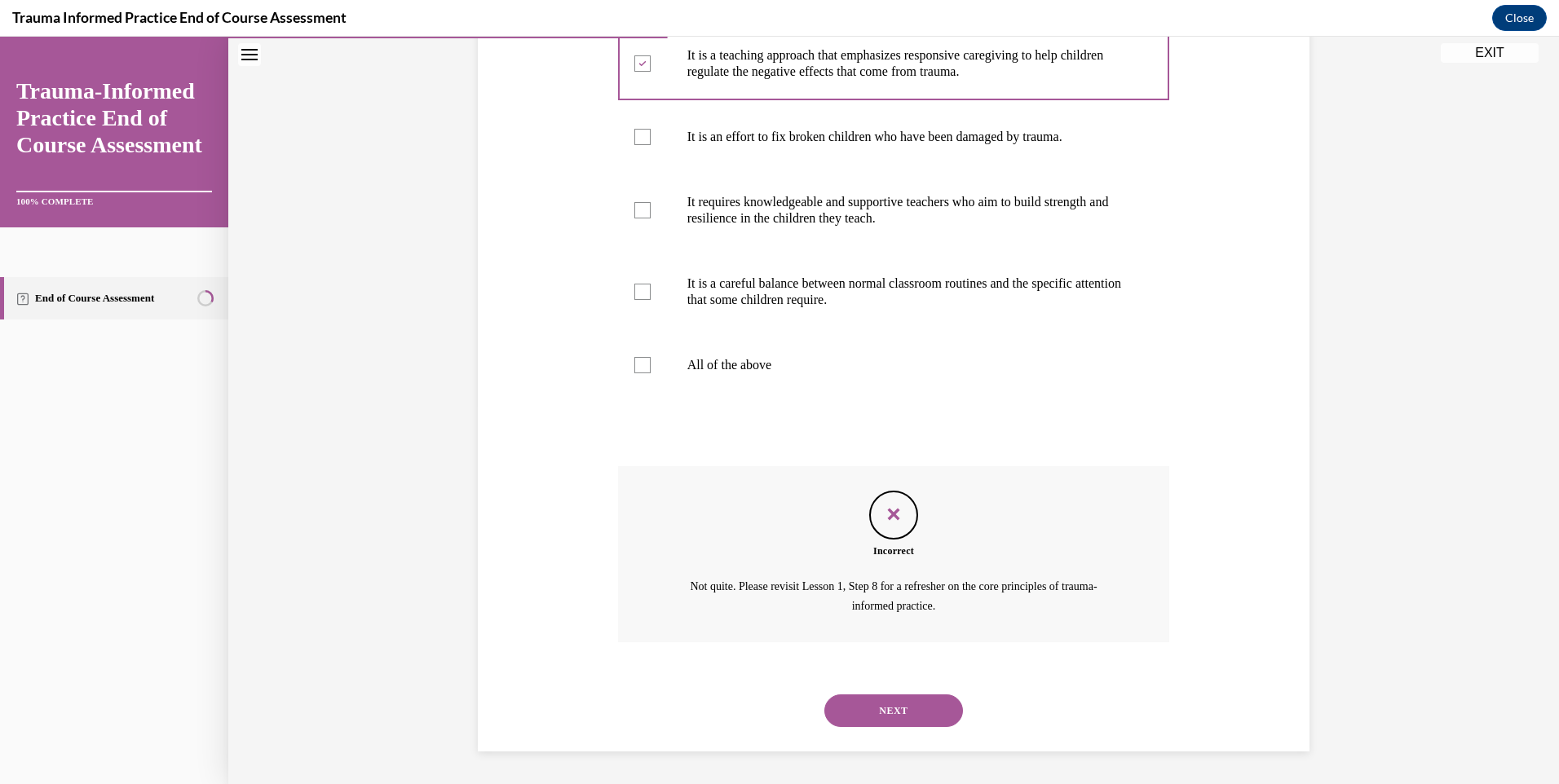
scroll to position [410, 0]
click at [896, 711] on button "NEXT" at bounding box center [894, 710] width 139 height 32
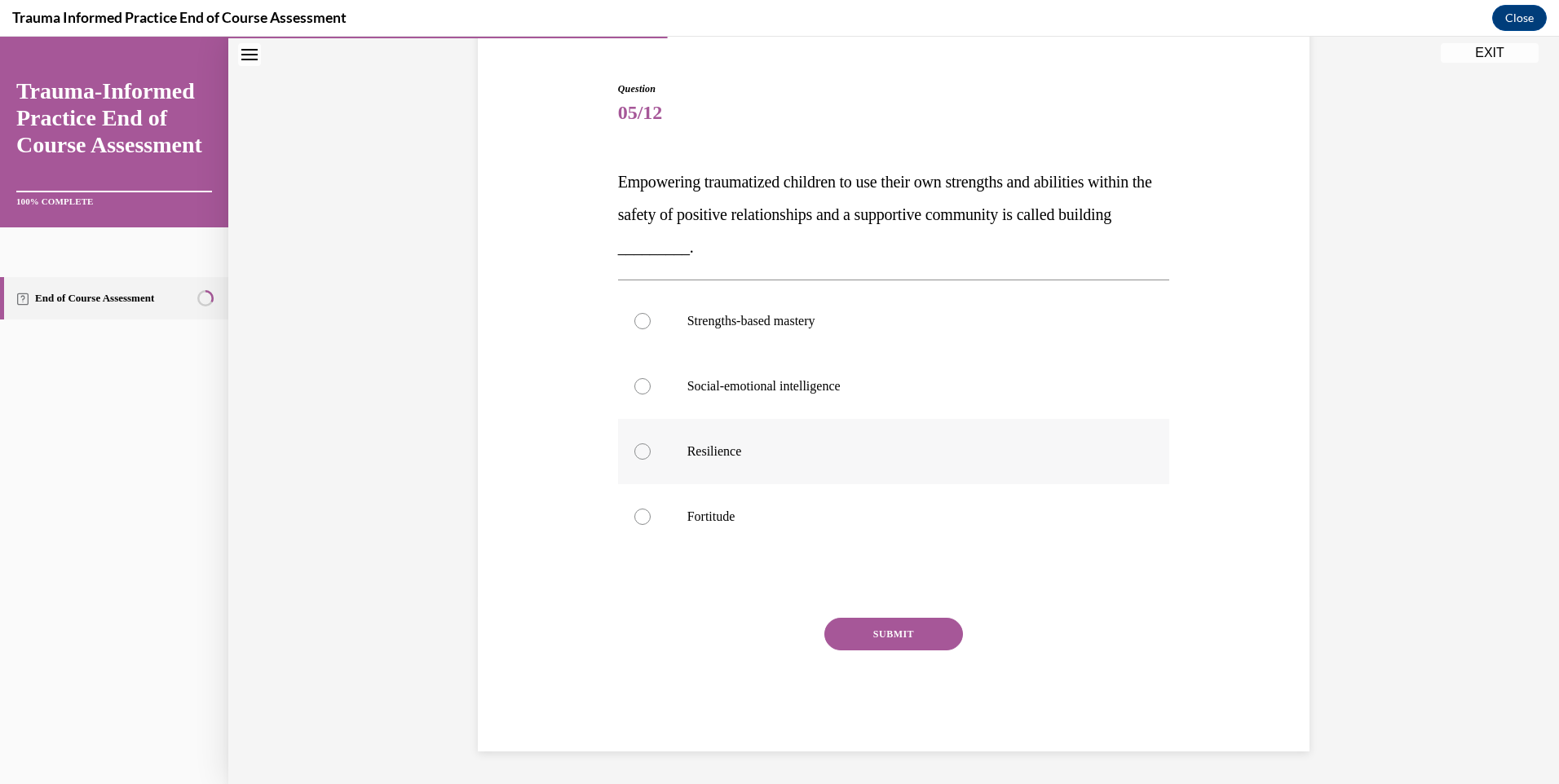
drag, startPoint x: 635, startPoint y: 445, endPoint x: 785, endPoint y: 577, distance: 199.8
click at [636, 448] on div at bounding box center [642, 452] width 17 height 17
click at [636, 448] on input "Resilience" at bounding box center [642, 452] width 17 height 17
radio input "true"
click at [862, 638] on button "SUBMIT" at bounding box center [894, 634] width 139 height 32
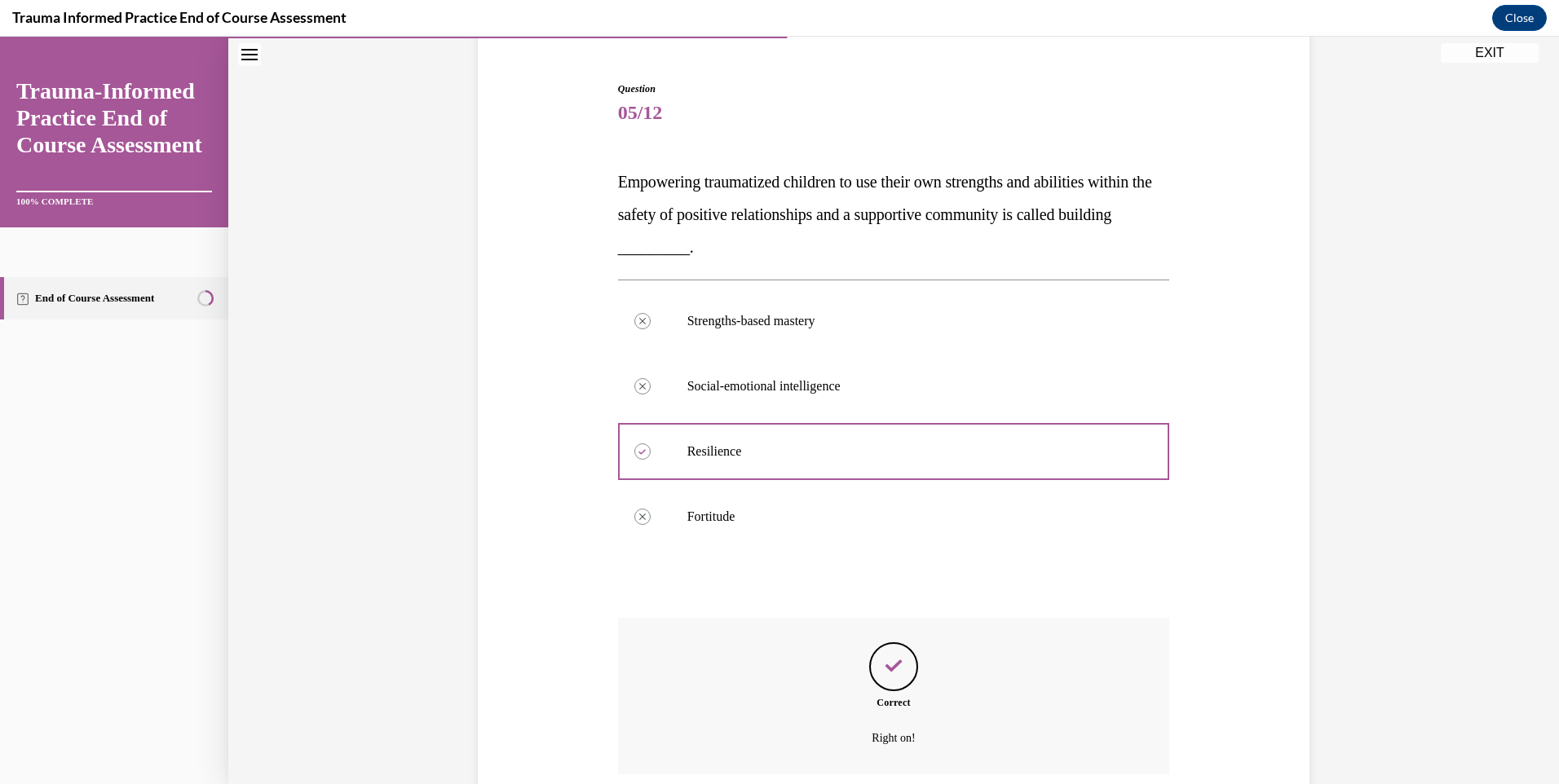
scroll to position [277, 0]
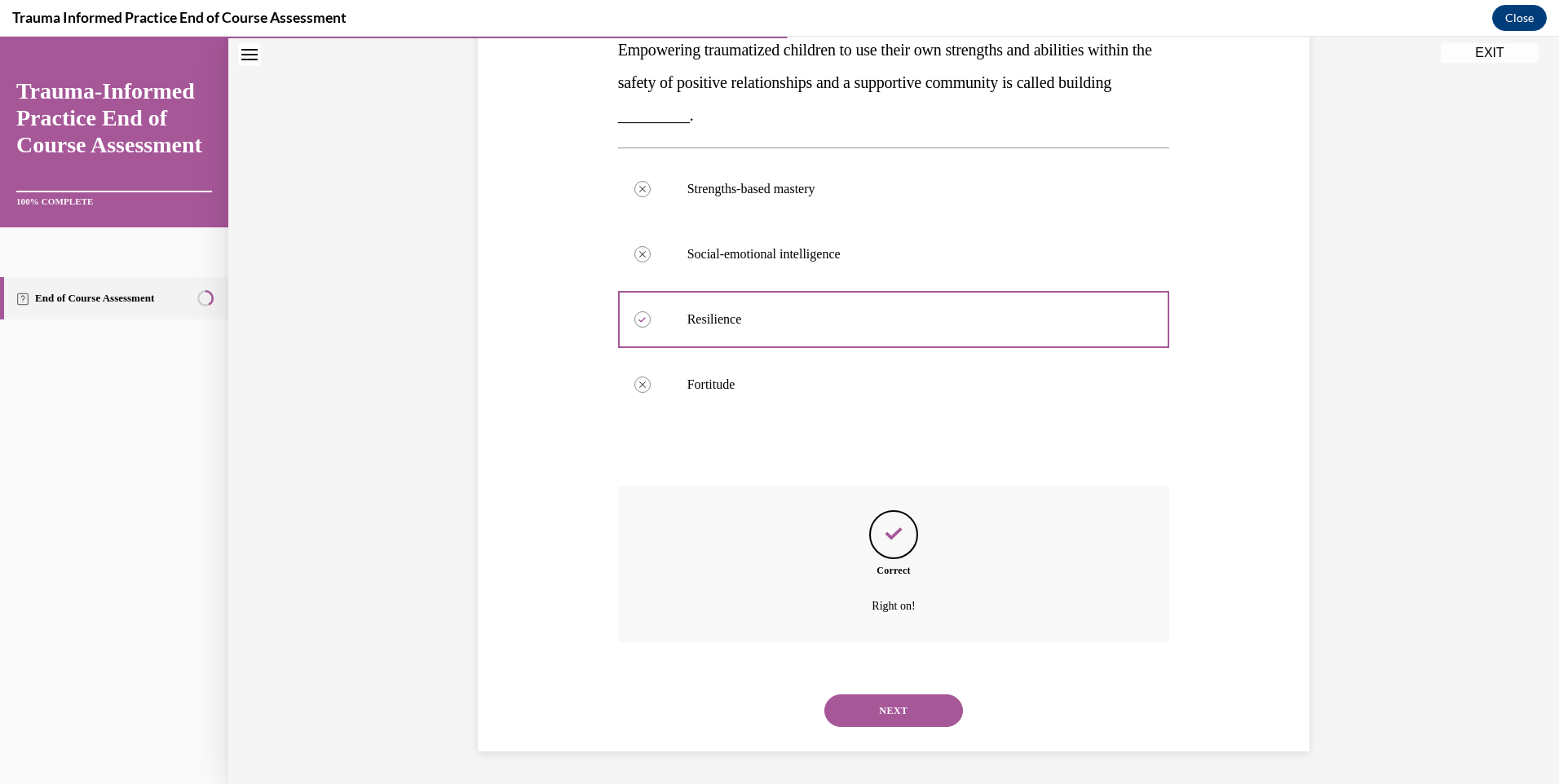
click at [883, 711] on button "NEXT" at bounding box center [894, 710] width 139 height 32
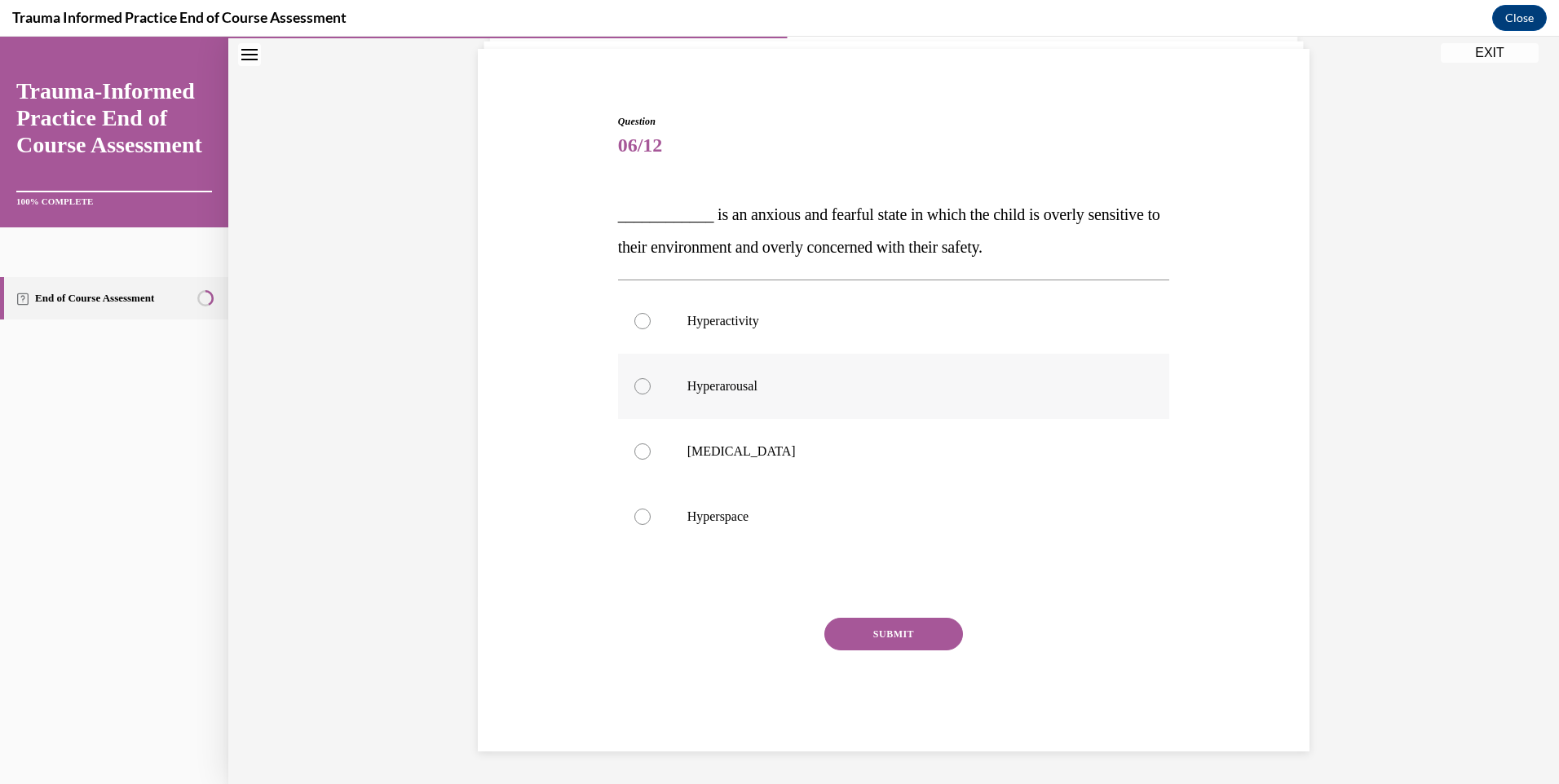
click at [634, 385] on div at bounding box center [642, 386] width 17 height 17
click at [634, 385] on input "Hyperarousal" at bounding box center [642, 386] width 17 height 17
radio input "true"
click at [905, 641] on button "SUBMIT" at bounding box center [894, 634] width 139 height 32
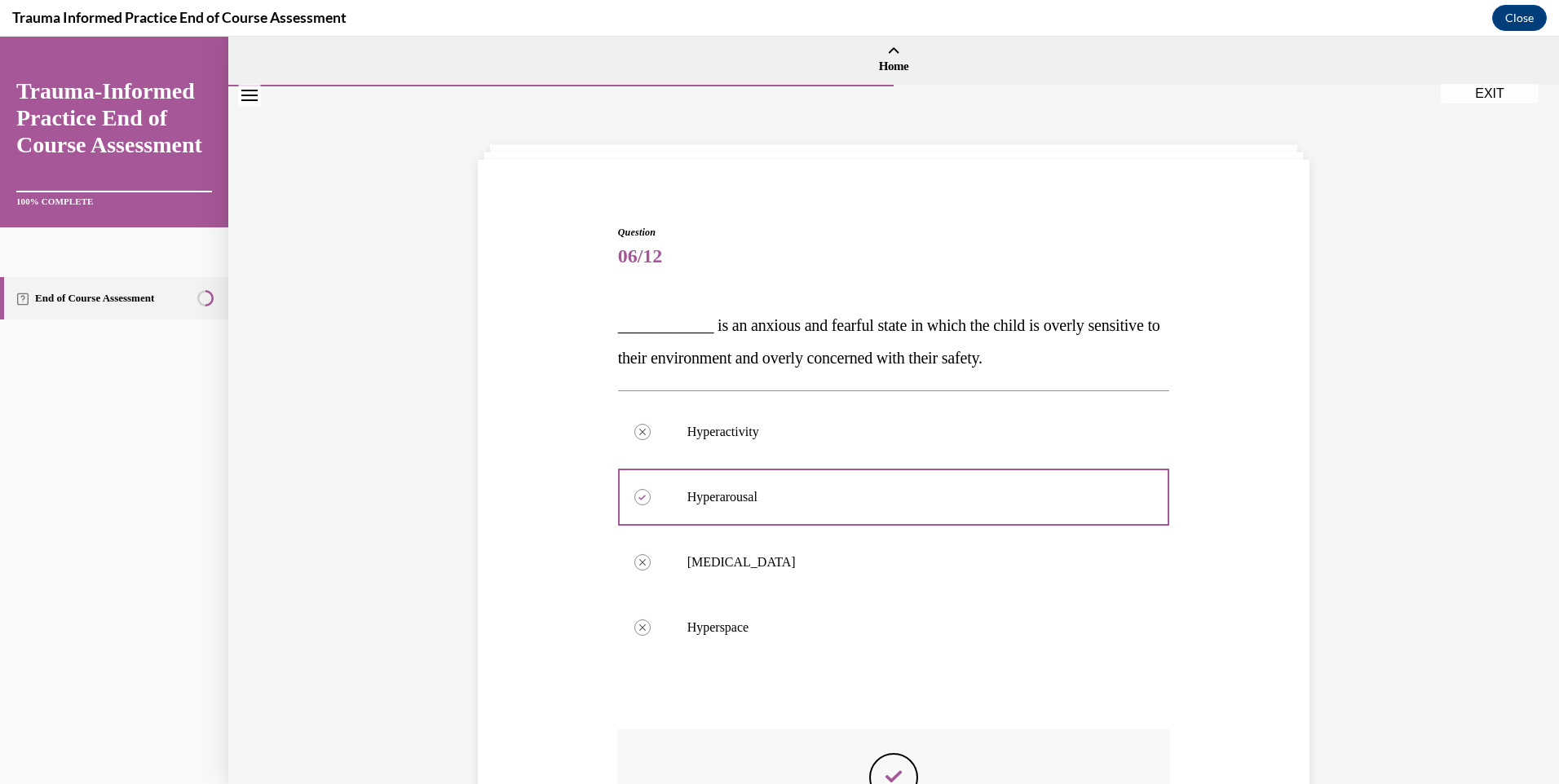
scroll to position [0, 0]
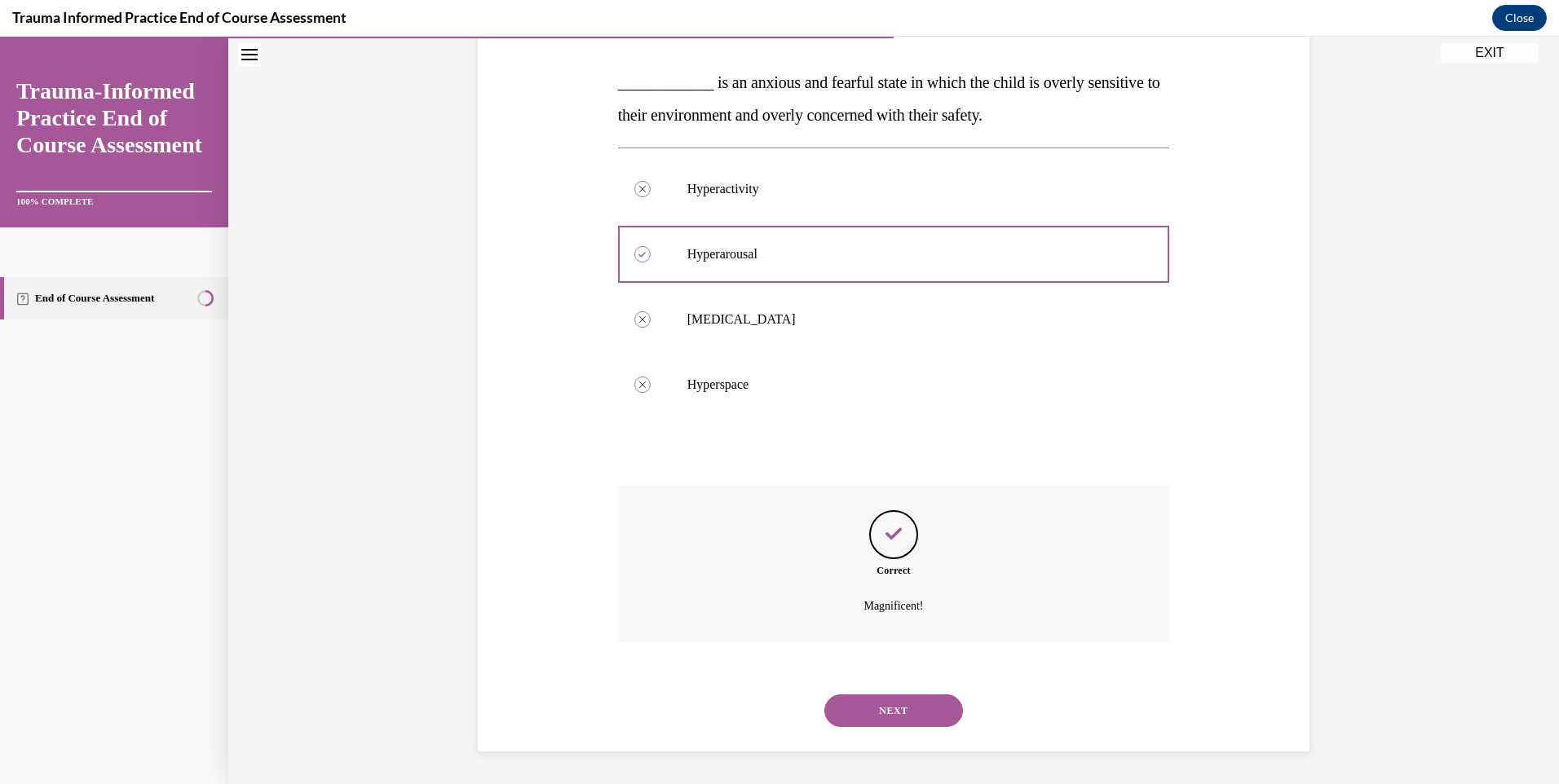
click at [909, 704] on button "NEXT" at bounding box center [894, 710] width 139 height 32
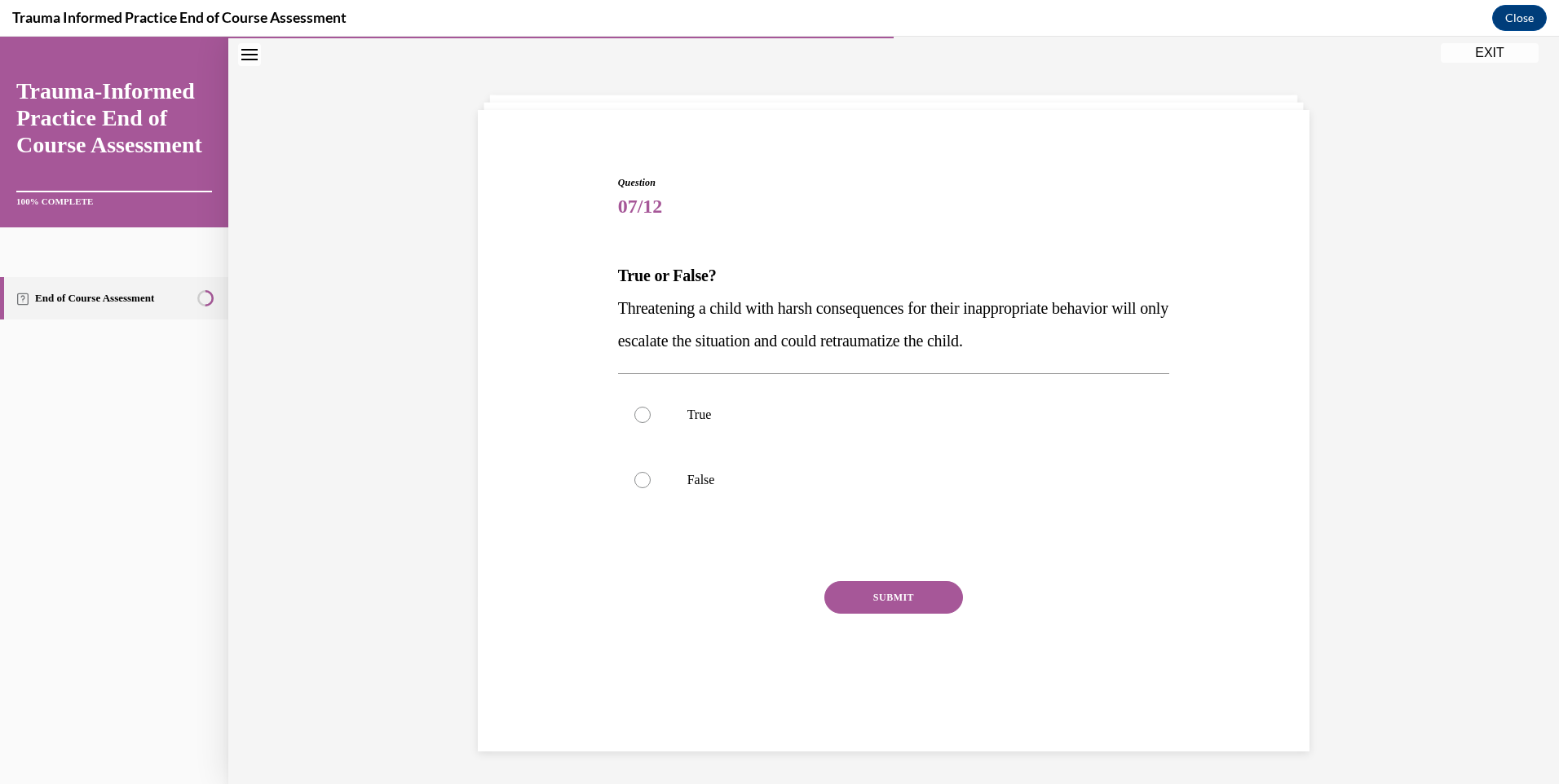
scroll to position [52, 0]
click at [634, 412] on div at bounding box center [642, 415] width 17 height 17
click at [634, 412] on input "True" at bounding box center [642, 415] width 17 height 17
radio input "true"
click at [869, 598] on button "SUBMIT" at bounding box center [894, 597] width 139 height 32
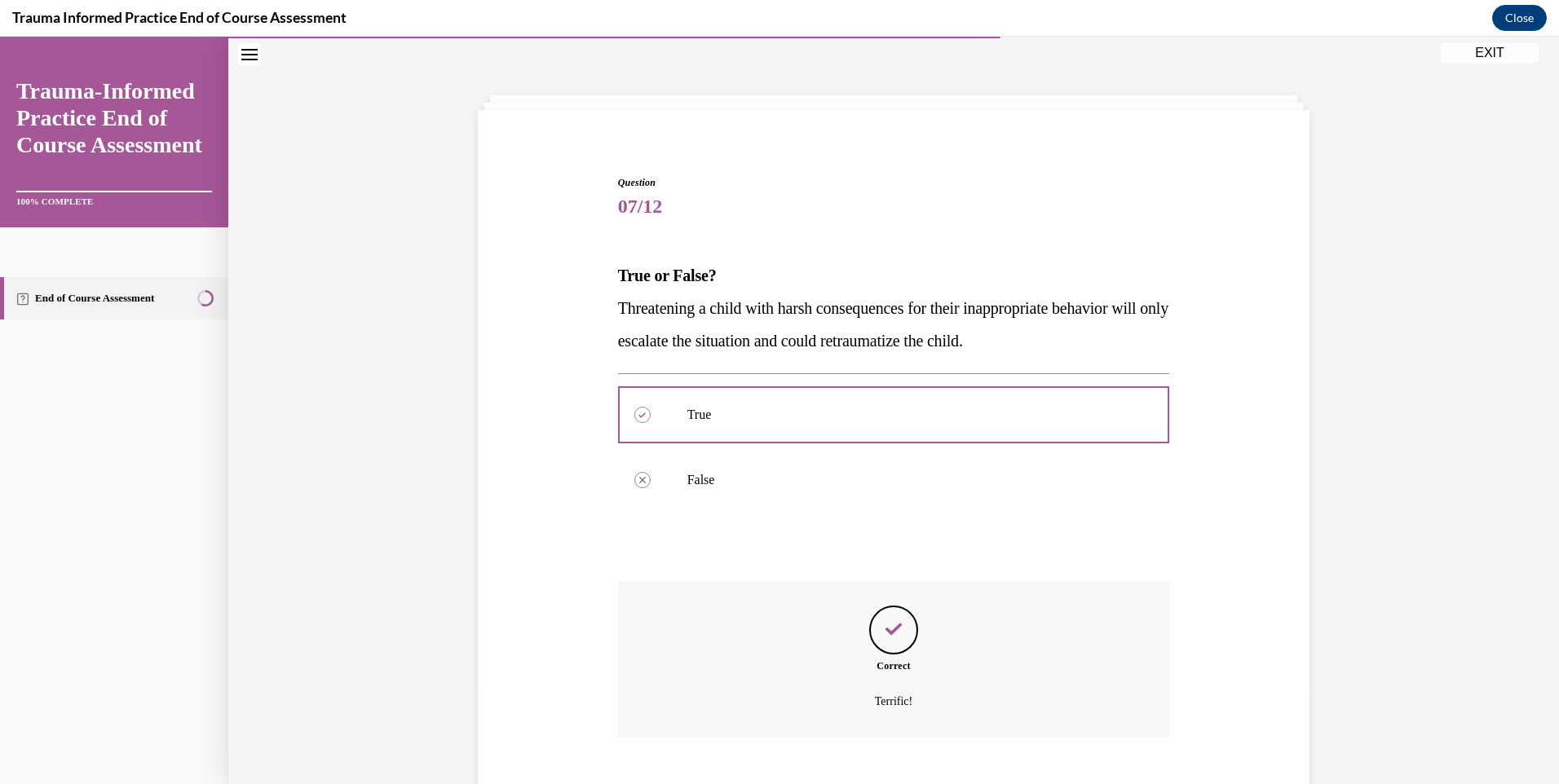
scroll to position [146, 0]
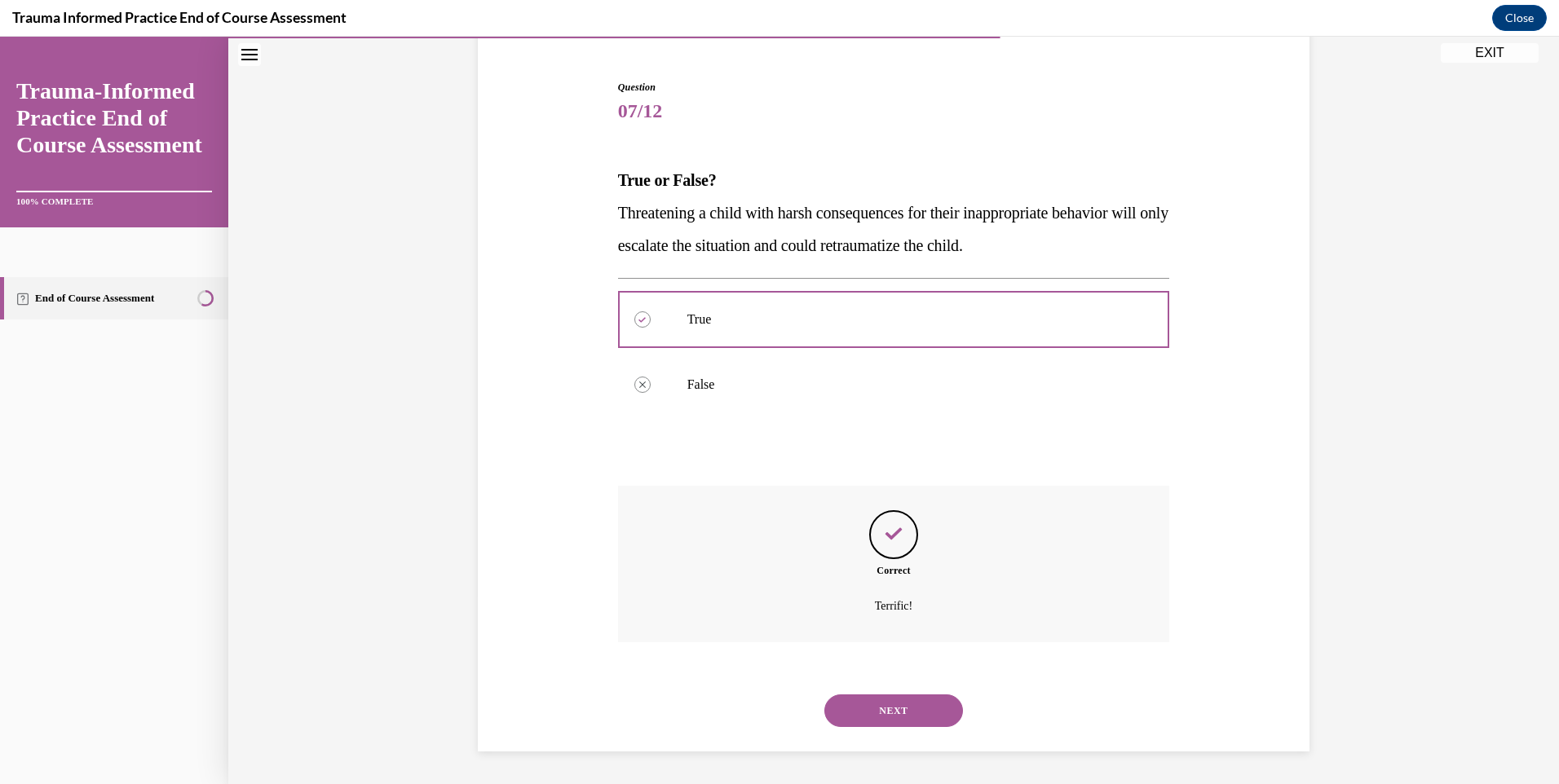
click at [894, 712] on button "NEXT" at bounding box center [894, 710] width 139 height 32
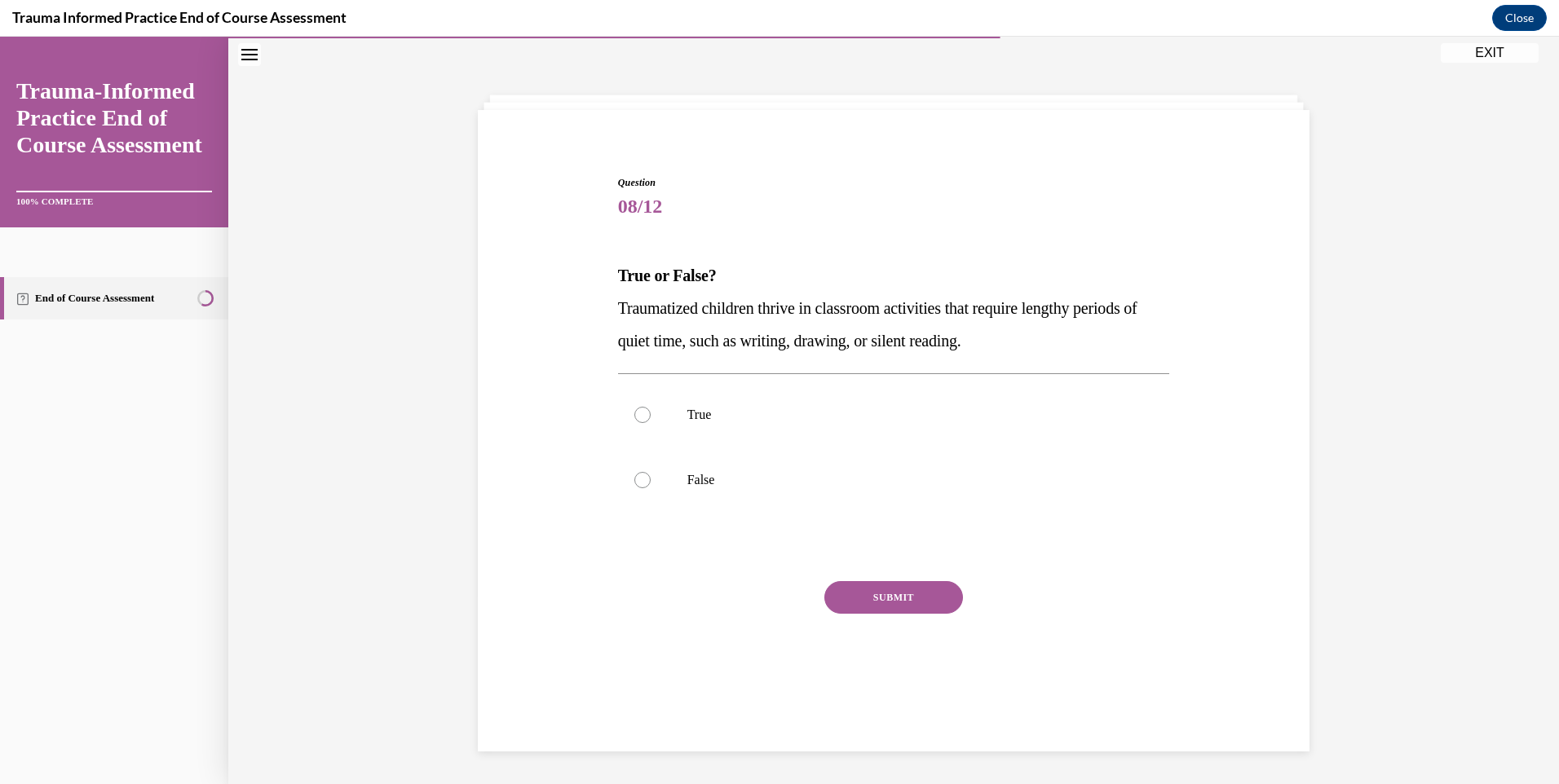
scroll to position [52, 0]
click at [628, 474] on label "False" at bounding box center [894, 480] width 552 height 65
click at [634, 474] on input "False" at bounding box center [642, 480] width 17 height 17
radio input "true"
click at [922, 601] on button "SUBMIT" at bounding box center [894, 597] width 139 height 32
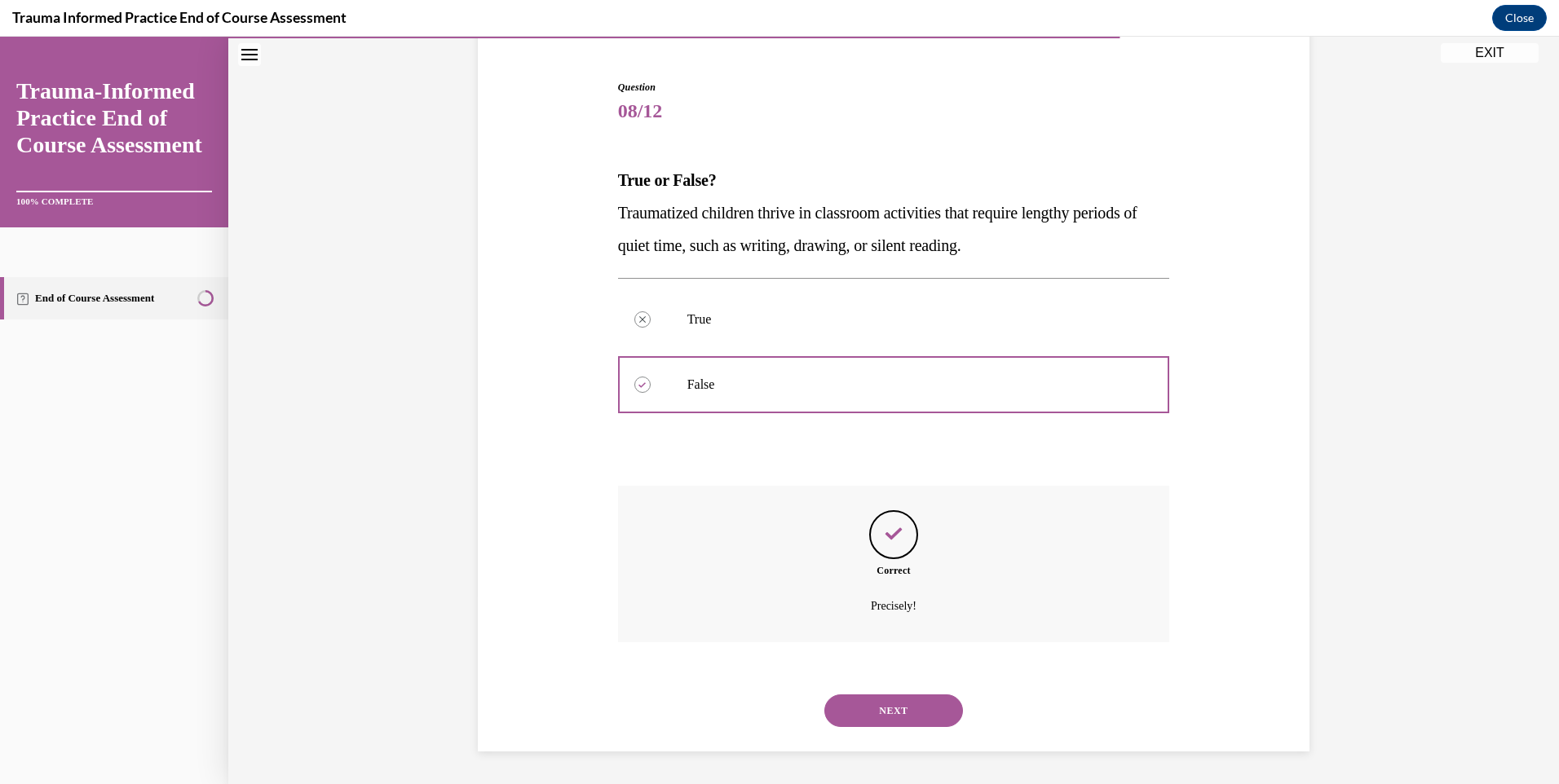
click at [901, 716] on button "NEXT" at bounding box center [894, 710] width 139 height 32
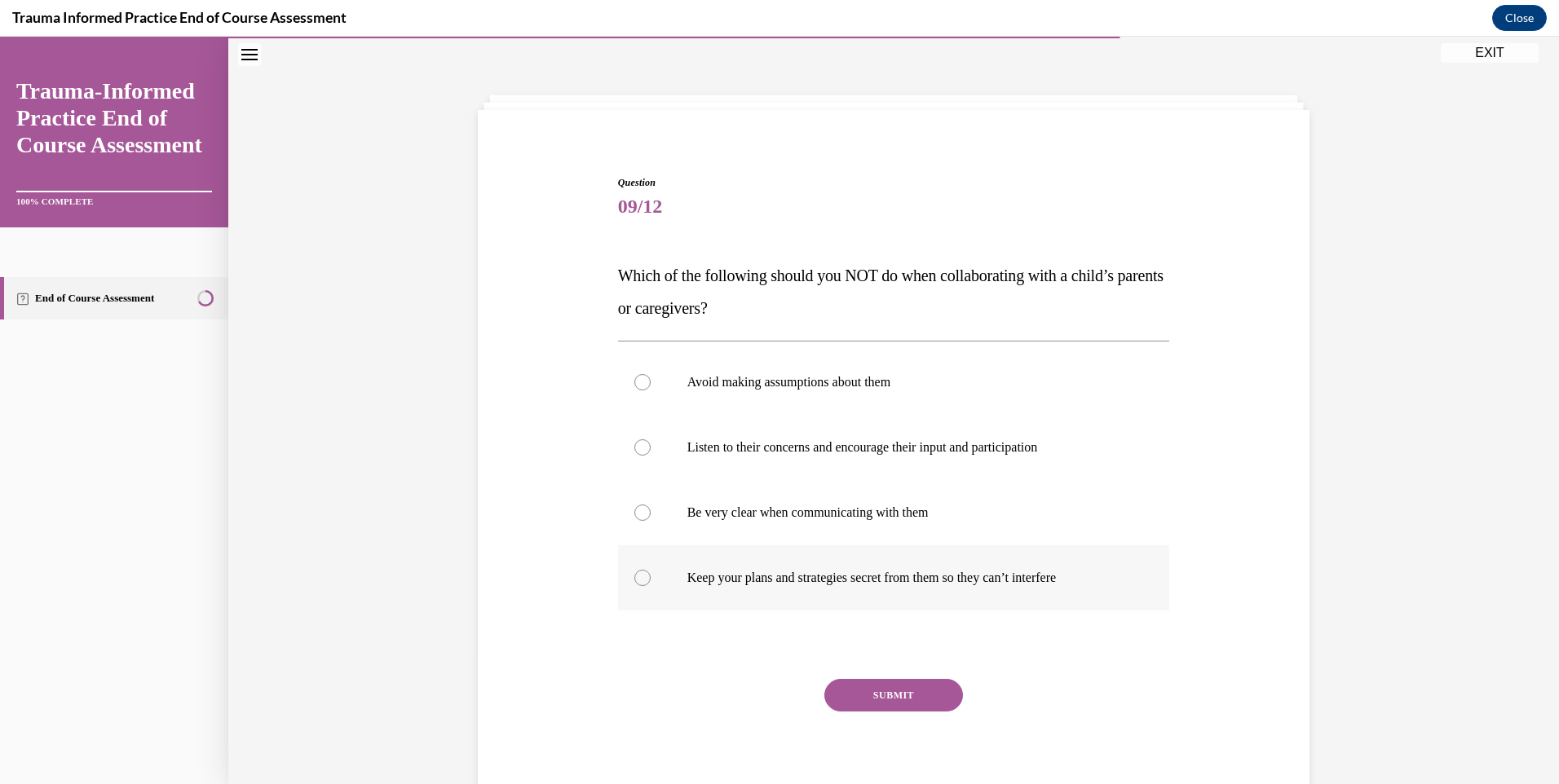
click at [642, 576] on div at bounding box center [642, 578] width 17 height 17
click at [642, 576] on input "Keep your plans and strategies secret from them so they can’t interfere" at bounding box center [642, 578] width 17 height 17
radio input "true"
click at [877, 692] on button "SUBMIT" at bounding box center [894, 695] width 139 height 32
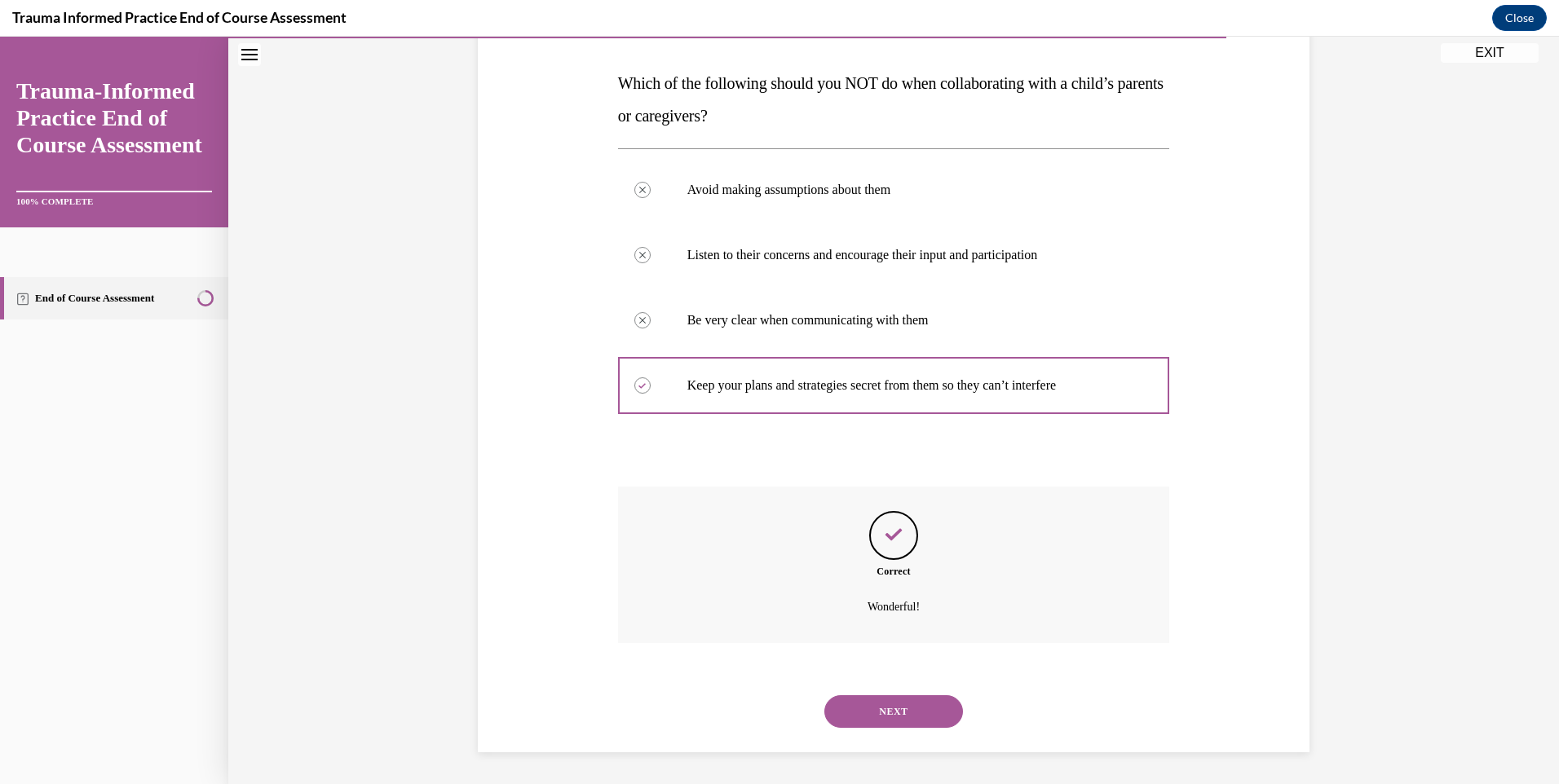
scroll to position [245, 0]
click at [911, 690] on div "NEXT" at bounding box center [894, 710] width 552 height 65
click at [909, 700] on button "NEXT" at bounding box center [894, 710] width 139 height 32
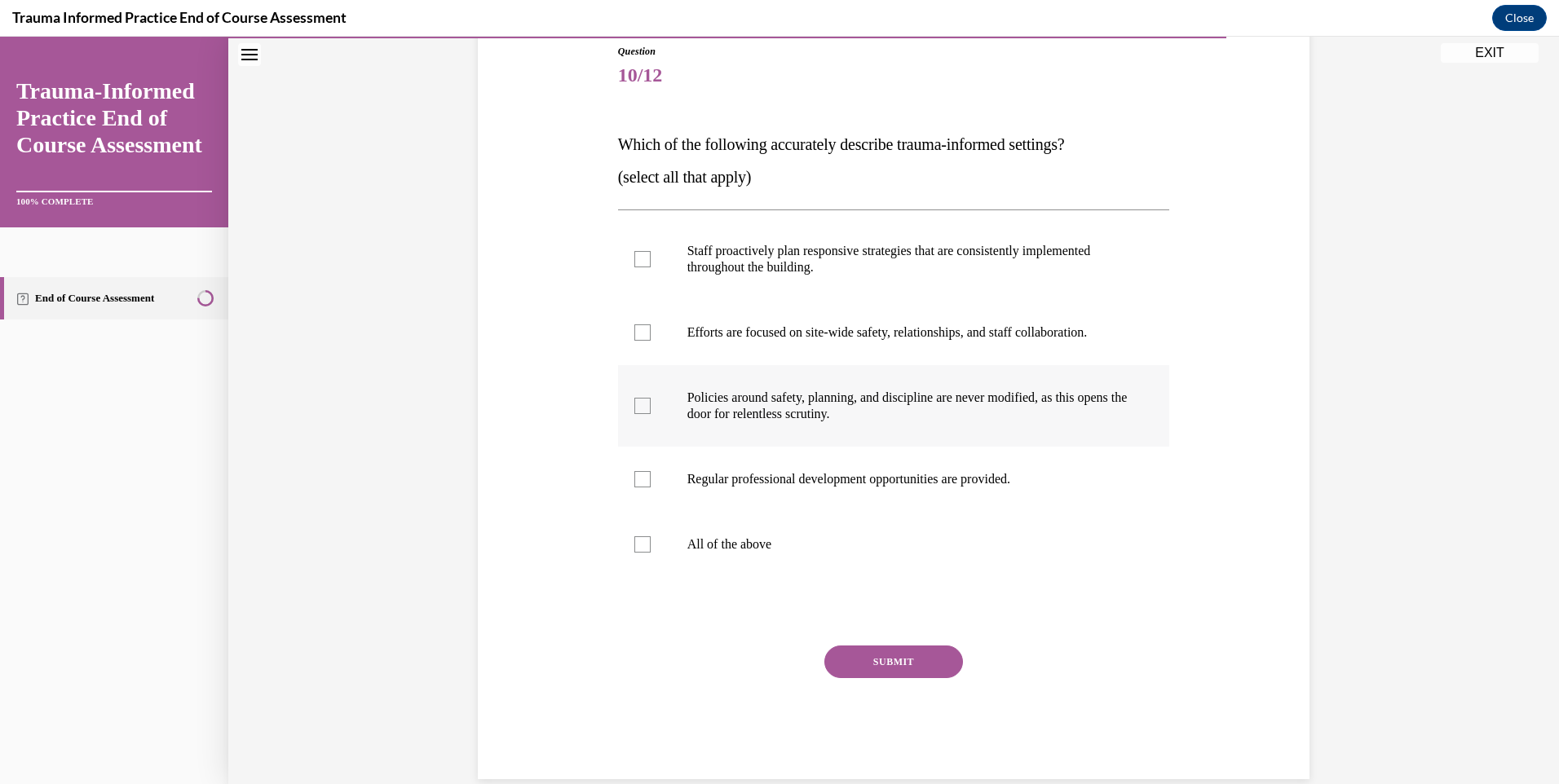
click at [640, 406] on div at bounding box center [642, 406] width 17 height 17
click at [640, 406] on input "Policies around safety, planning, and discipline are never modified, as this op…" at bounding box center [642, 406] width 17 height 17
checkbox input "true"
click at [888, 667] on button "SUBMIT" at bounding box center [894, 661] width 139 height 32
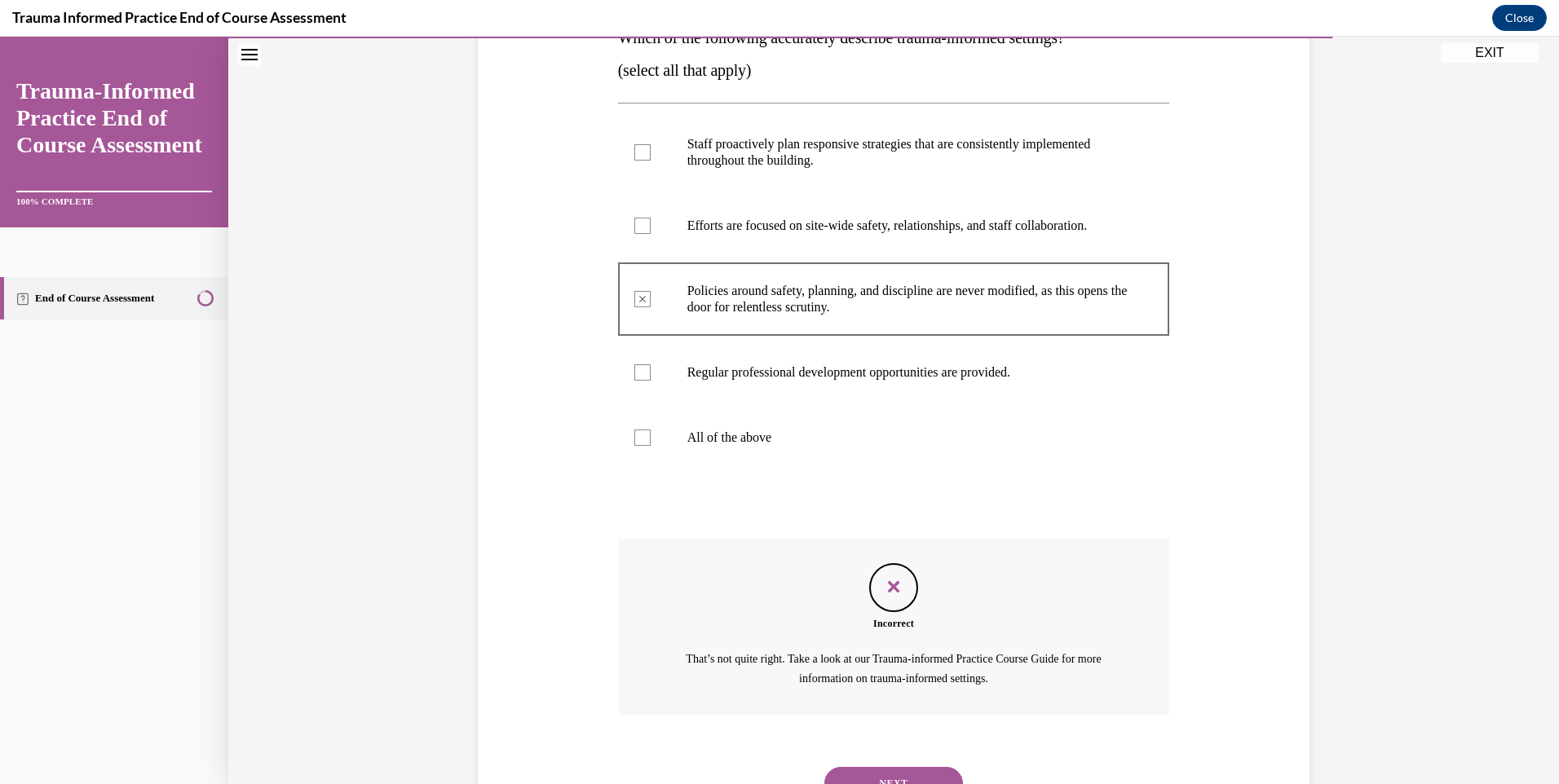
scroll to position [362, 0]
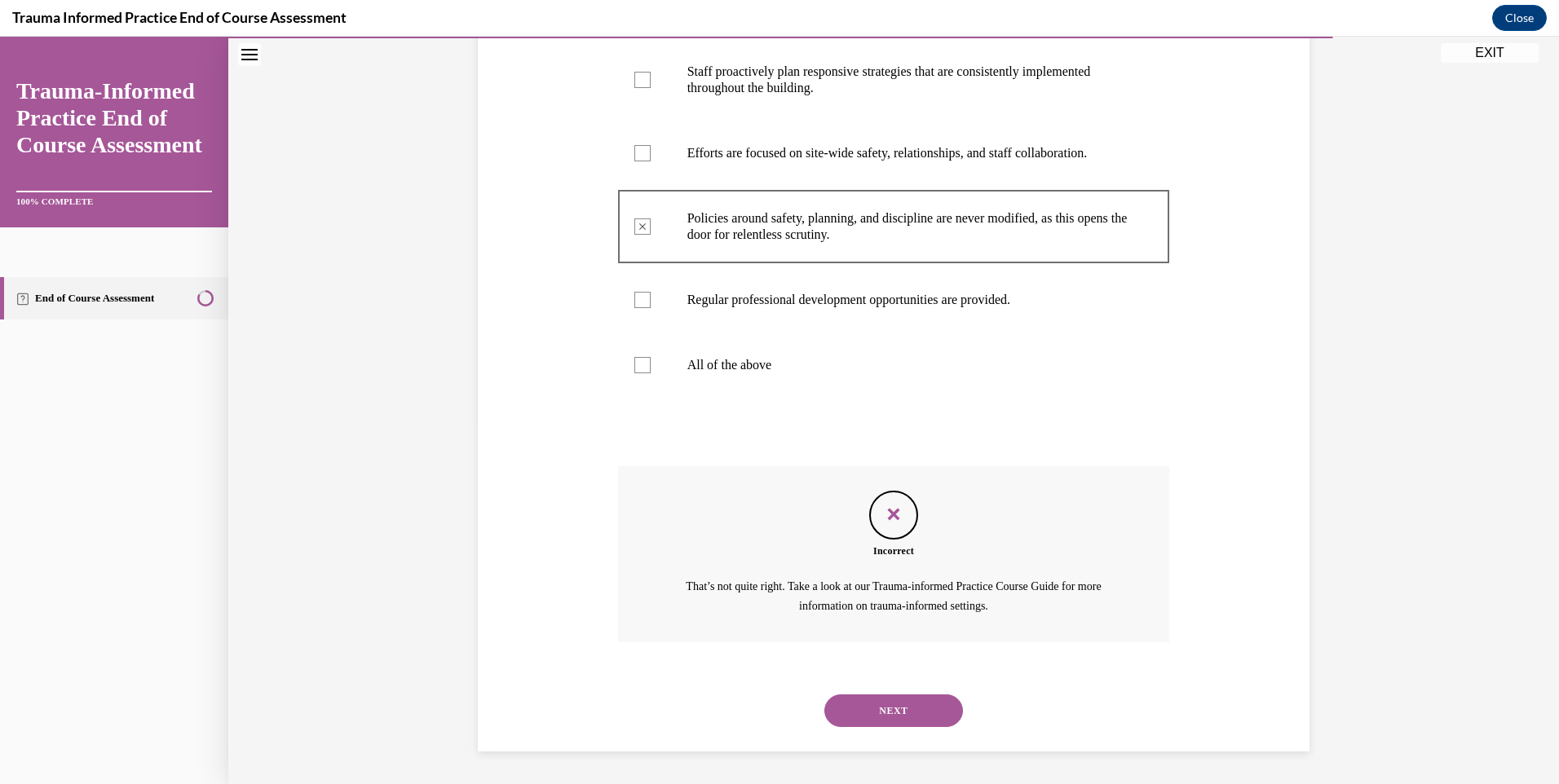
click at [916, 717] on button "NEXT" at bounding box center [894, 710] width 139 height 32
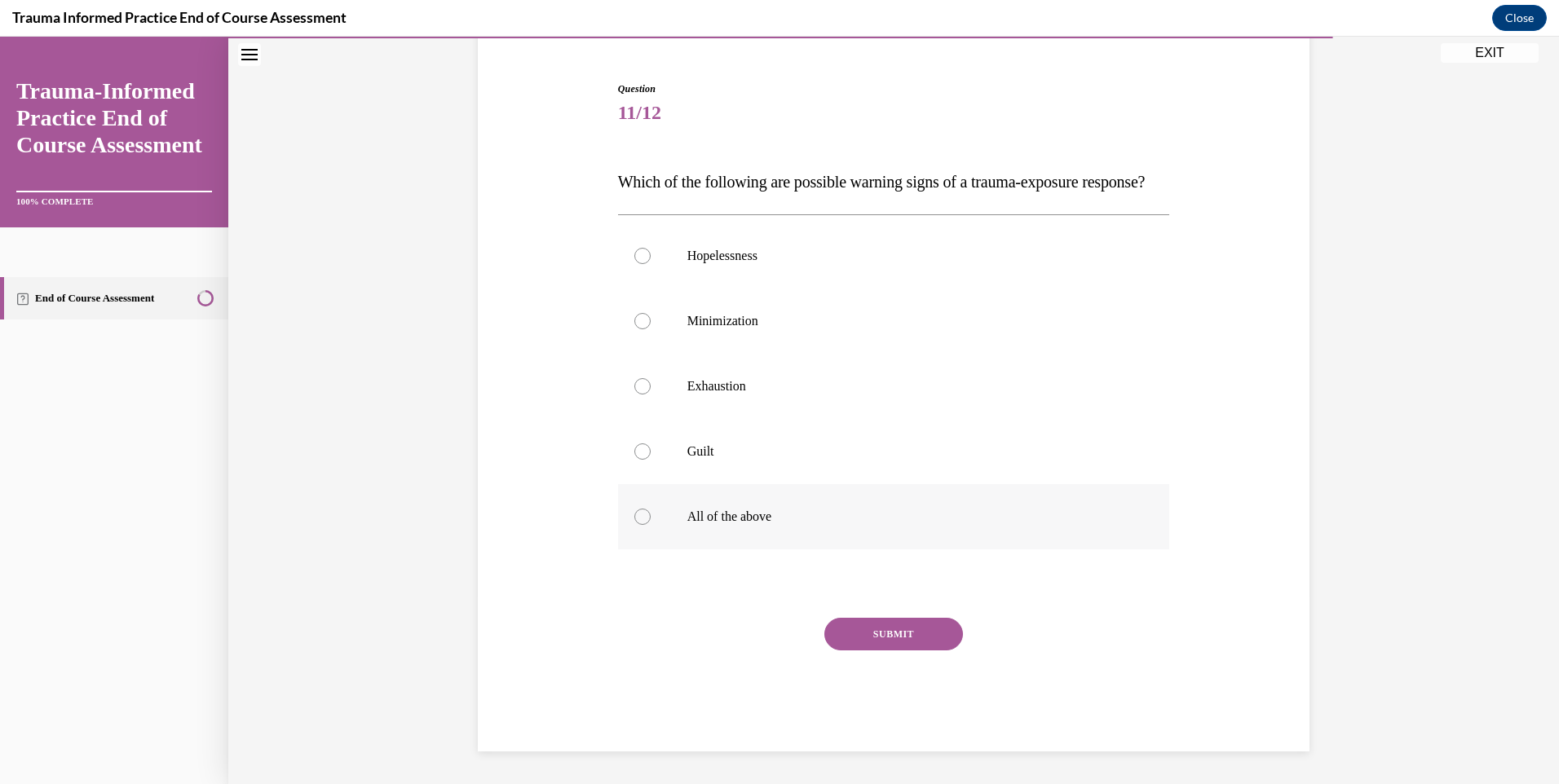
click at [634, 517] on div at bounding box center [642, 517] width 17 height 17
click at [634, 517] on input "All of the above" at bounding box center [642, 517] width 17 height 17
radio input "true"
click at [935, 649] on button "SUBMIT" at bounding box center [894, 634] width 139 height 32
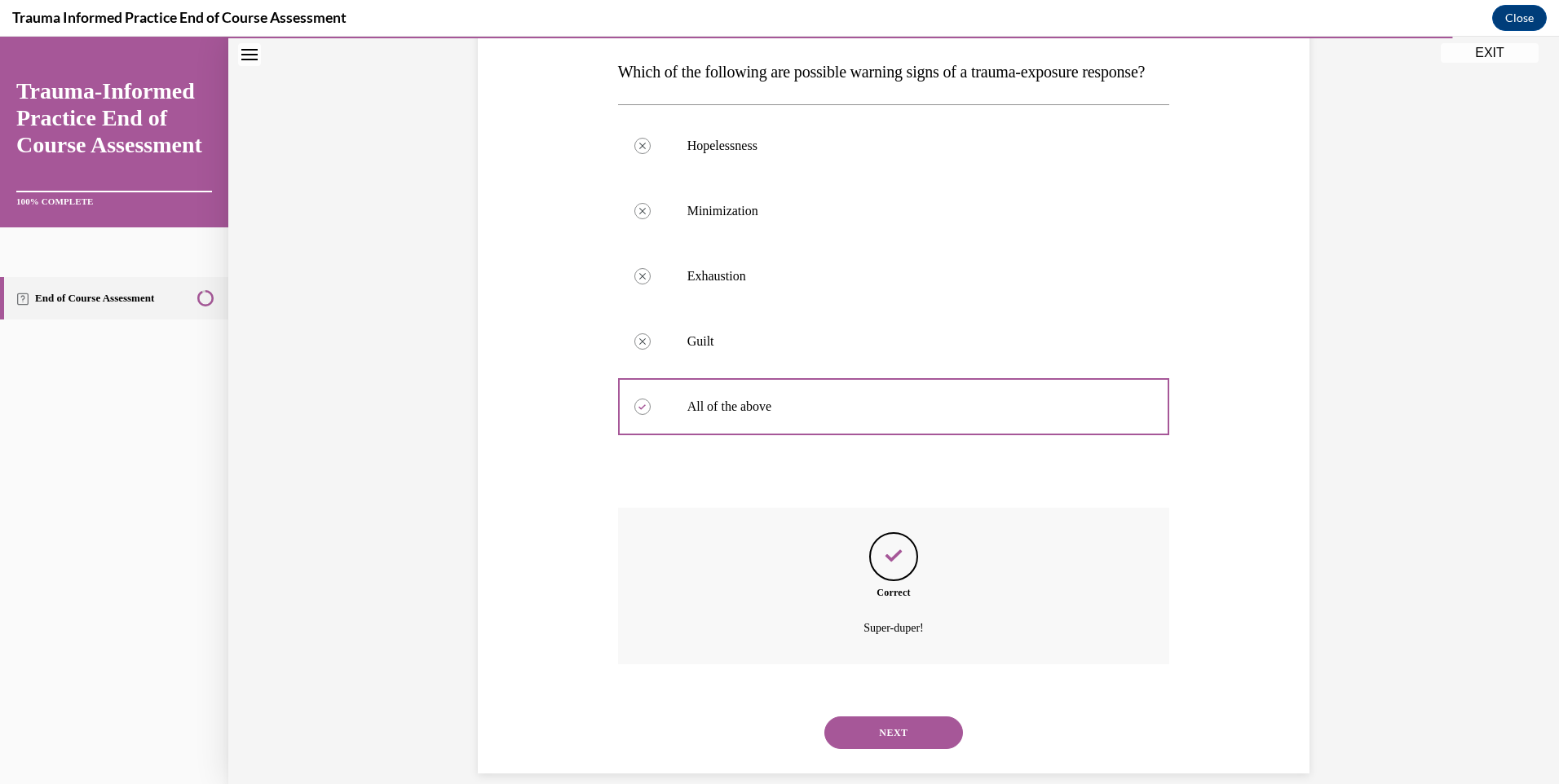
scroll to position [310, 0]
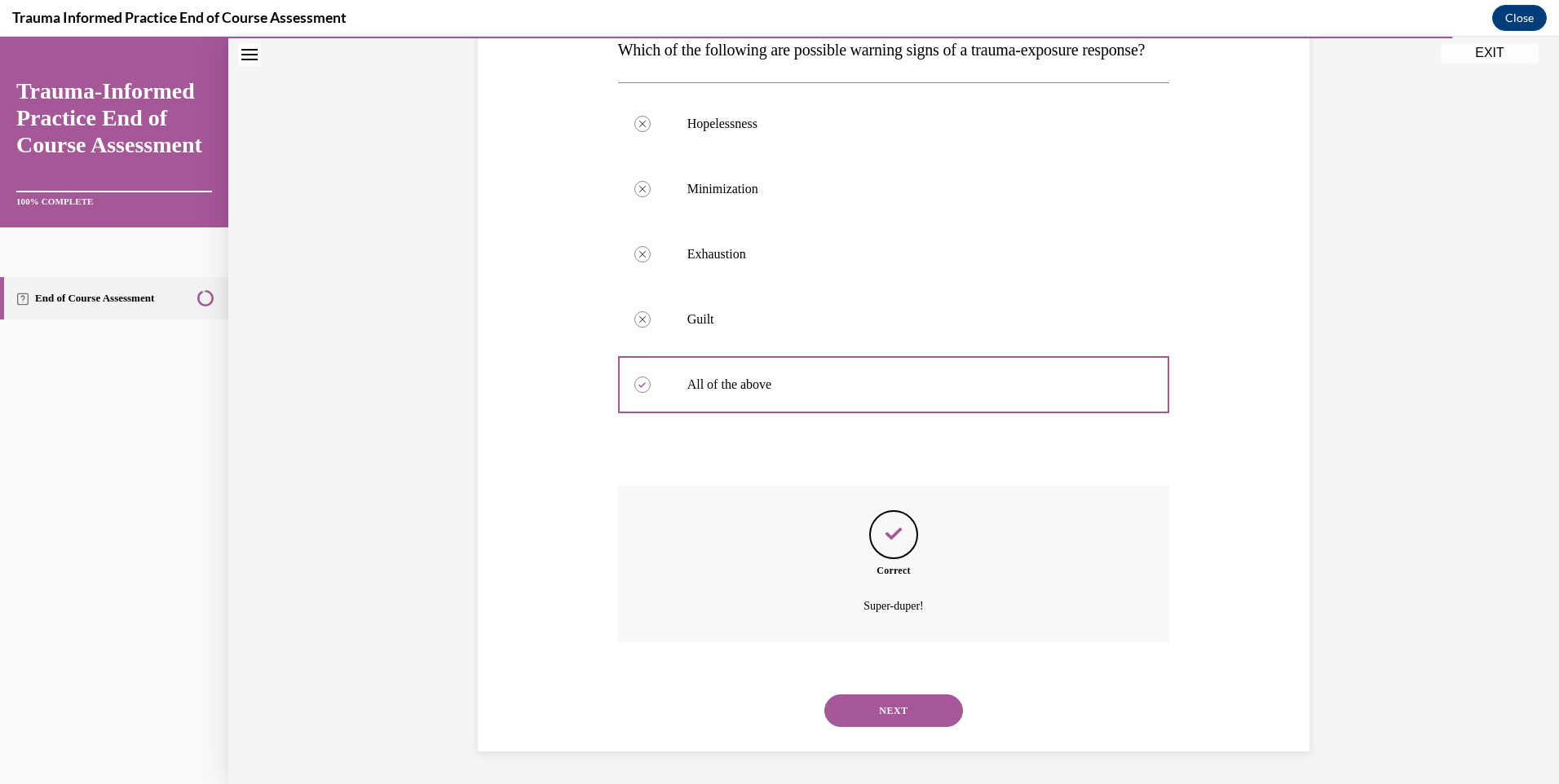
click at [930, 710] on button "NEXT" at bounding box center [894, 710] width 139 height 32
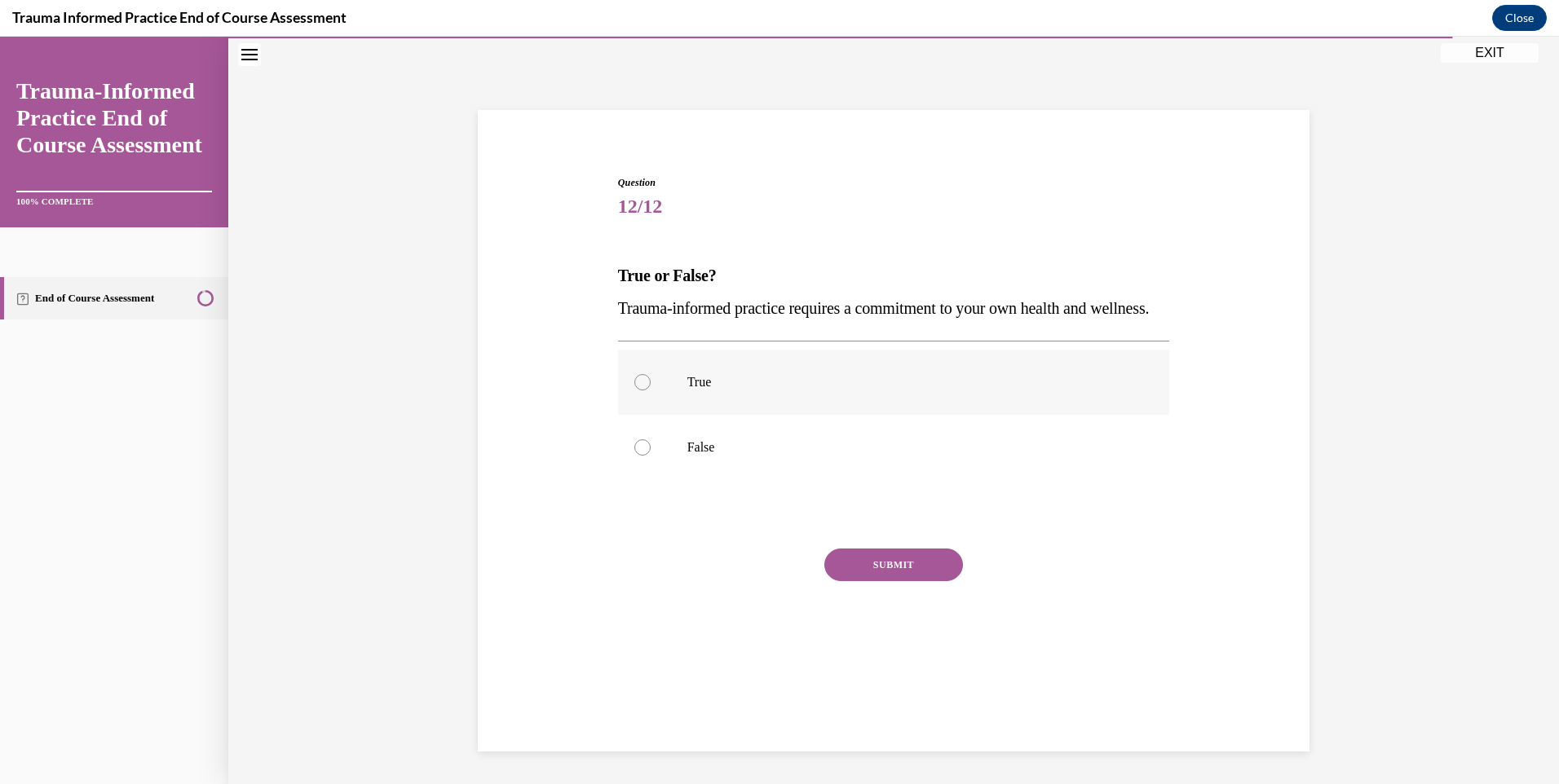
click at [671, 410] on label "True" at bounding box center [894, 382] width 552 height 65
click at [651, 390] on input "True" at bounding box center [642, 382] width 17 height 17
radio input "true"
click at [862, 581] on button "SUBMIT" at bounding box center [894, 565] width 139 height 32
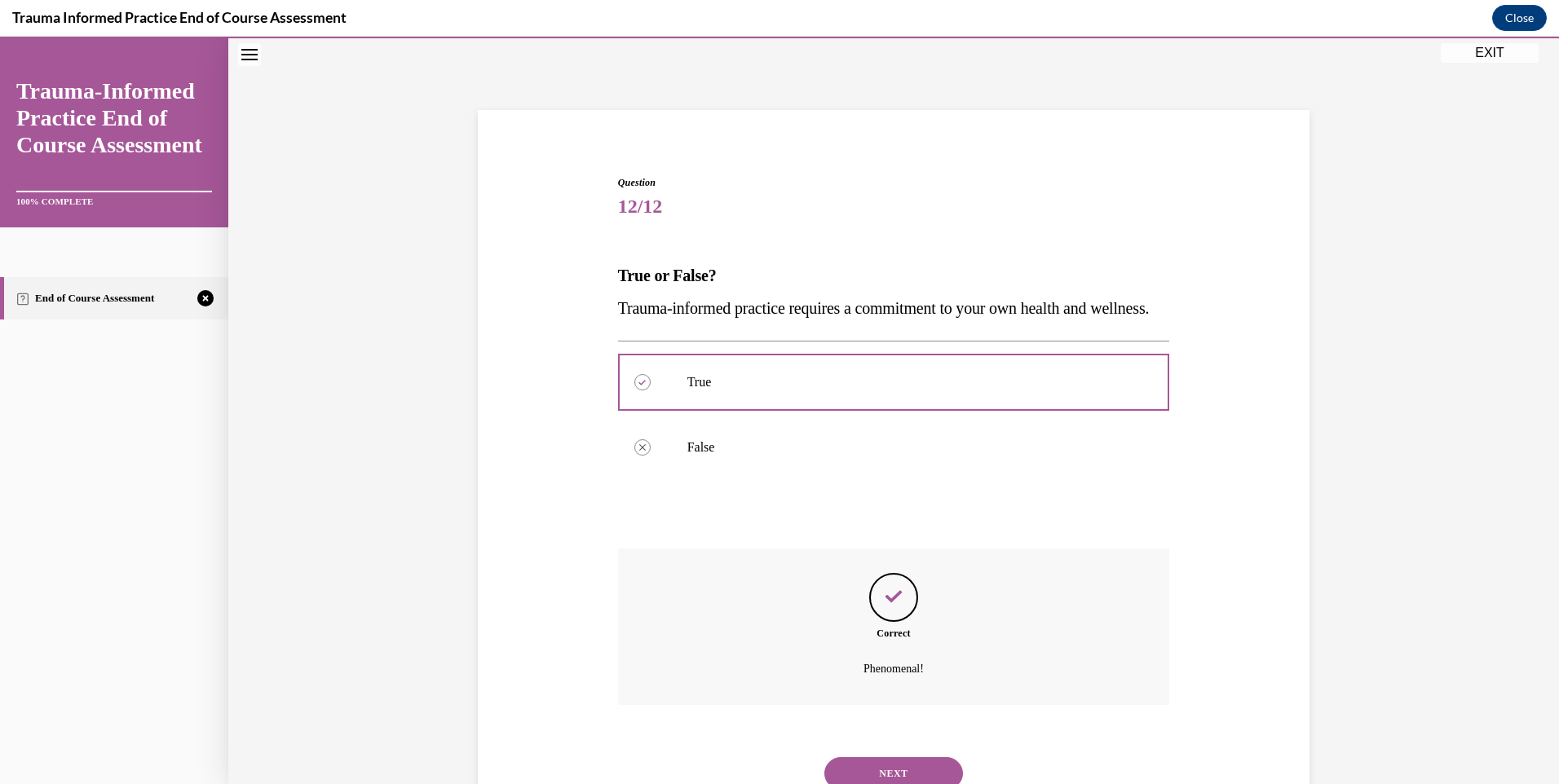
scroll to position [146, 0]
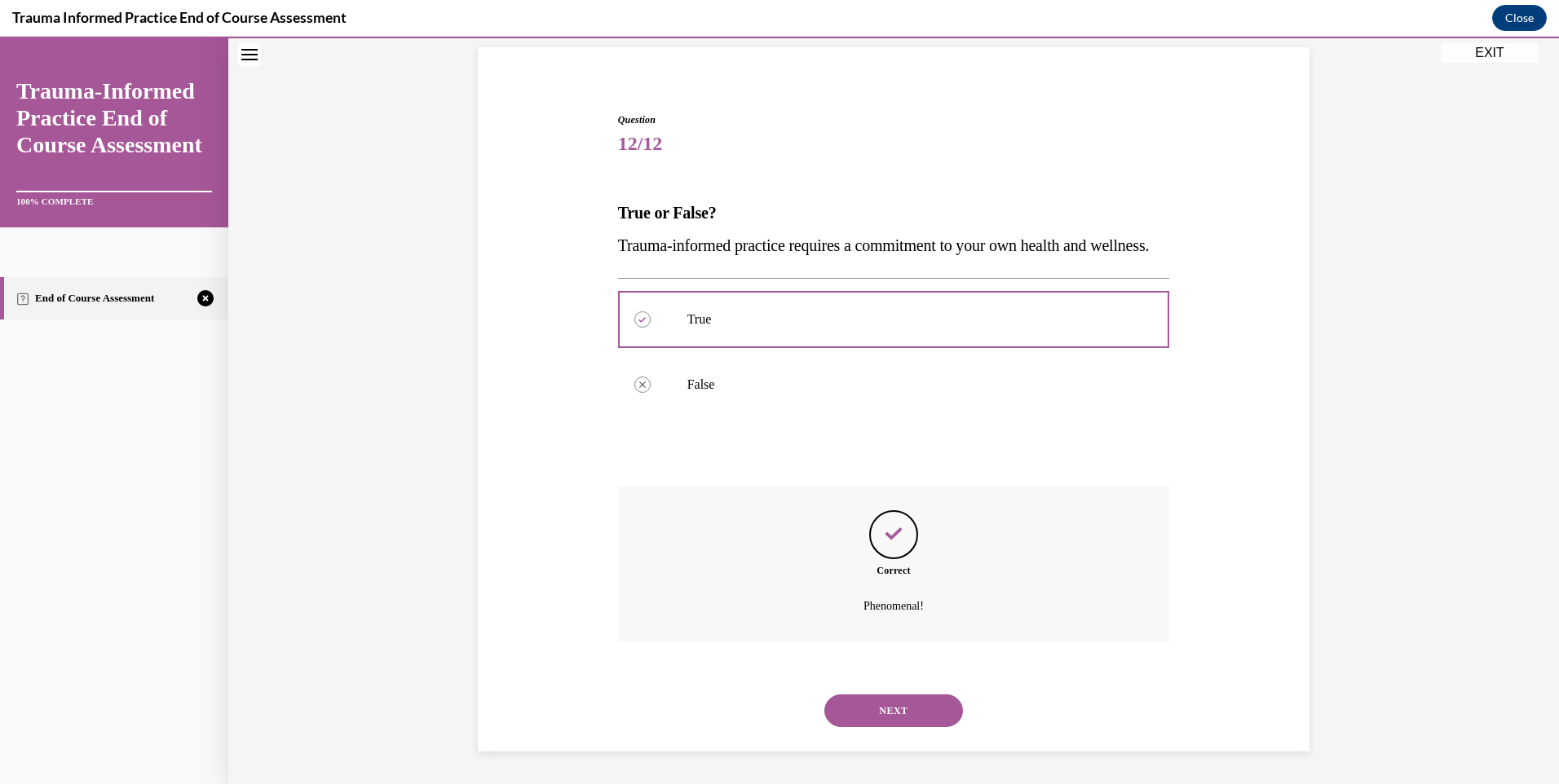
click at [885, 709] on button "NEXT" at bounding box center [894, 710] width 139 height 32
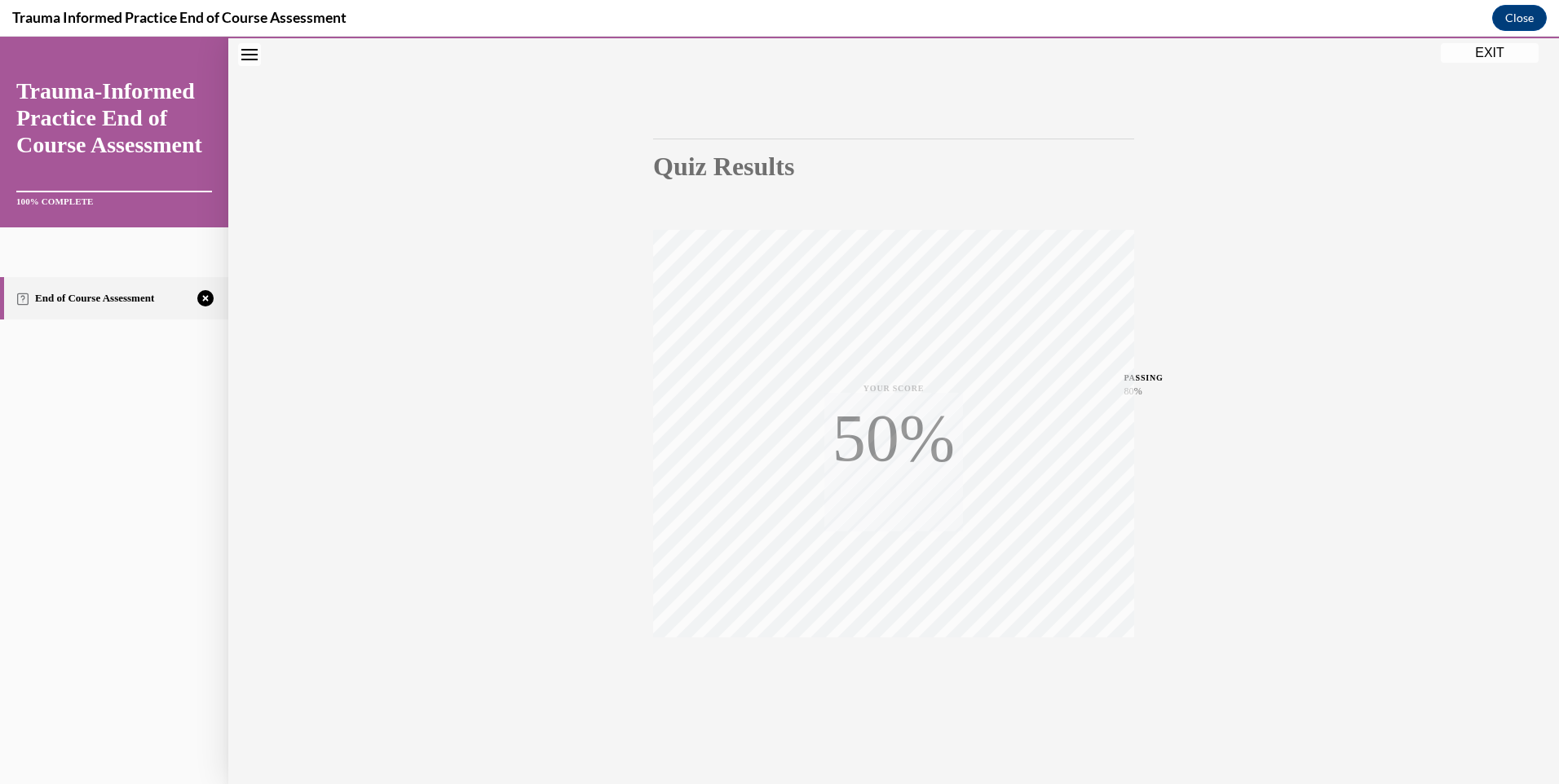
scroll to position [88, 0]
click at [894, 677] on icon "button" at bounding box center [894, 685] width 58 height 18
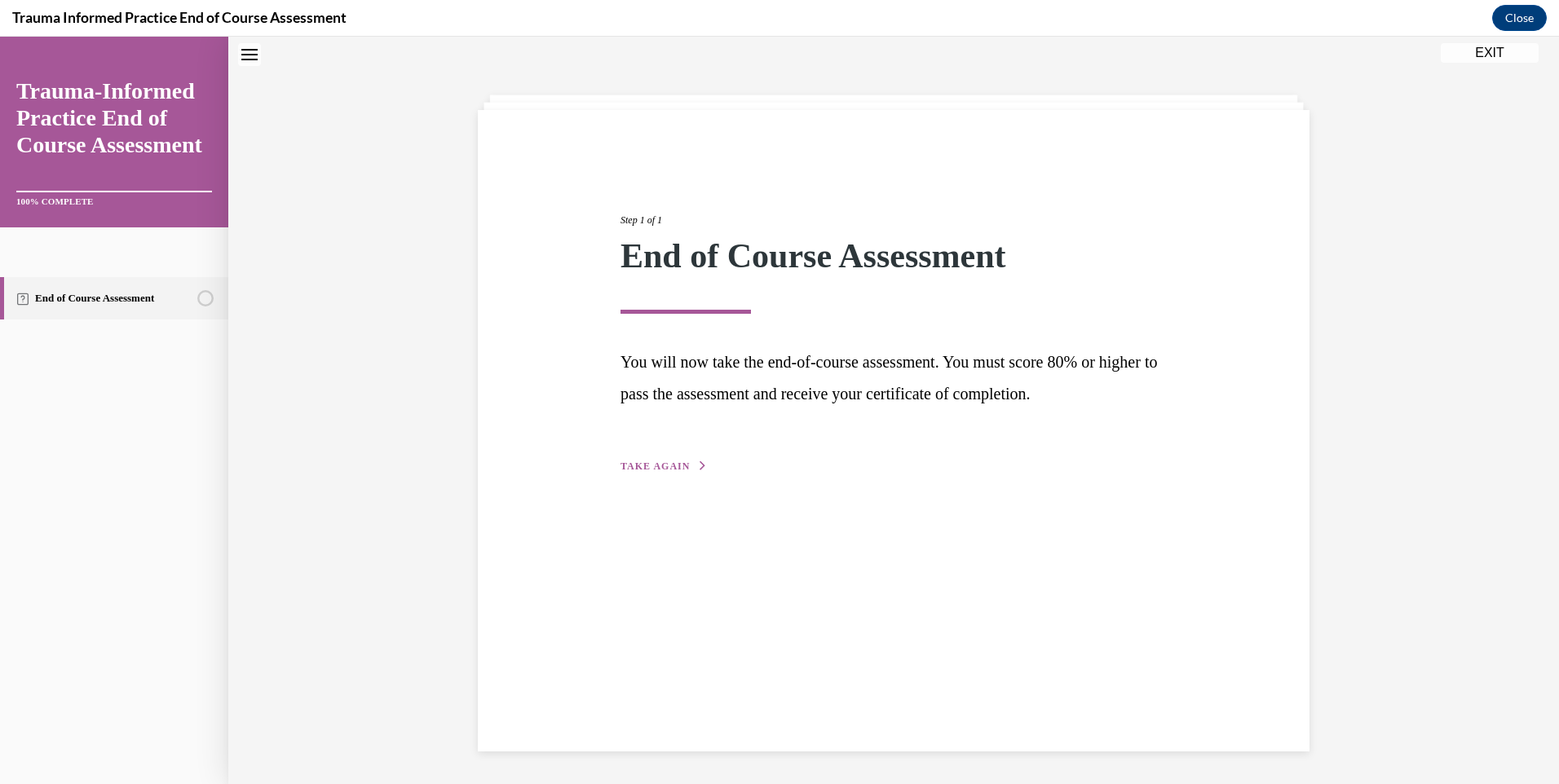
scroll to position [52, 0]
click at [669, 468] on span "TAKE AGAIN" at bounding box center [654, 466] width 69 height 11
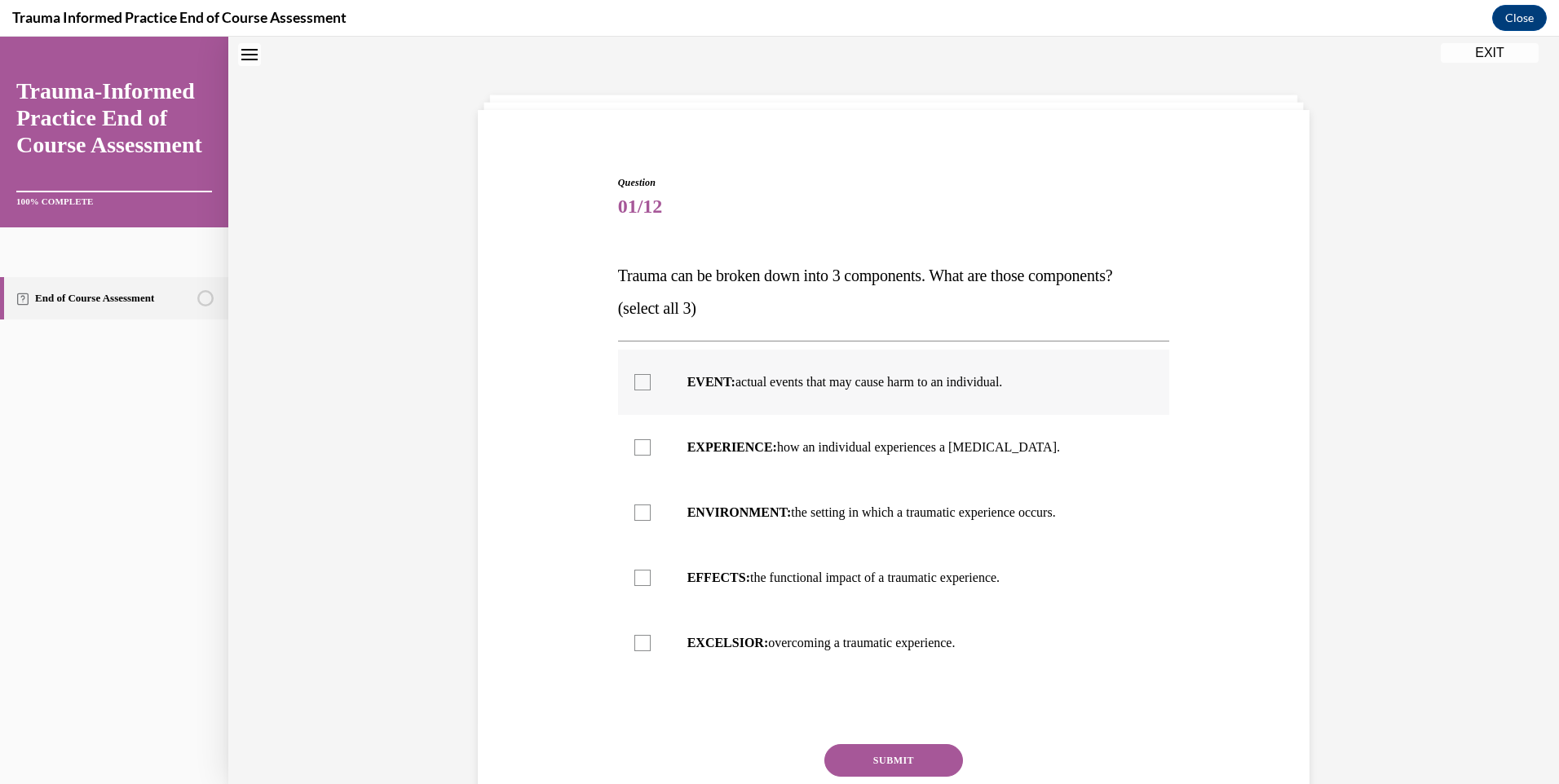
click at [637, 386] on div at bounding box center [642, 382] width 17 height 17
click at [637, 386] on input "EVENT: actual events that may cause harm to an individual." at bounding box center [642, 382] width 17 height 17
checkbox input "true"
click at [638, 445] on div at bounding box center [642, 447] width 17 height 17
click at [638, 445] on input "EXPERIENCE: how an individual experiences a stressor." at bounding box center [642, 447] width 17 height 17
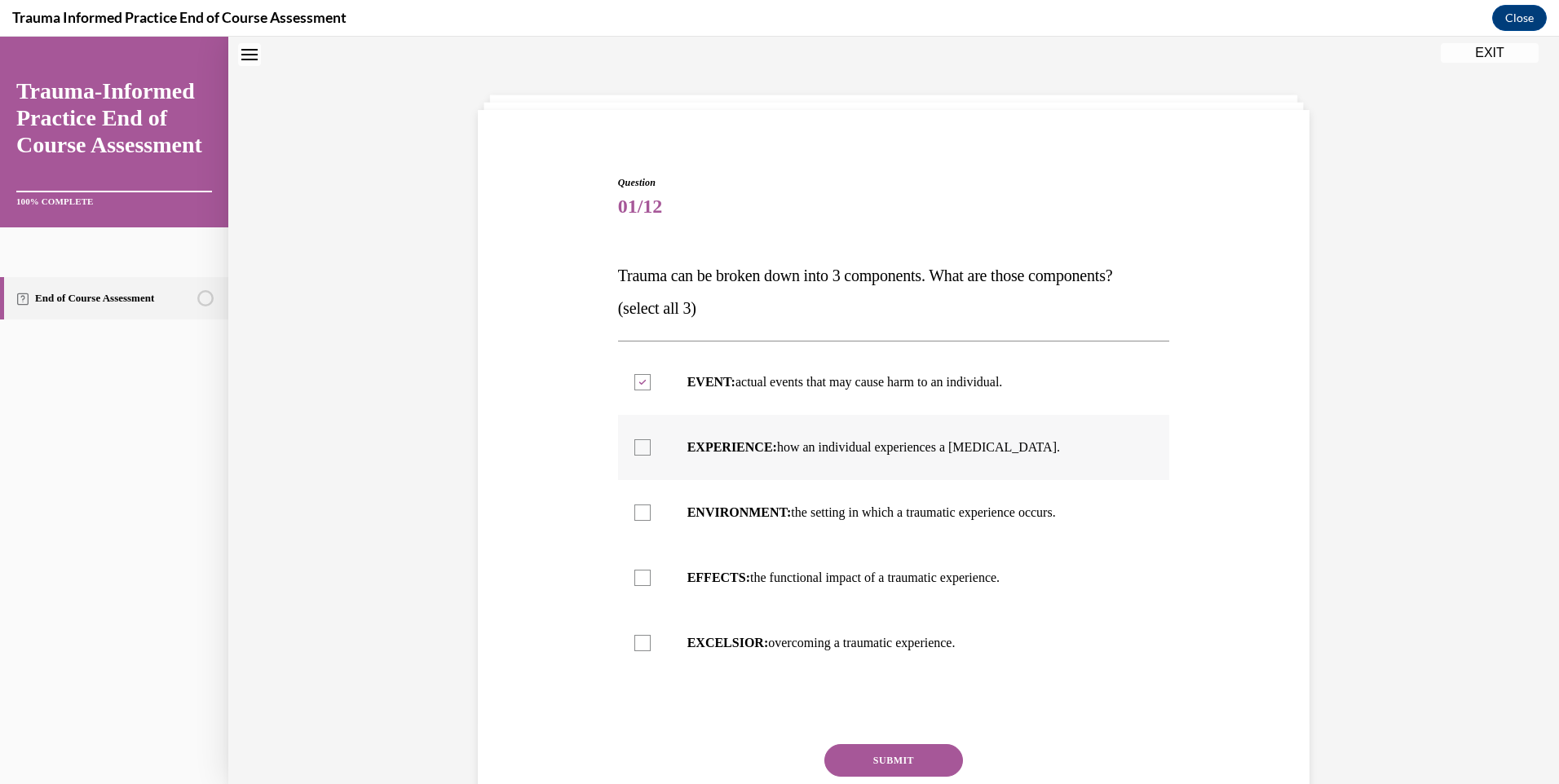
checkbox input "true"
click at [639, 574] on div at bounding box center [642, 578] width 17 height 17
click at [639, 574] on input "EFFECTS: the functional impact of a traumatic experience." at bounding box center [642, 578] width 17 height 17
checkbox input "true"
click at [883, 753] on button "SUBMIT" at bounding box center [894, 760] width 139 height 32
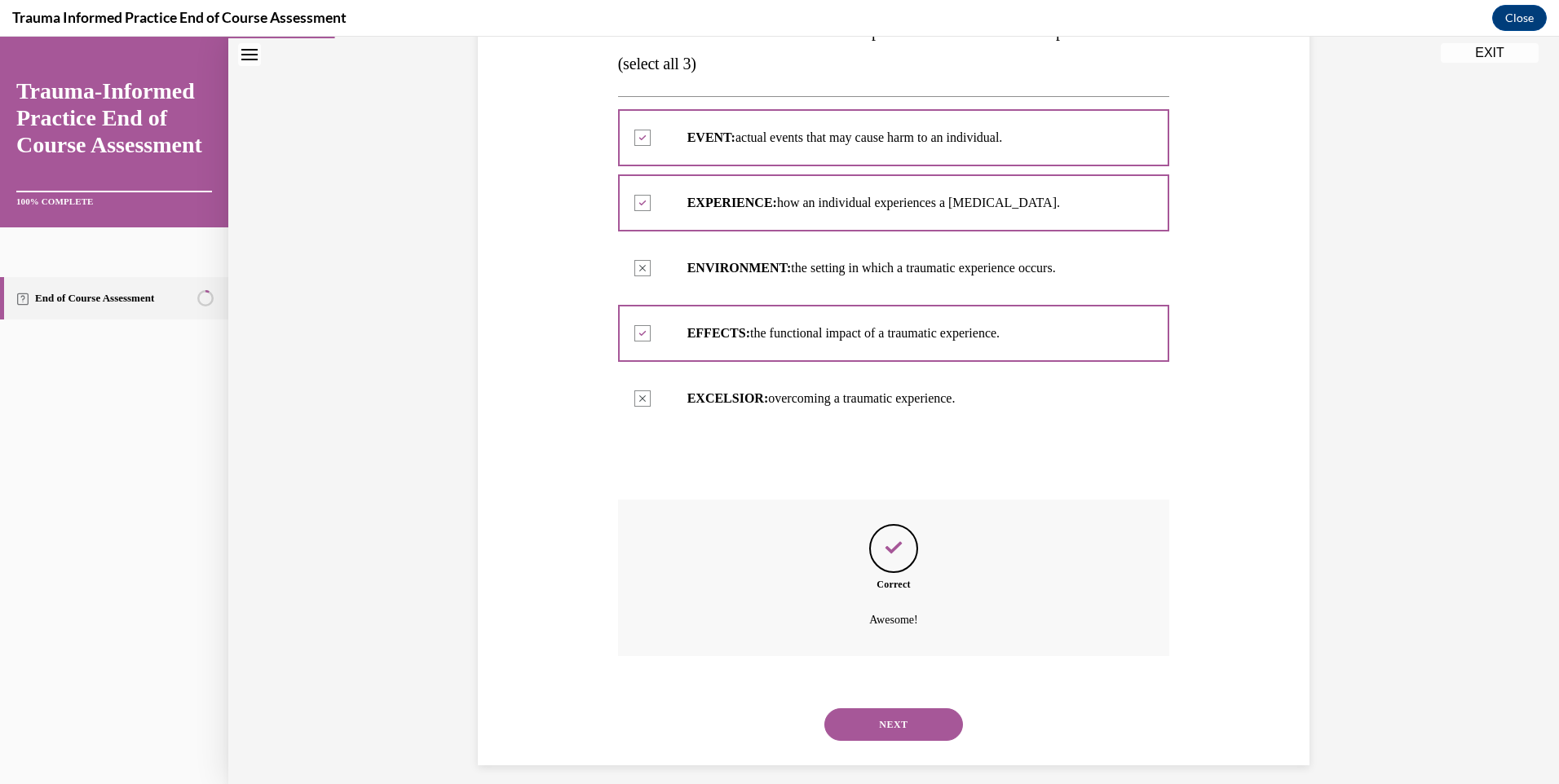
scroll to position [310, 0]
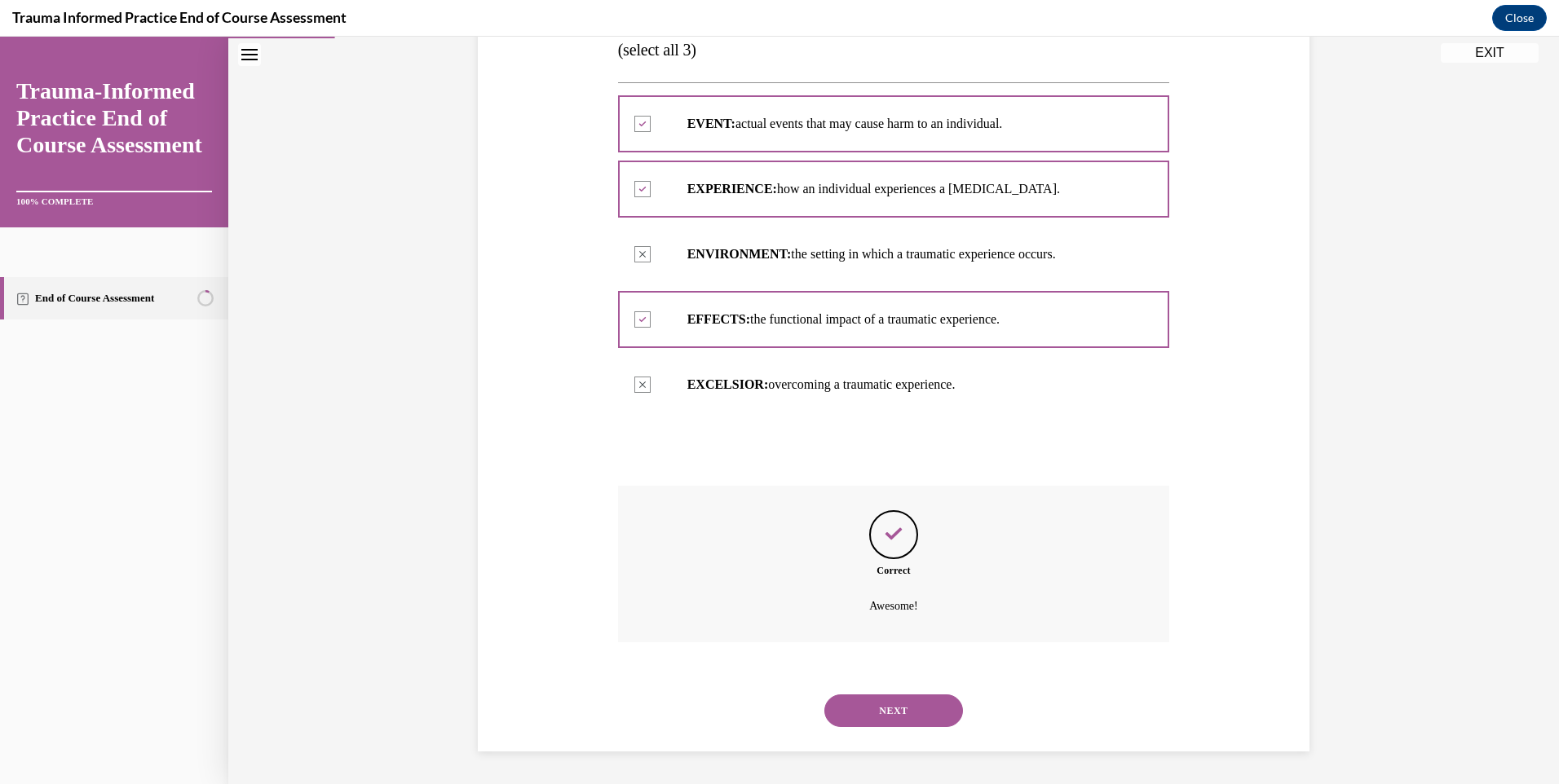
click at [898, 709] on button "NEXT" at bounding box center [894, 710] width 139 height 32
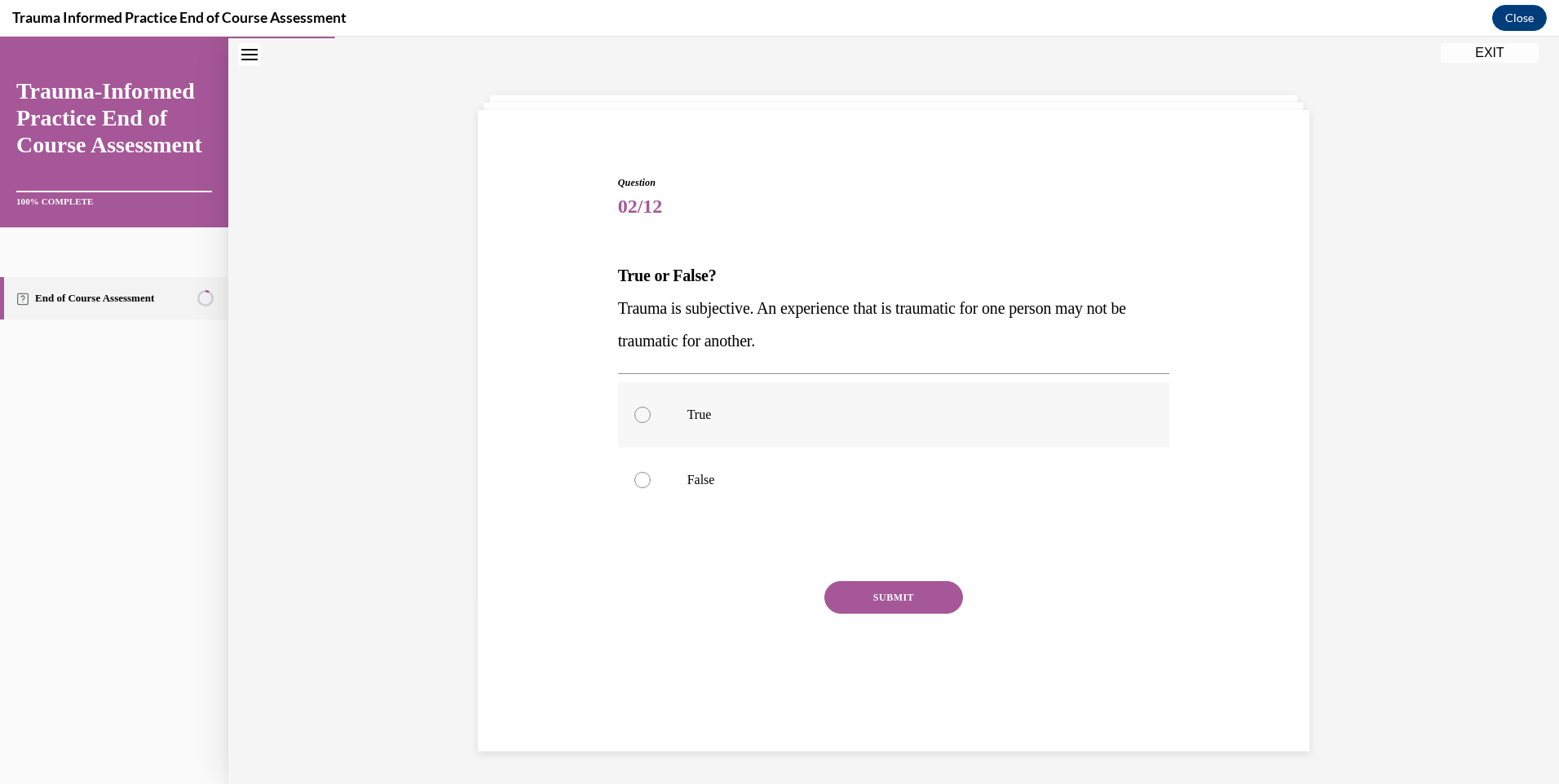
click at [646, 414] on label "True" at bounding box center [894, 415] width 552 height 65
click at [646, 414] on input "True" at bounding box center [642, 415] width 17 height 17
radio input "true"
click at [865, 591] on button "SUBMIT" at bounding box center [894, 597] width 139 height 32
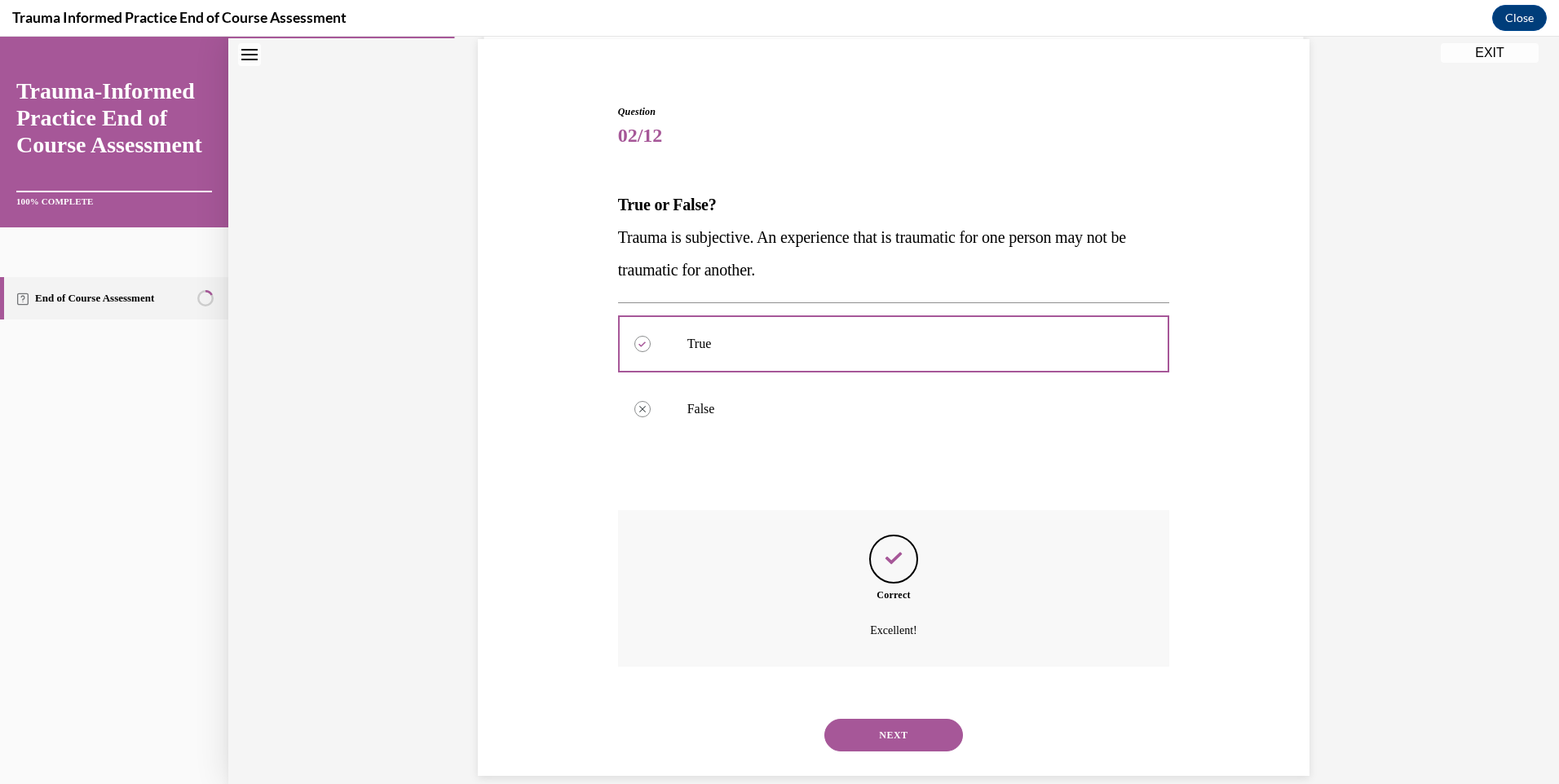
scroll to position [146, 0]
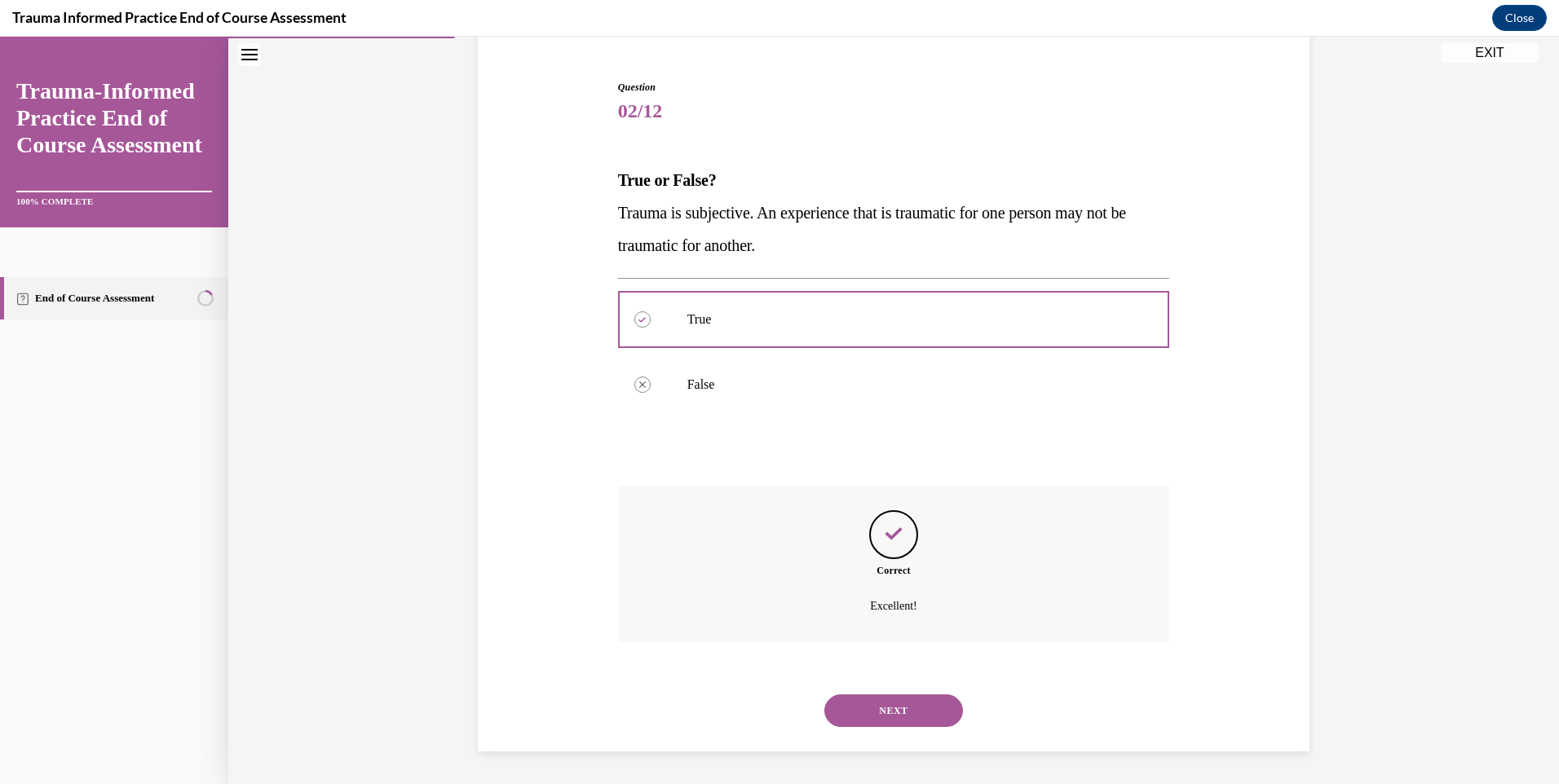
click at [899, 709] on button "NEXT" at bounding box center [894, 710] width 139 height 32
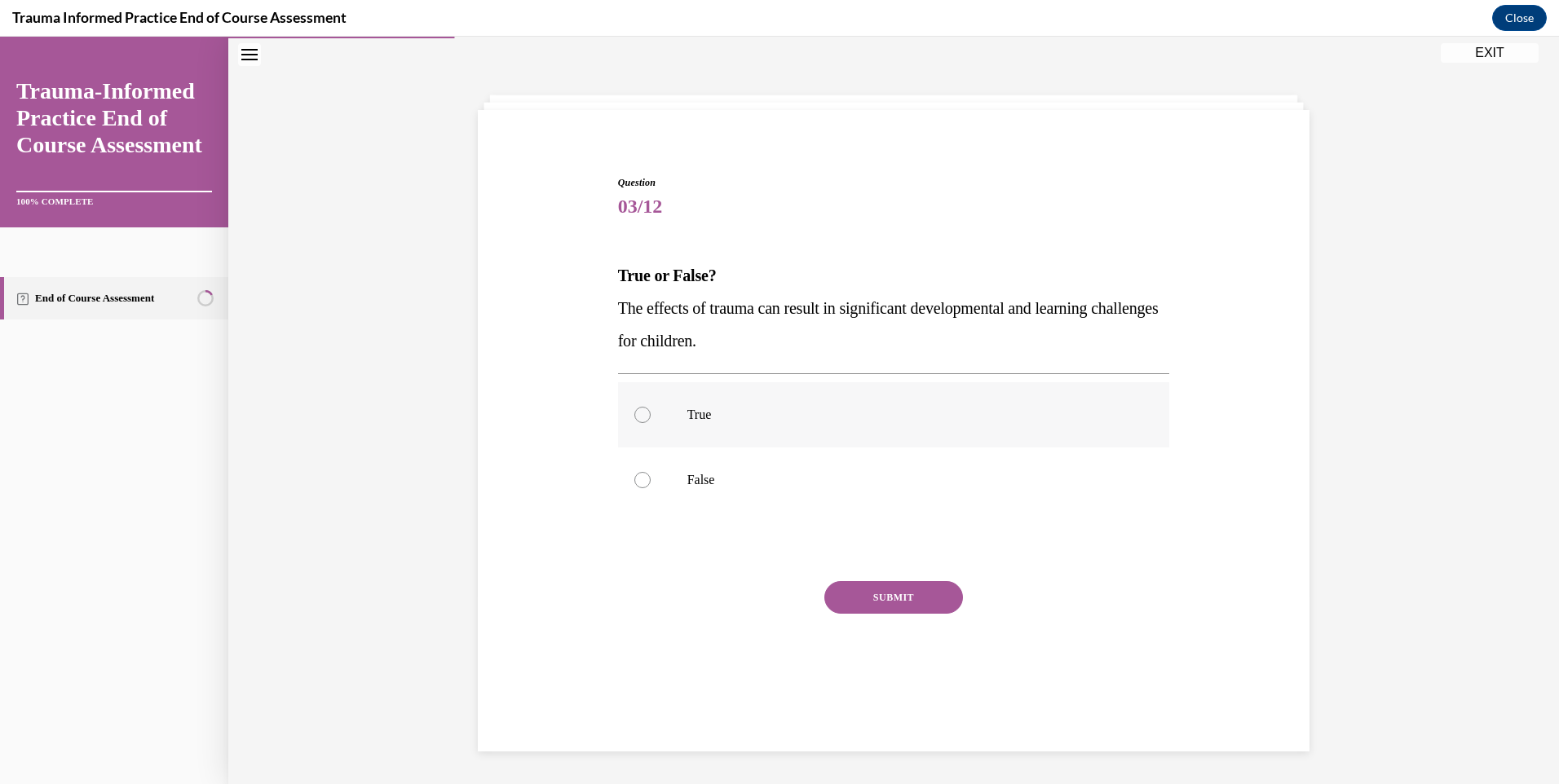
click at [679, 417] on label "True" at bounding box center [894, 415] width 552 height 65
click at [651, 417] on input "True" at bounding box center [642, 415] width 17 height 17
radio input "true"
click at [878, 607] on button "SUBMIT" at bounding box center [894, 597] width 139 height 32
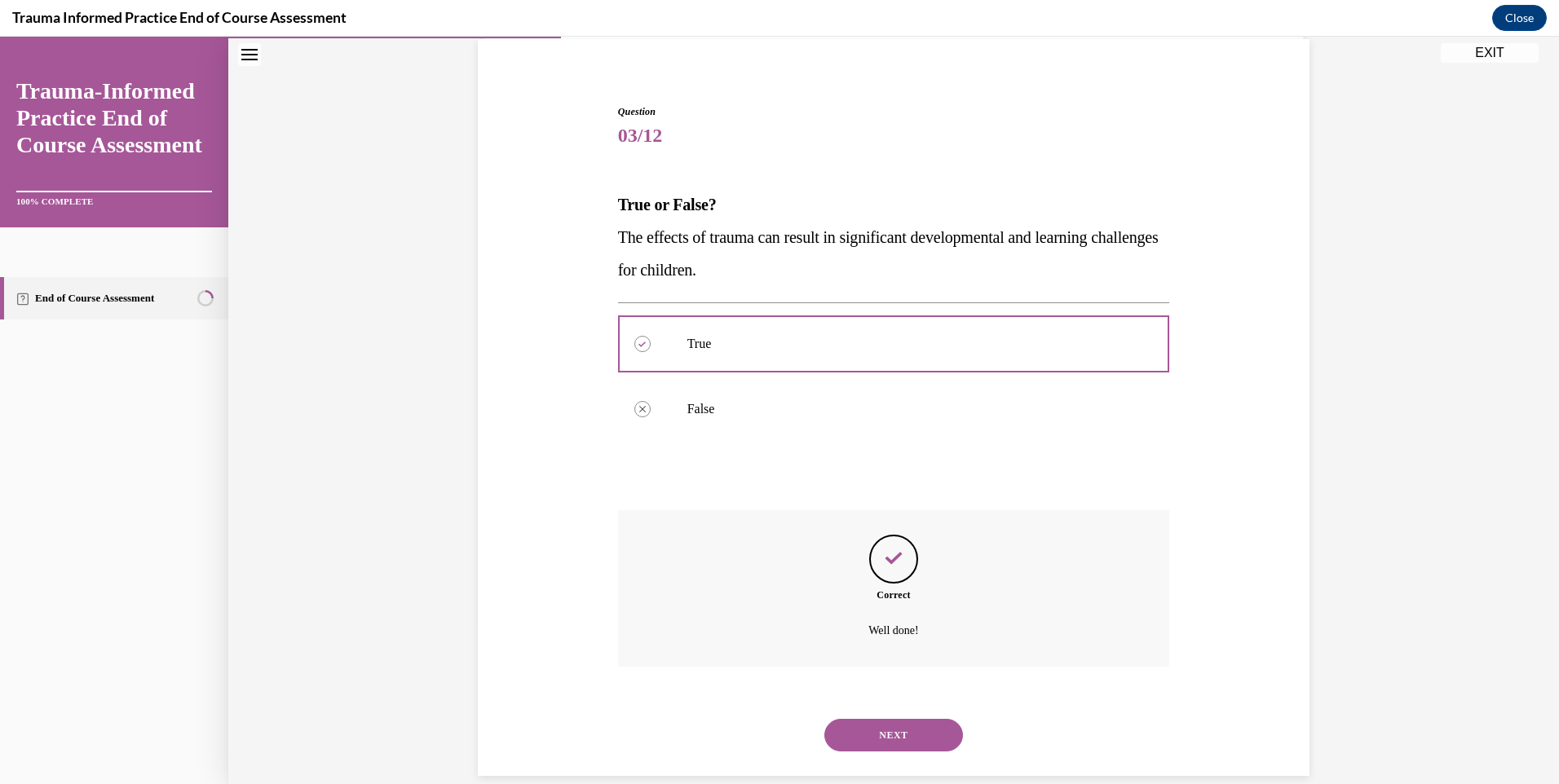
scroll to position [146, 0]
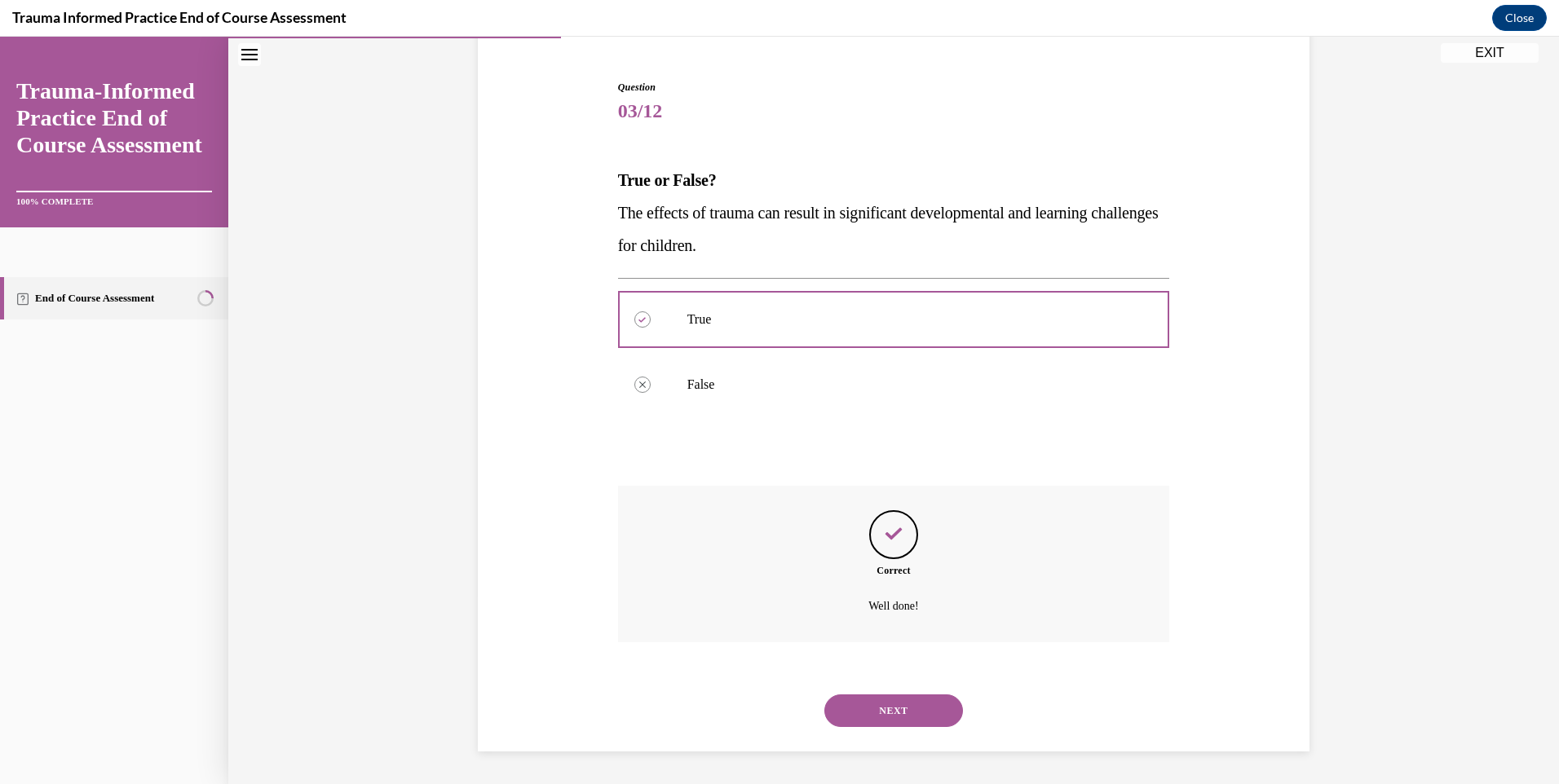
click at [895, 711] on button "NEXT" at bounding box center [894, 710] width 139 height 32
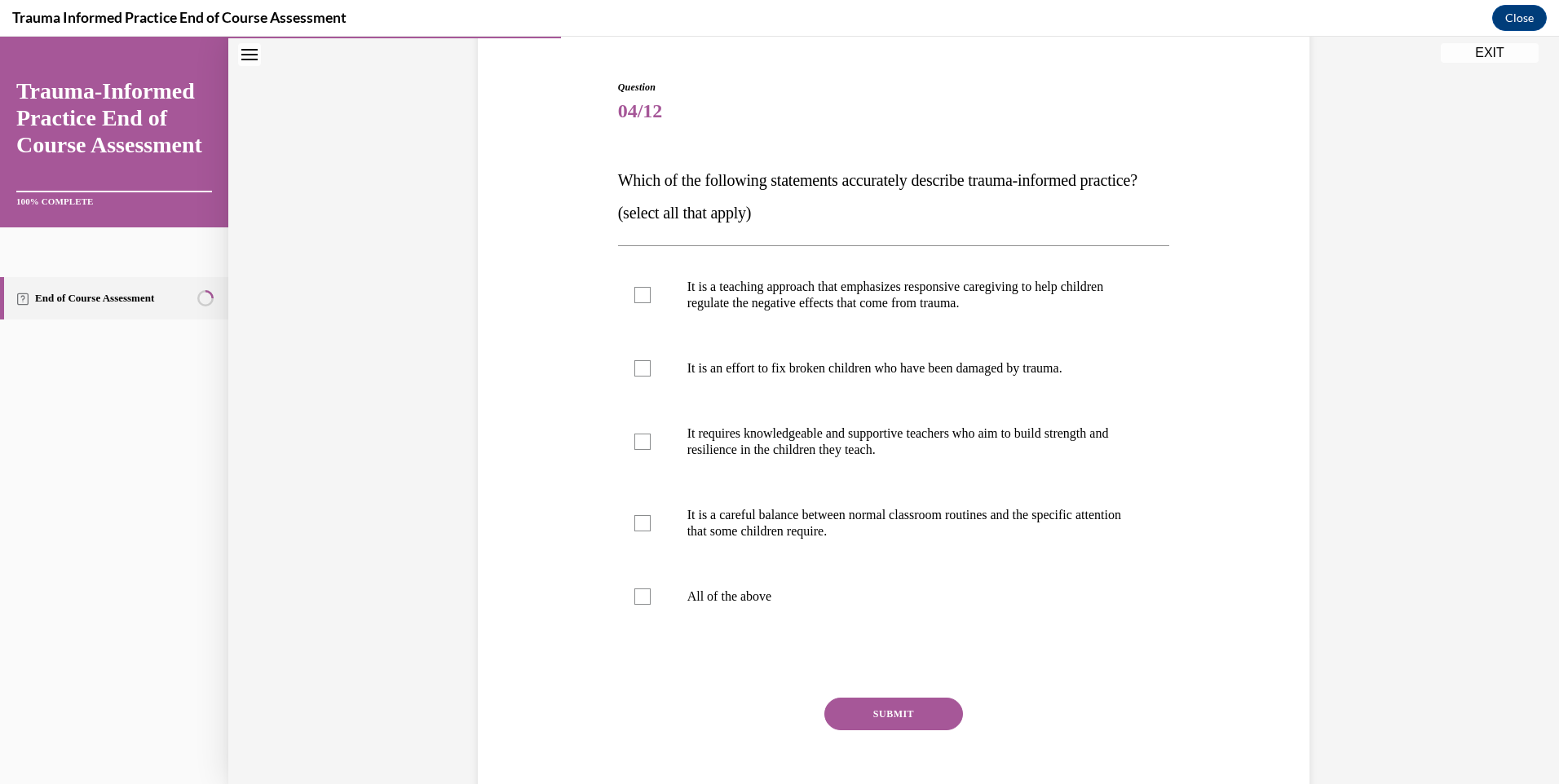
scroll to position [86, 0]
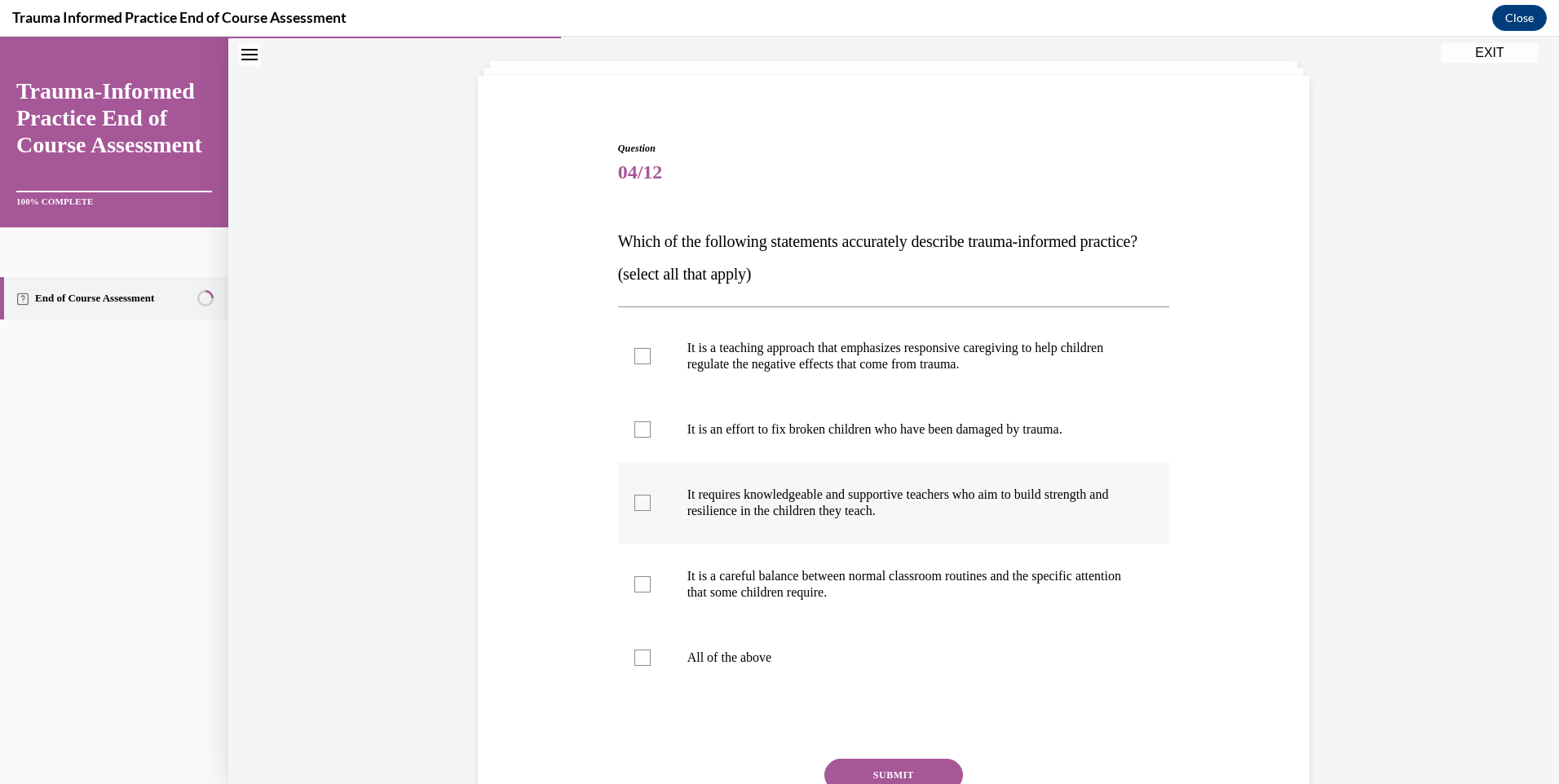
click at [637, 511] on div at bounding box center [642, 502] width 17 height 17
click at [637, 511] on input "It requires knowledgeable and supportive teachers who aim to build strength and…" at bounding box center [642, 502] width 17 height 17
checkbox input "true"
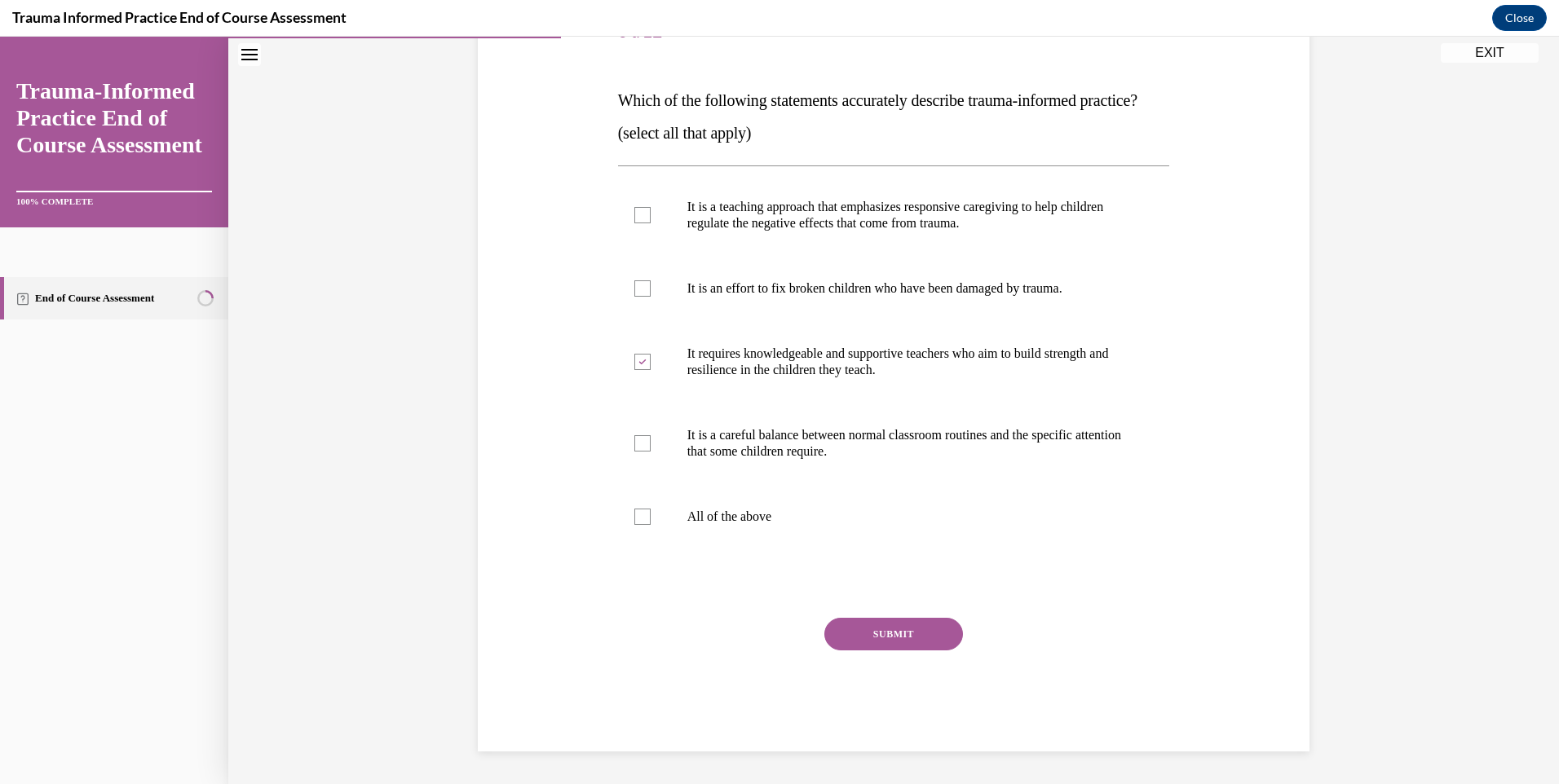
click at [920, 636] on button "SUBMIT" at bounding box center [894, 634] width 139 height 32
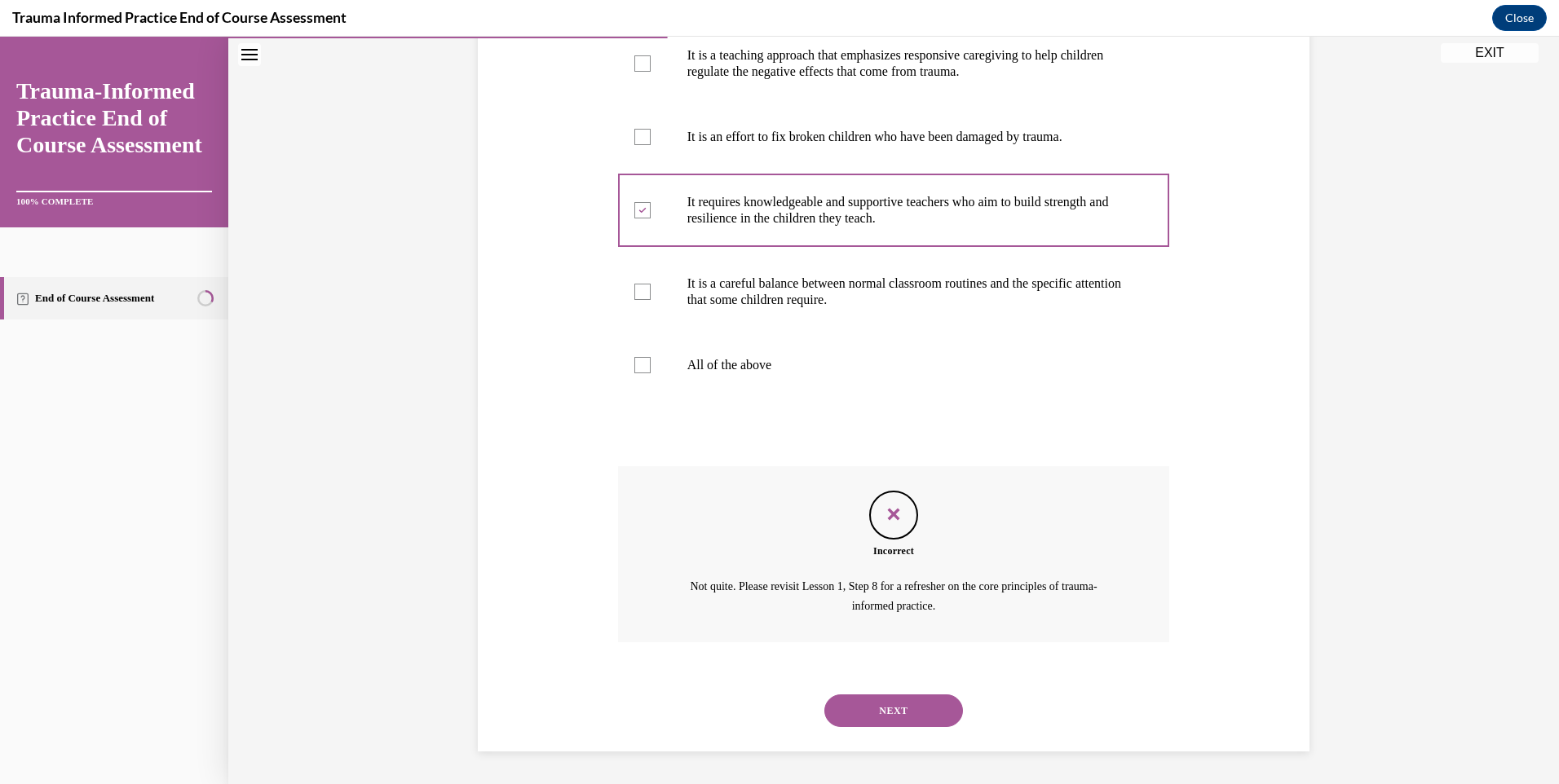
scroll to position [410, 0]
click at [912, 708] on button "NEXT" at bounding box center [894, 710] width 139 height 32
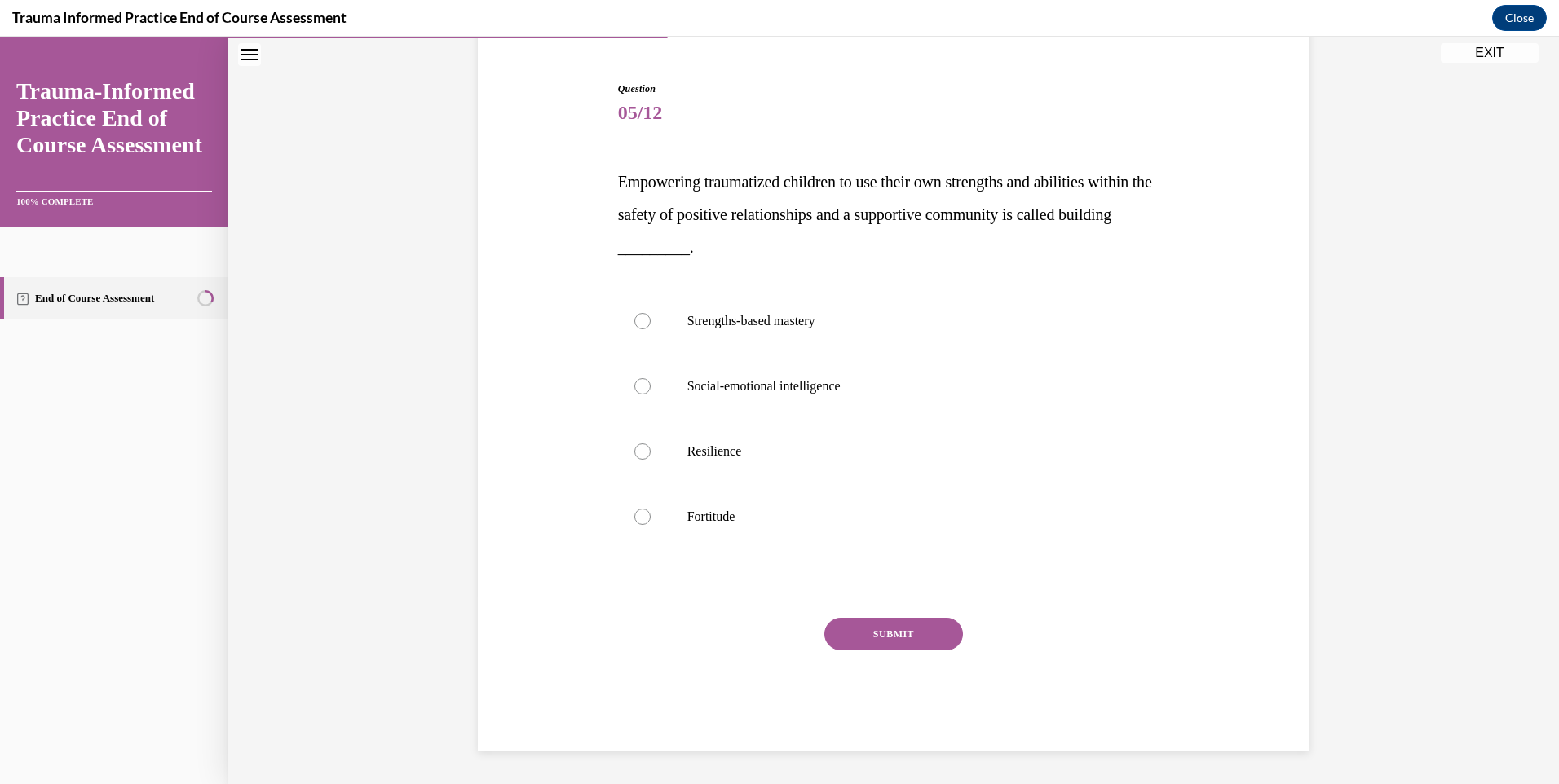
scroll to position [145, 0]
click at [636, 453] on div at bounding box center [642, 452] width 17 height 17
click at [636, 453] on input "Resilience" at bounding box center [642, 452] width 17 height 17
radio input "true"
click at [890, 633] on button "SUBMIT" at bounding box center [894, 634] width 139 height 32
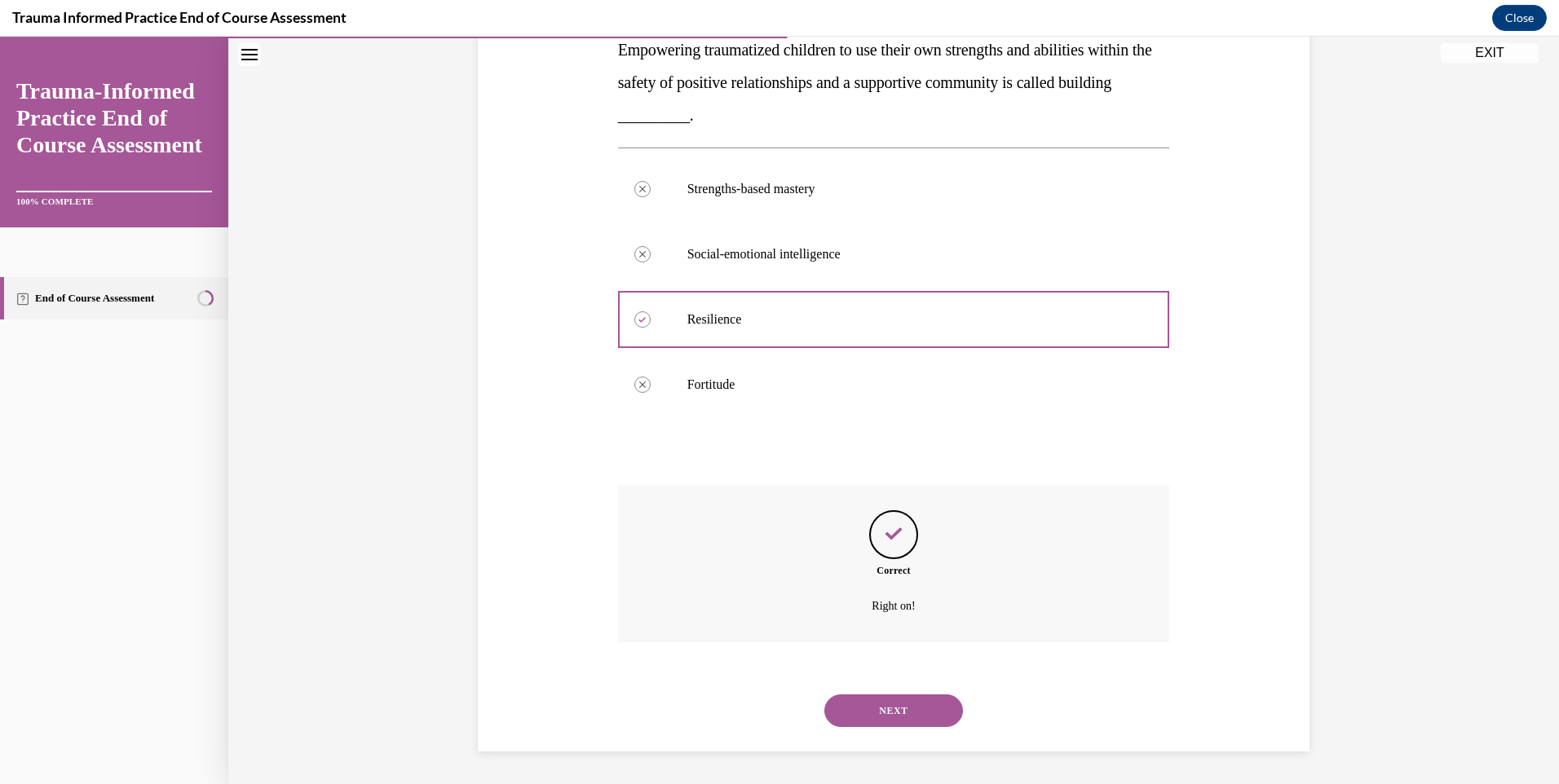
click at [891, 711] on button "NEXT" at bounding box center [894, 710] width 139 height 32
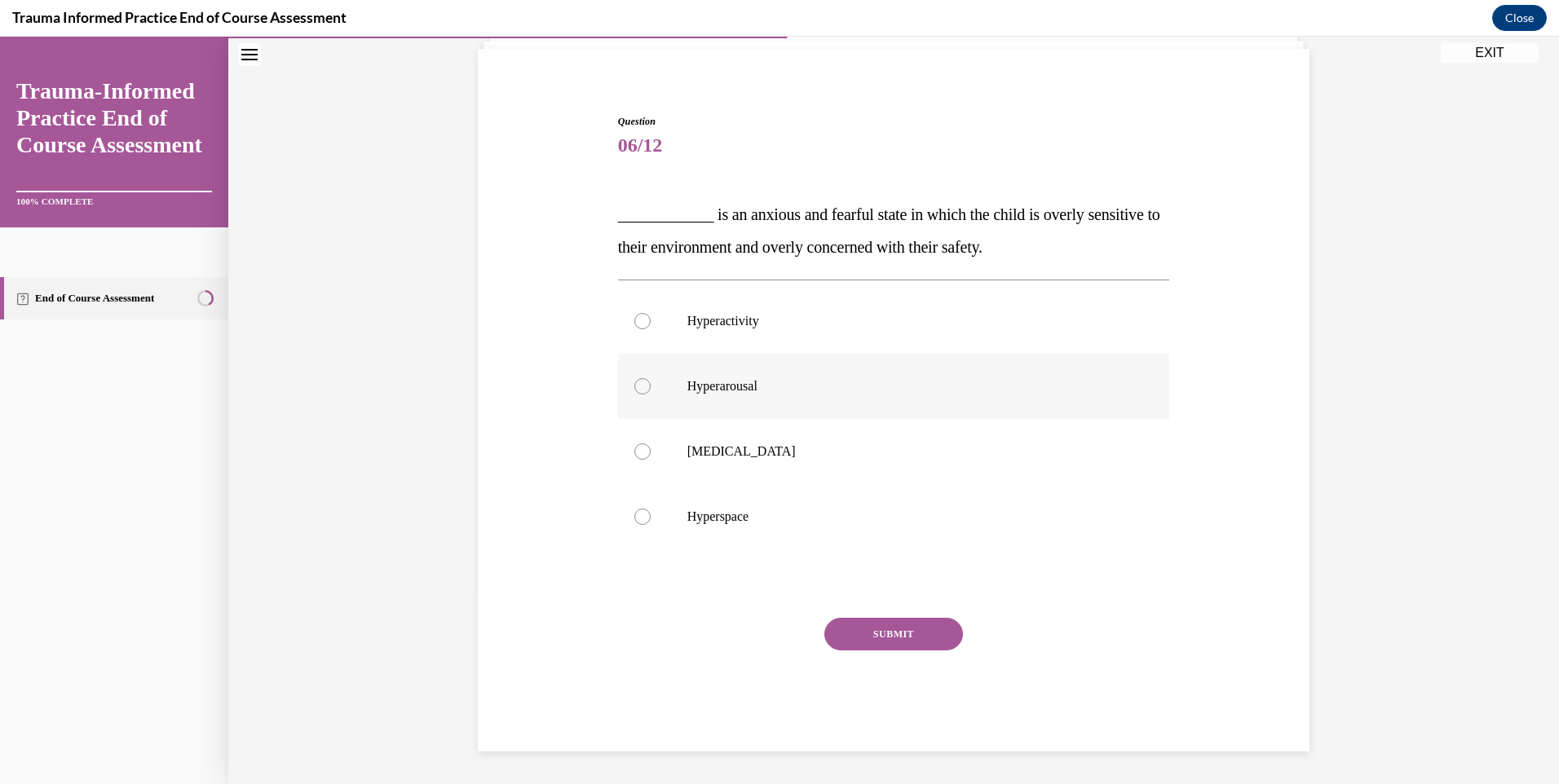
click at [634, 388] on div at bounding box center [642, 386] width 17 height 17
click at [634, 388] on input "Hyperarousal" at bounding box center [642, 386] width 17 height 17
radio input "true"
click at [869, 641] on button "SUBMIT" at bounding box center [894, 634] width 139 height 32
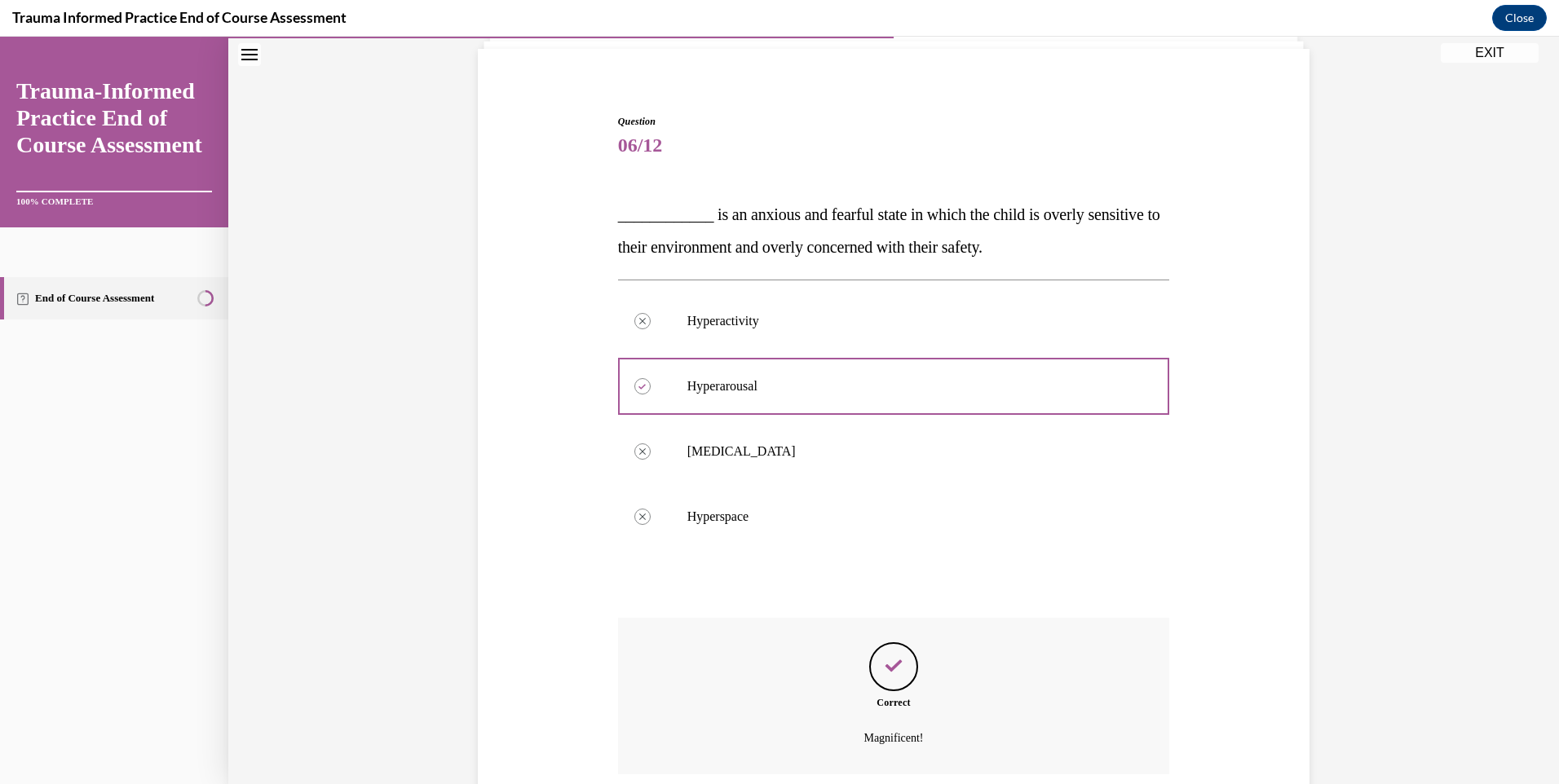
scroll to position [245, 0]
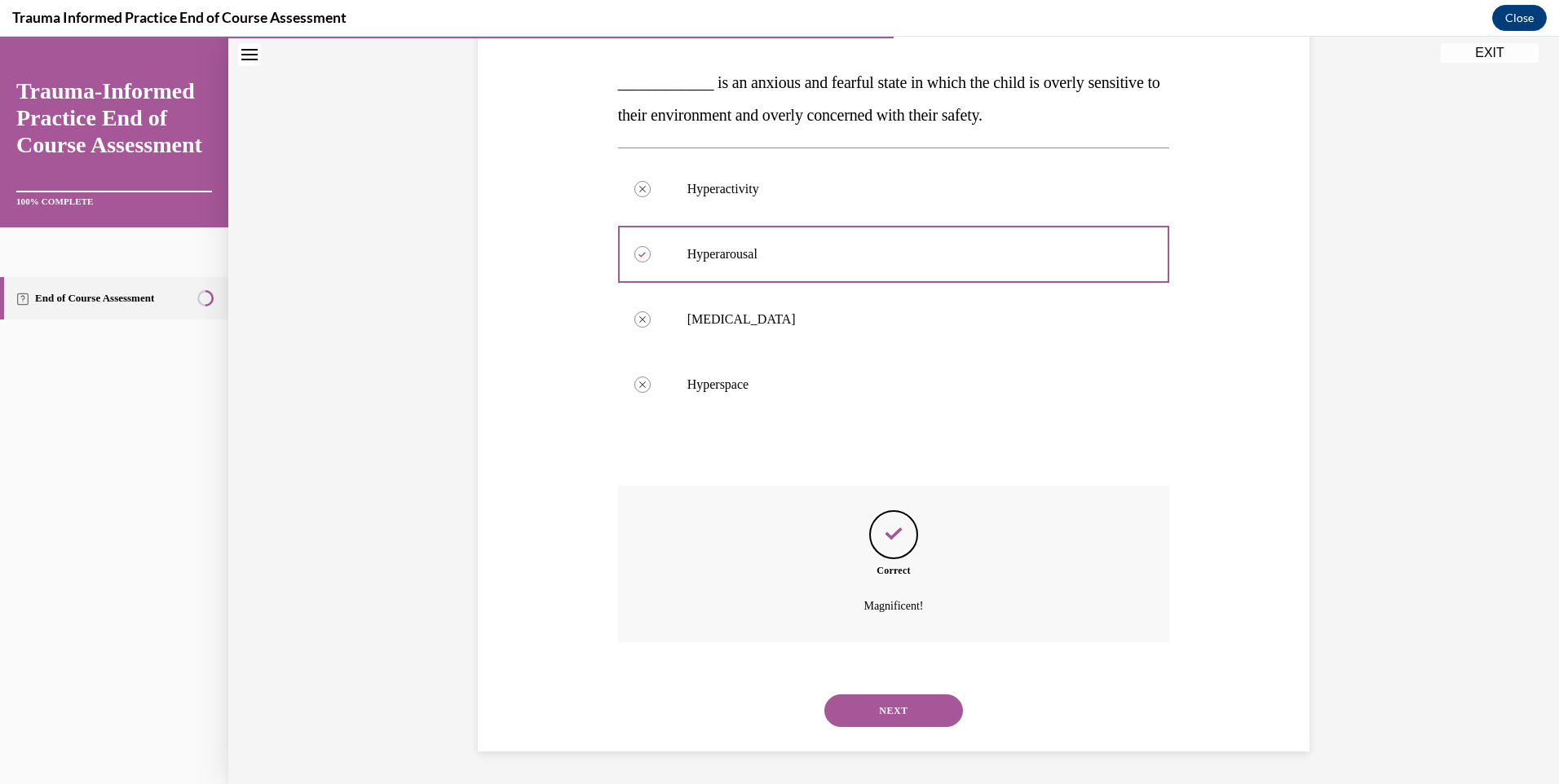
click at [889, 705] on button "NEXT" at bounding box center [894, 710] width 139 height 32
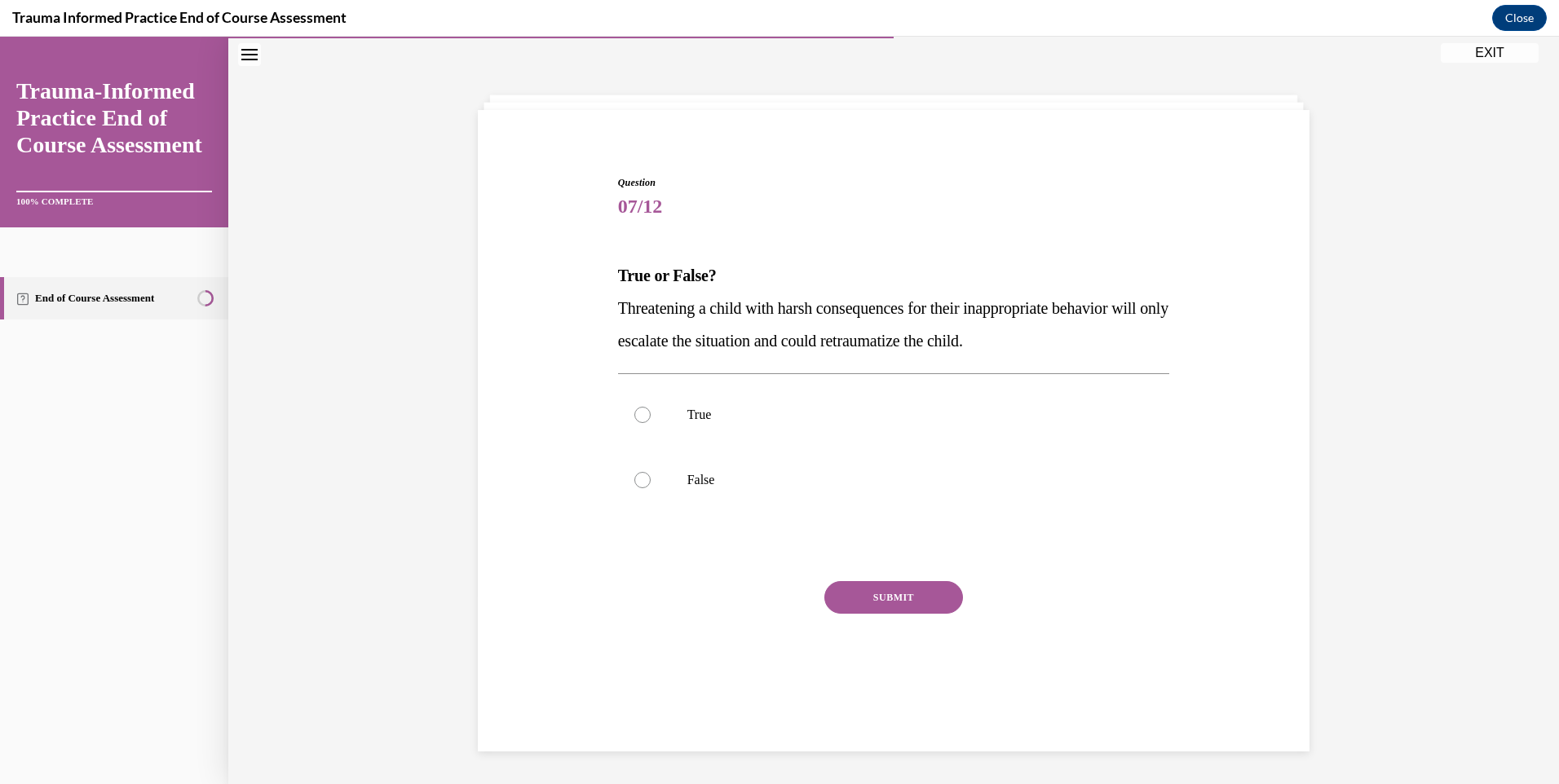
scroll to position [52, 0]
click at [659, 415] on label "True" at bounding box center [894, 415] width 552 height 65
click at [651, 415] on input "True" at bounding box center [642, 415] width 17 height 17
radio input "true"
click at [855, 598] on button "SUBMIT" at bounding box center [894, 597] width 139 height 32
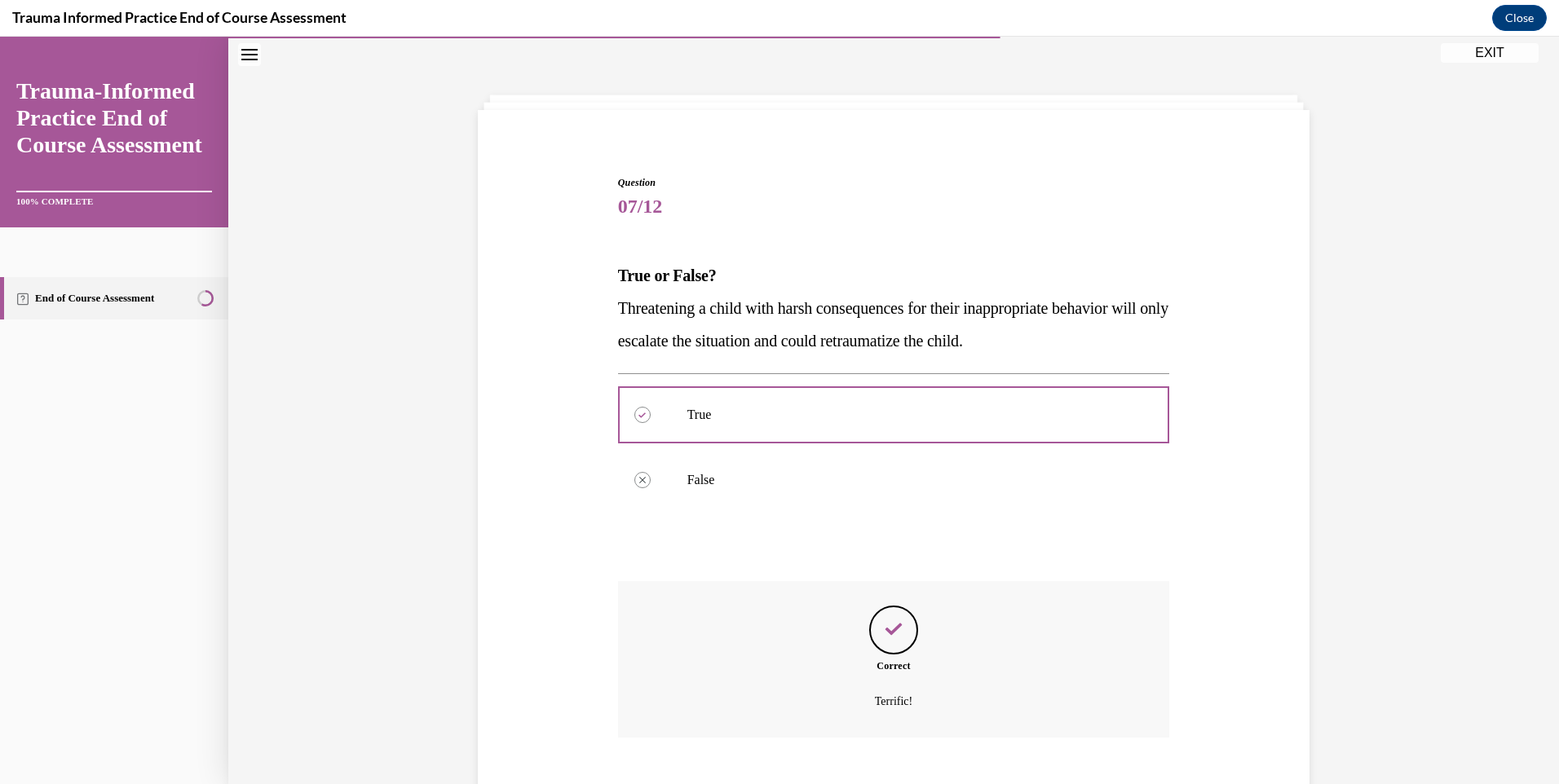
scroll to position [146, 0]
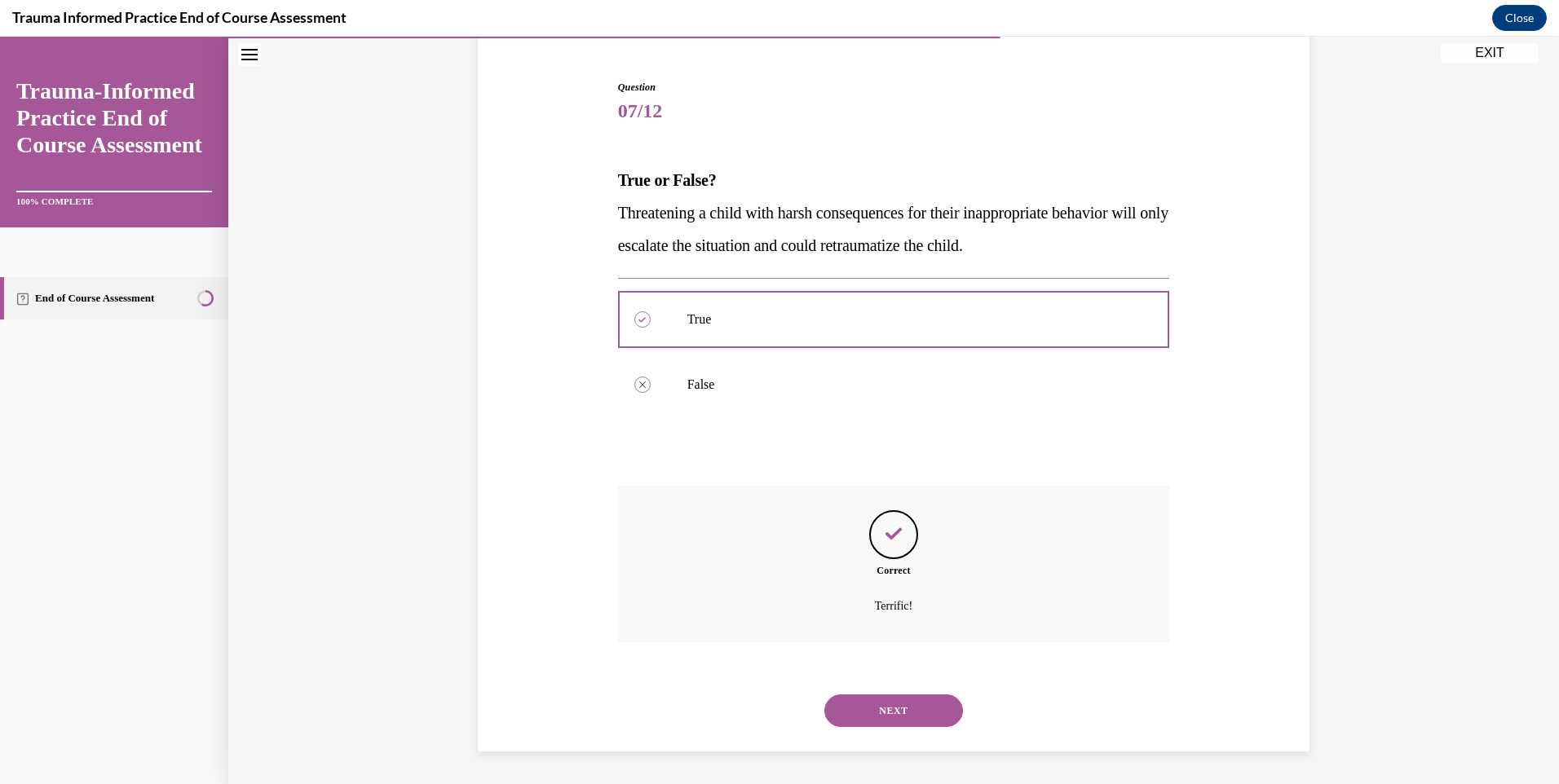
click at [885, 699] on button "NEXT" at bounding box center [894, 710] width 139 height 32
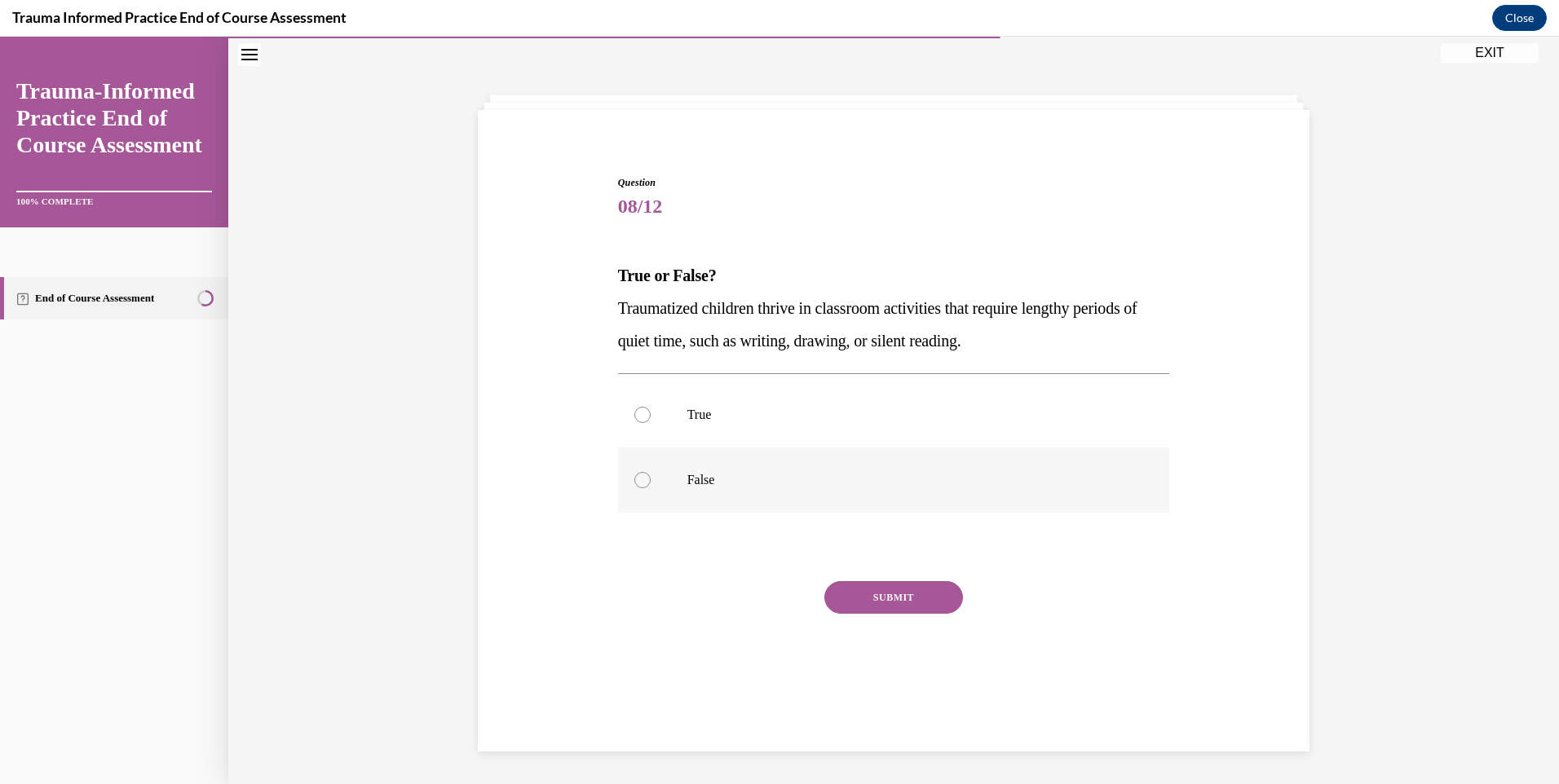
click at [631, 467] on label "False" at bounding box center [894, 480] width 552 height 65
click at [634, 472] on input "False" at bounding box center [642, 480] width 17 height 17
radio input "true"
click at [905, 596] on button "SUBMIT" at bounding box center [894, 597] width 139 height 32
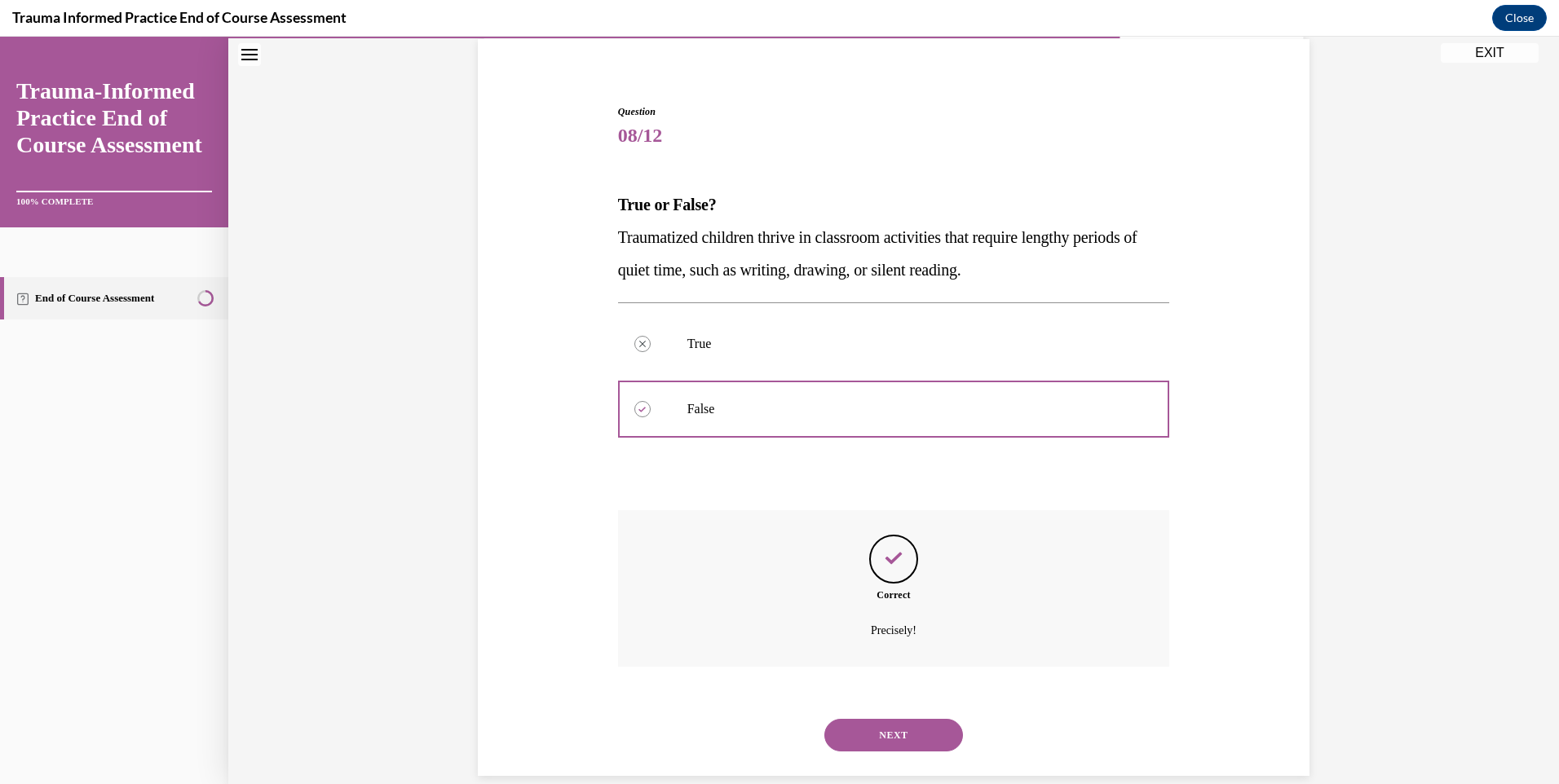
scroll to position [146, 0]
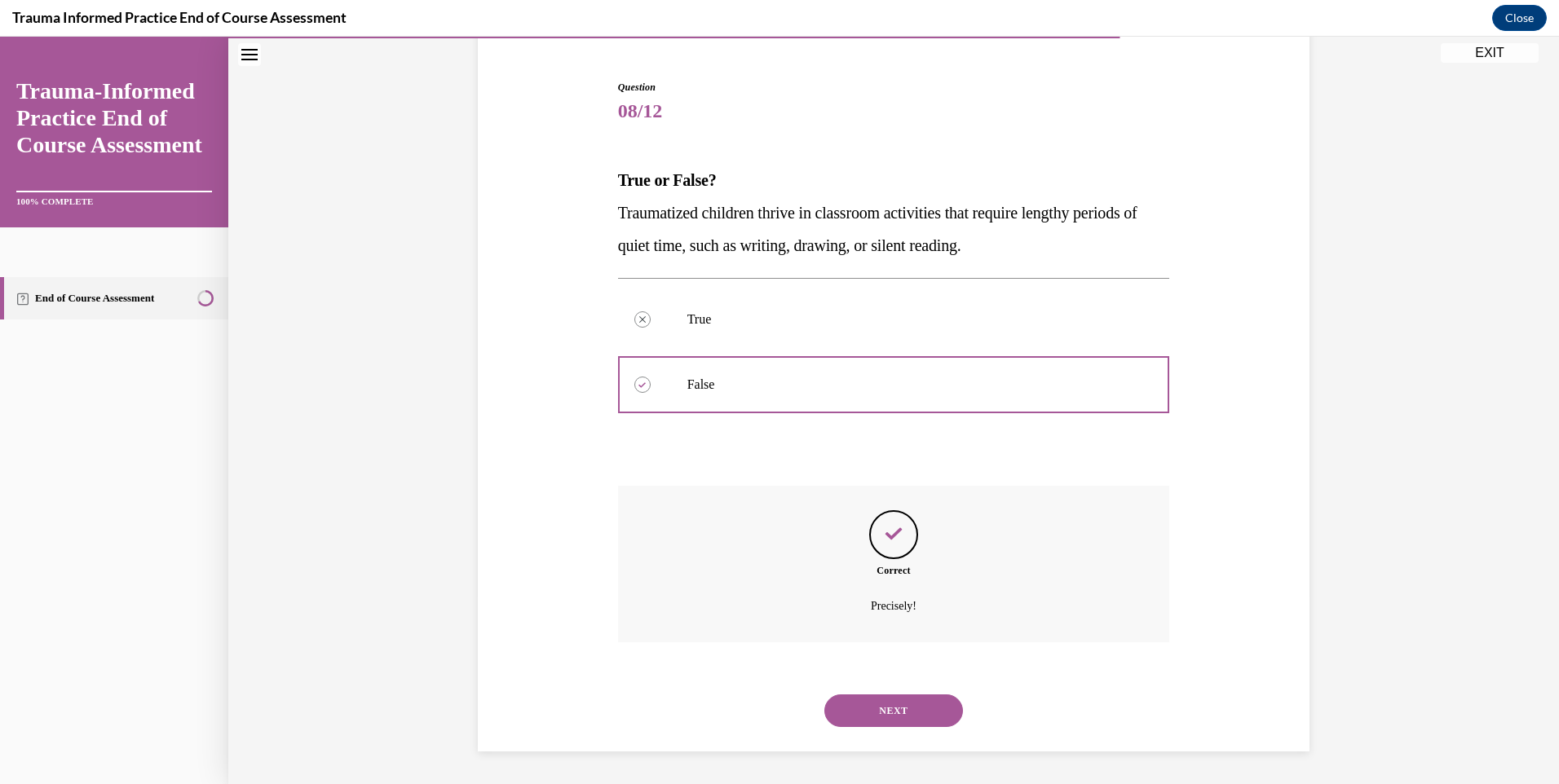
click at [893, 711] on button "NEXT" at bounding box center [894, 710] width 139 height 32
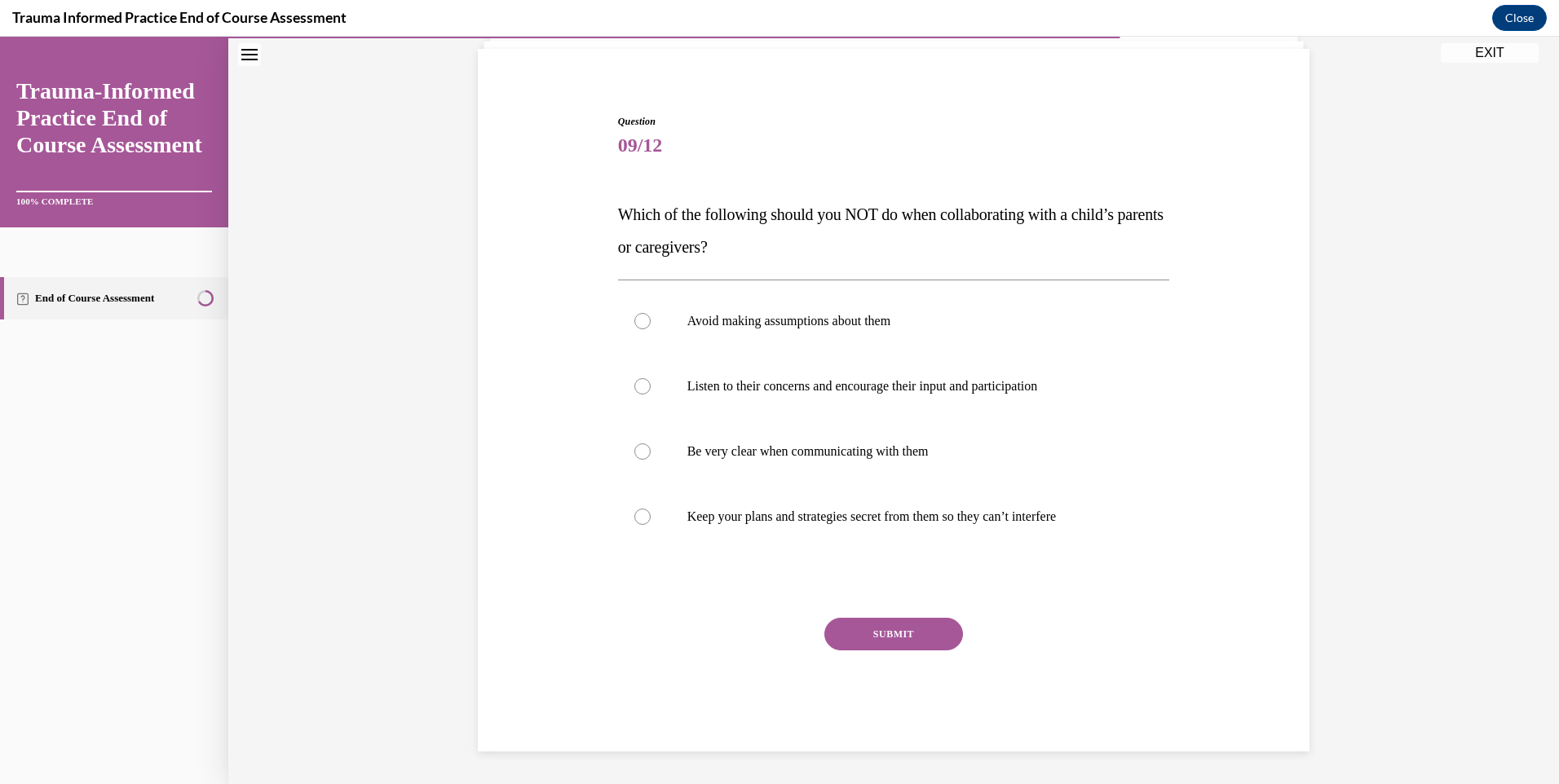
scroll to position [52, 0]
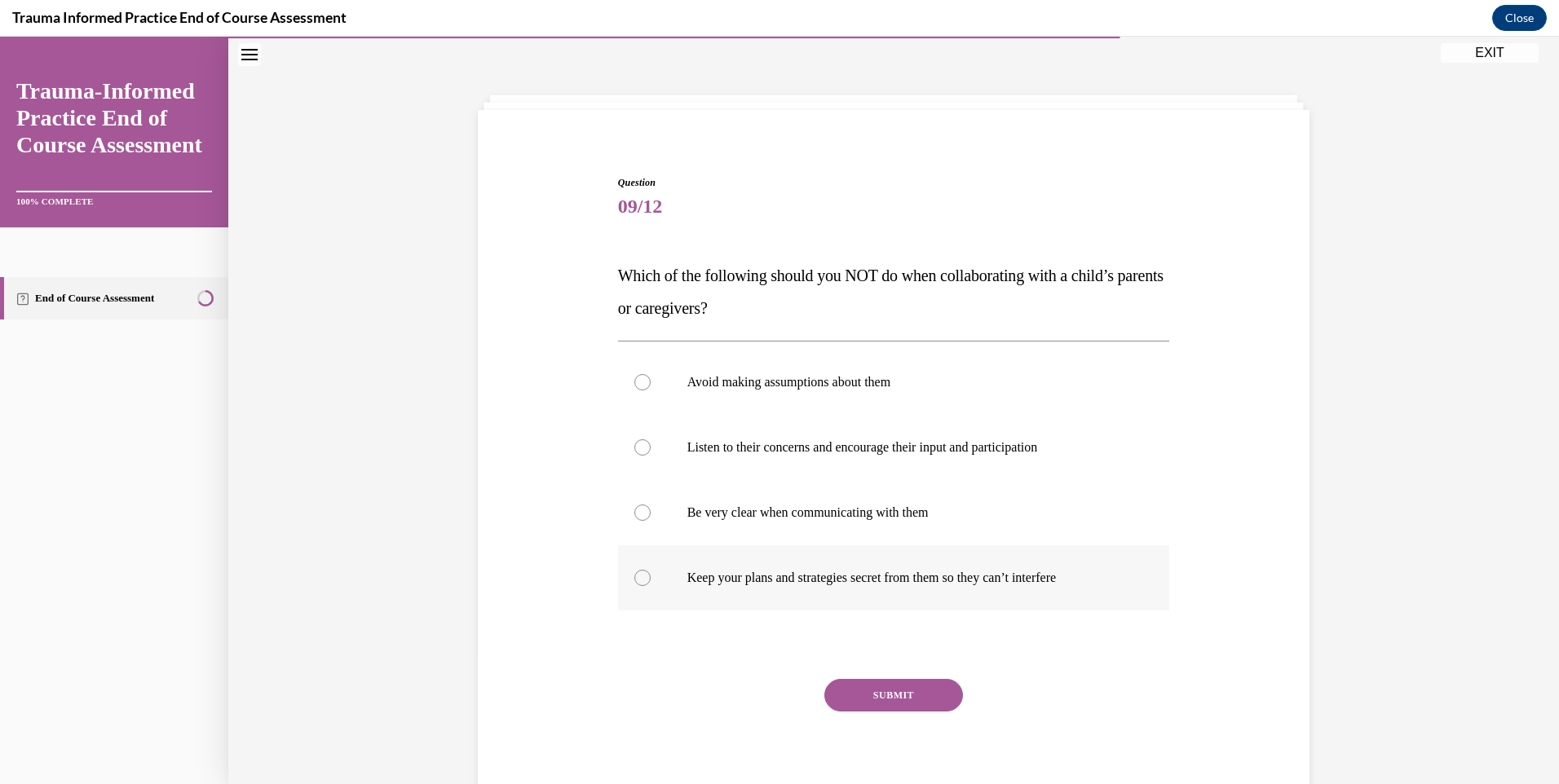
click at [637, 576] on div at bounding box center [642, 578] width 17 height 17
click at [637, 576] on input "Keep your plans and strategies secret from them so they can’t interfere" at bounding box center [642, 578] width 17 height 17
radio input "true"
click at [912, 706] on button "SUBMIT" at bounding box center [894, 695] width 139 height 32
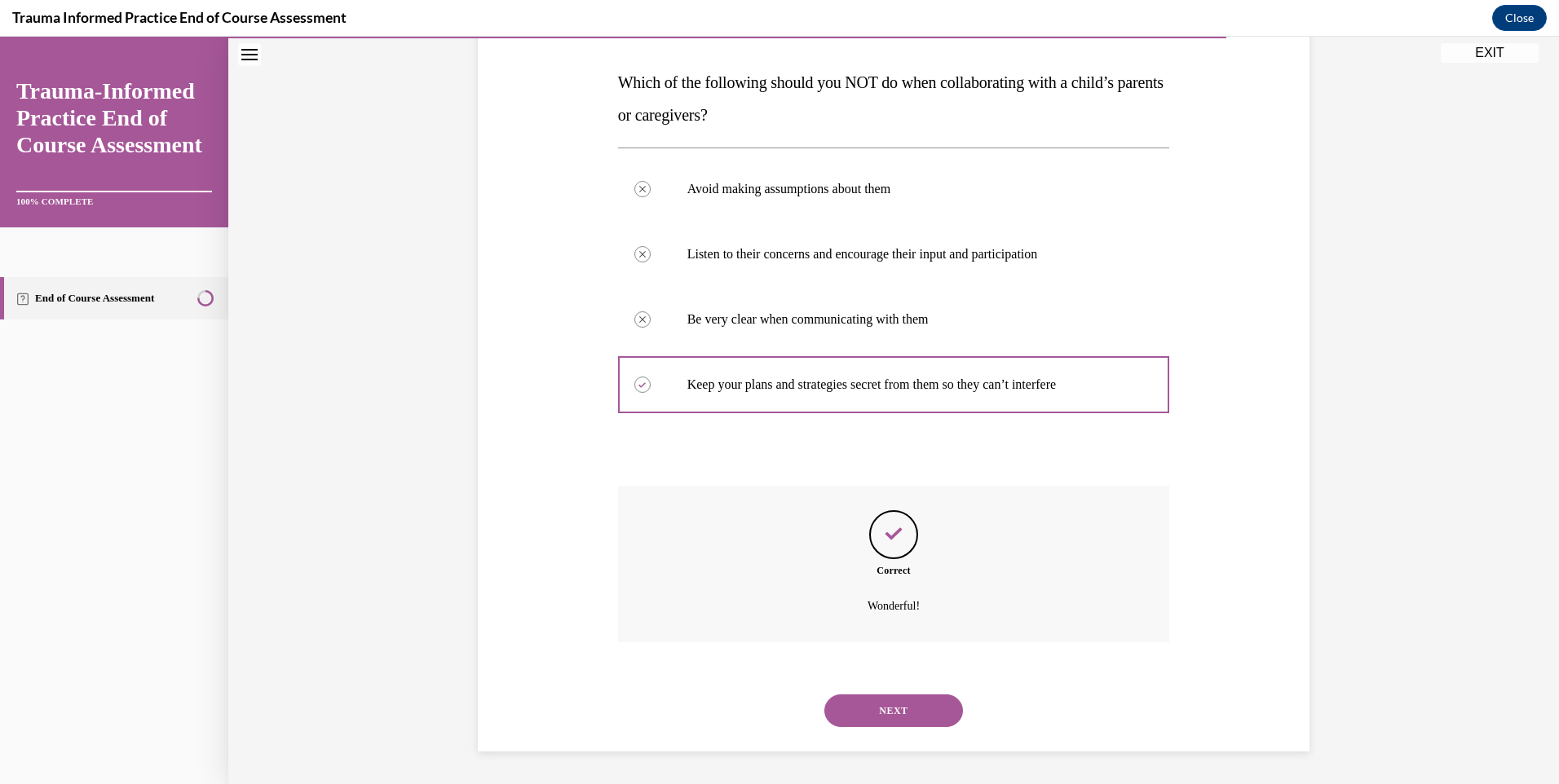
click at [899, 723] on button "NEXT" at bounding box center [894, 710] width 139 height 32
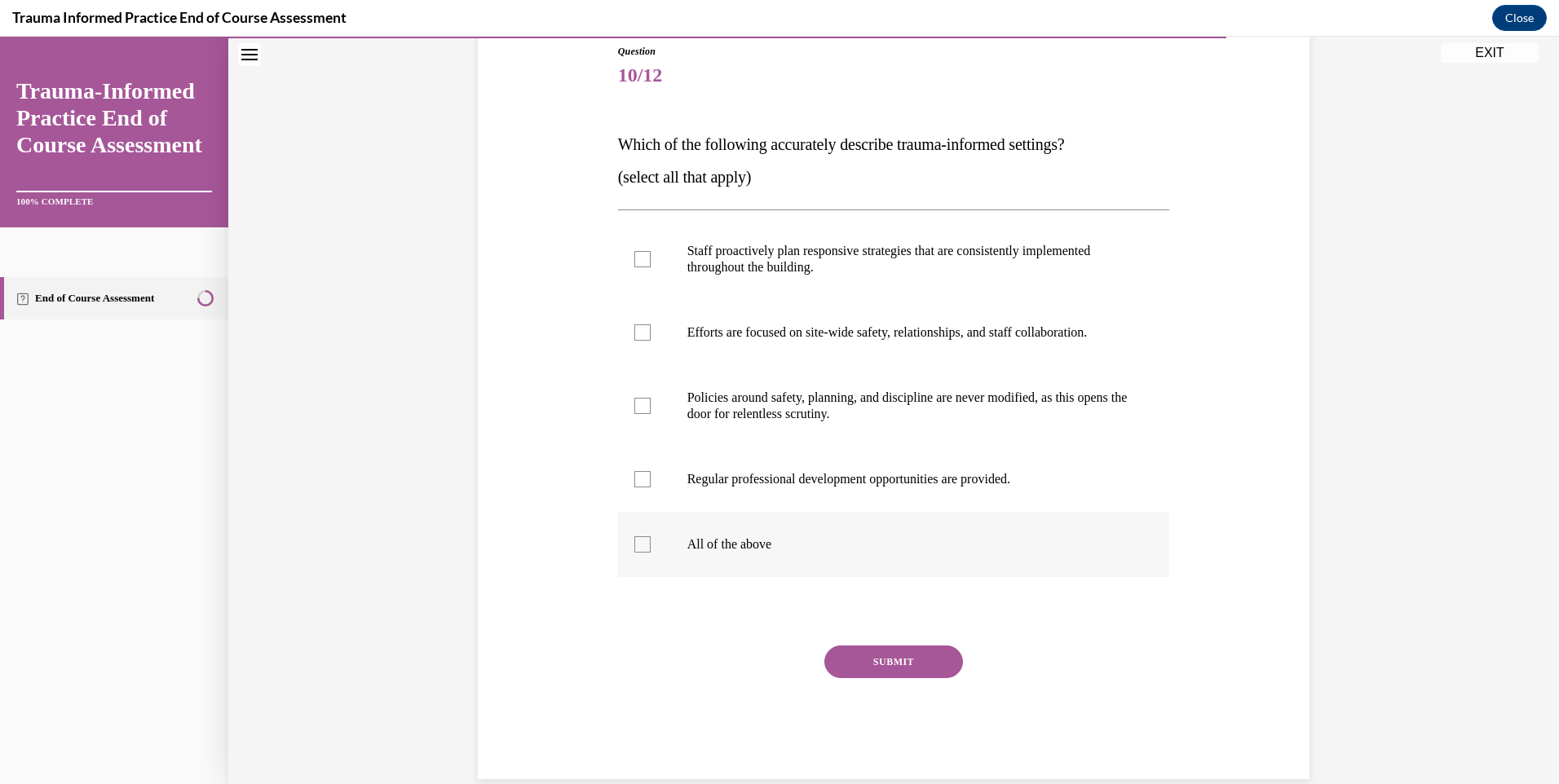
click at [634, 545] on div at bounding box center [642, 545] width 17 height 17
click at [634, 545] on input "All of the above" at bounding box center [642, 545] width 17 height 17
checkbox input "true"
click at [890, 668] on button "SUBMIT" at bounding box center [894, 661] width 139 height 32
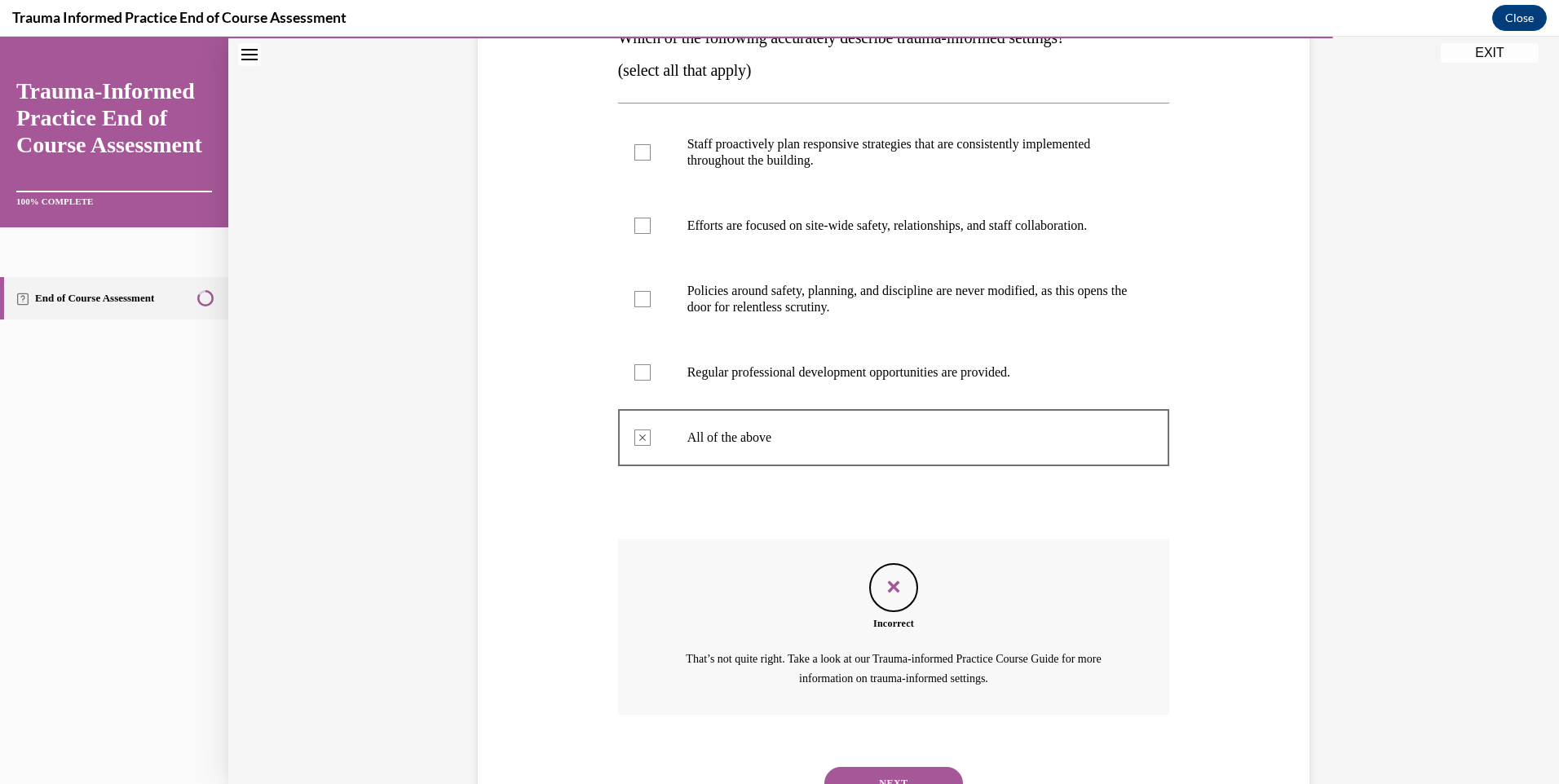
scroll to position [362, 0]
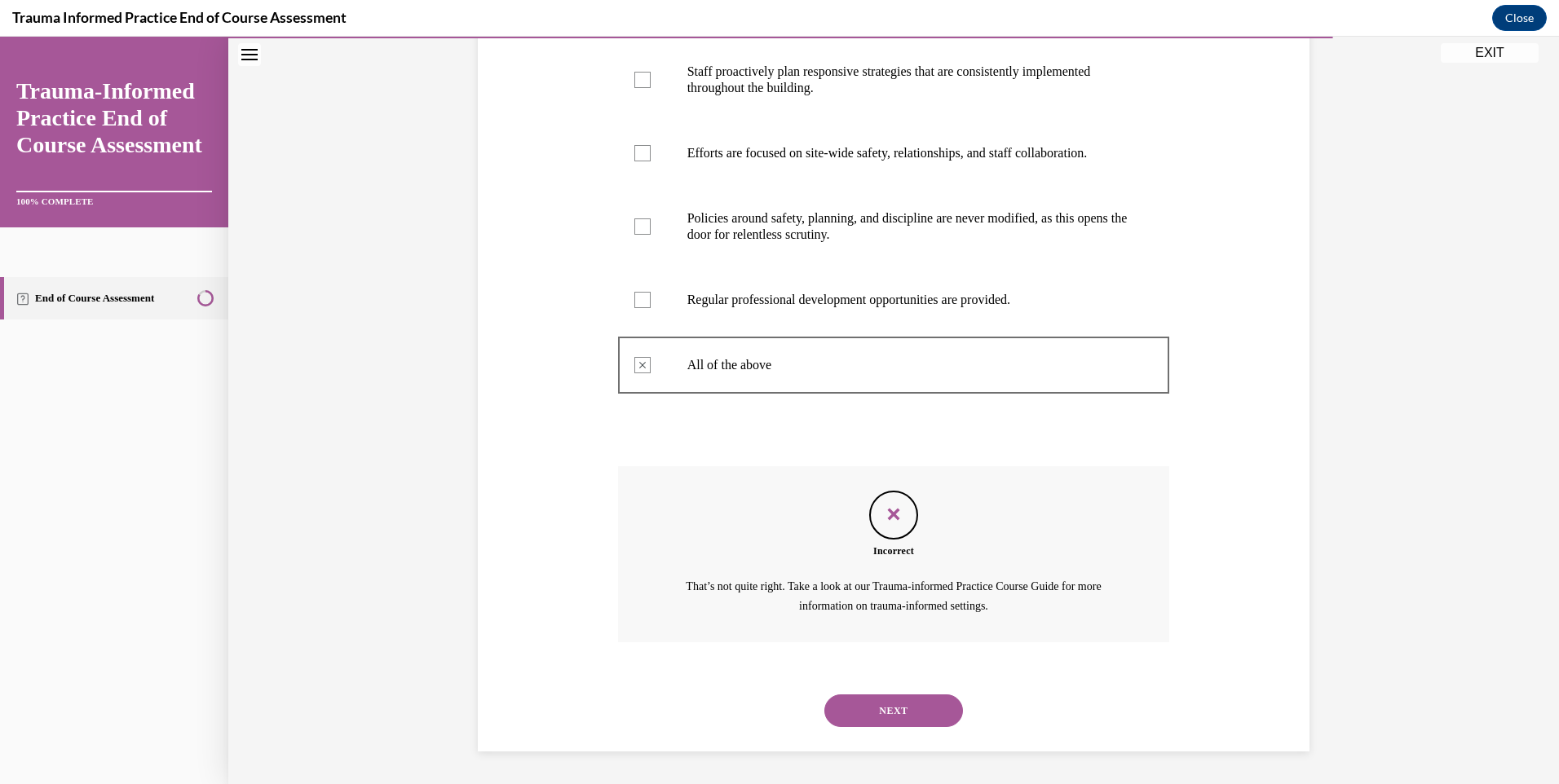
click at [900, 712] on button "NEXT" at bounding box center [894, 710] width 139 height 32
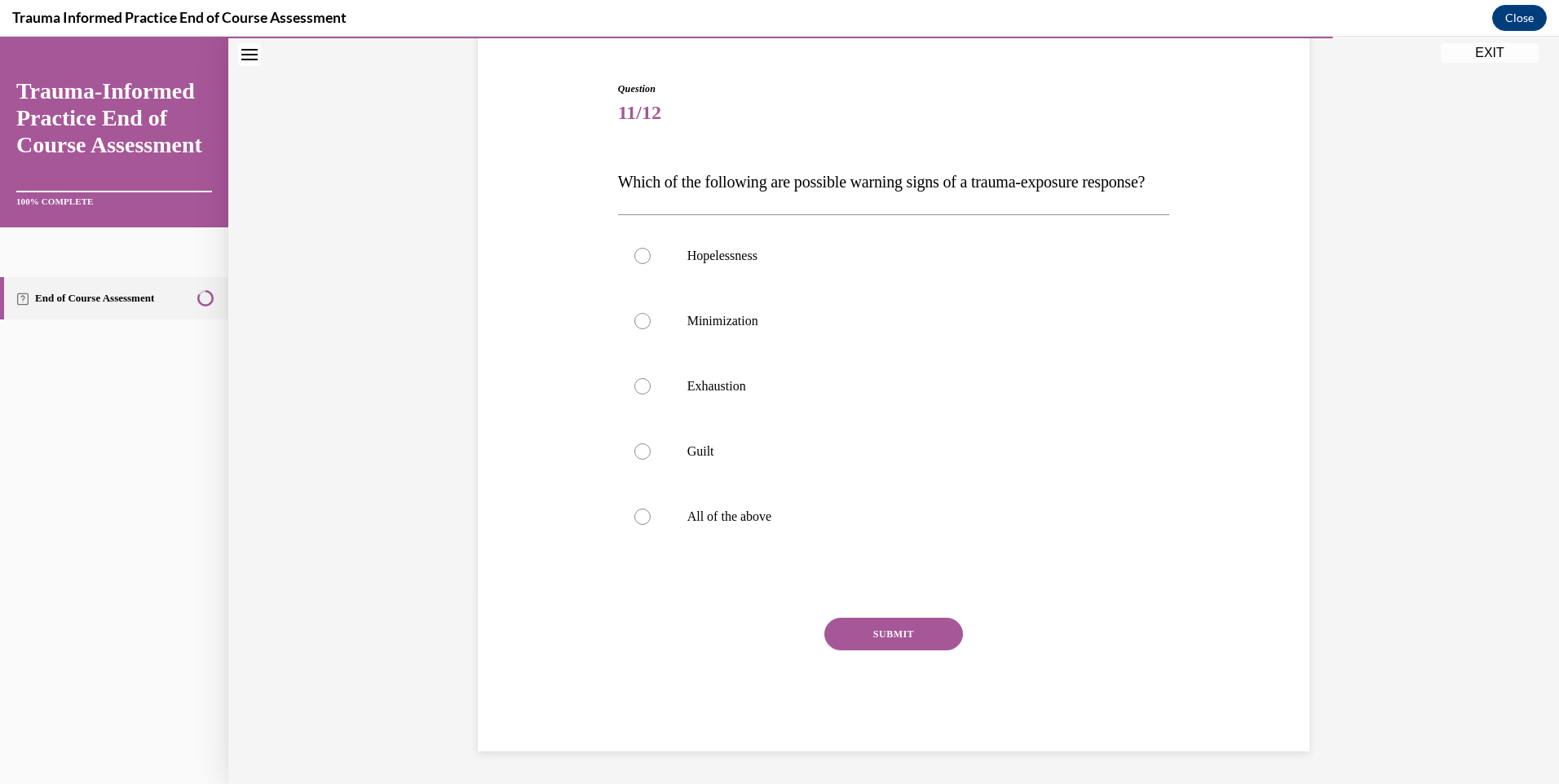
scroll to position [178, 0]
click at [634, 515] on div at bounding box center [642, 517] width 17 height 17
click at [634, 515] on input "All of the above" at bounding box center [642, 517] width 17 height 17
radio input "true"
click at [866, 641] on button "SUBMIT" at bounding box center [894, 634] width 139 height 32
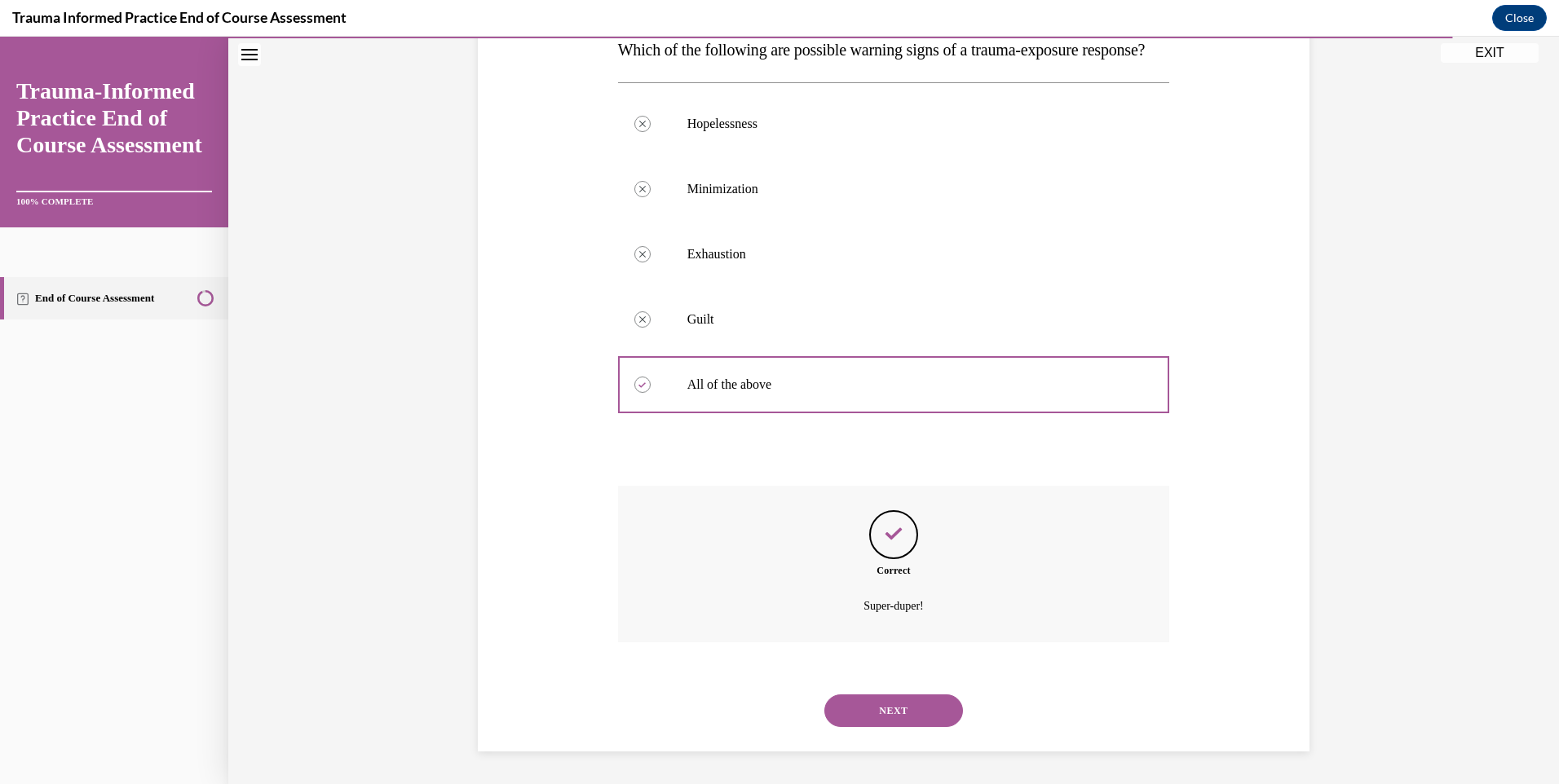
click at [877, 723] on button "NEXT" at bounding box center [894, 710] width 139 height 32
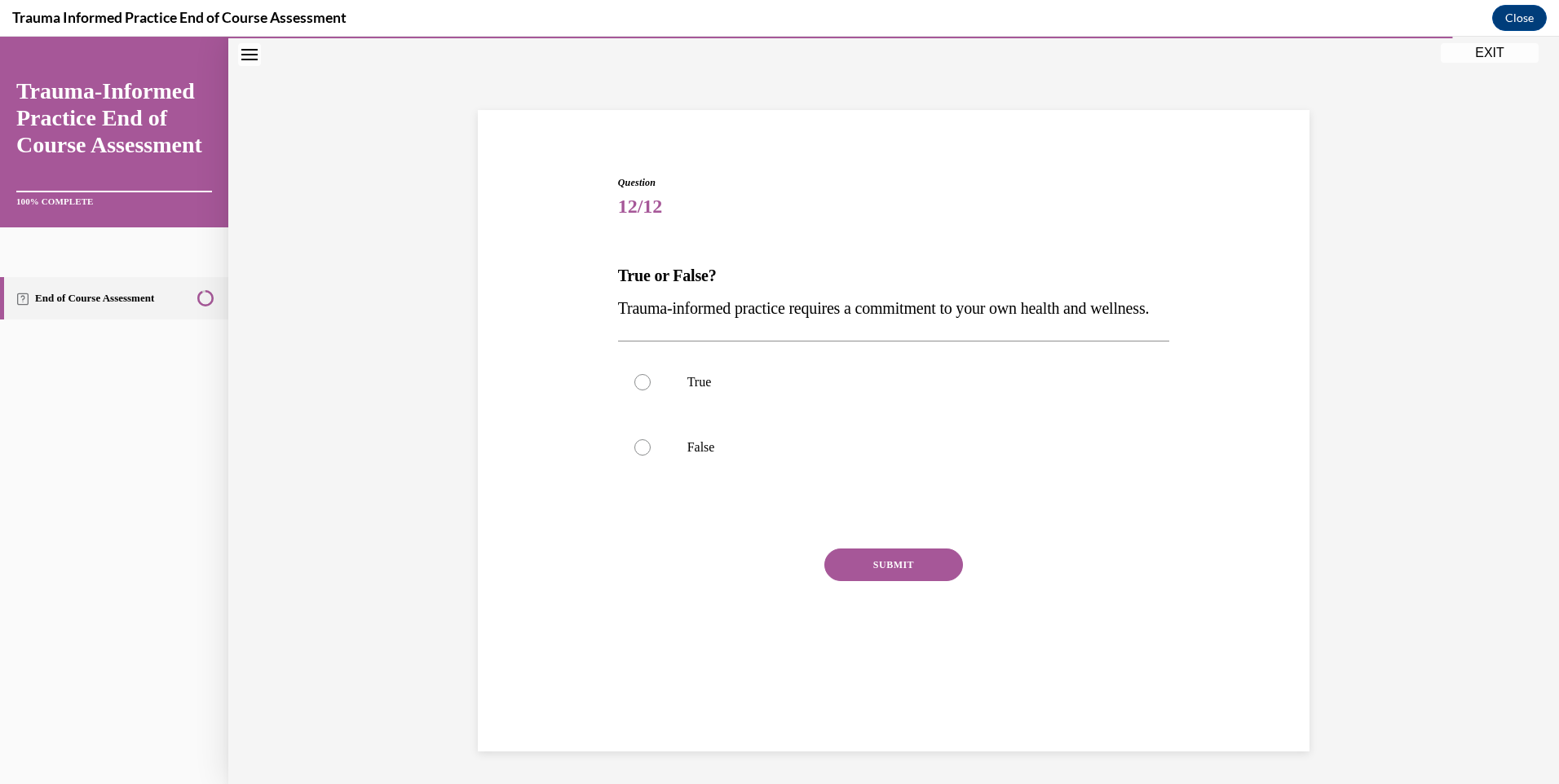
scroll to position [52, 0]
click at [659, 415] on label "True" at bounding box center [894, 382] width 552 height 65
click at [651, 390] on input "True" at bounding box center [642, 382] width 17 height 17
radio input "true"
click at [892, 581] on button "SUBMIT" at bounding box center [894, 565] width 139 height 32
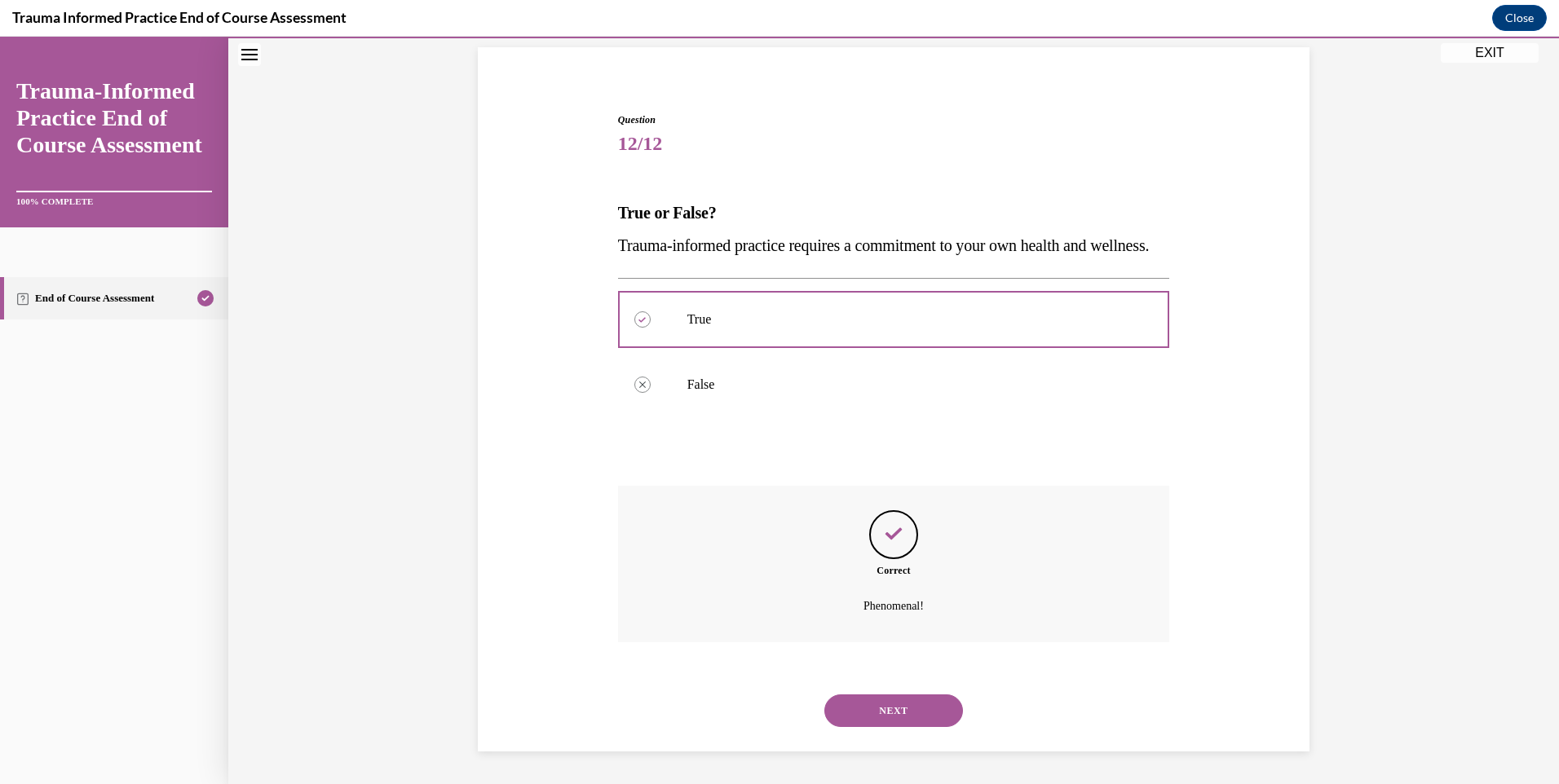
click at [872, 703] on button "NEXT" at bounding box center [894, 710] width 139 height 32
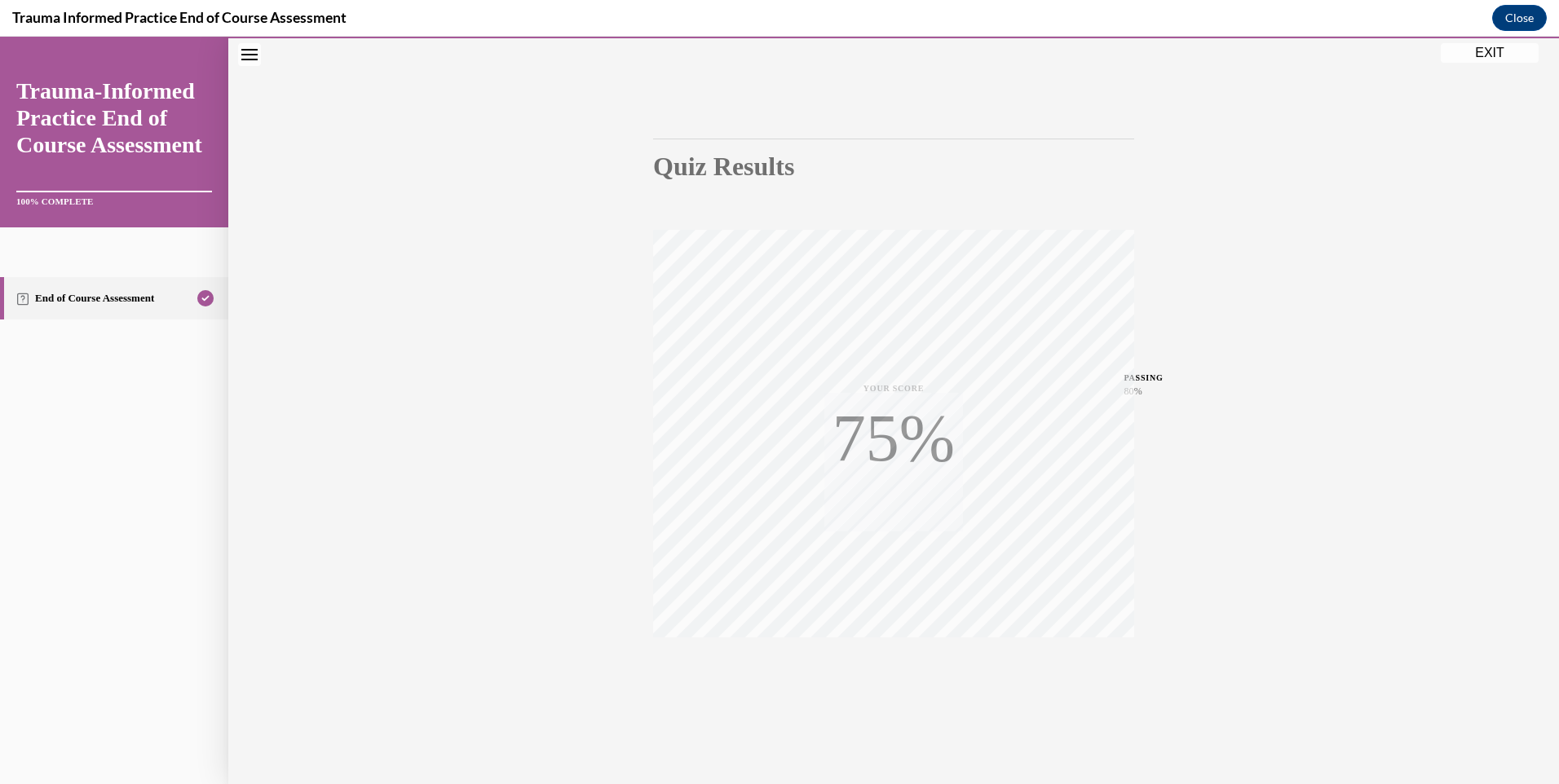
scroll to position [88, 0]
click at [1479, 52] on button "EXIT" at bounding box center [1491, 53] width 98 height 19
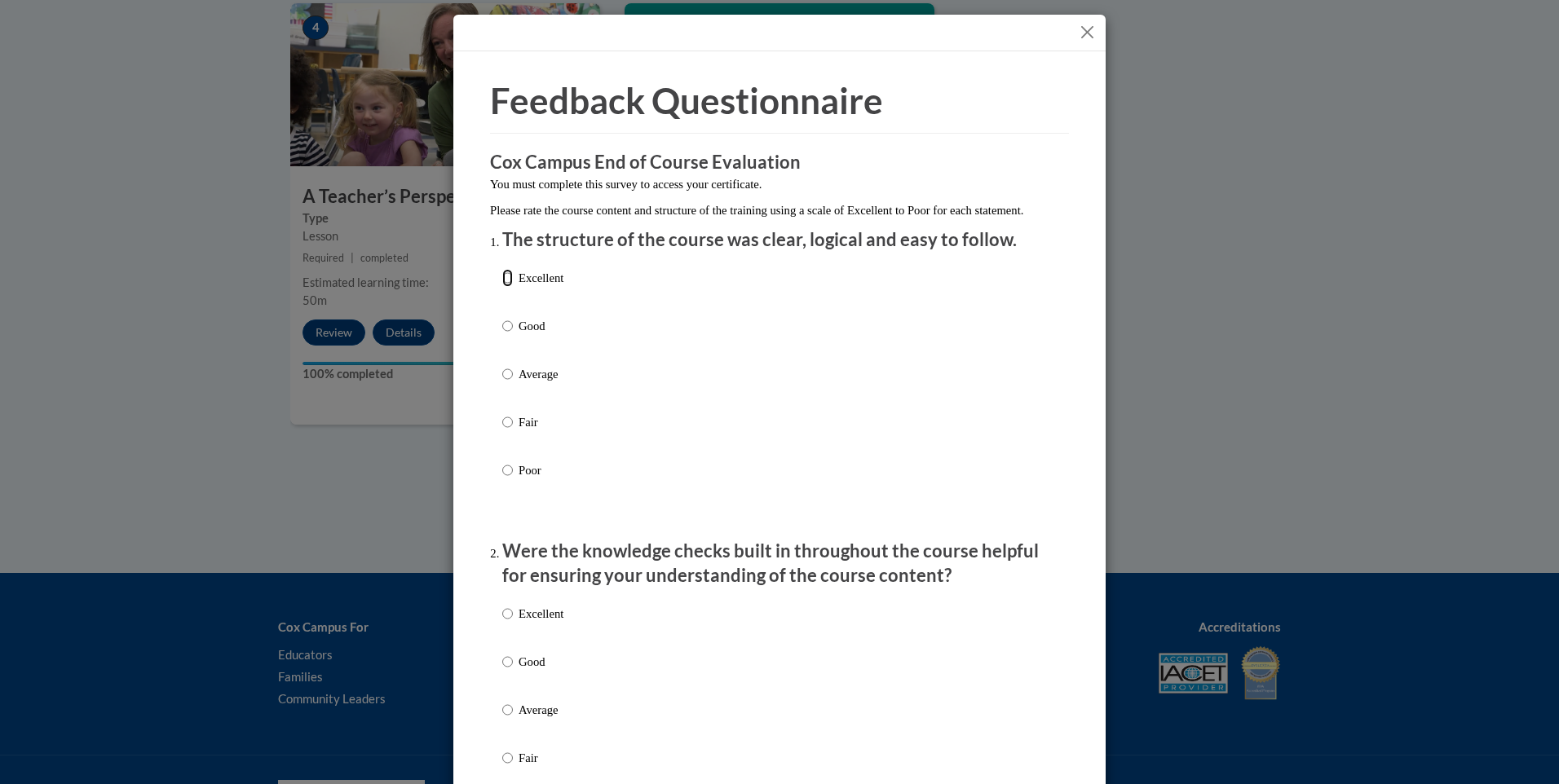
click at [503, 287] on input "Excellent" at bounding box center [508, 278] width 11 height 18
radio input "true"
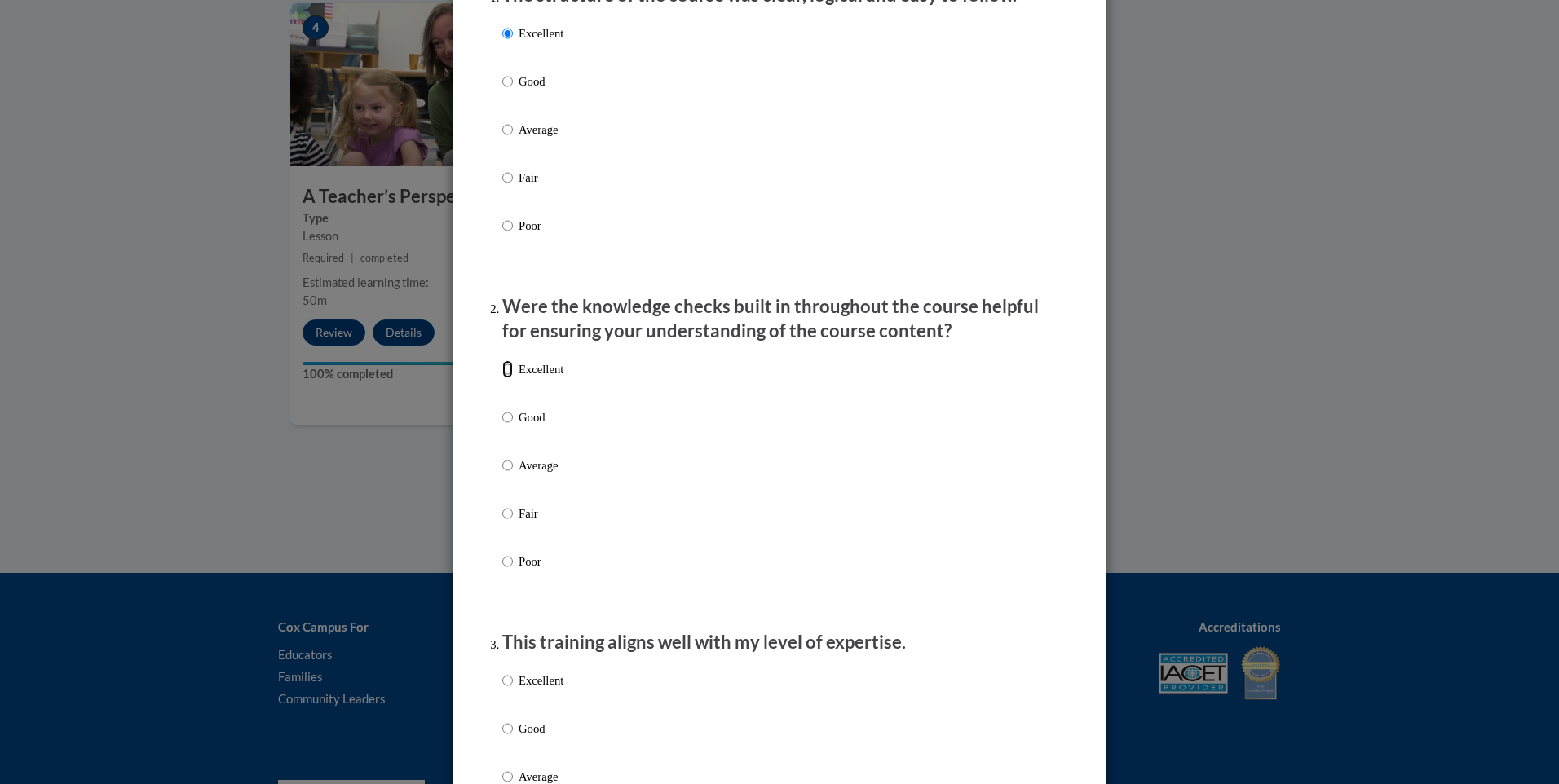
click at [503, 378] on input "Excellent" at bounding box center [508, 369] width 11 height 18
radio input "true"
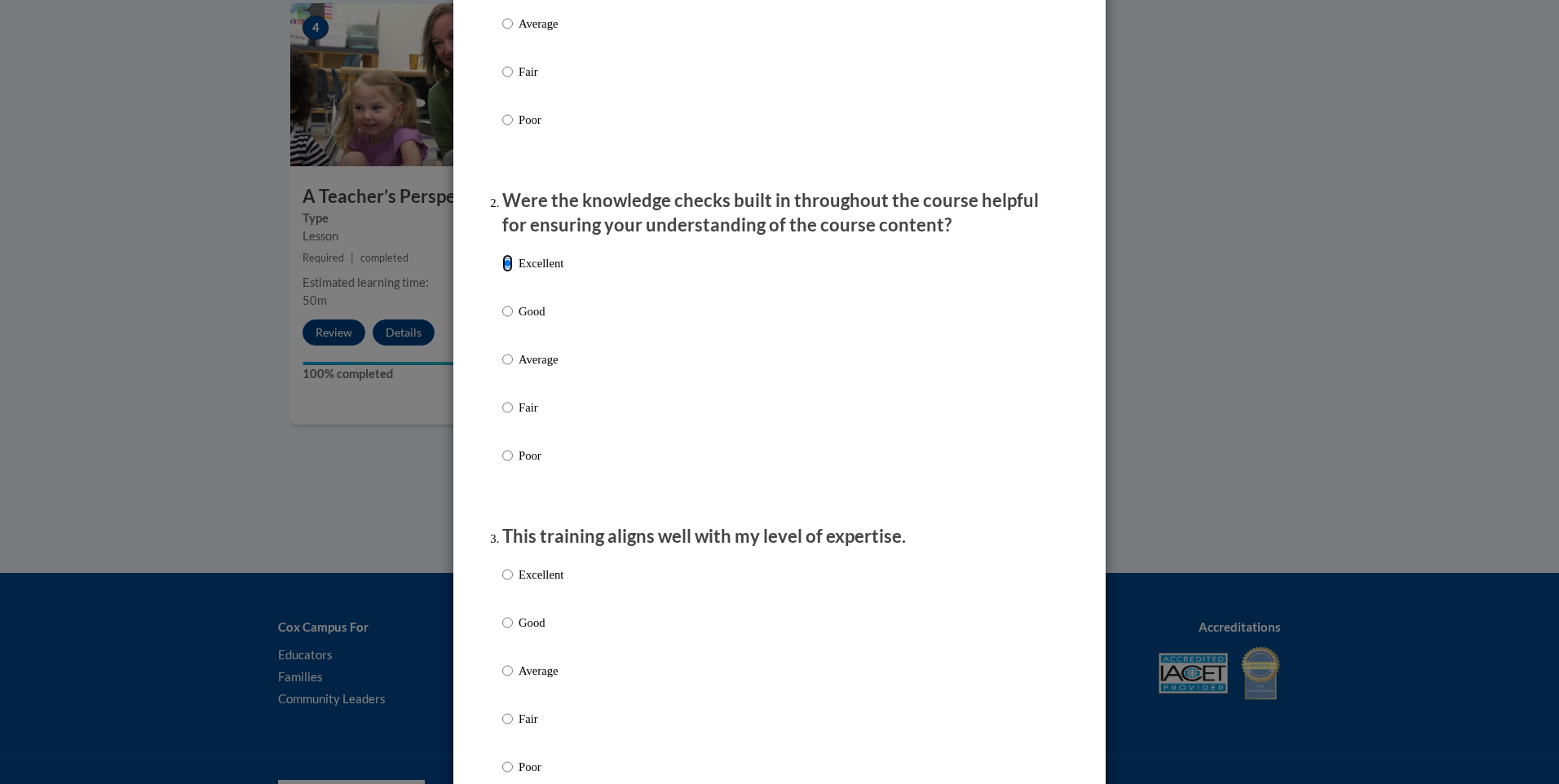
scroll to position [571, 0]
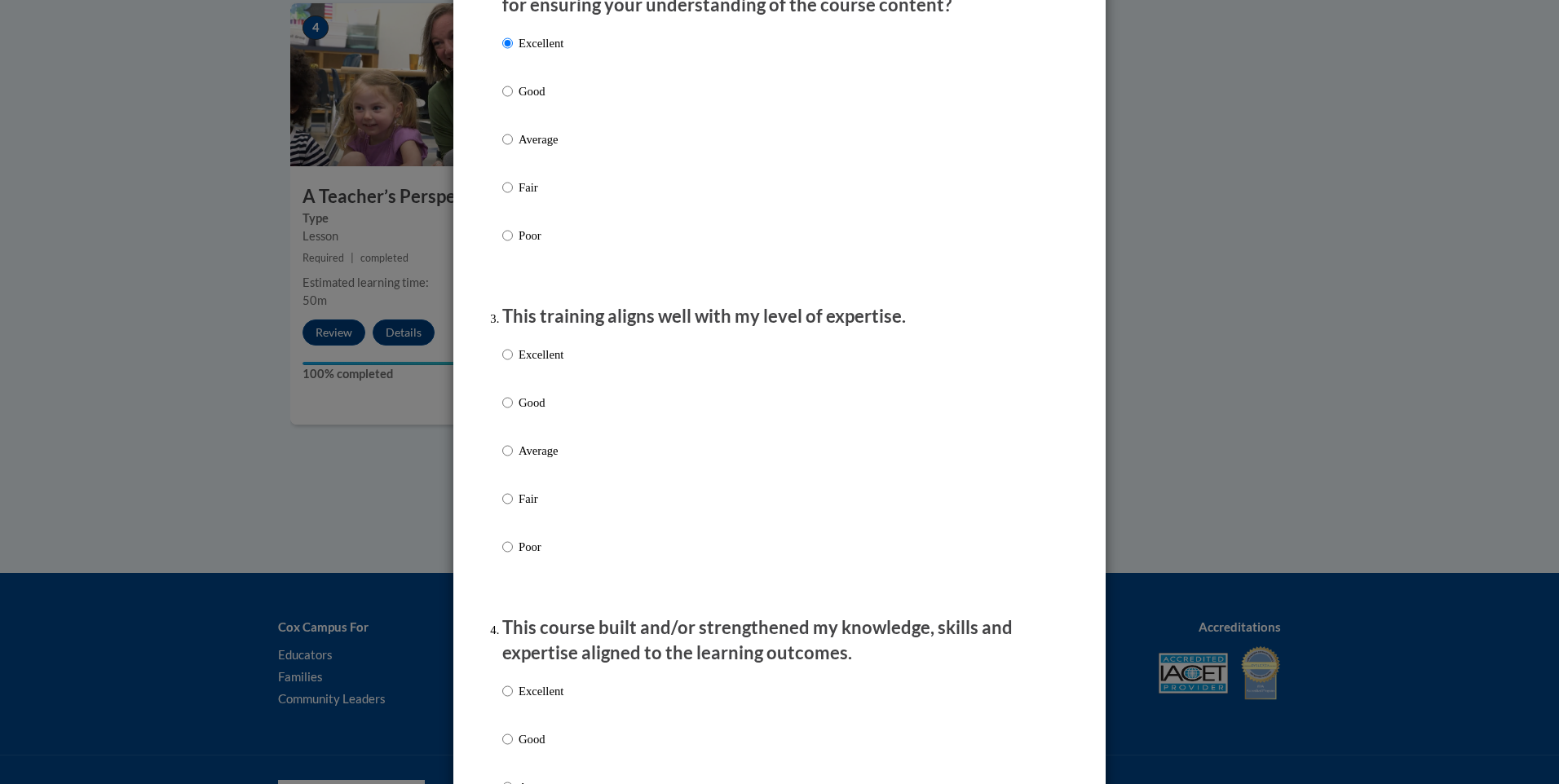
click at [527, 364] on p "Excellent" at bounding box center [540, 354] width 45 height 18
click at [513, 364] on input "Excellent" at bounding box center [508, 354] width 11 height 18
radio input "true"
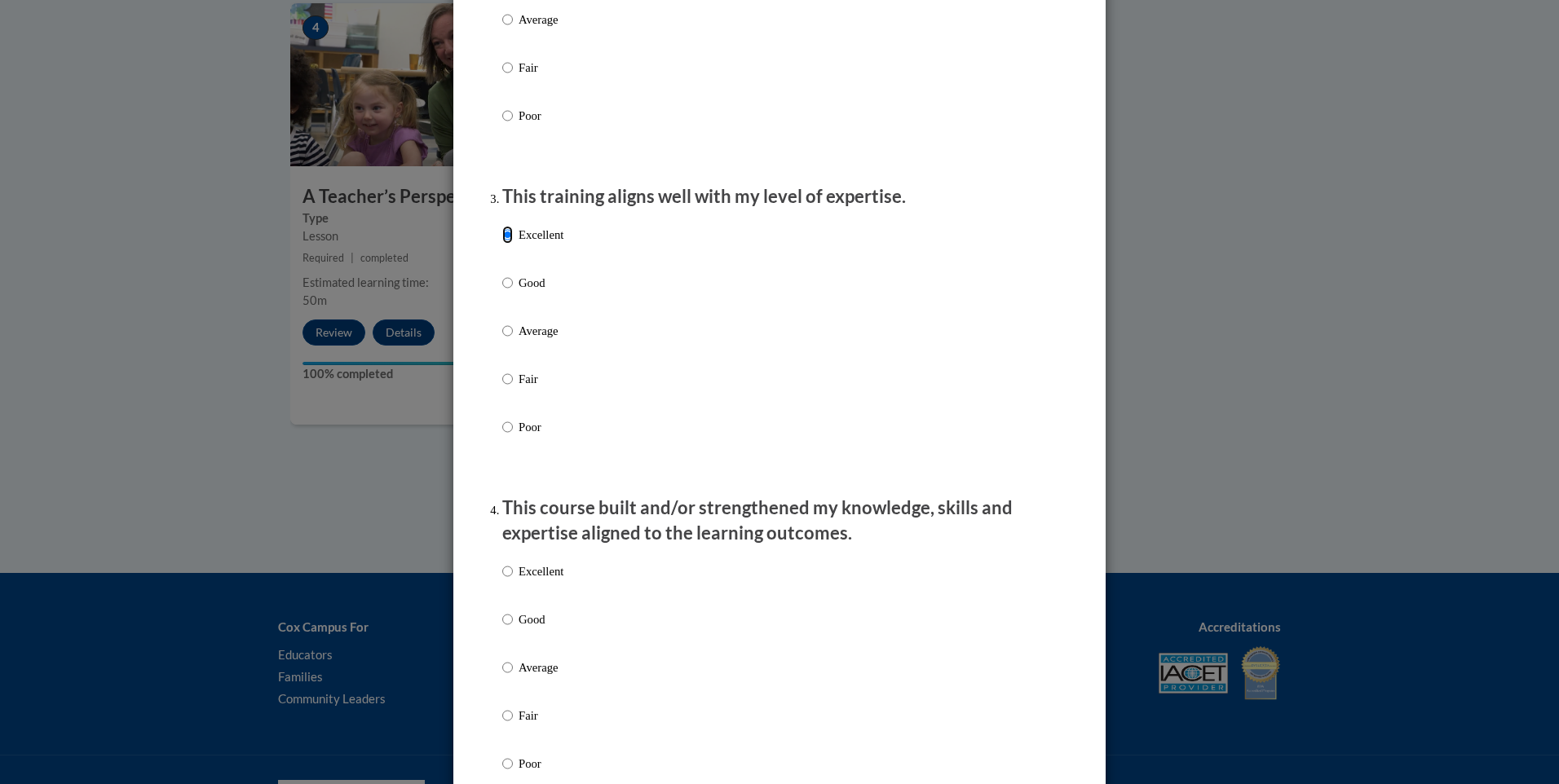
scroll to position [978, 0]
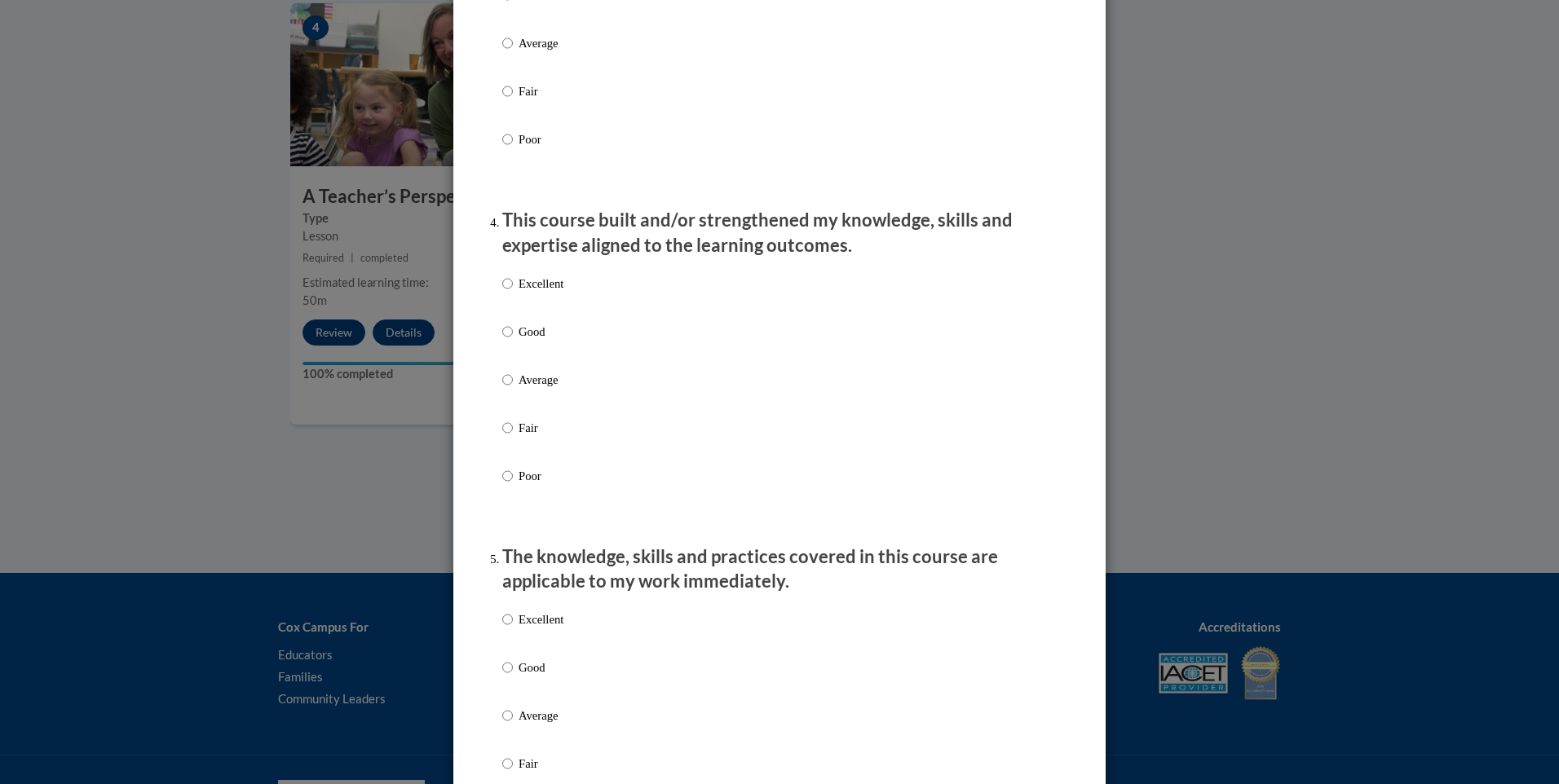
click at [526, 293] on p "Excellent" at bounding box center [540, 283] width 45 height 18
click at [513, 293] on input "Excellent" at bounding box center [508, 283] width 11 height 18
radio input "true"
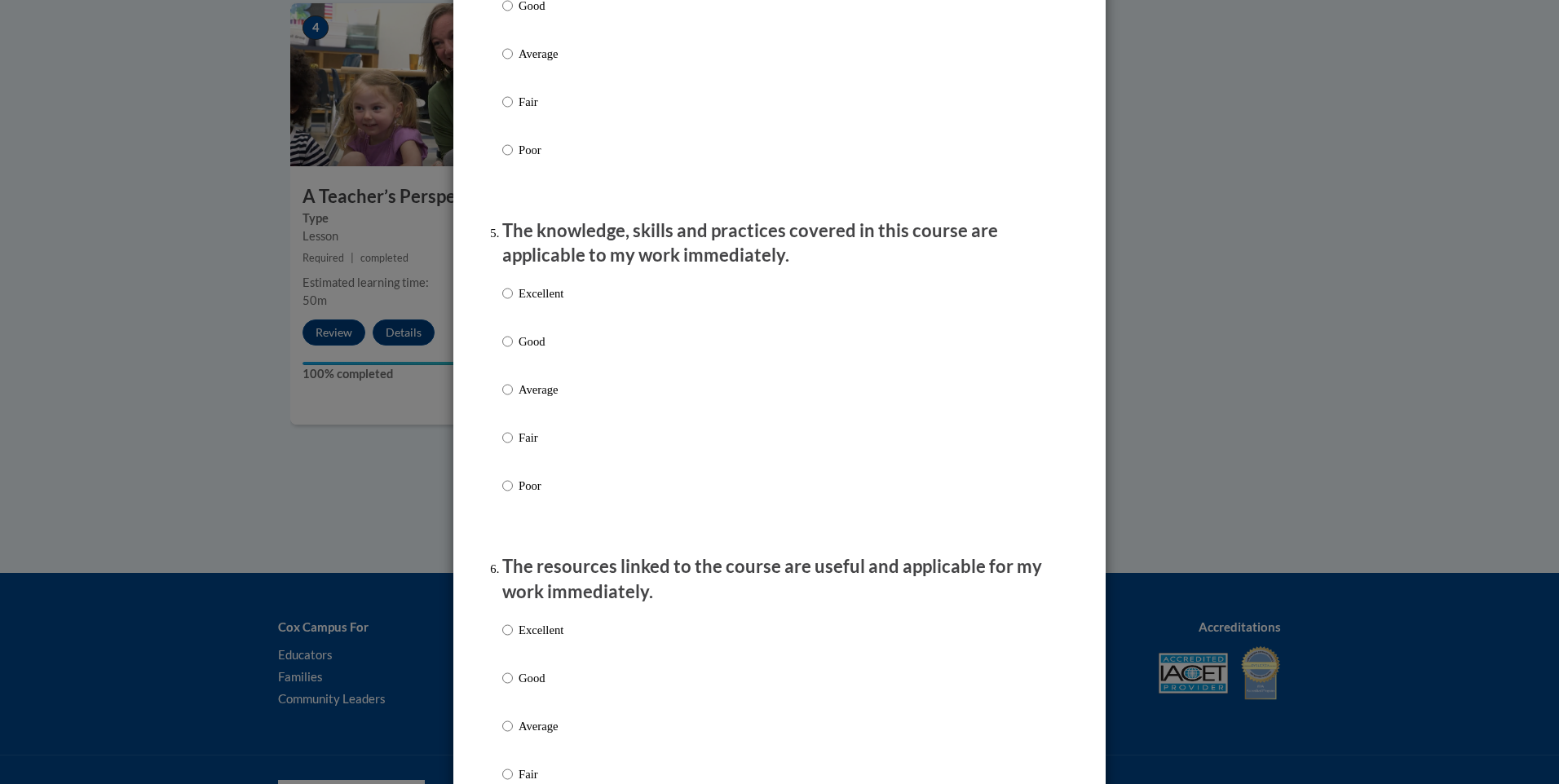
click at [520, 303] on p "Excellent" at bounding box center [540, 293] width 45 height 18
click at [513, 303] on input "Excellent" at bounding box center [508, 293] width 11 height 18
radio input "true"
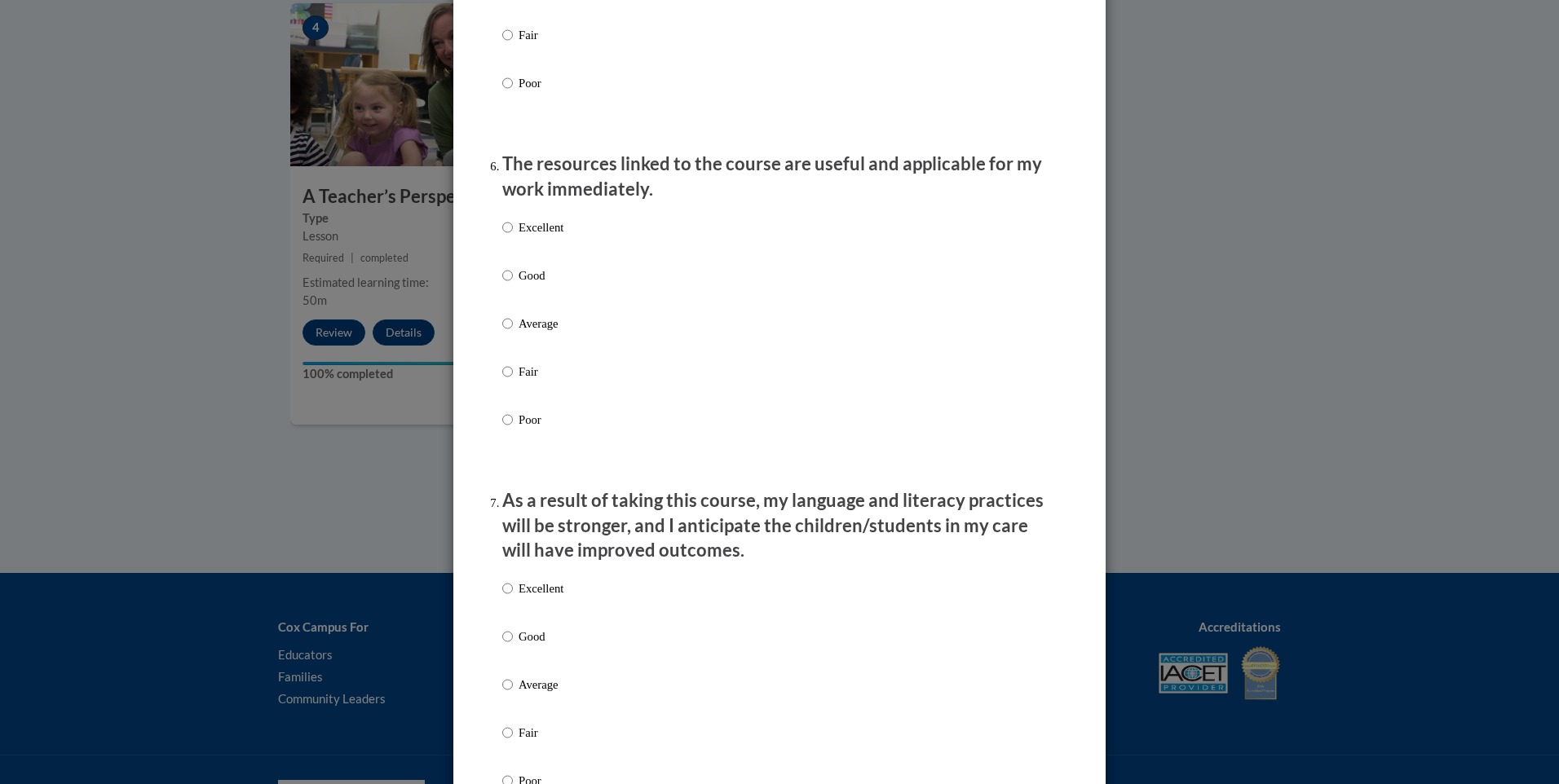
scroll to position [1712, 0]
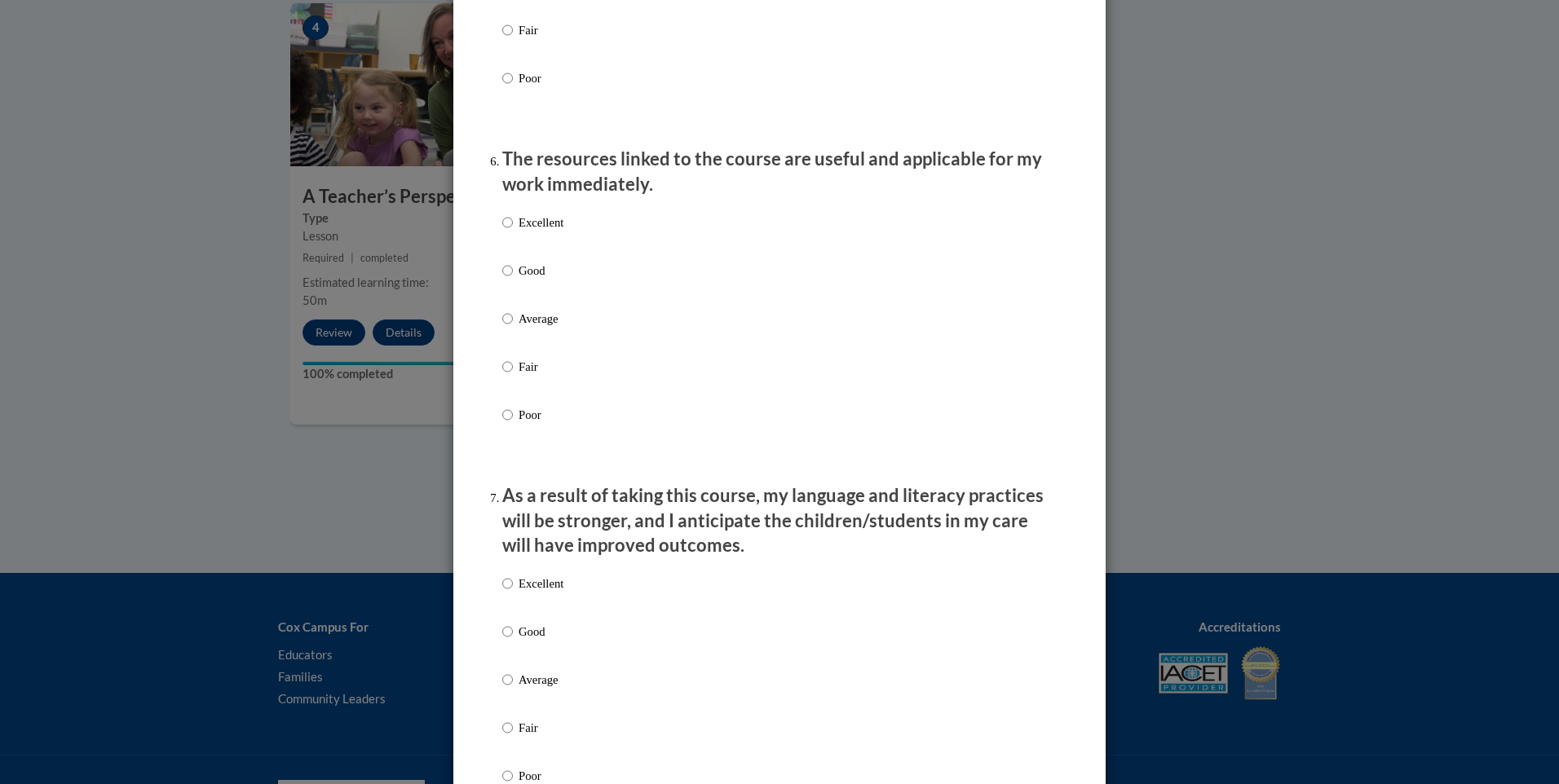
click at [534, 232] on p "Excellent" at bounding box center [540, 223] width 45 height 18
click at [513, 232] on input "Excellent" at bounding box center [508, 223] width 11 height 18
radio input "true"
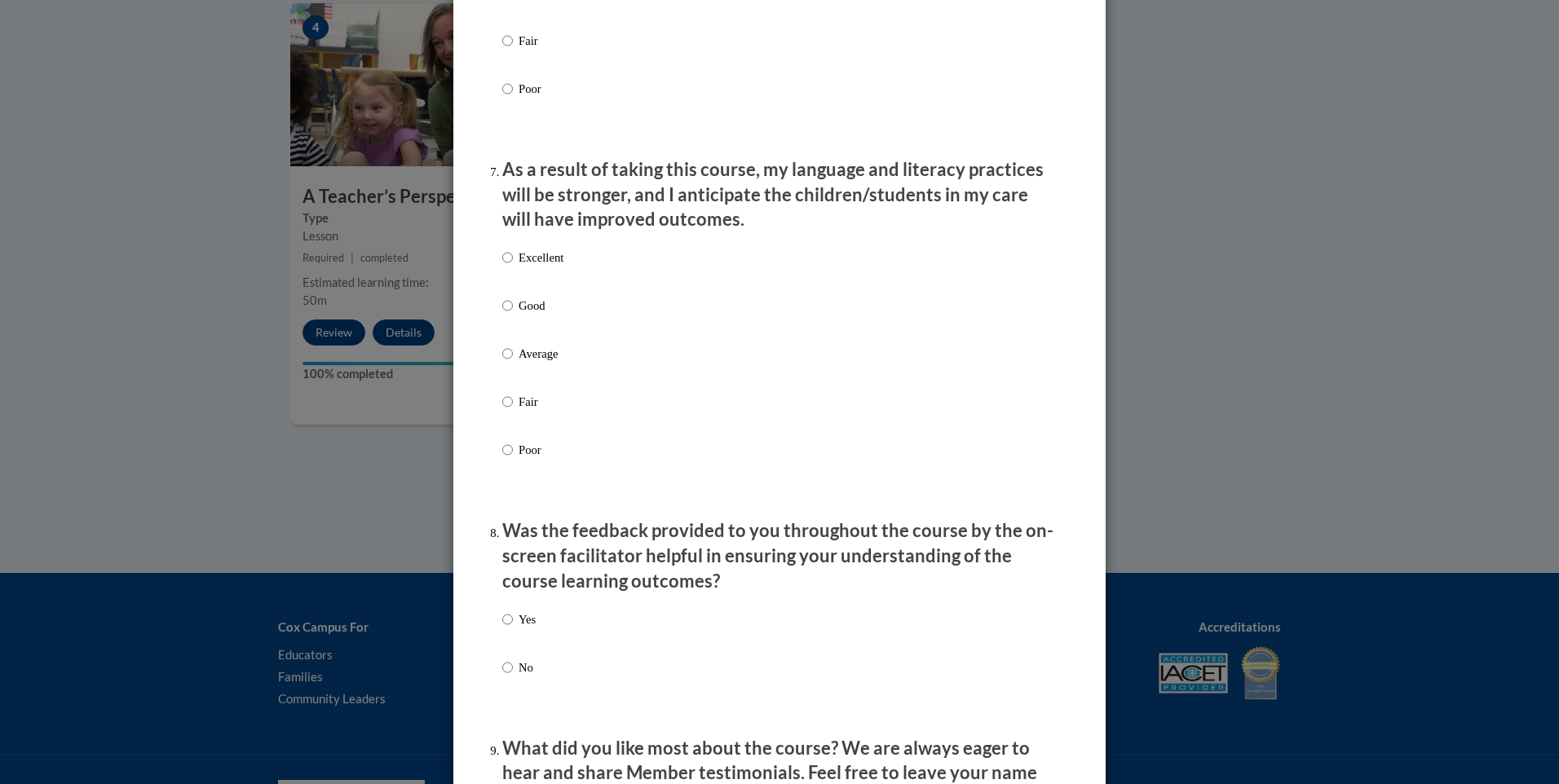
click at [533, 267] on p "Excellent" at bounding box center [540, 258] width 45 height 18
click at [513, 267] on input "Excellent" at bounding box center [508, 258] width 11 height 18
radio input "true"
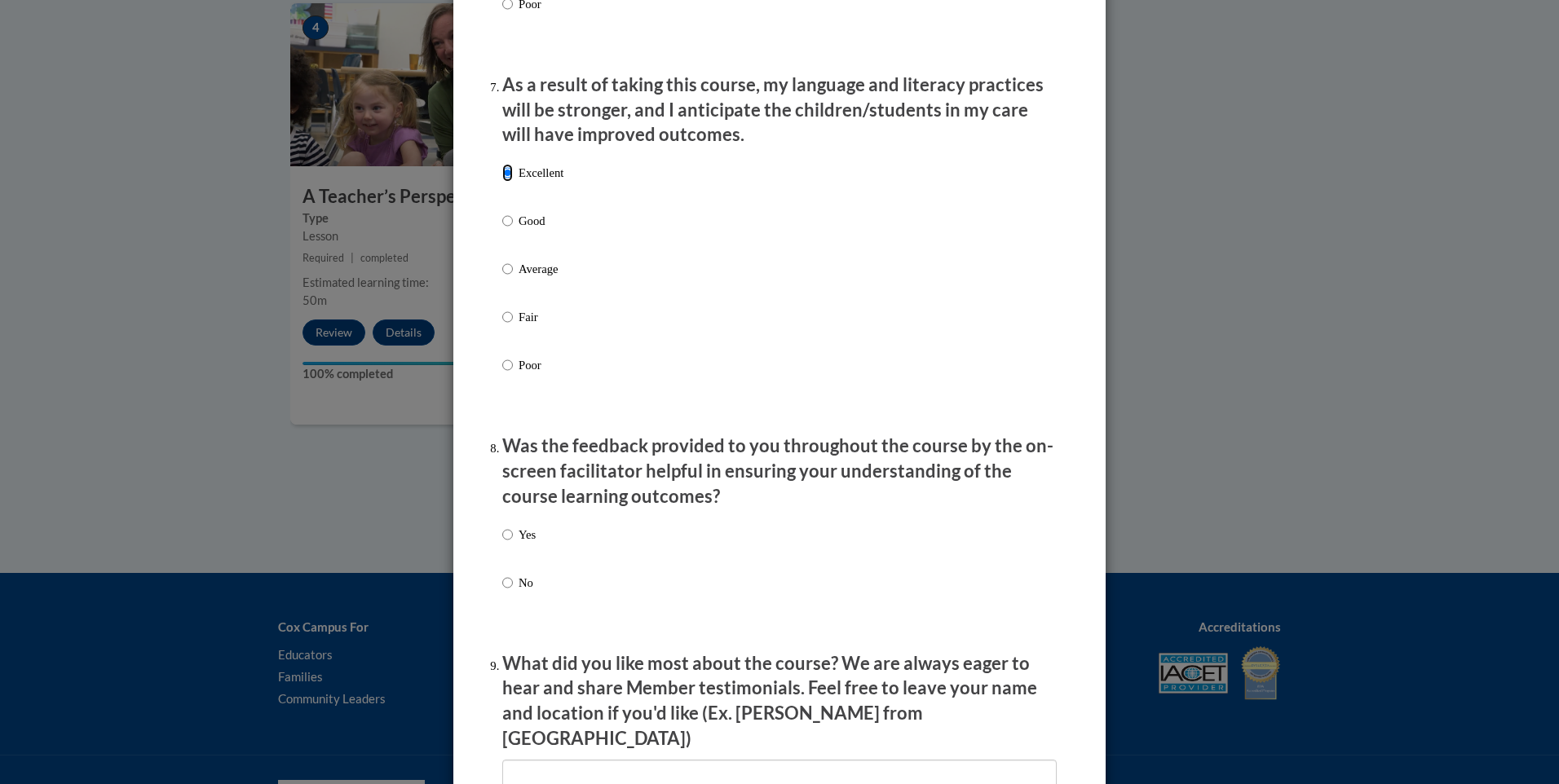
scroll to position [2364, 0]
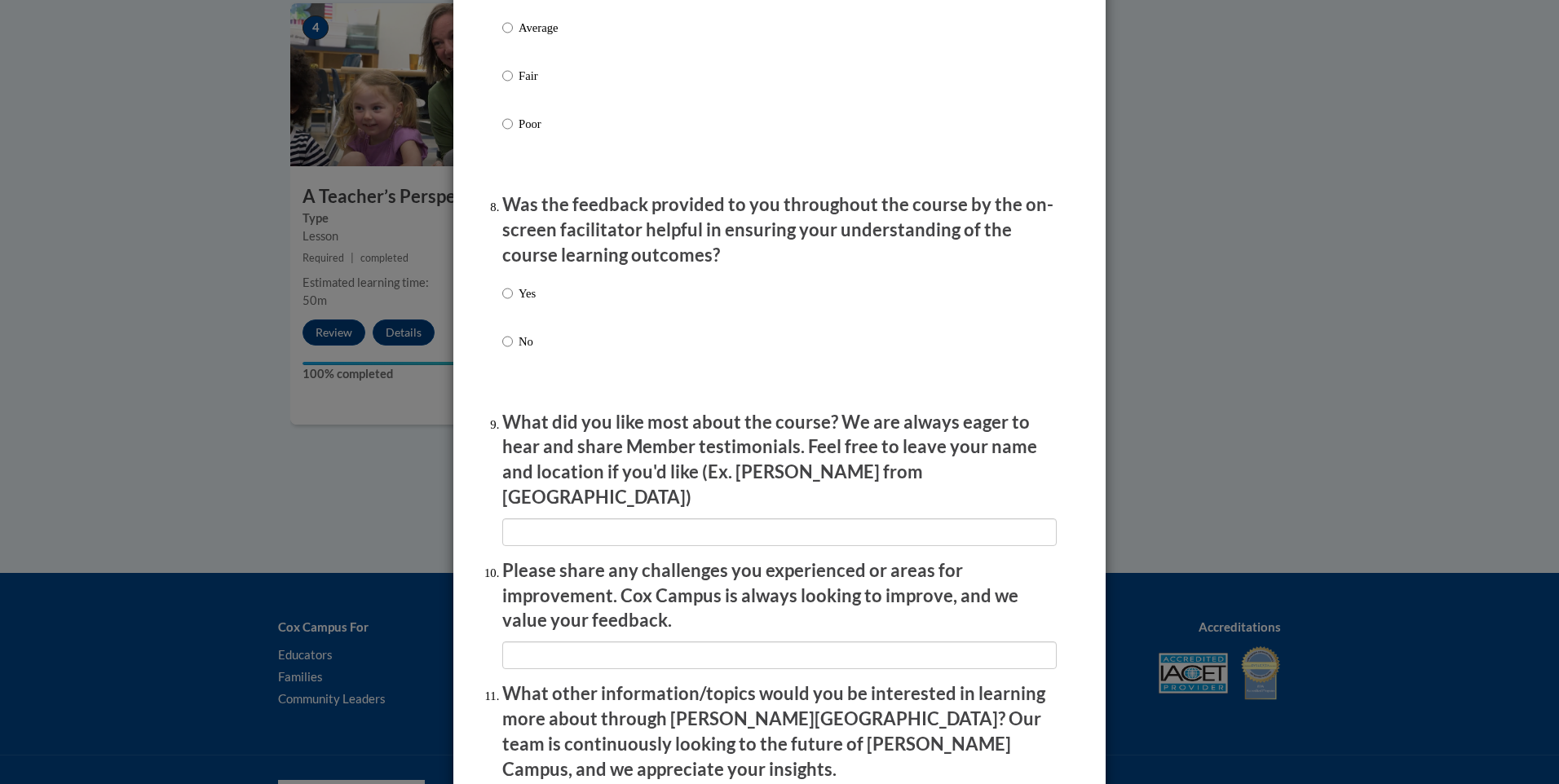
click at [508, 306] on label "Yes" at bounding box center [519, 306] width 33 height 44
click at [508, 303] on input "Yes" at bounding box center [508, 293] width 11 height 18
radio input "true"
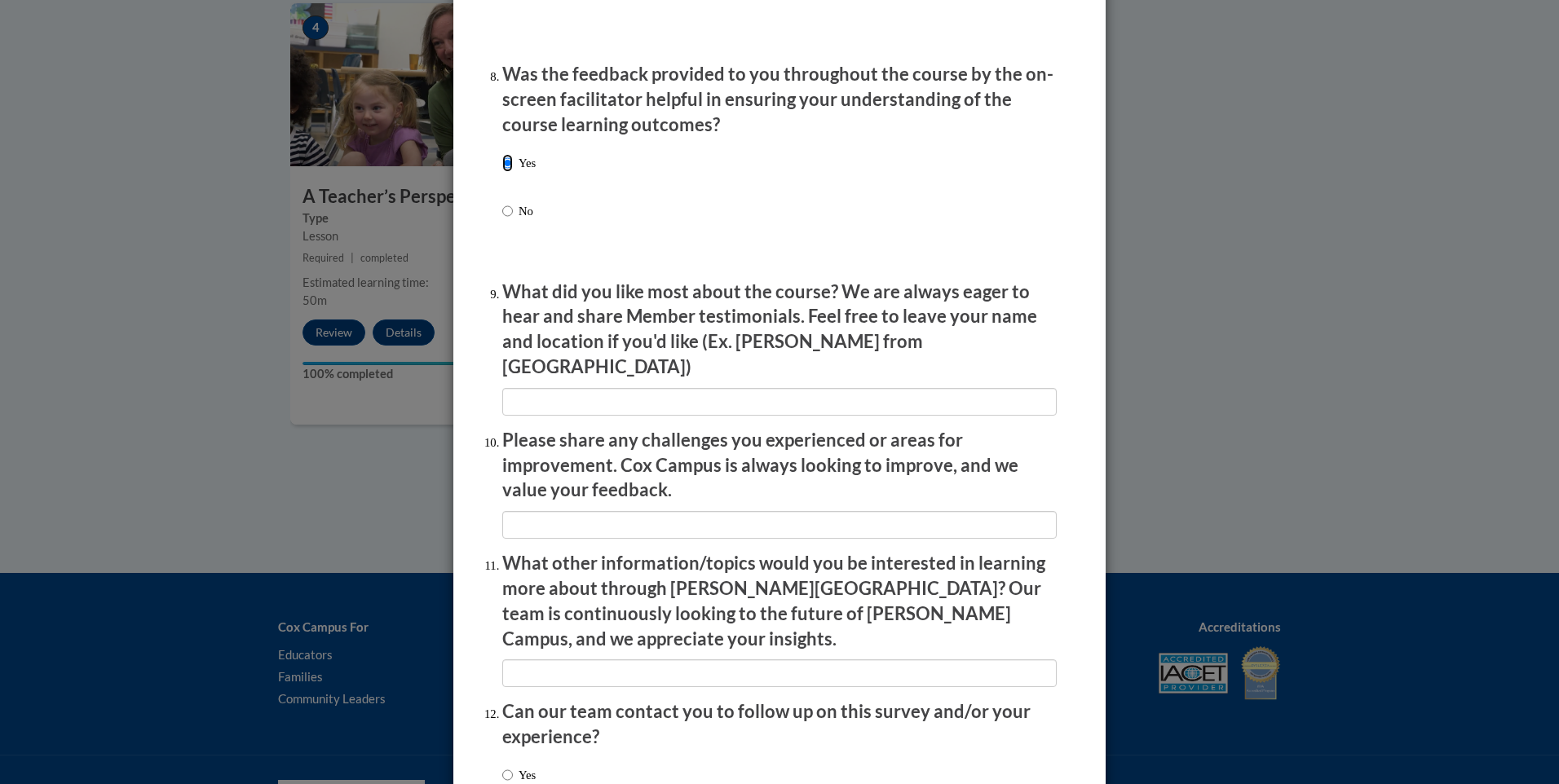
scroll to position [2603, 0]
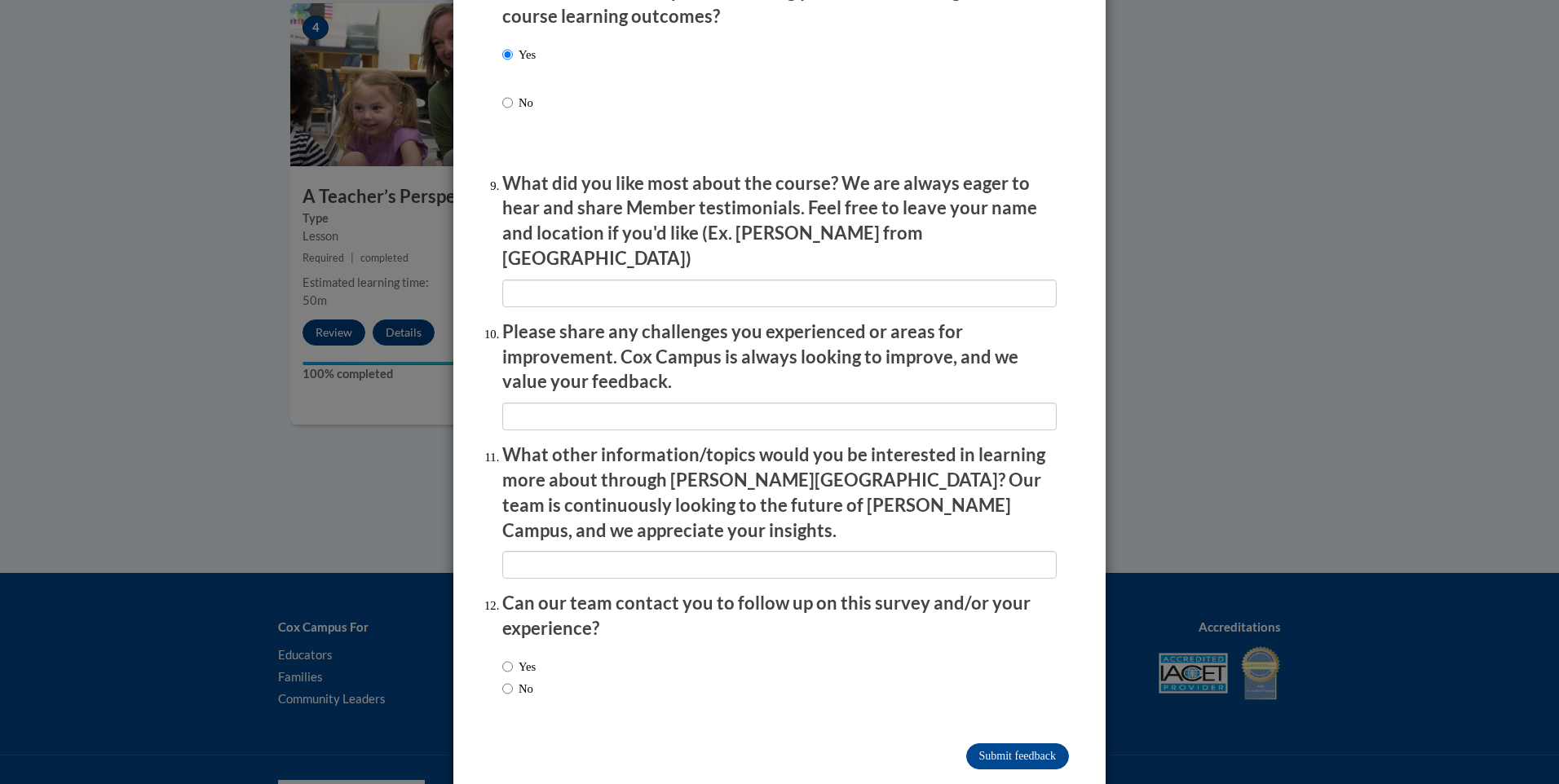
click at [527, 658] on label "Yes" at bounding box center [519, 666] width 33 height 18
click at [513, 658] on input "Yes" at bounding box center [508, 666] width 11 height 18
radio input "true"
click at [1034, 744] on input "Submit feedback" at bounding box center [1018, 757] width 103 height 26
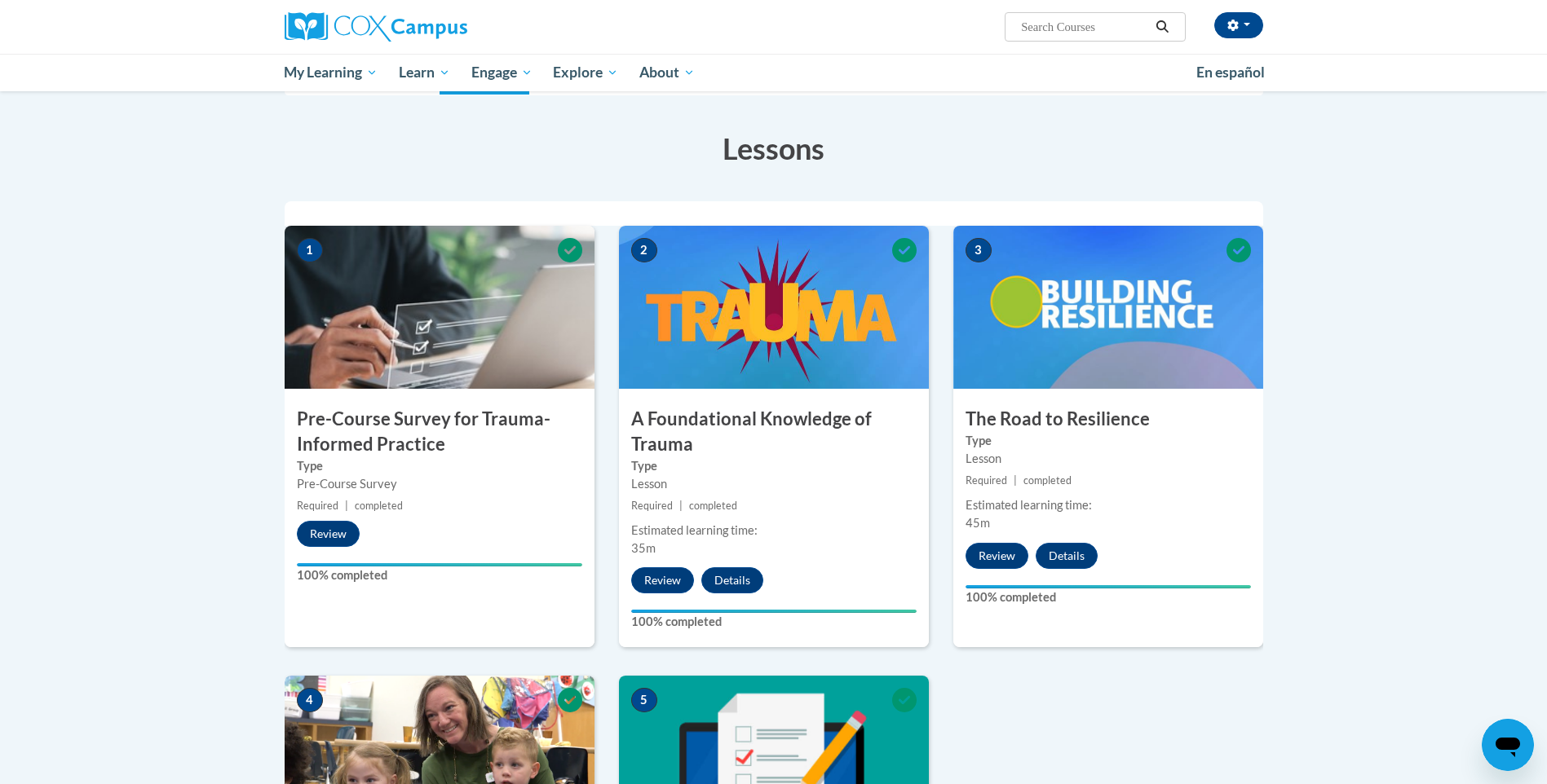
scroll to position [0, 0]
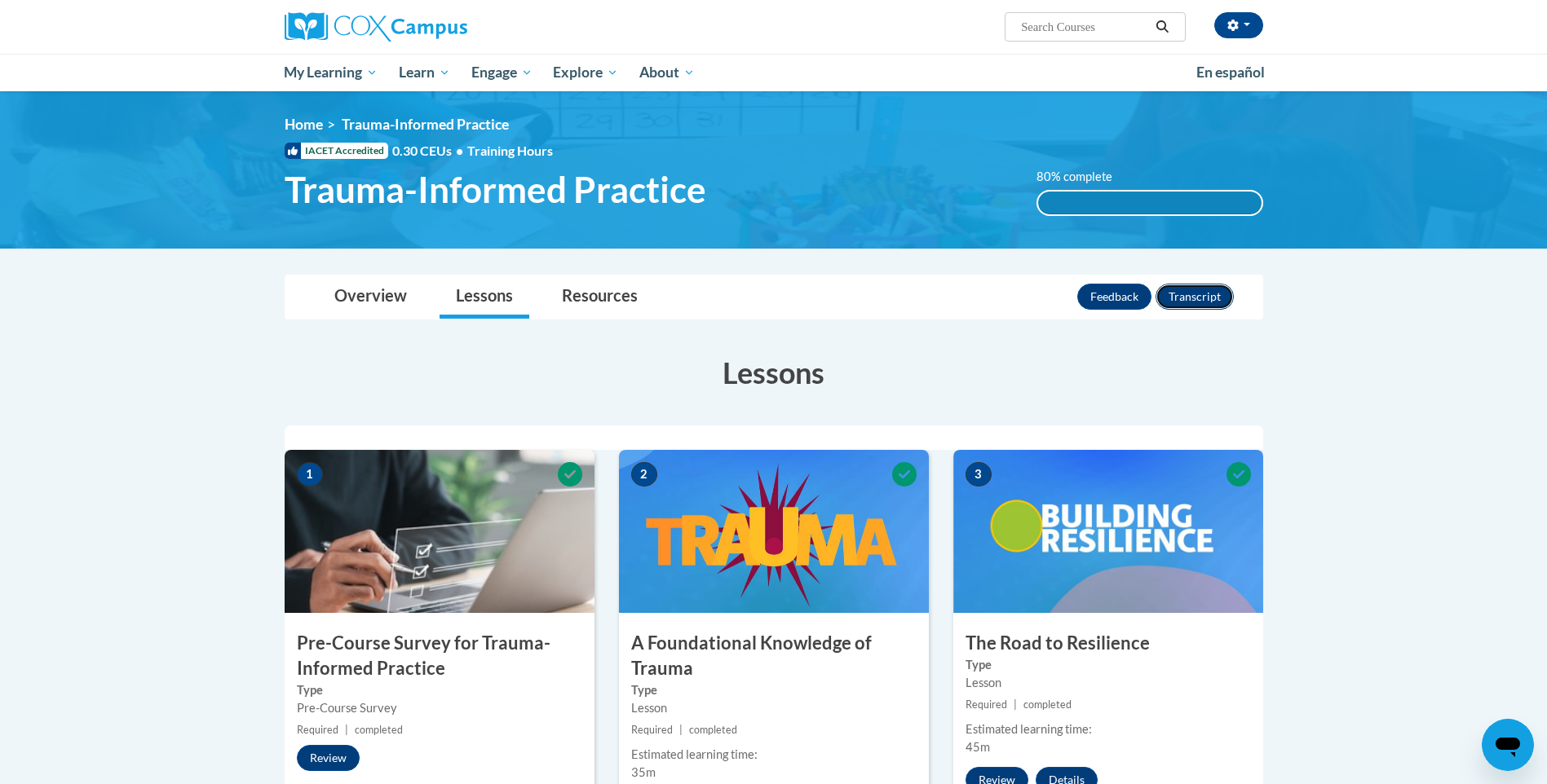
click at [1186, 297] on button "Transcript" at bounding box center [1194, 296] width 78 height 26
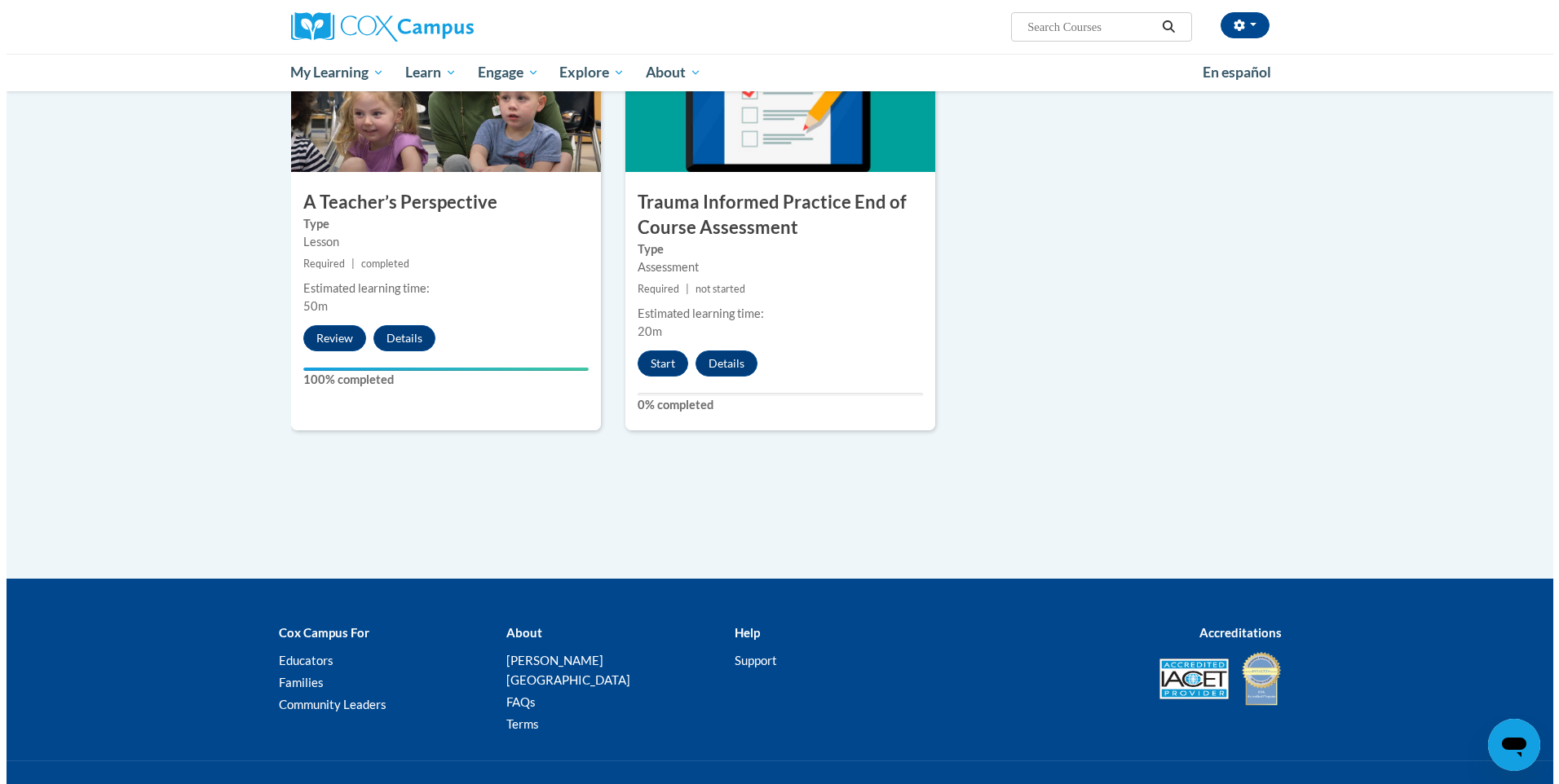
scroll to position [897, 0]
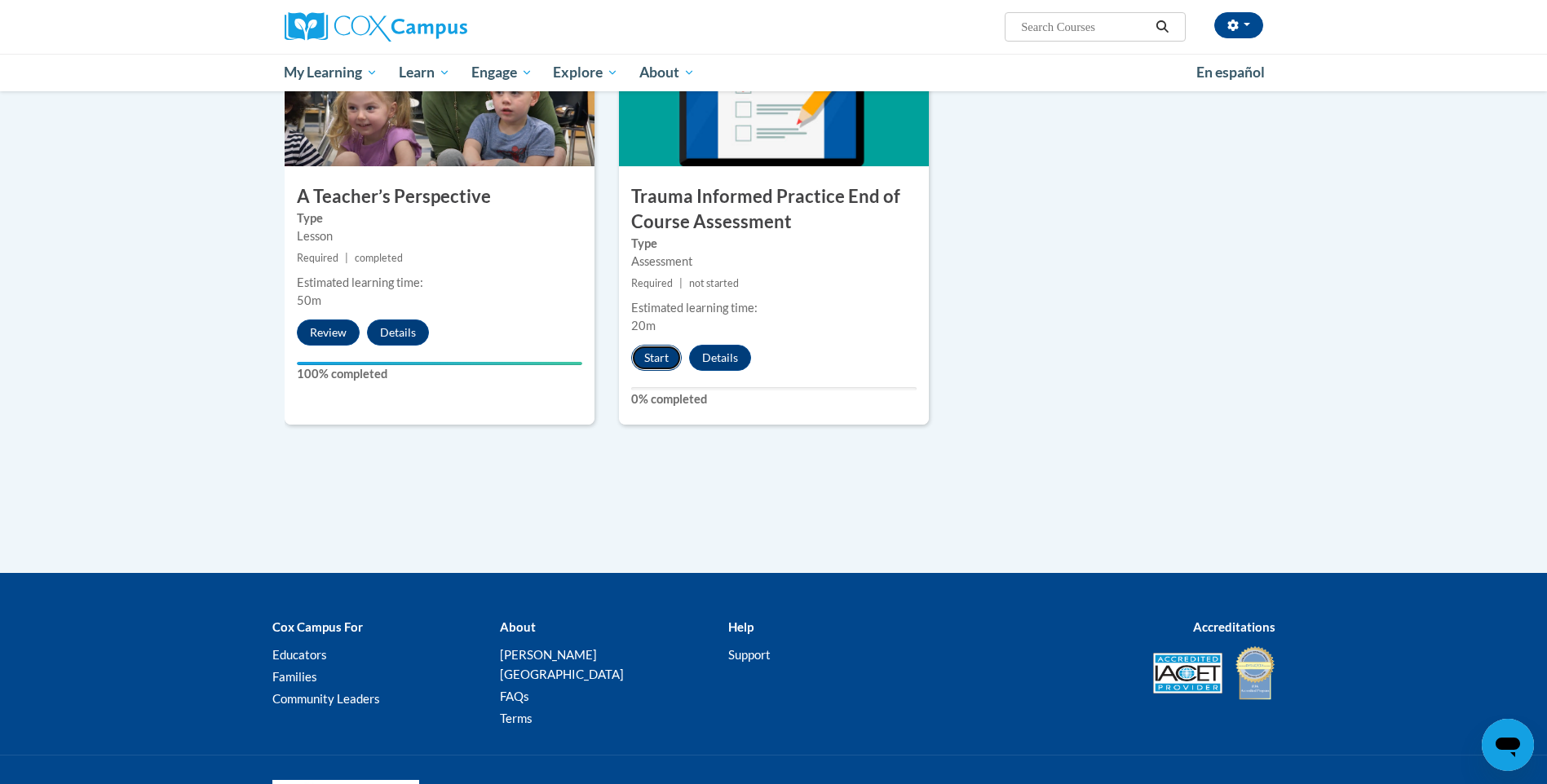
click at [644, 353] on button "Start" at bounding box center [656, 358] width 51 height 26
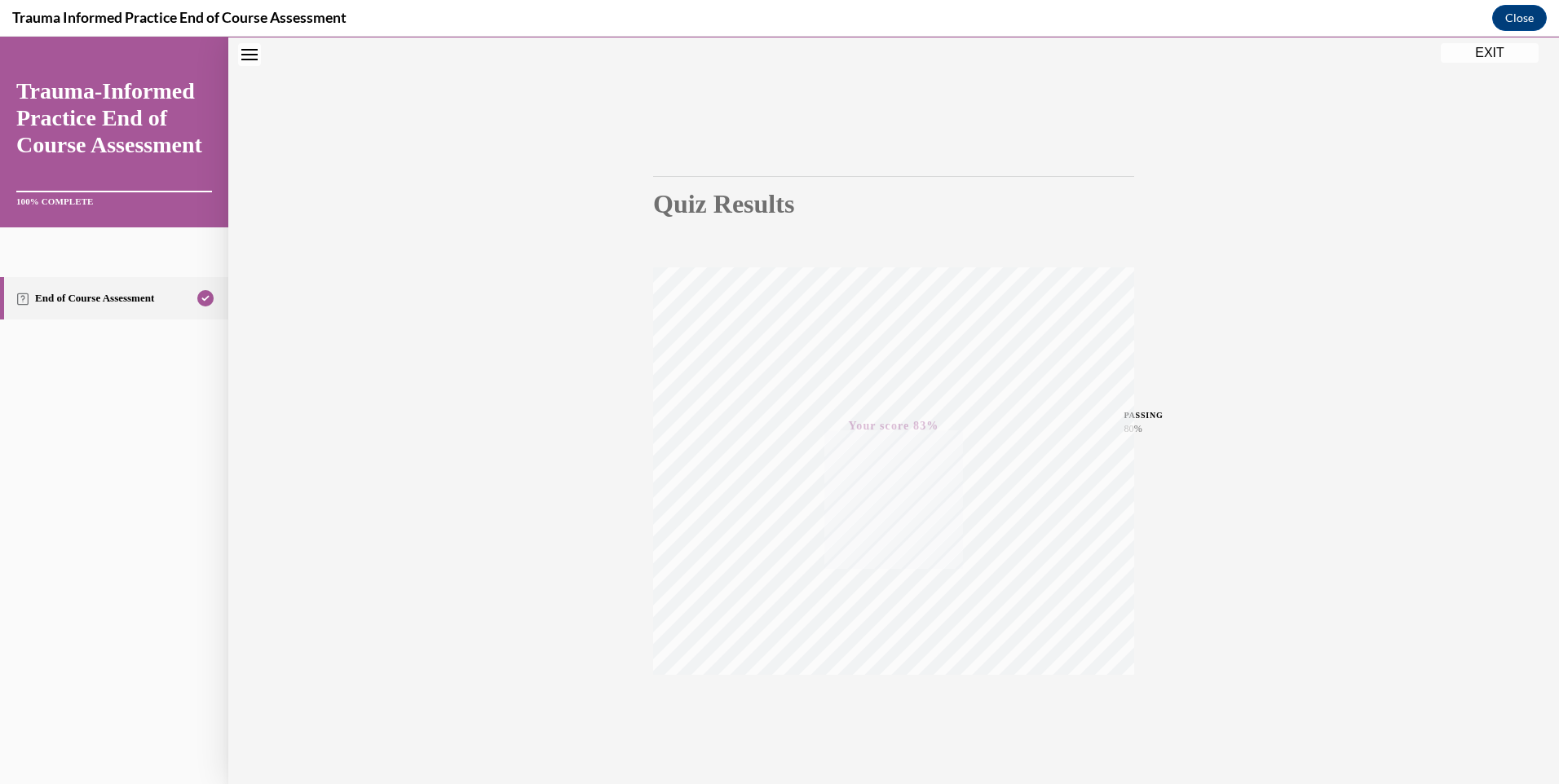
scroll to position [88, 0]
click at [1497, 51] on button "EXIT" at bounding box center [1491, 53] width 98 height 19
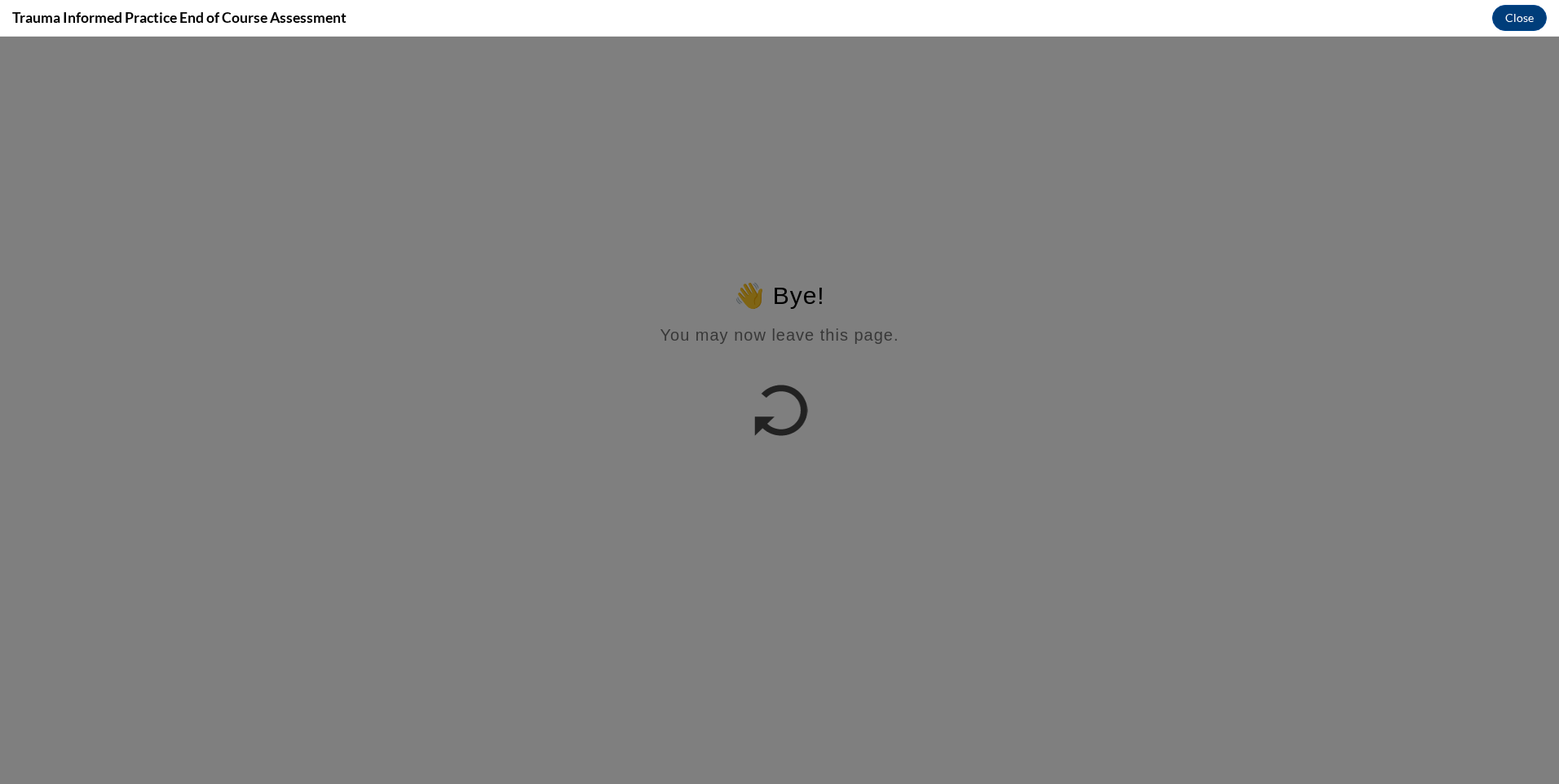
scroll to position [0, 0]
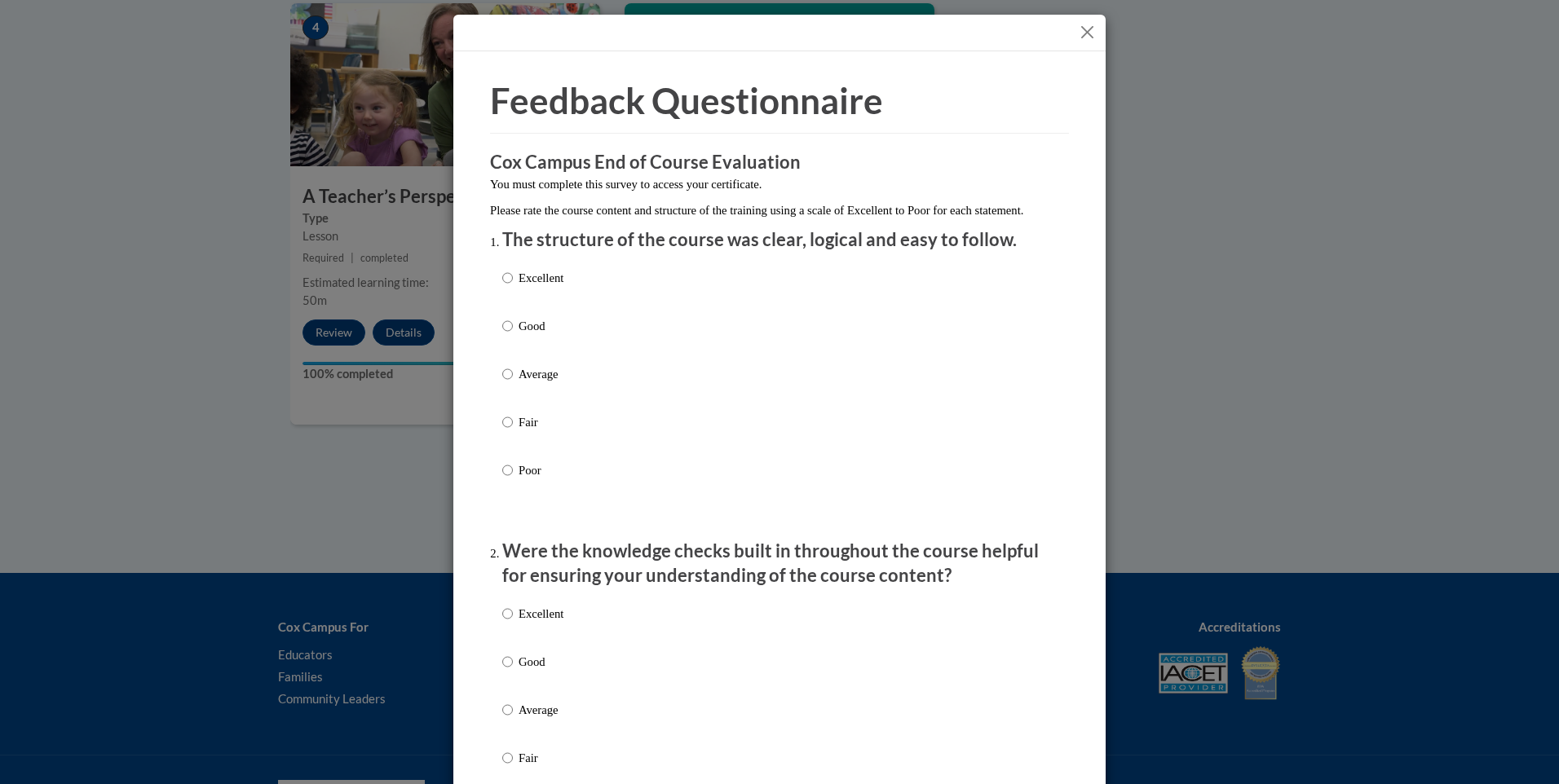
click at [544, 287] on p "Excellent" at bounding box center [540, 278] width 45 height 18
click at [513, 287] on input "Excellent" at bounding box center [508, 278] width 11 height 18
radio input "true"
click at [535, 623] on p "Excellent" at bounding box center [540, 614] width 45 height 18
click at [513, 623] on input "Excellent" at bounding box center [508, 614] width 11 height 18
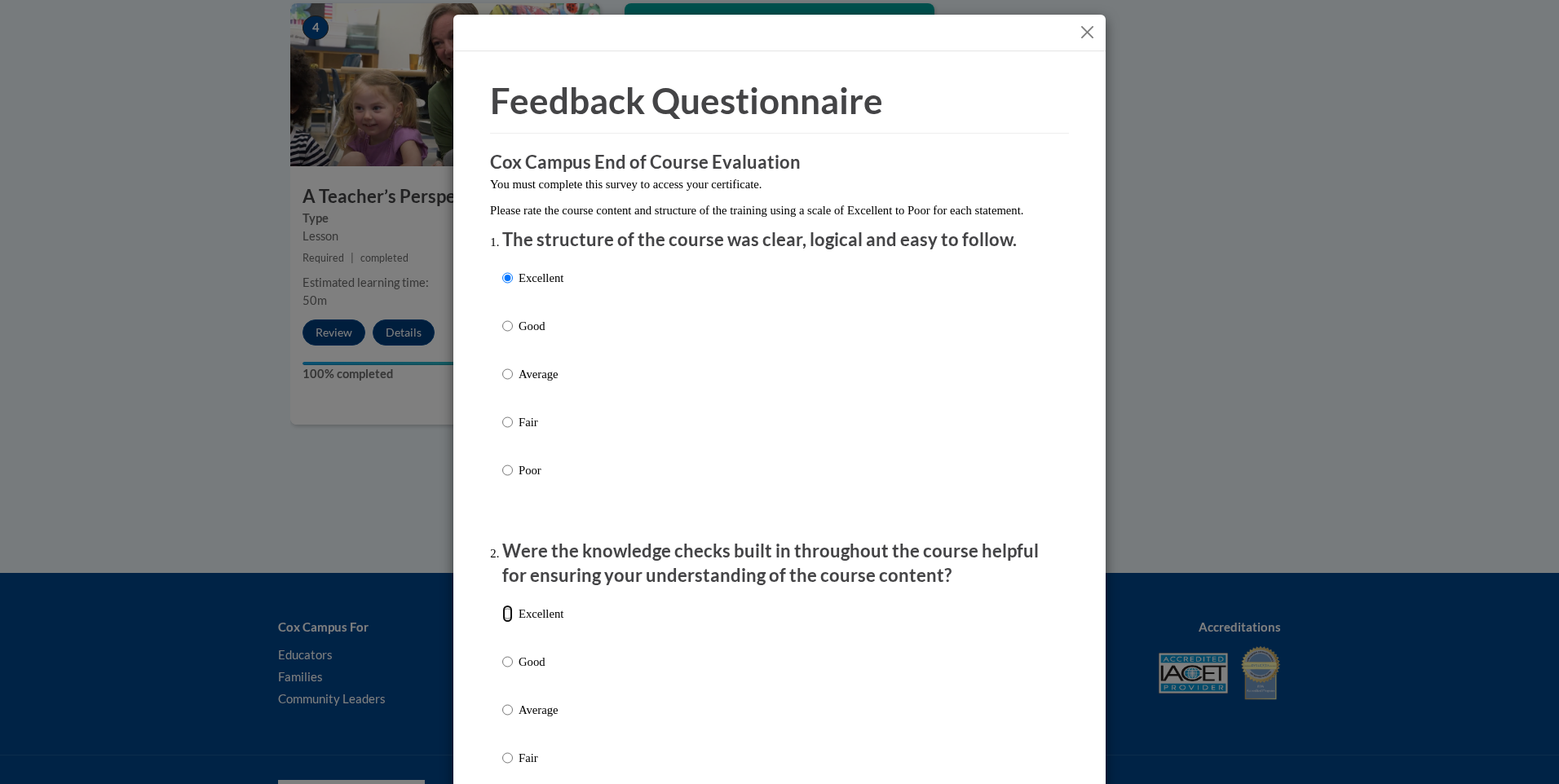
radio input "true"
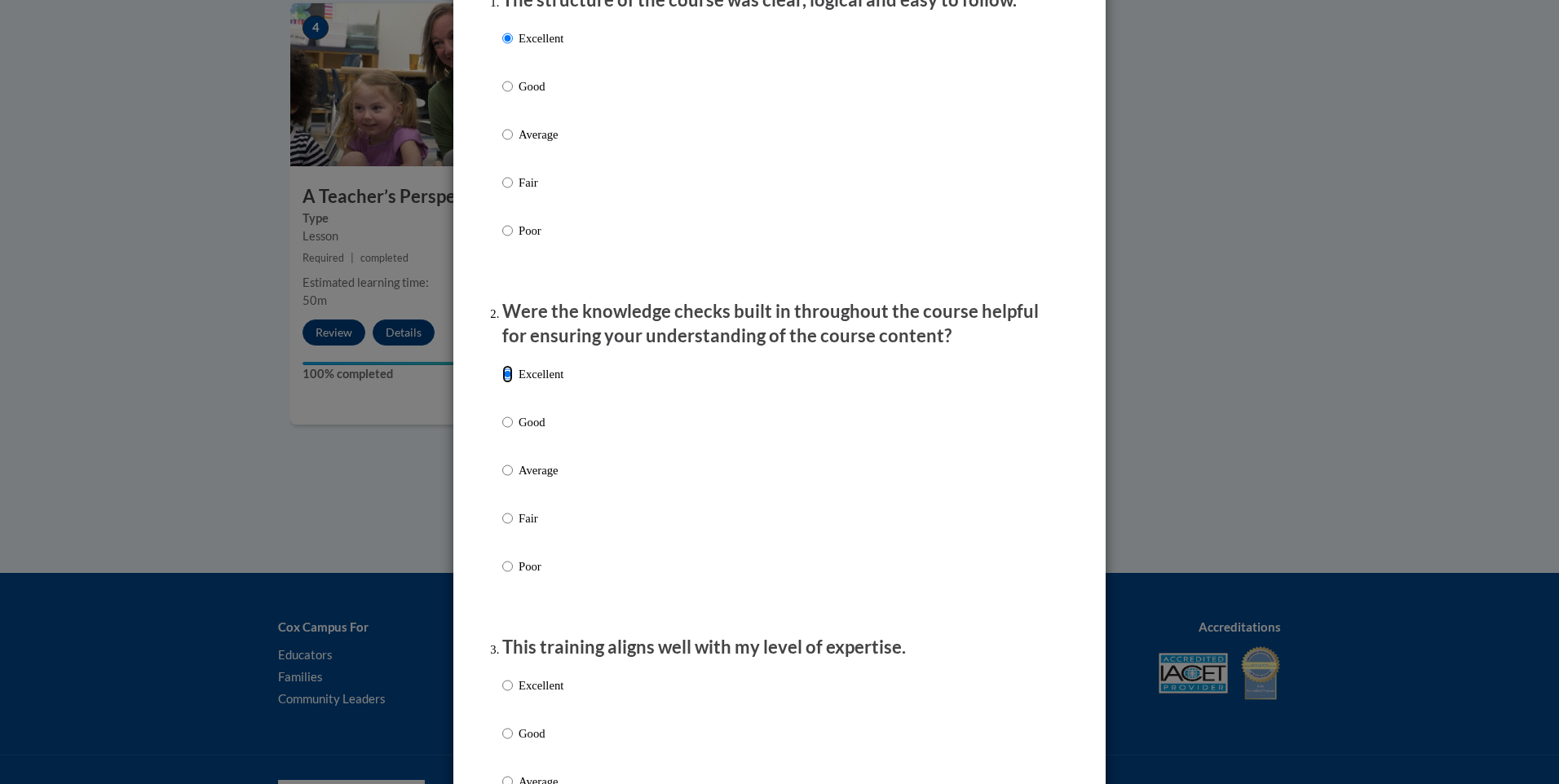
scroll to position [489, 0]
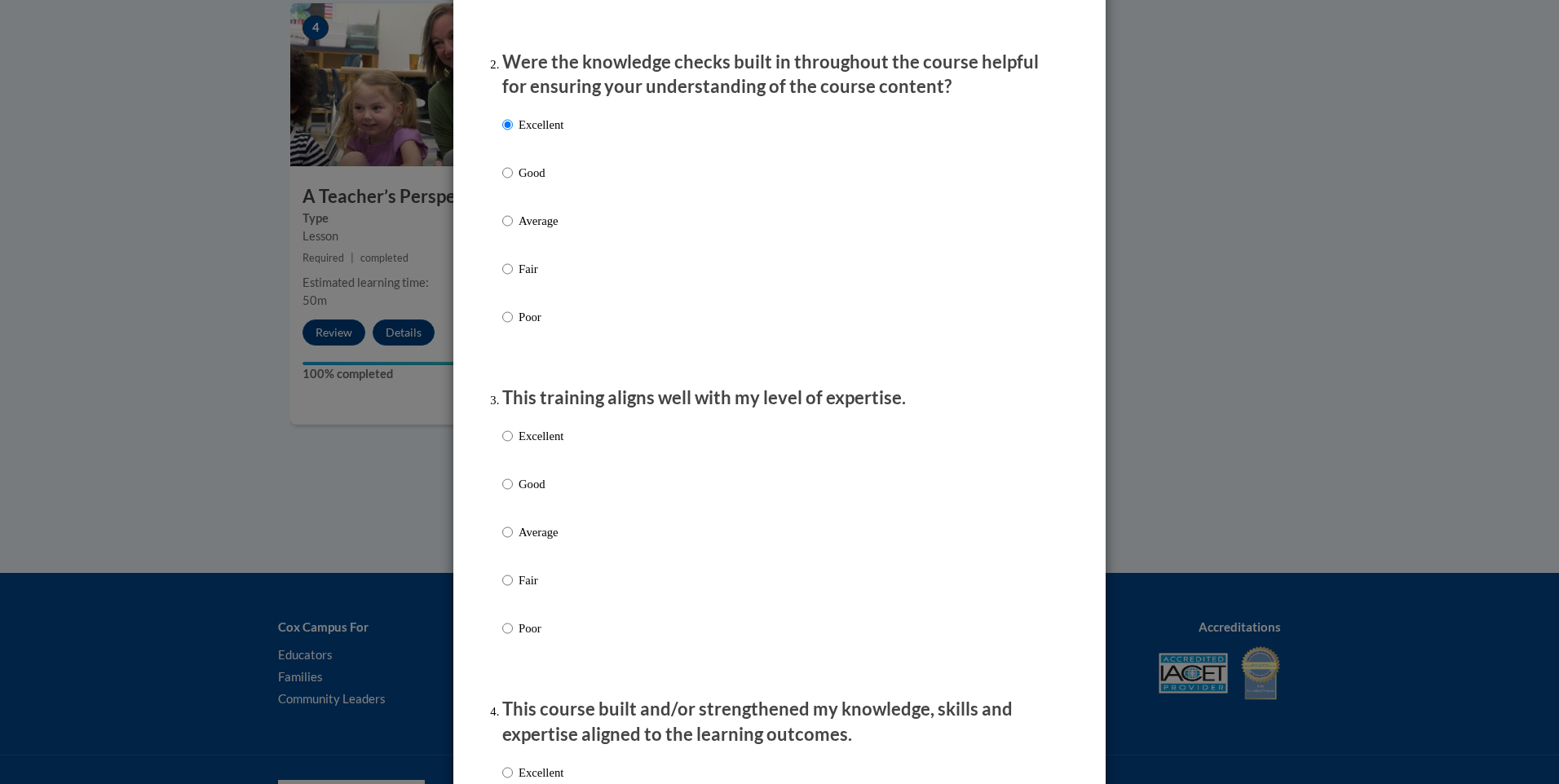
click at [539, 445] on p "Excellent" at bounding box center [540, 436] width 45 height 18
click at [513, 445] on input "Excellent" at bounding box center [508, 436] width 11 height 18
radio input "true"
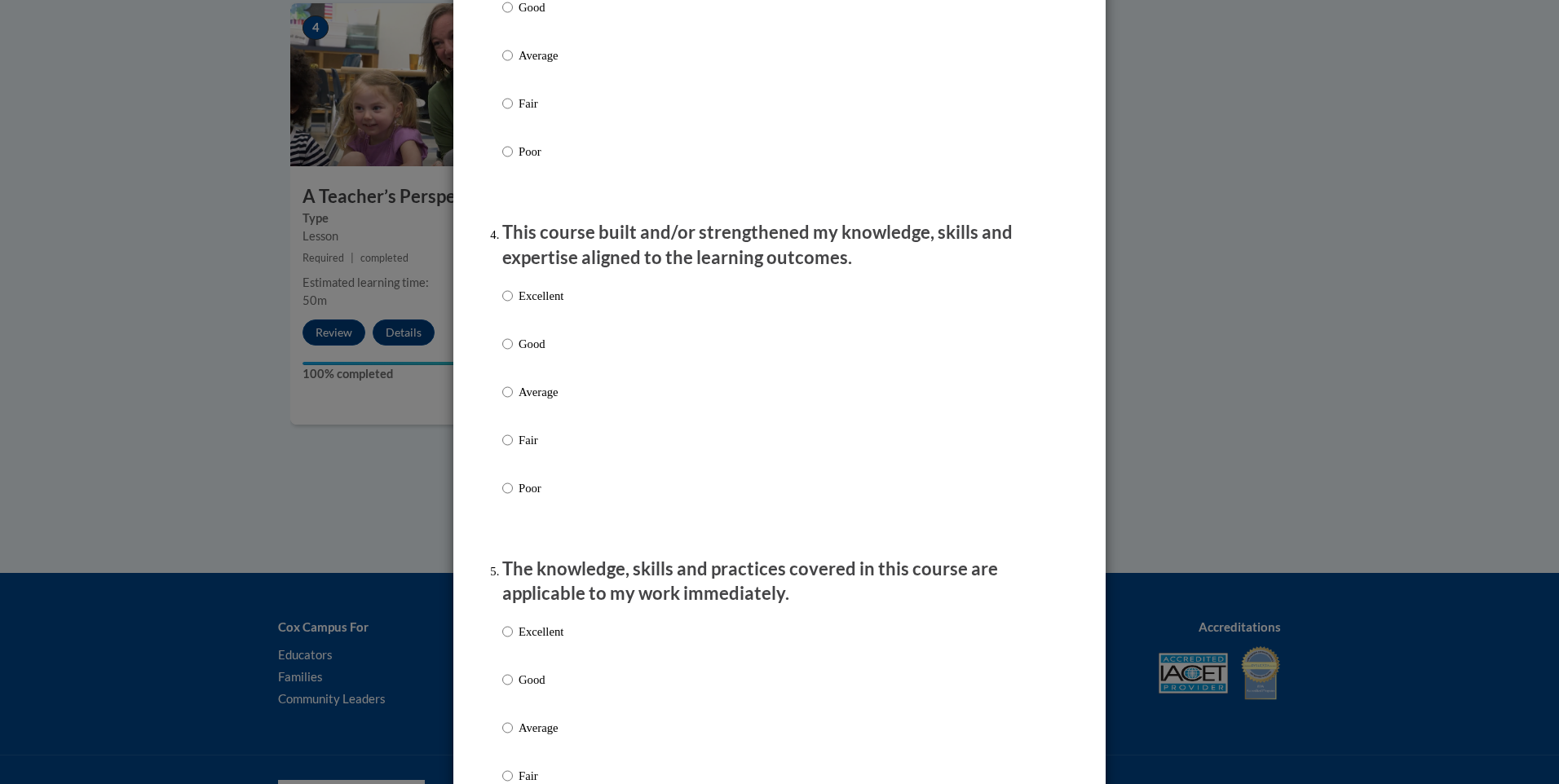
scroll to position [978, 0]
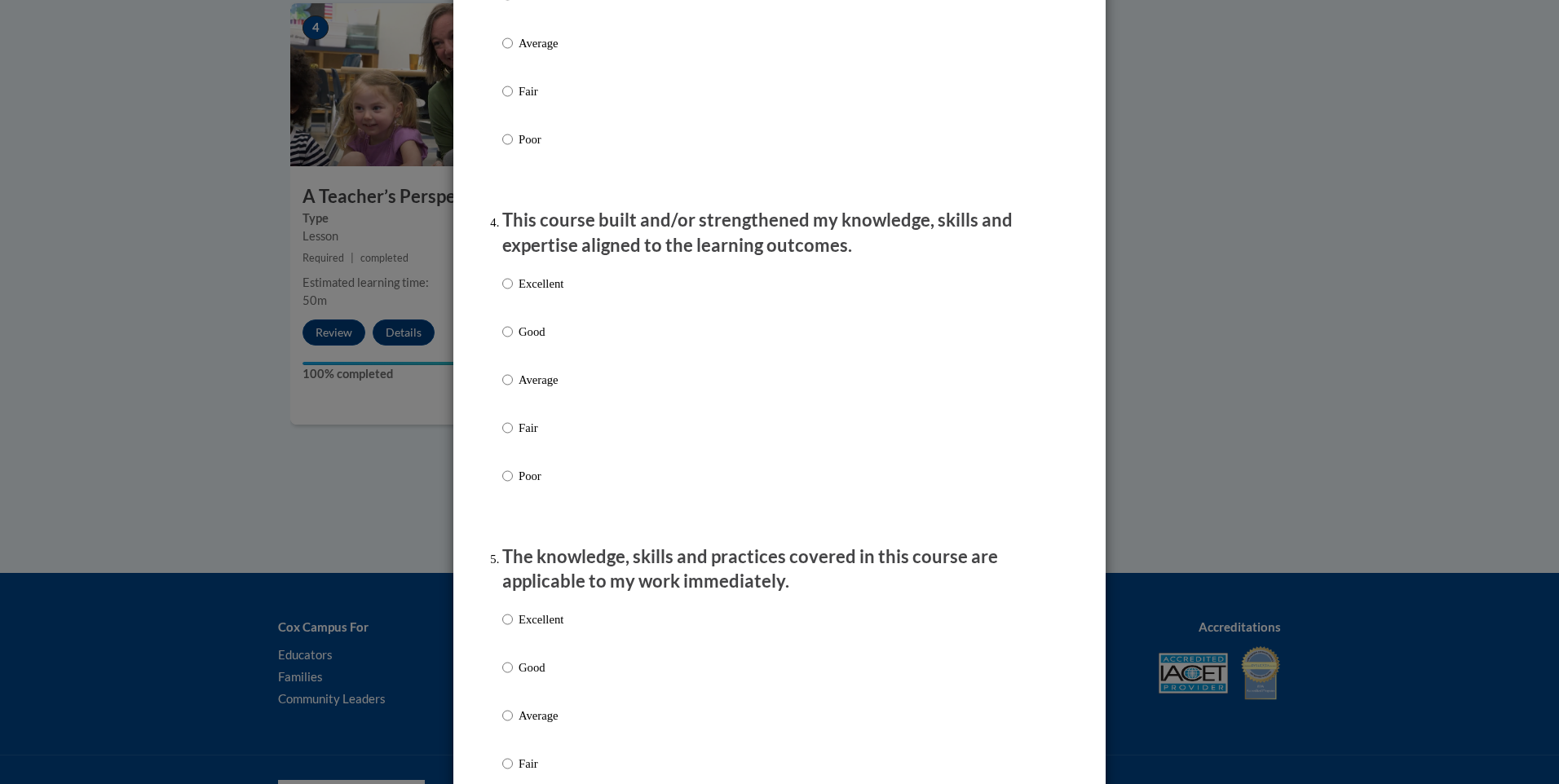
click at [557, 293] on p "Excellent" at bounding box center [540, 283] width 45 height 18
click at [513, 293] on input "Excellent" at bounding box center [508, 283] width 11 height 18
radio input "true"
click at [539, 629] on p "Excellent" at bounding box center [540, 619] width 45 height 18
click at [513, 629] on input "Excellent" at bounding box center [508, 619] width 11 height 18
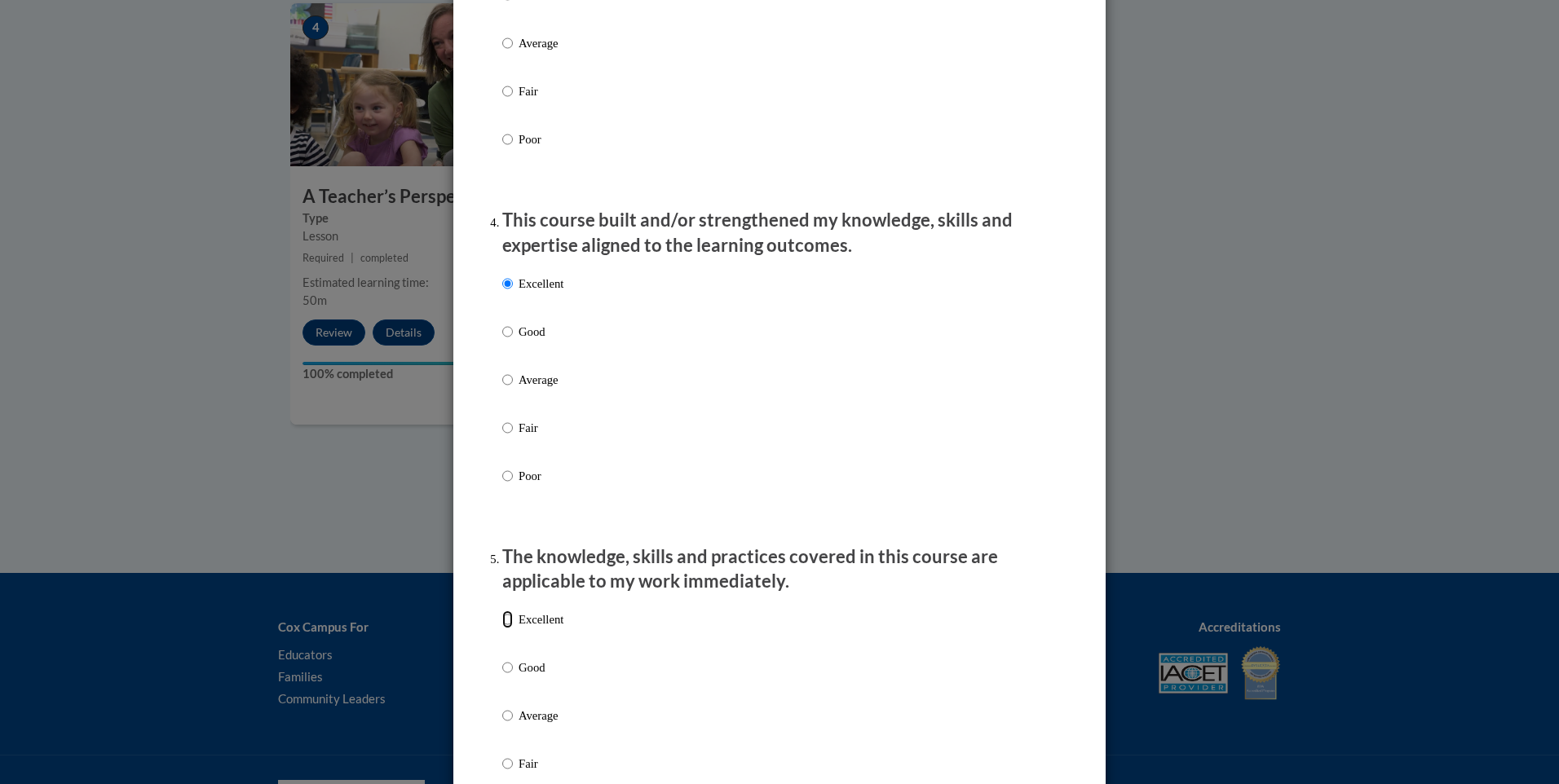
radio input "true"
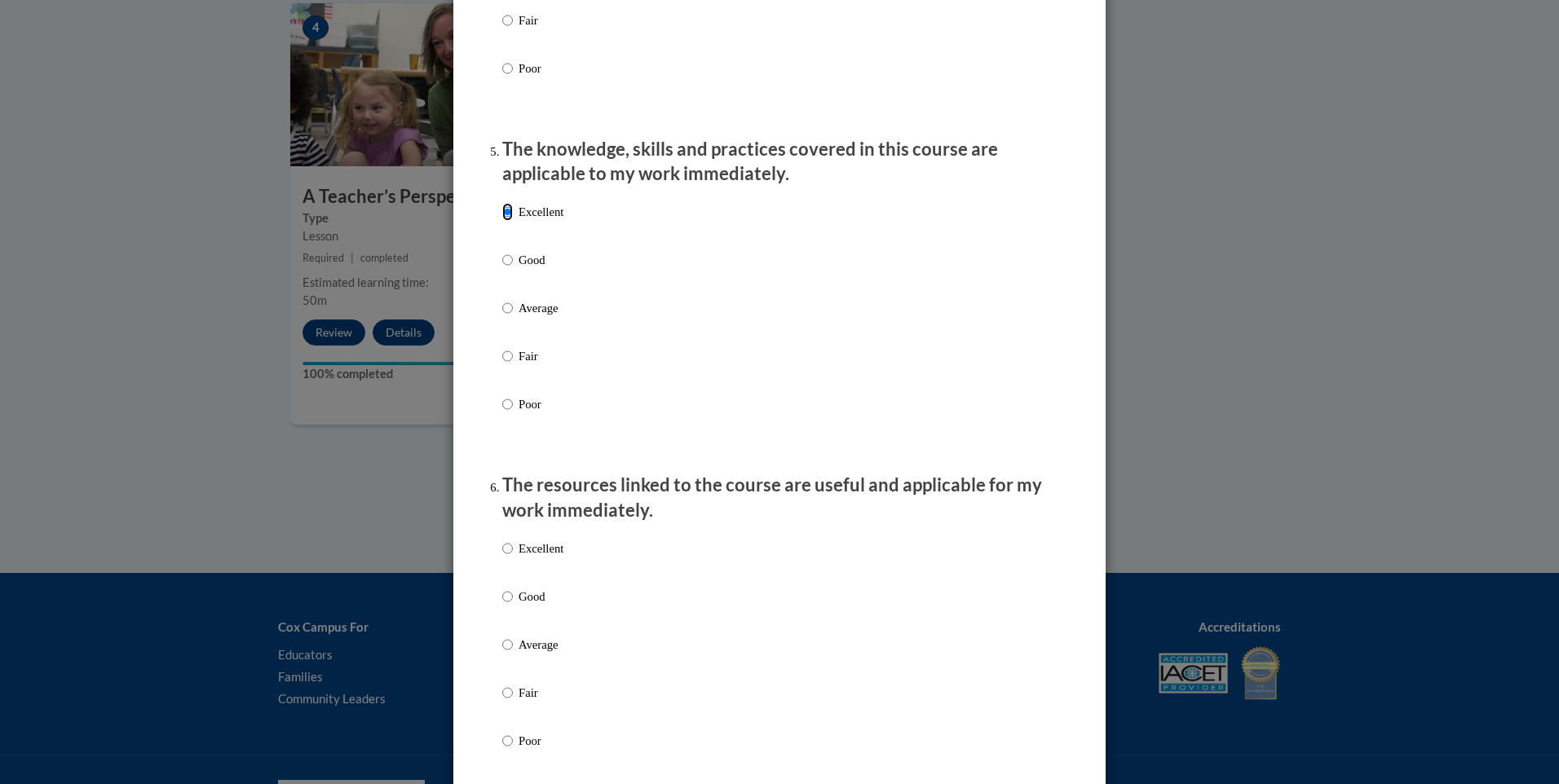
scroll to position [1712, 0]
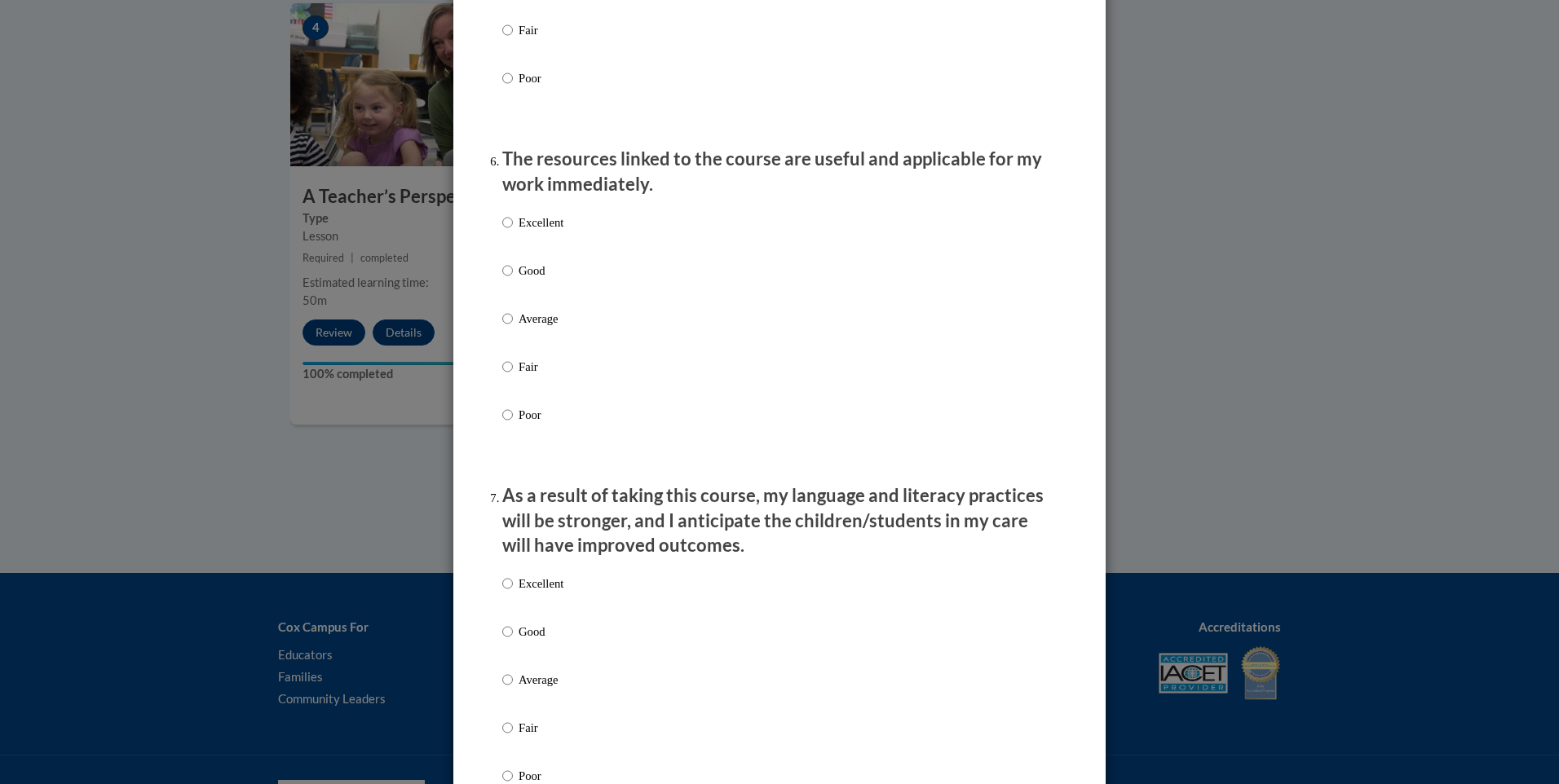
click at [535, 232] on p "Excellent" at bounding box center [540, 223] width 45 height 18
click at [513, 232] on input "Excellent" at bounding box center [508, 223] width 11 height 18
radio input "true"
click at [539, 593] on p "Excellent" at bounding box center [540, 583] width 45 height 18
click at [513, 593] on input "Excellent" at bounding box center [508, 583] width 11 height 18
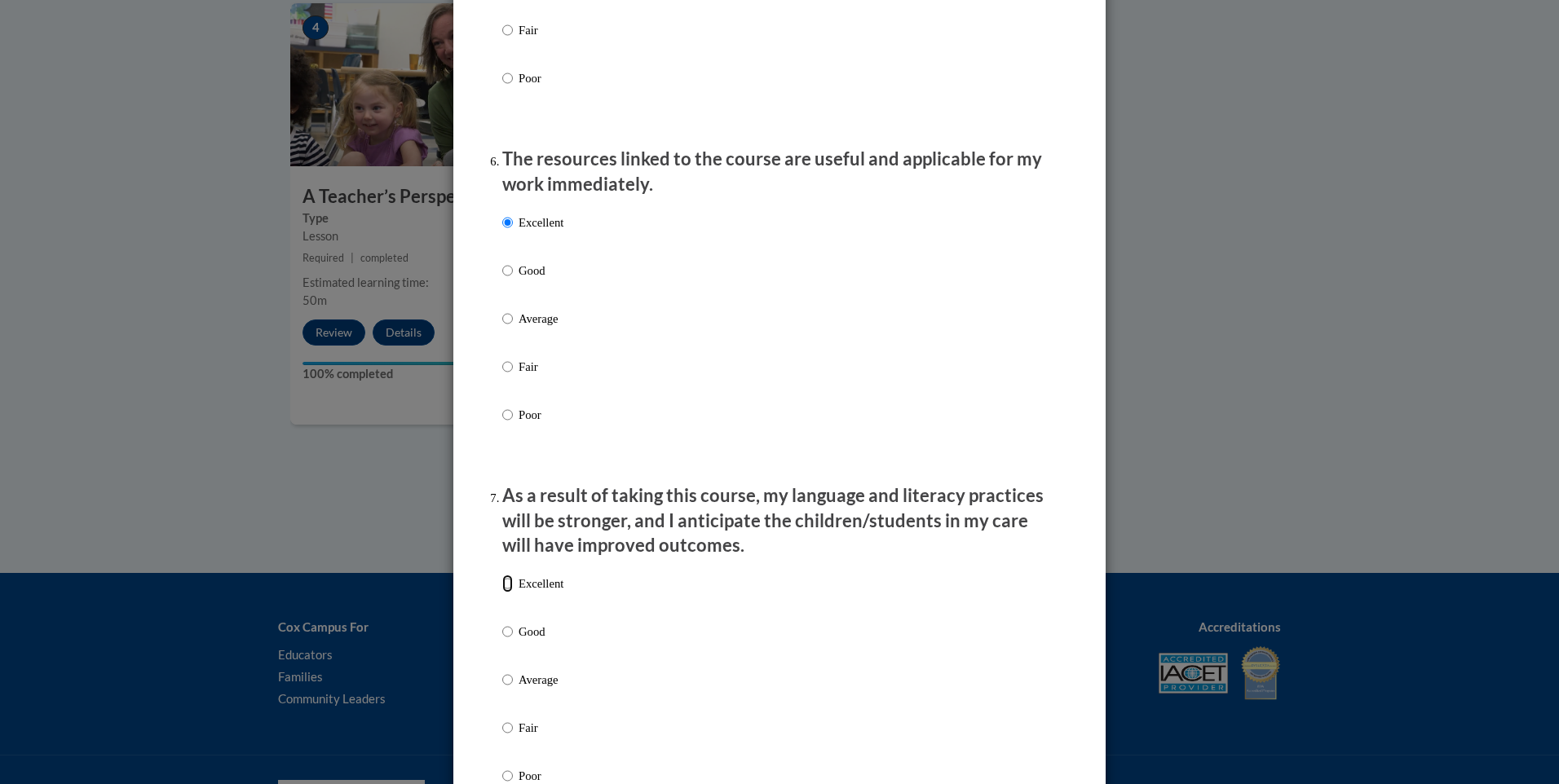
radio input "true"
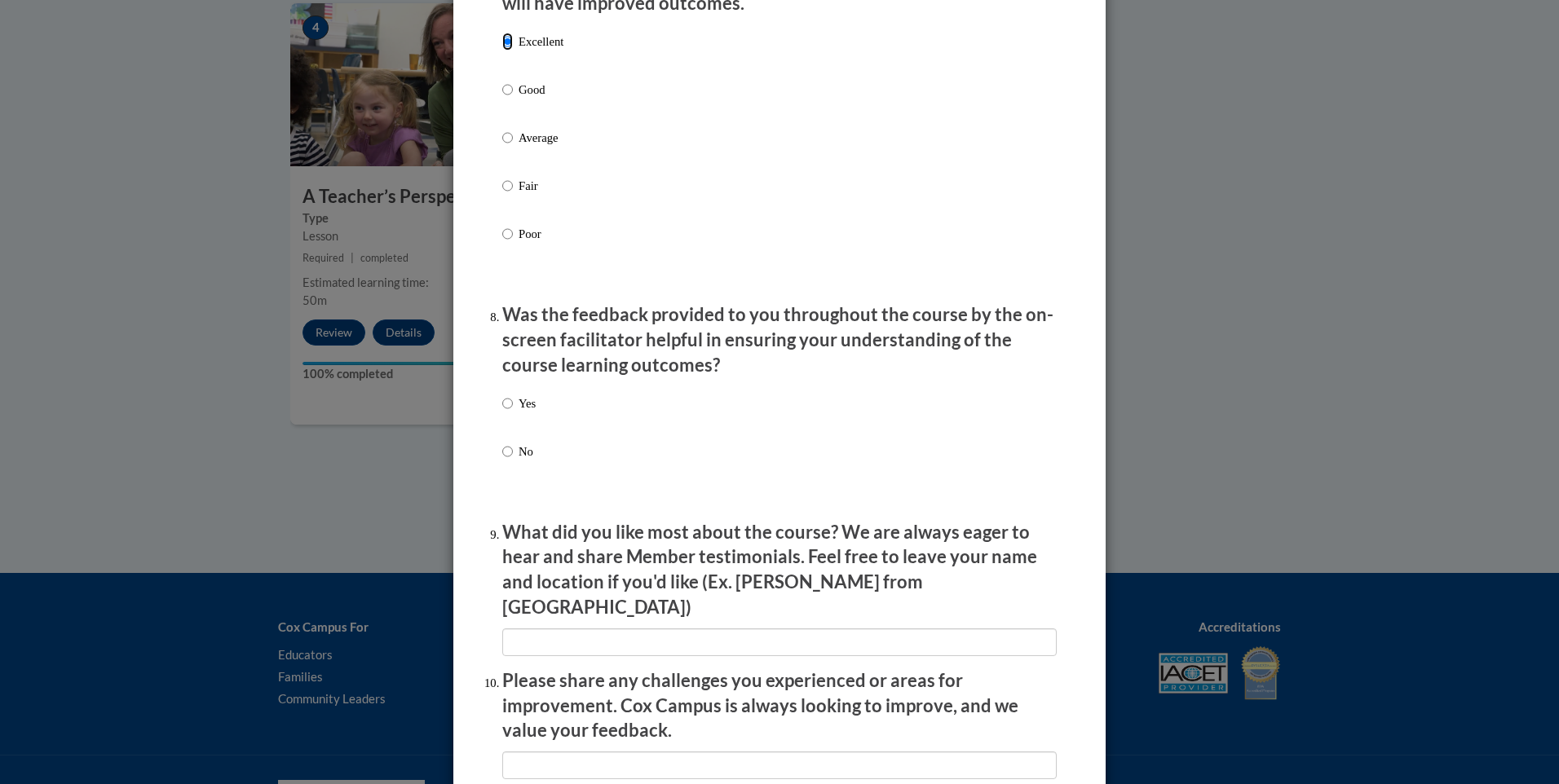
scroll to position [2446, 0]
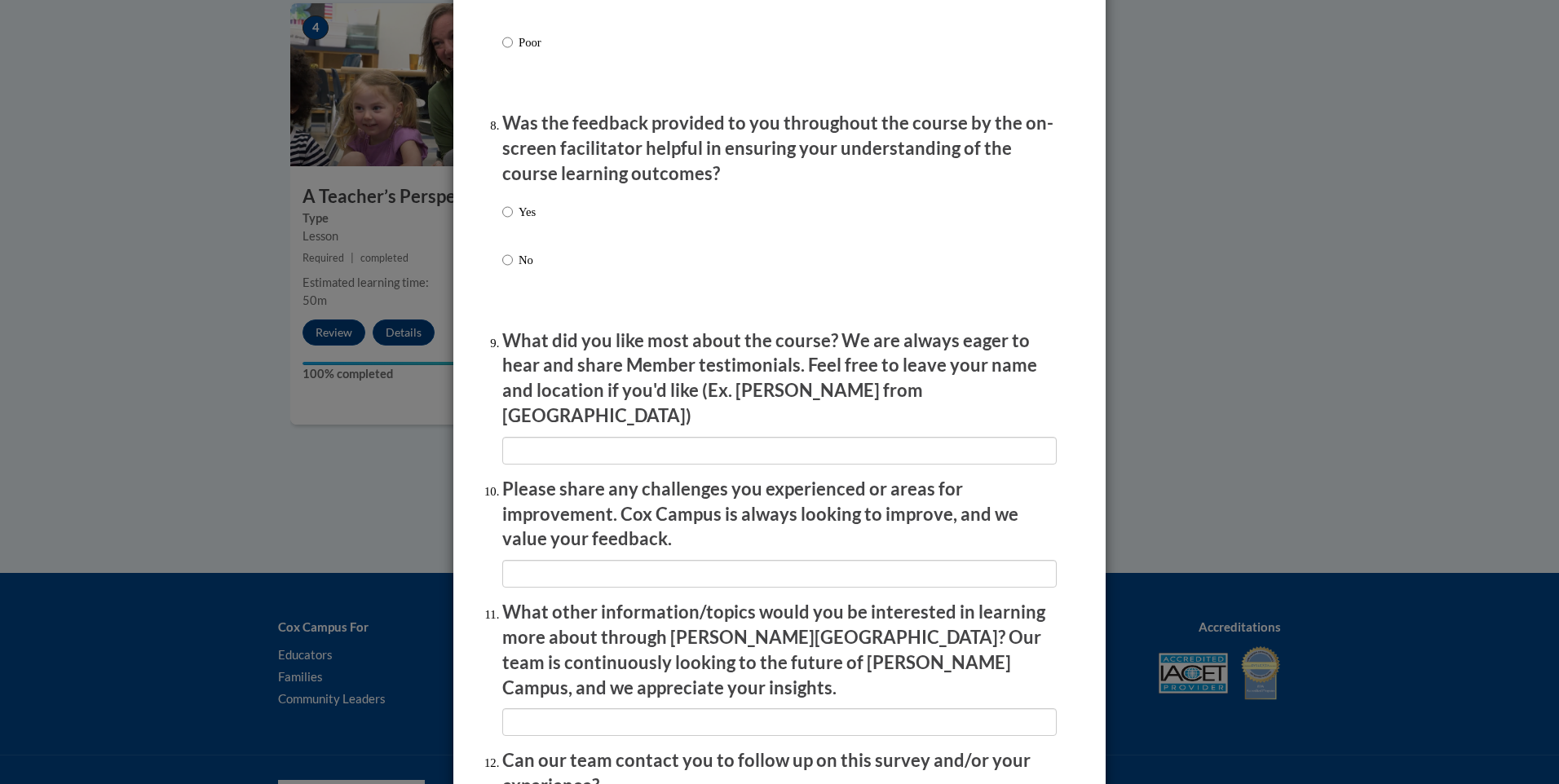
click at [518, 221] on p "Yes" at bounding box center [527, 211] width 18 height 18
click at [513, 221] on input "Yes" at bounding box center [508, 211] width 11 height 18
radio input "true"
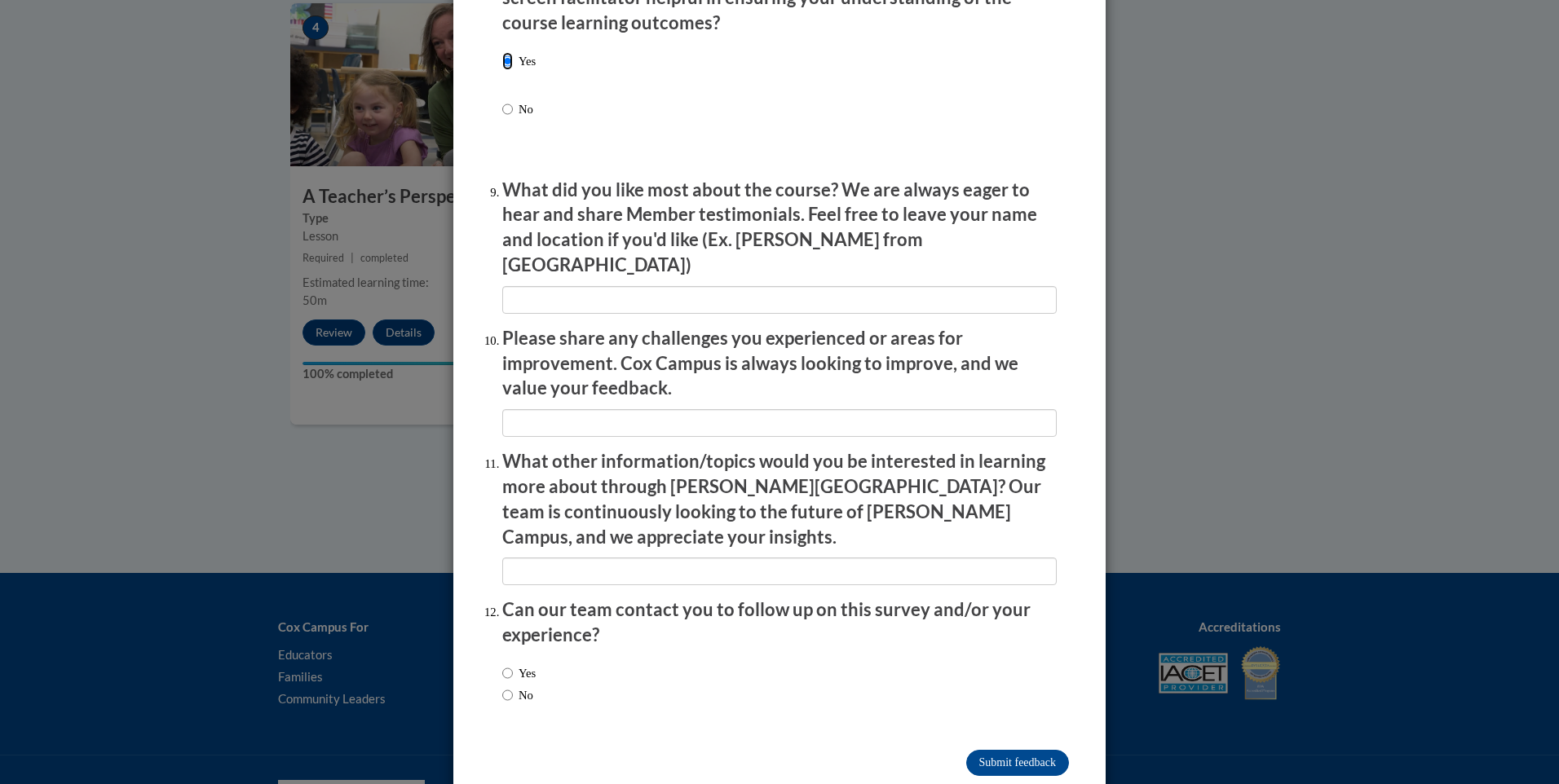
scroll to position [2603, 0]
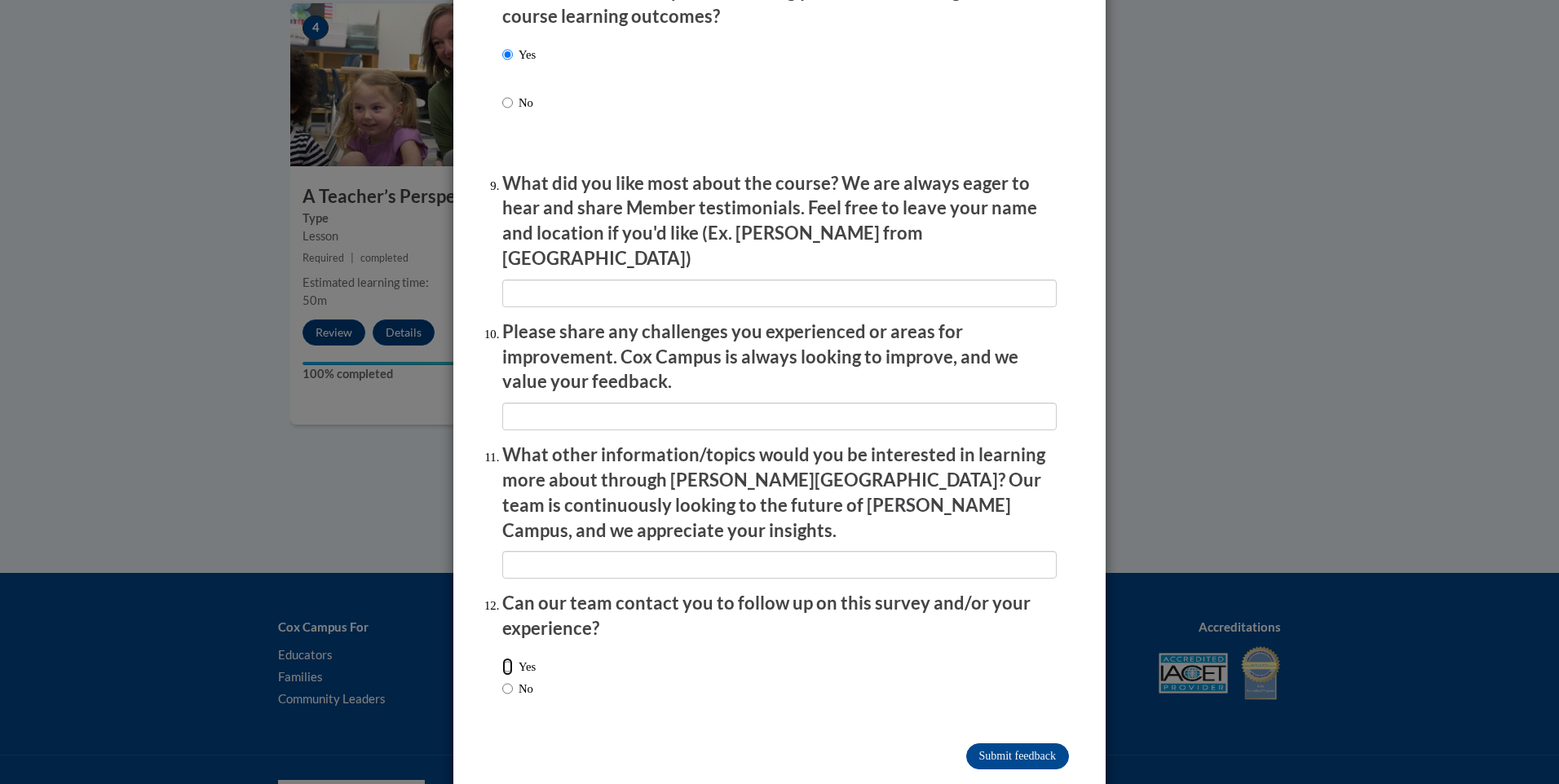
click at [503, 658] on input "Yes" at bounding box center [508, 666] width 11 height 18
radio input "true"
click at [998, 744] on input "Submit feedback" at bounding box center [1018, 757] width 103 height 26
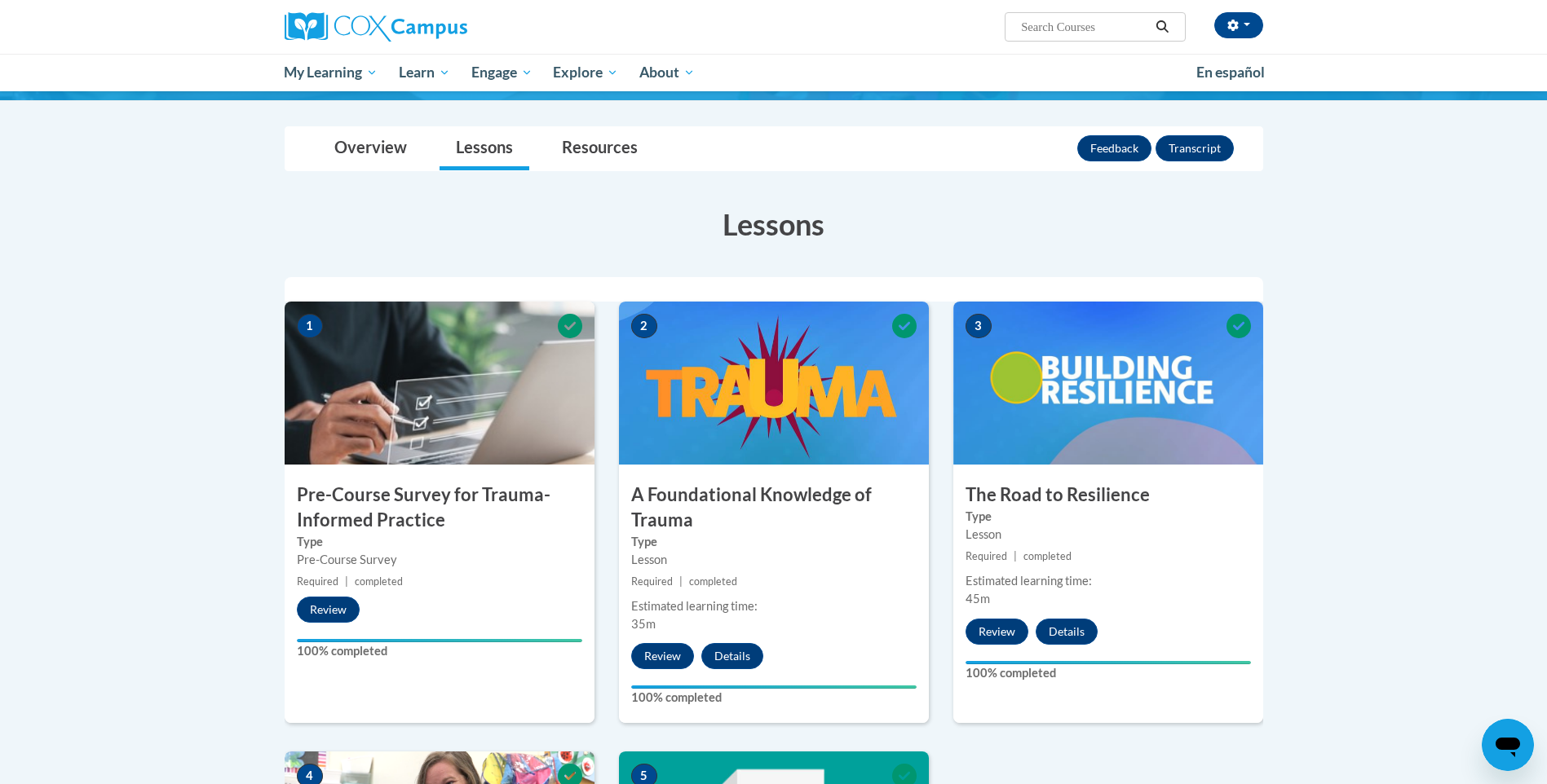
scroll to position [0, 0]
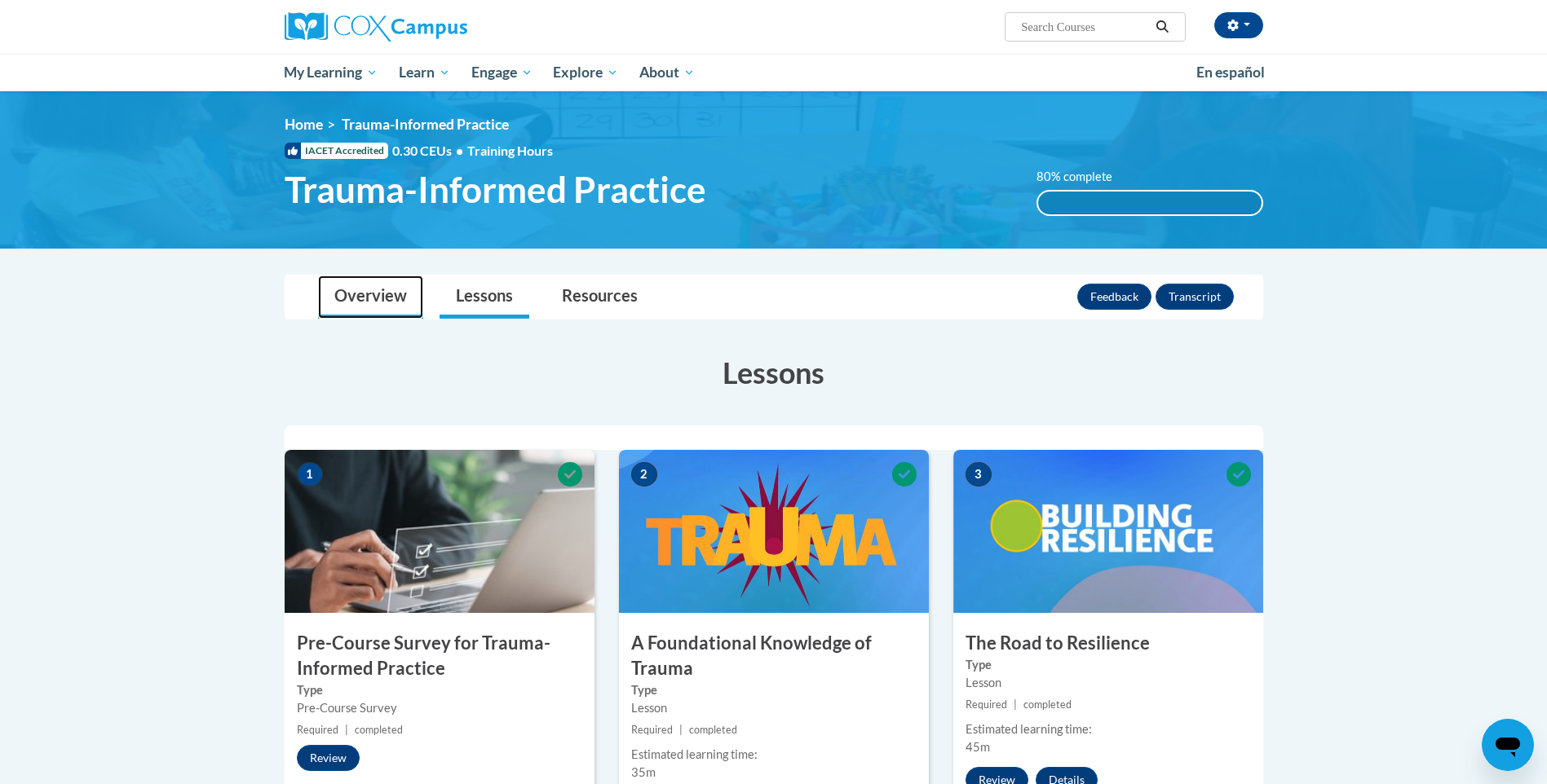
click at [351, 296] on link "Overview" at bounding box center [371, 296] width 105 height 43
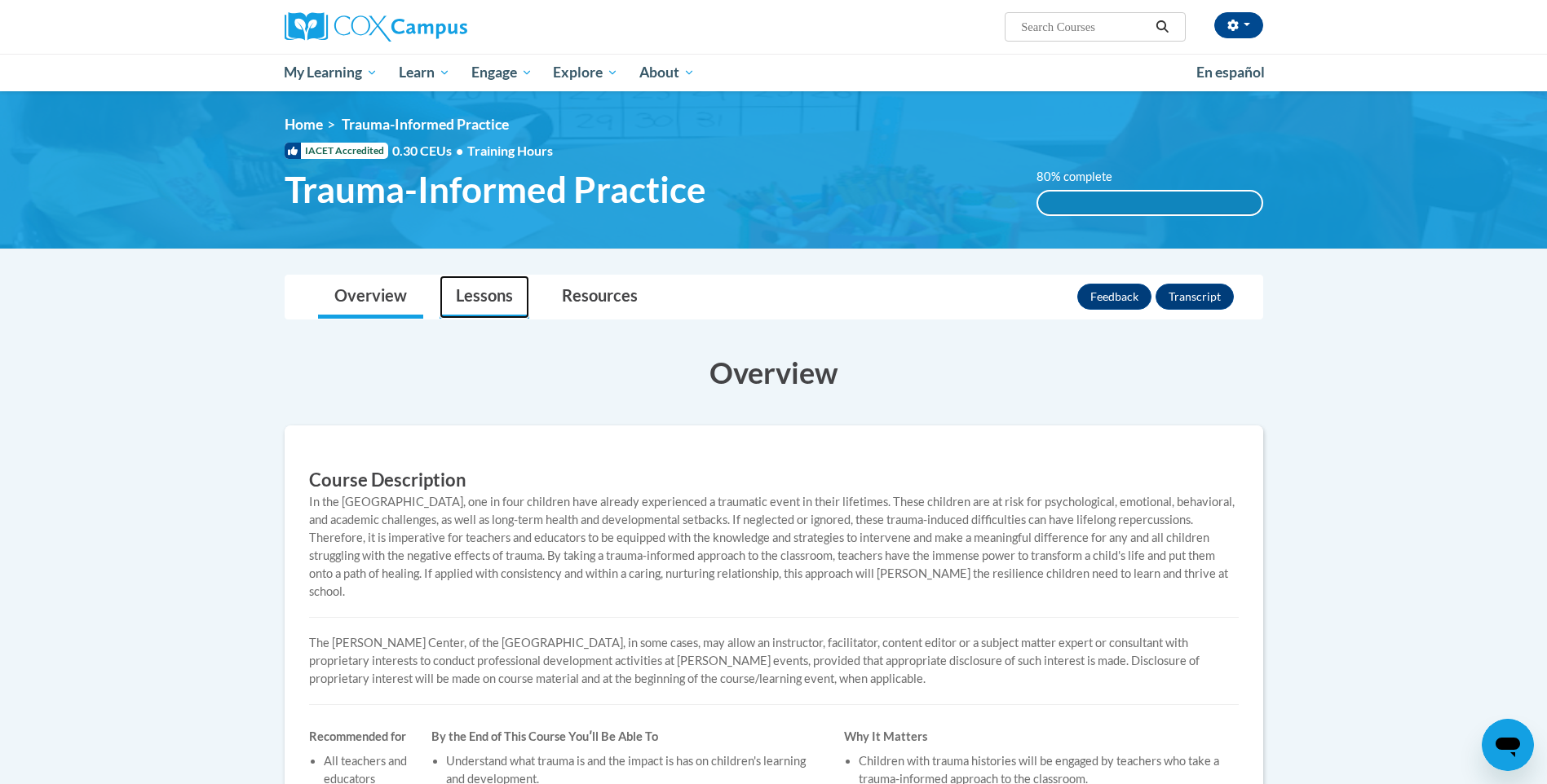
click at [507, 296] on link "Lessons" at bounding box center [484, 296] width 90 height 43
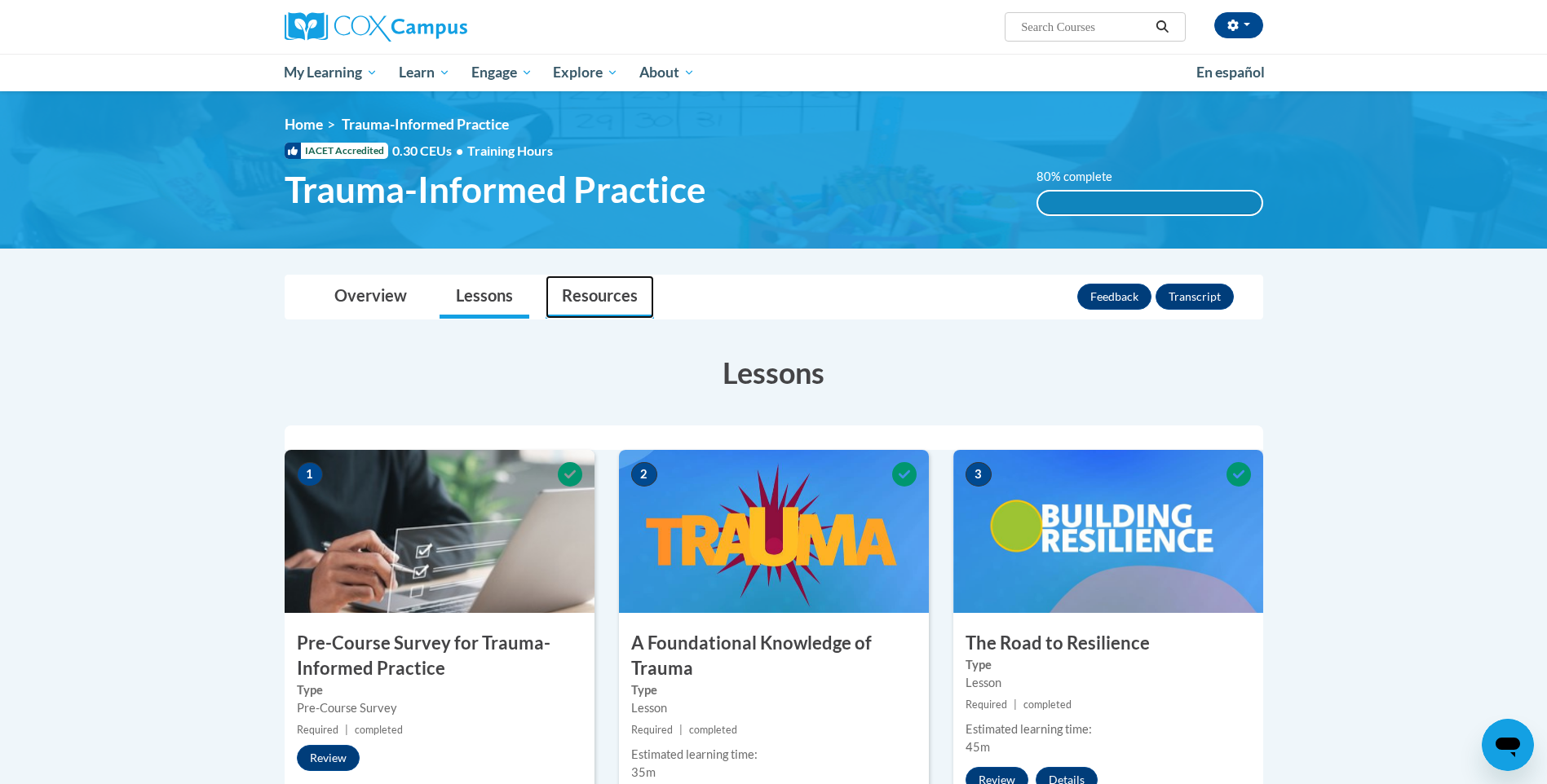
click at [650, 296] on link "Resources" at bounding box center [600, 296] width 109 height 43
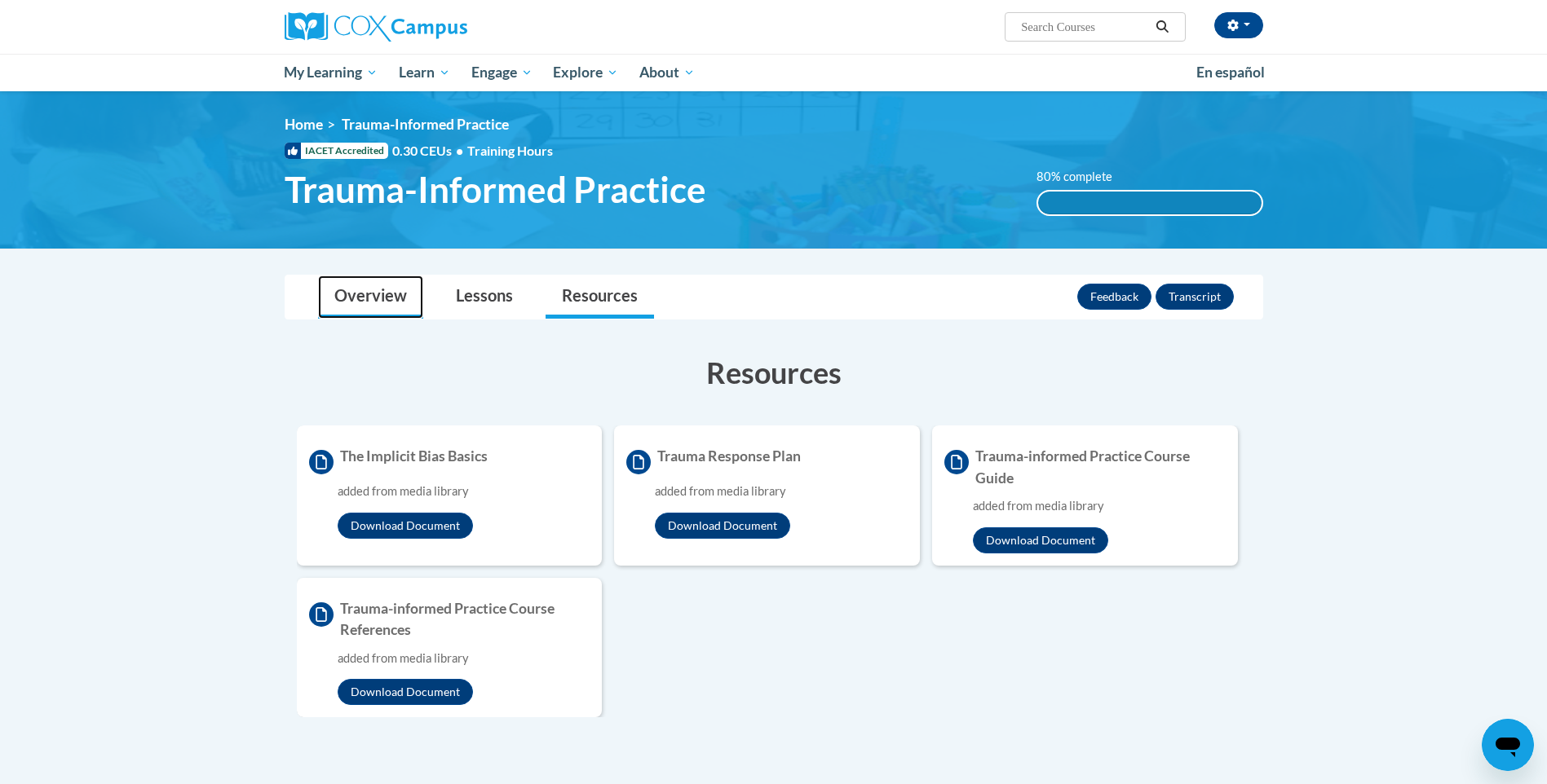
click at [376, 296] on link "Overview" at bounding box center [371, 296] width 105 height 43
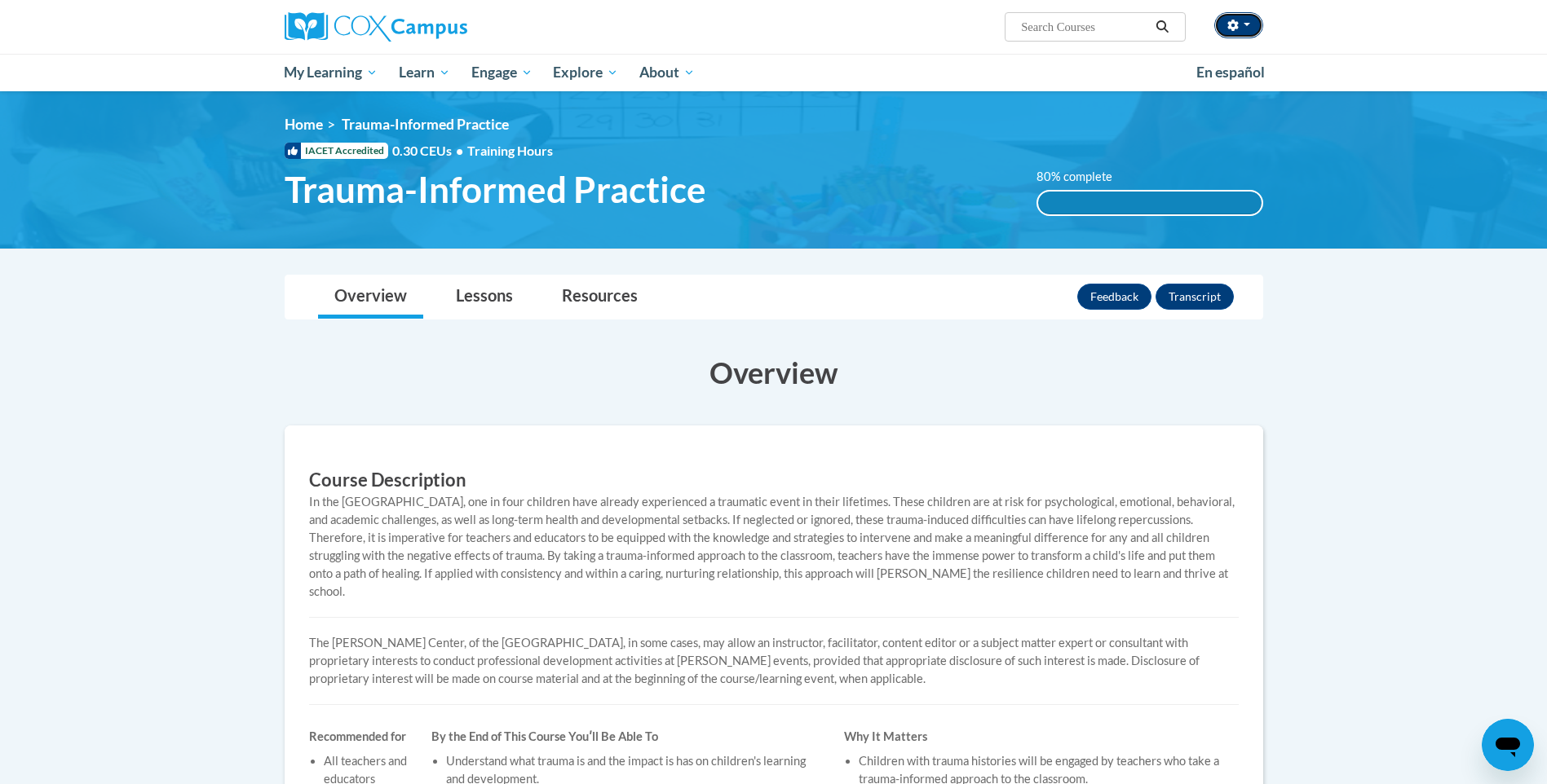
click at [1243, 25] on button "button" at bounding box center [1239, 25] width 49 height 26
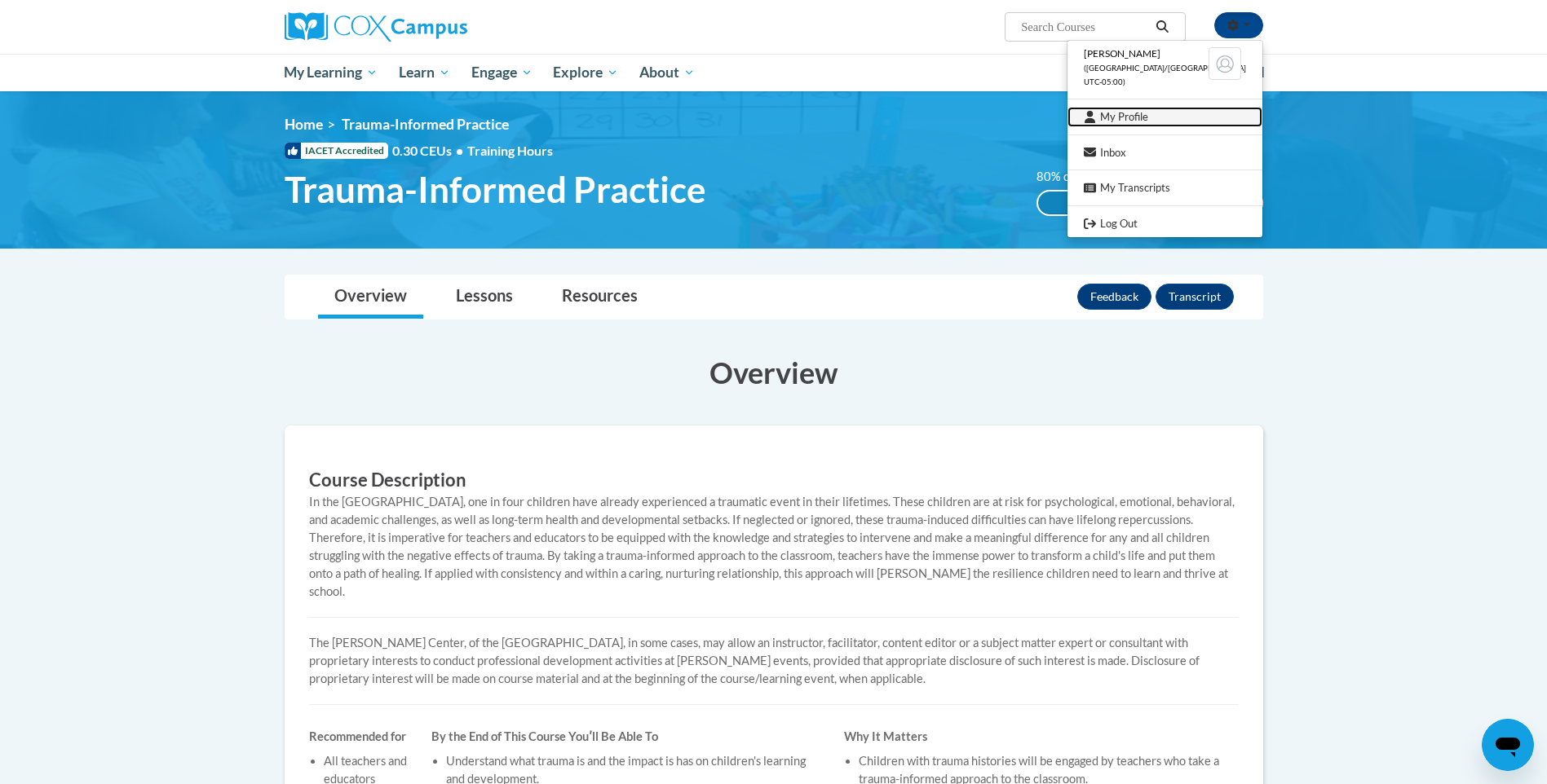
click at [1142, 114] on link "My Profile" at bounding box center [1165, 117] width 195 height 20
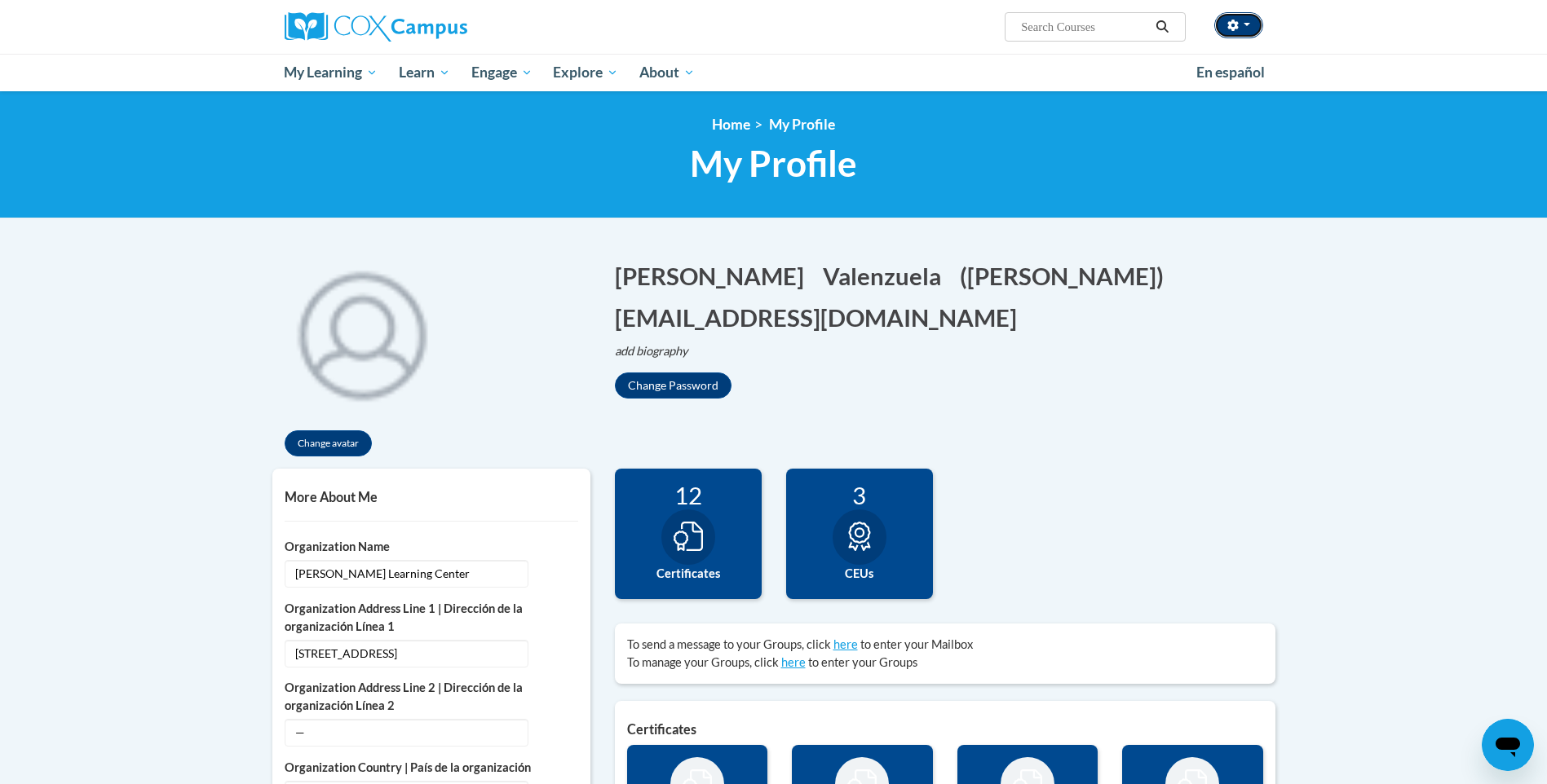
click at [1250, 26] on button "button" at bounding box center [1239, 25] width 49 height 26
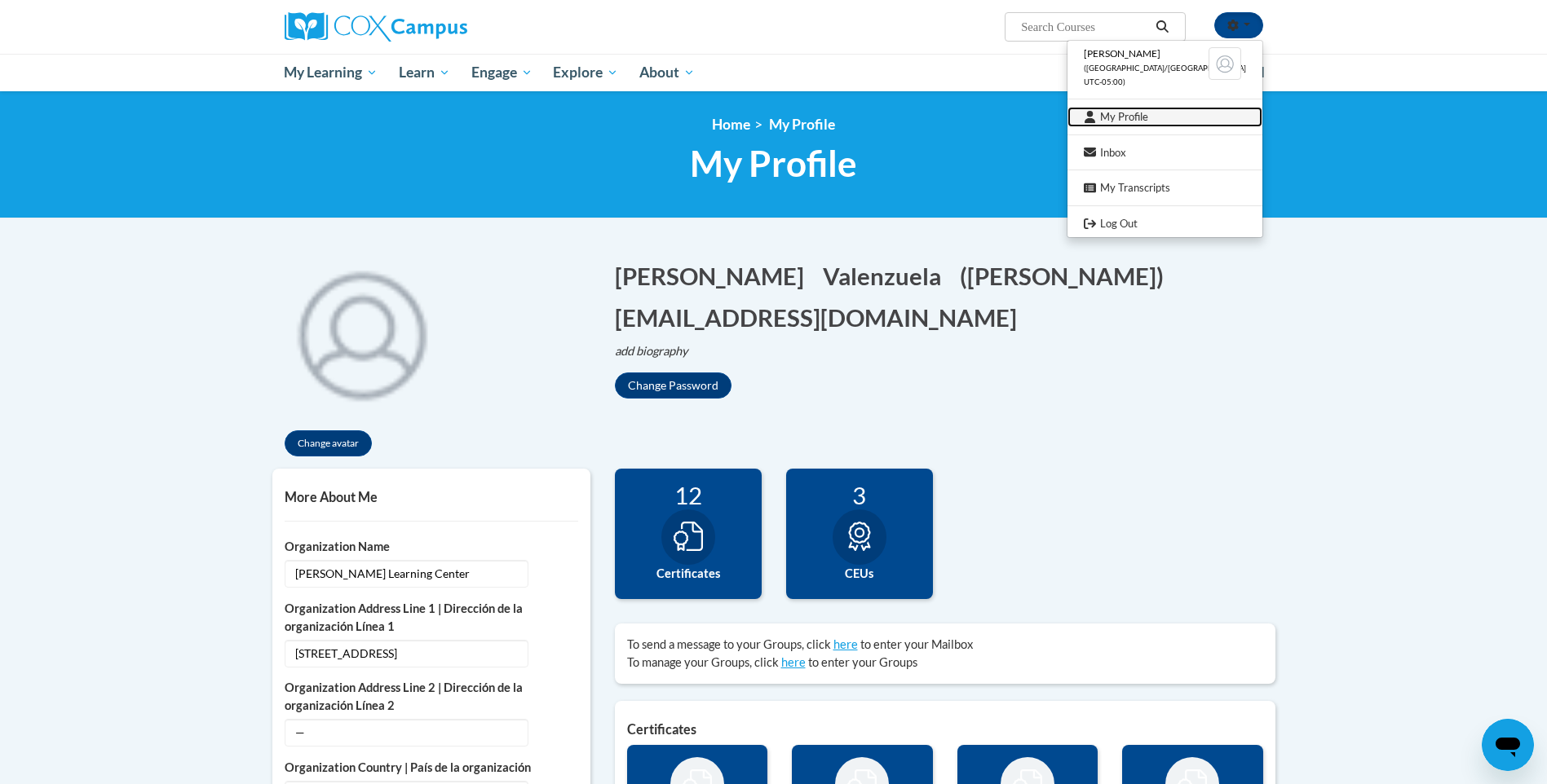
click at [1132, 120] on link "My Profile" at bounding box center [1165, 117] width 195 height 20
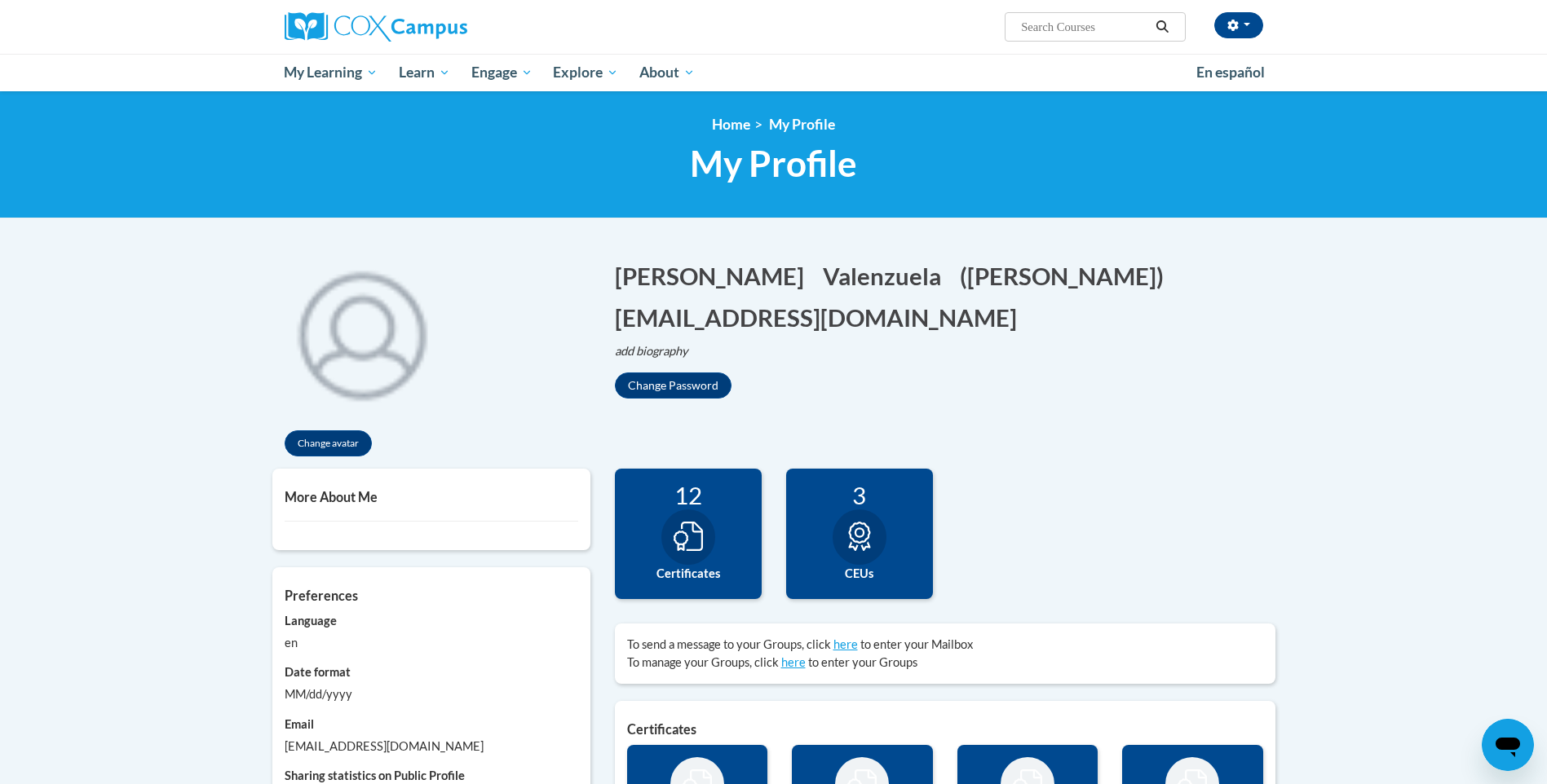
click at [678, 525] on icon at bounding box center [688, 536] width 29 height 29
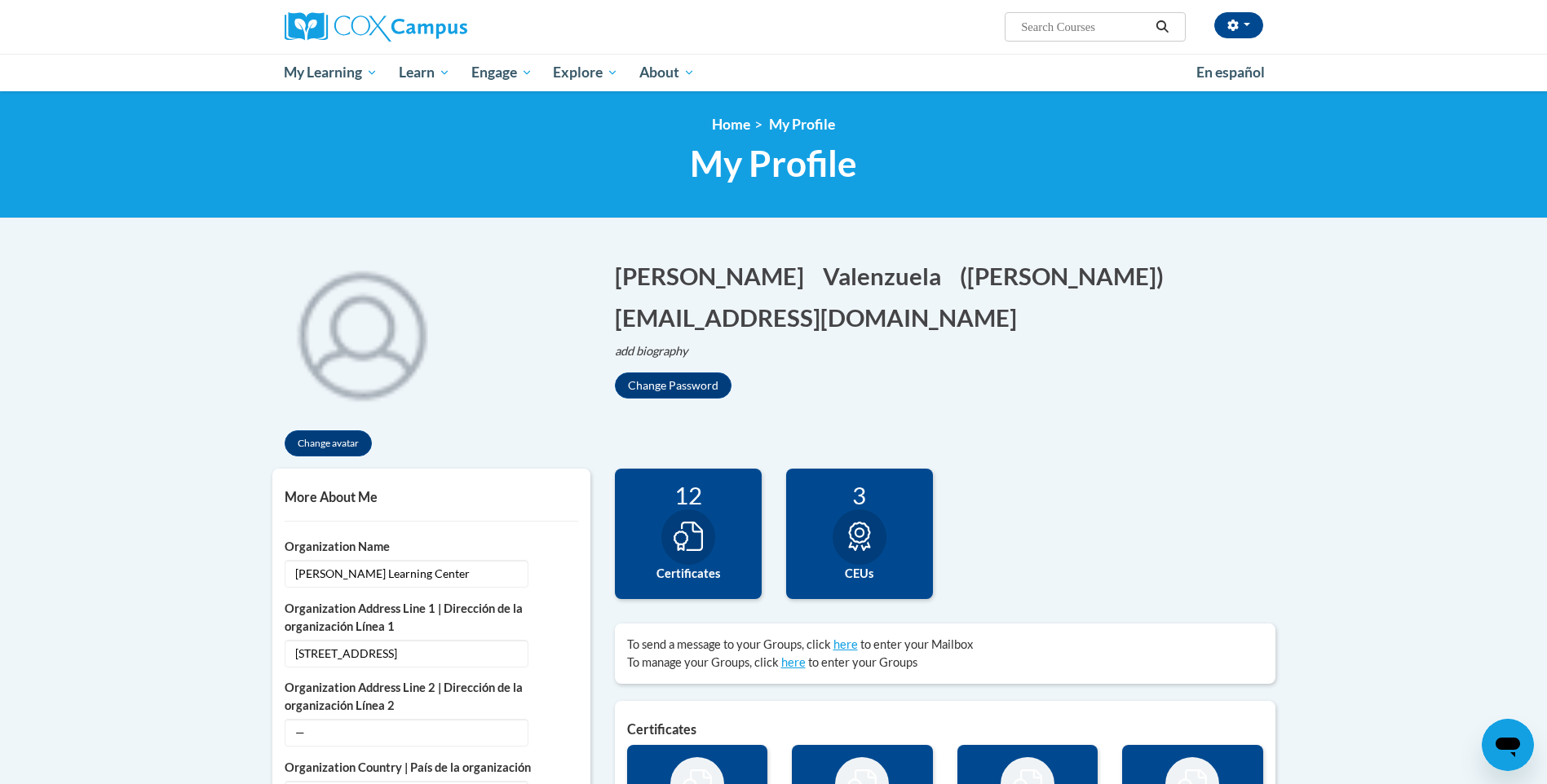
click at [695, 520] on div at bounding box center [688, 537] width 54 height 55
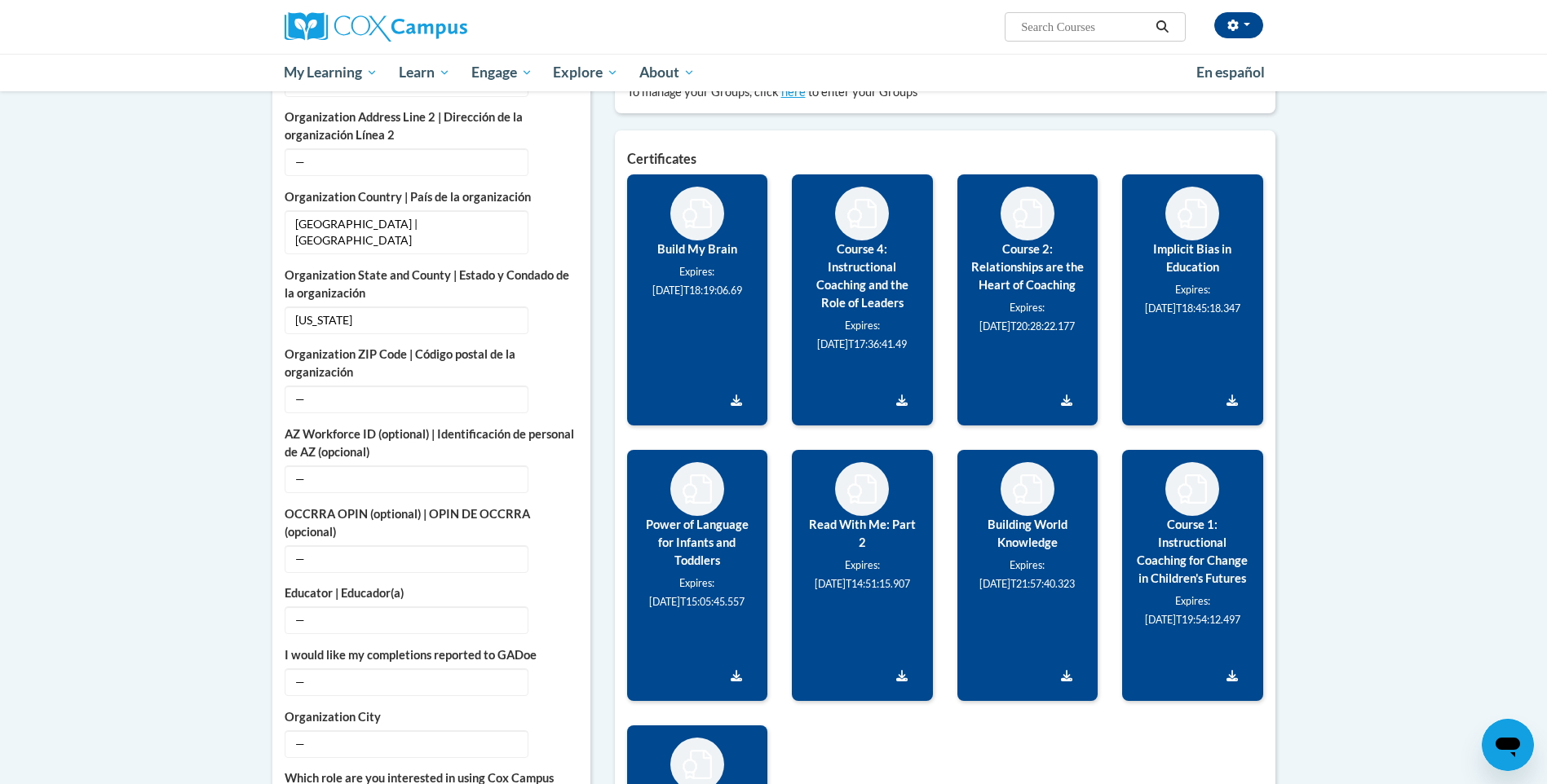
scroll to position [82, 0]
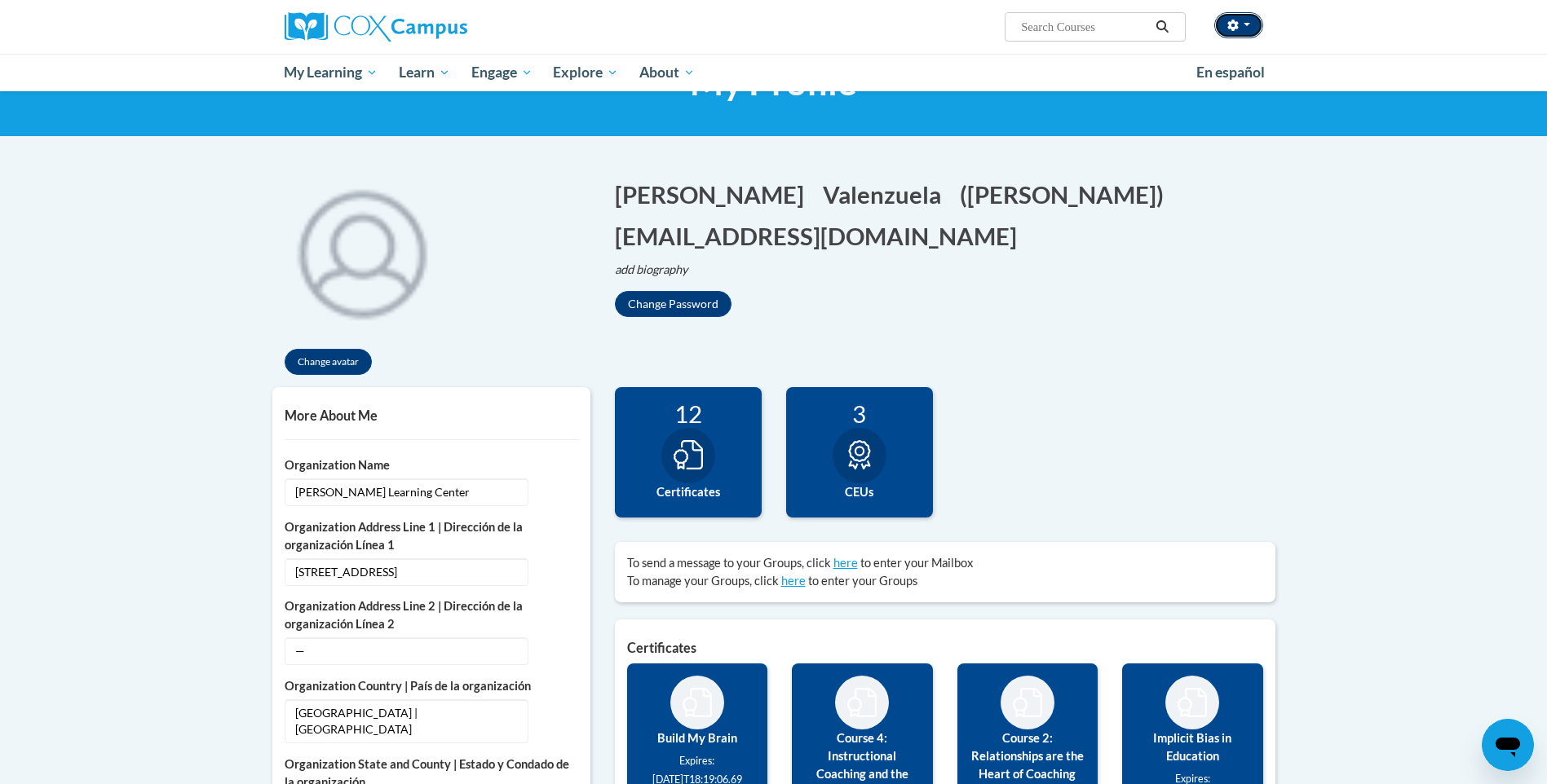
click at [1243, 24] on button "button" at bounding box center [1239, 25] width 49 height 26
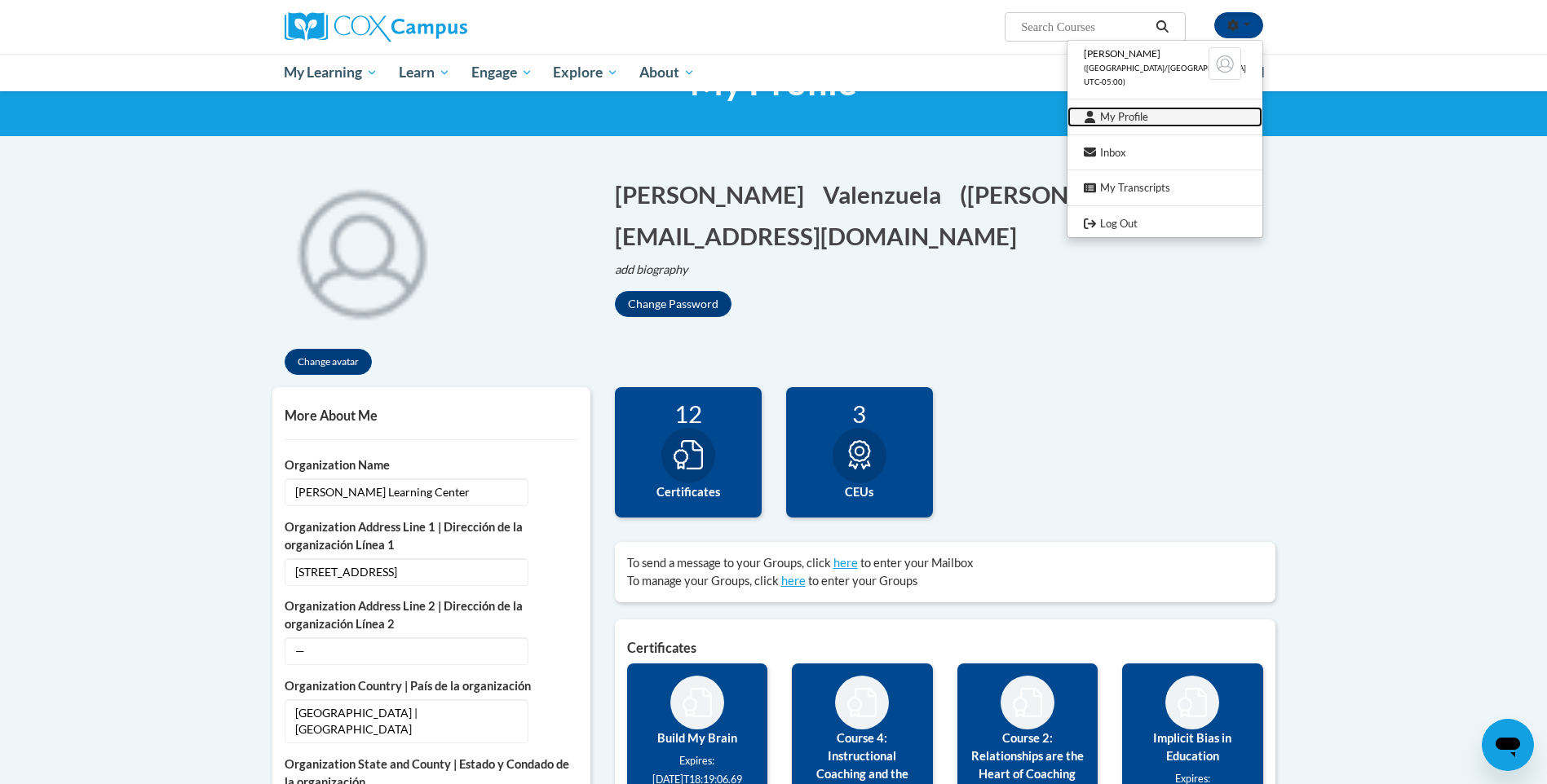
click at [1131, 112] on link "My Profile" at bounding box center [1165, 117] width 195 height 20
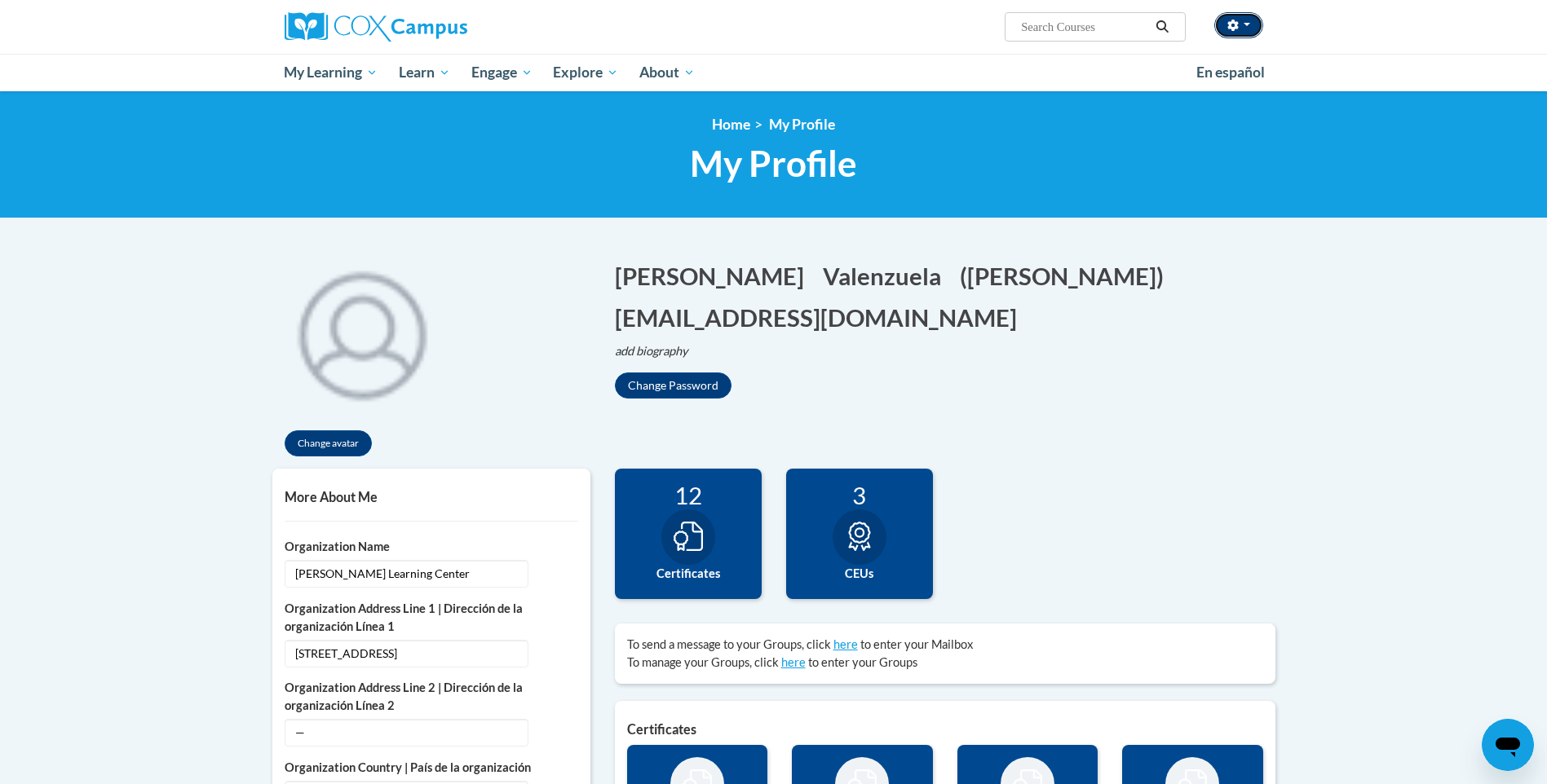
click at [1250, 16] on button "button" at bounding box center [1239, 25] width 49 height 26
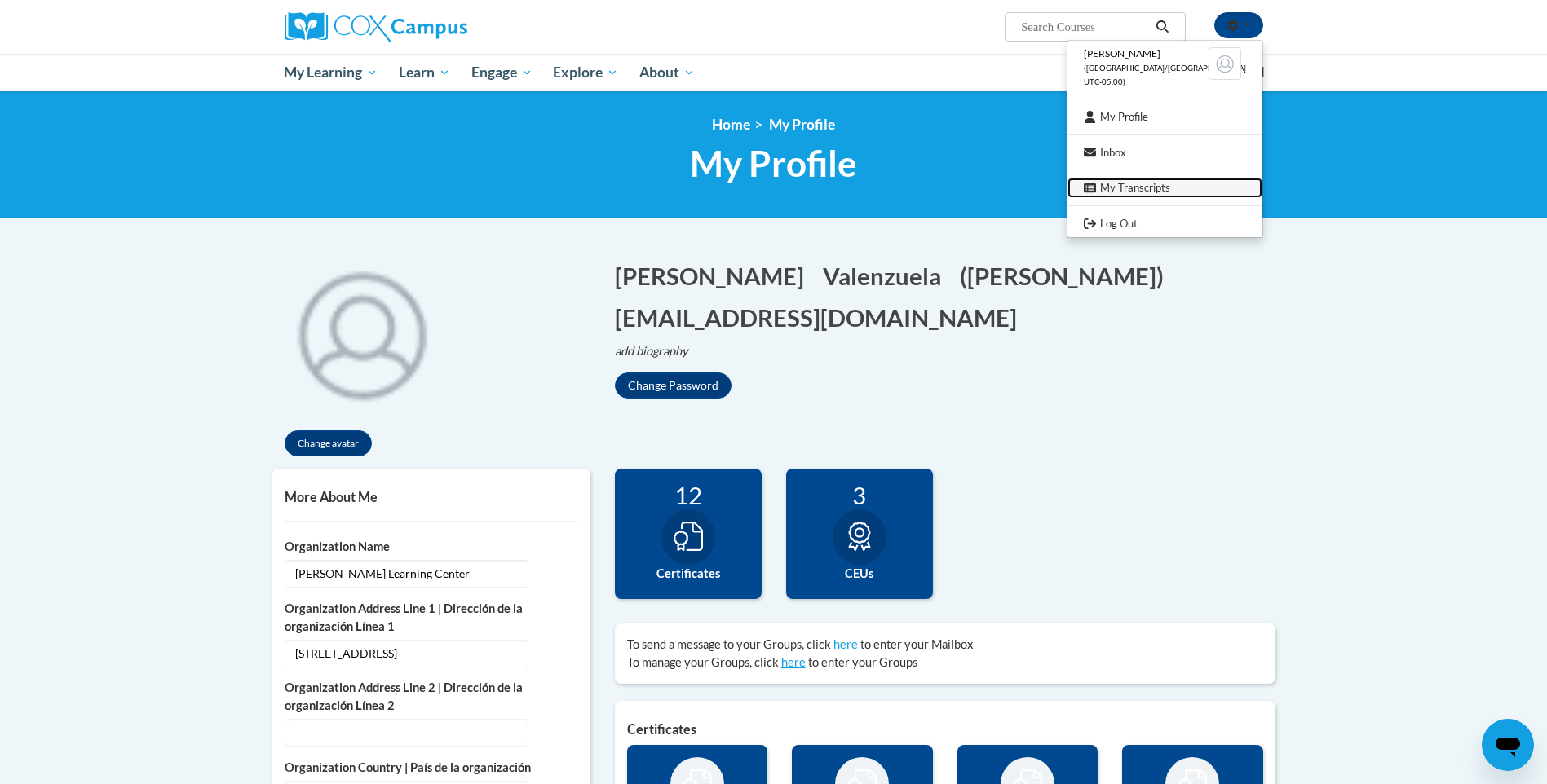
click at [1152, 189] on link "My Transcripts" at bounding box center [1165, 188] width 195 height 20
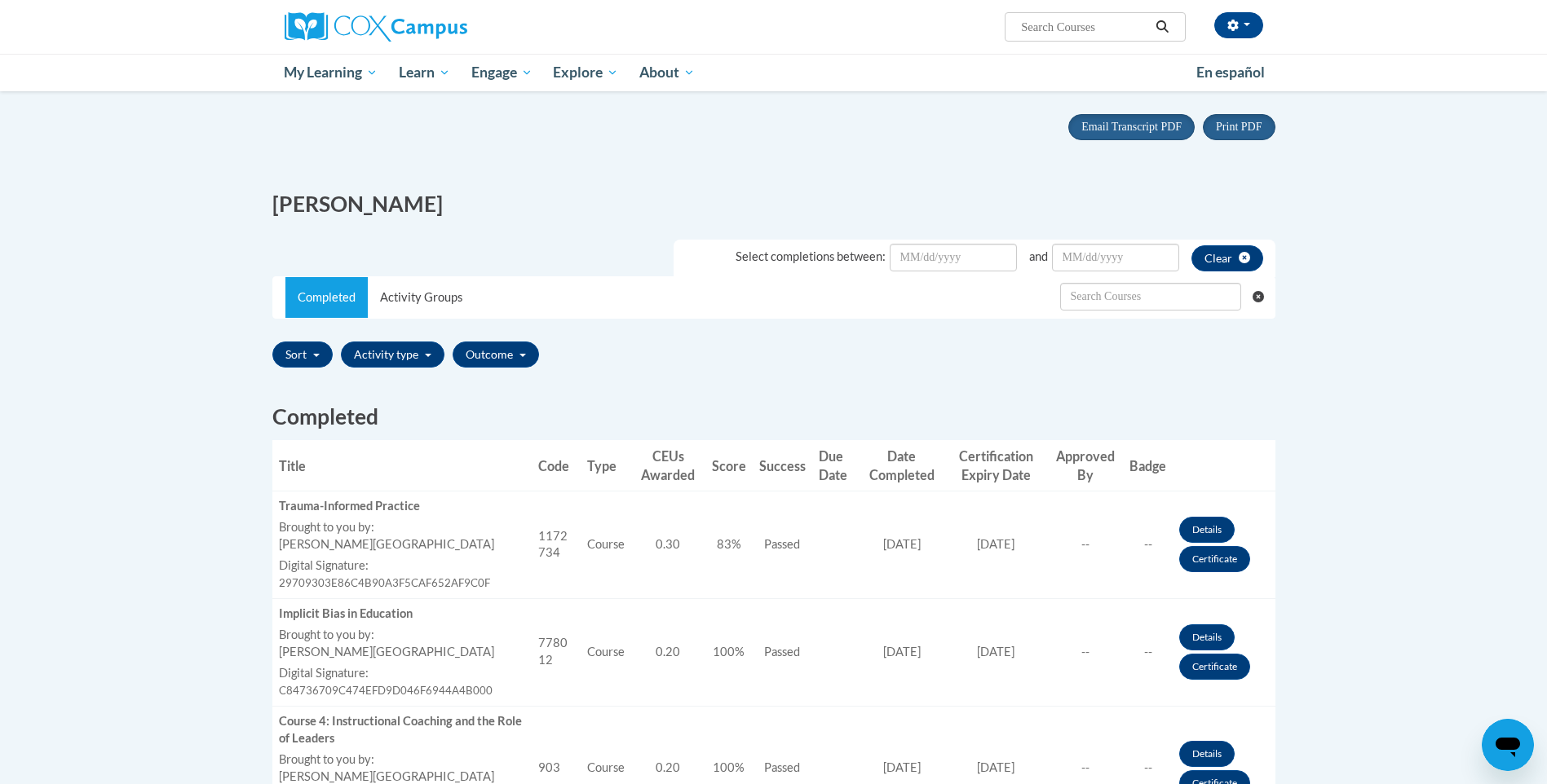
scroll to position [326, 0]
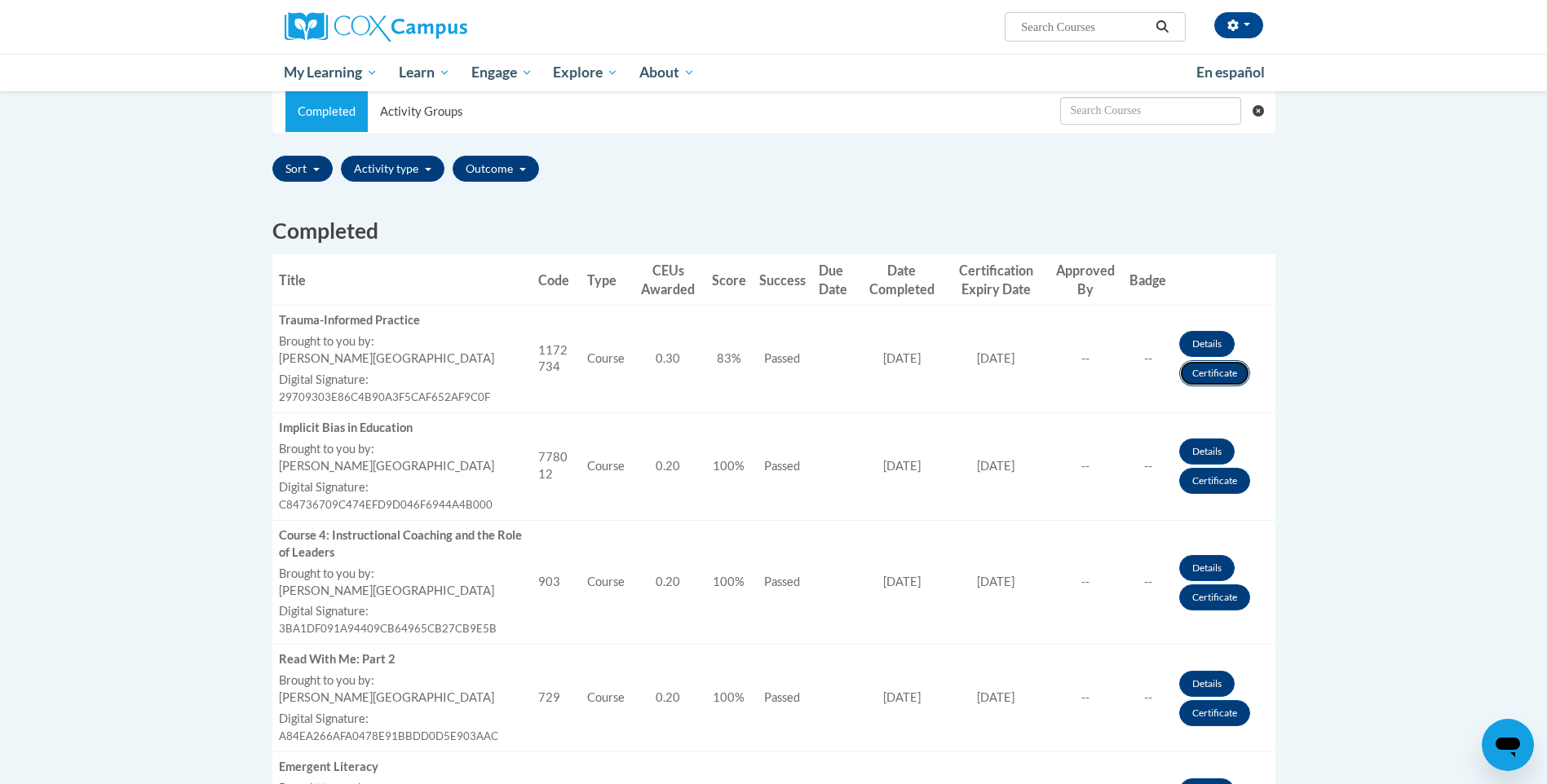
click at [1210, 376] on link "Certificate" at bounding box center [1214, 374] width 71 height 26
click at [1253, 25] on button "button" at bounding box center [1239, 25] width 49 height 26
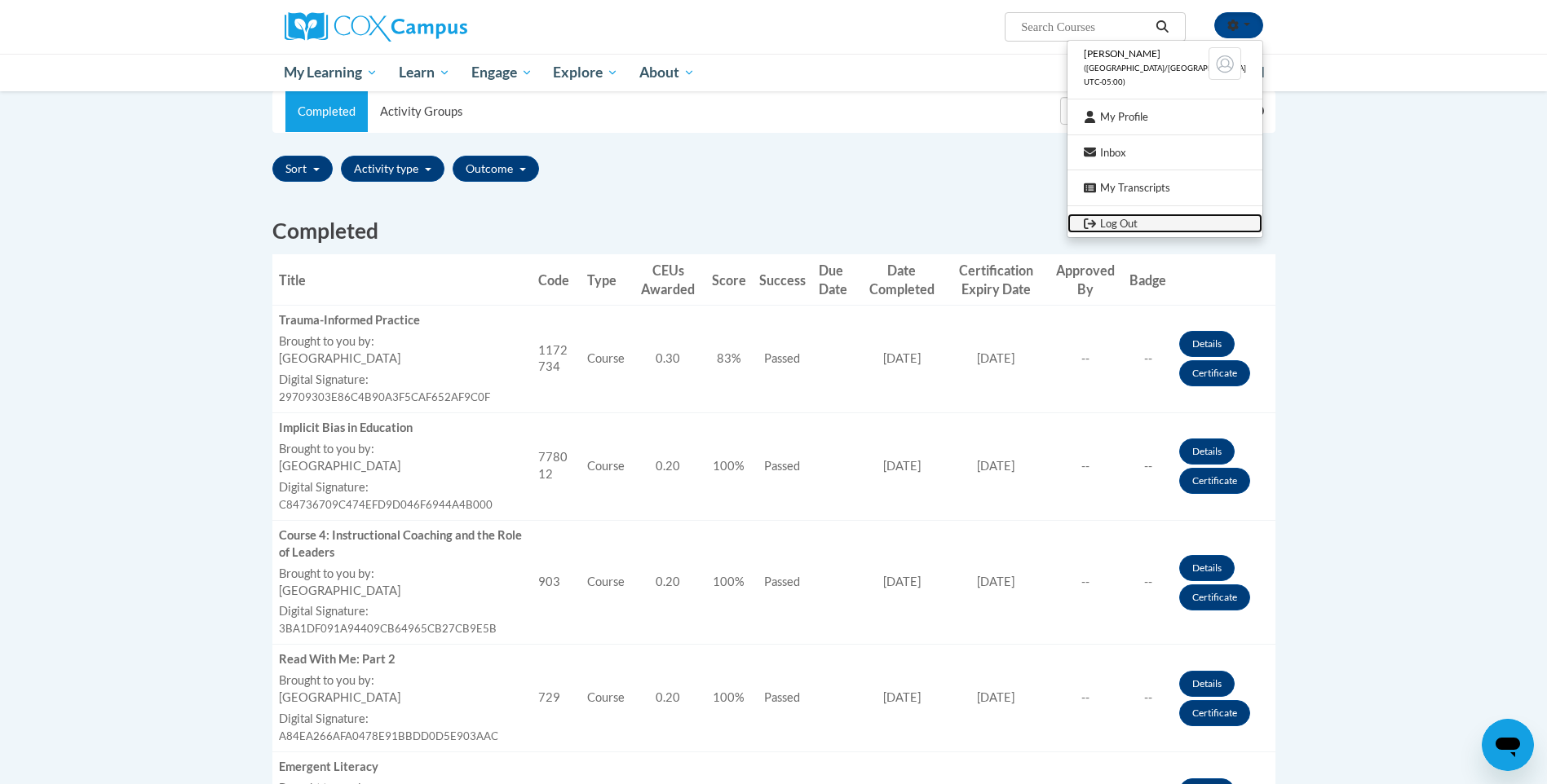
click at [1142, 218] on link "Log Out" at bounding box center [1165, 224] width 195 height 20
